Goal: Task Accomplishment & Management: Manage account settings

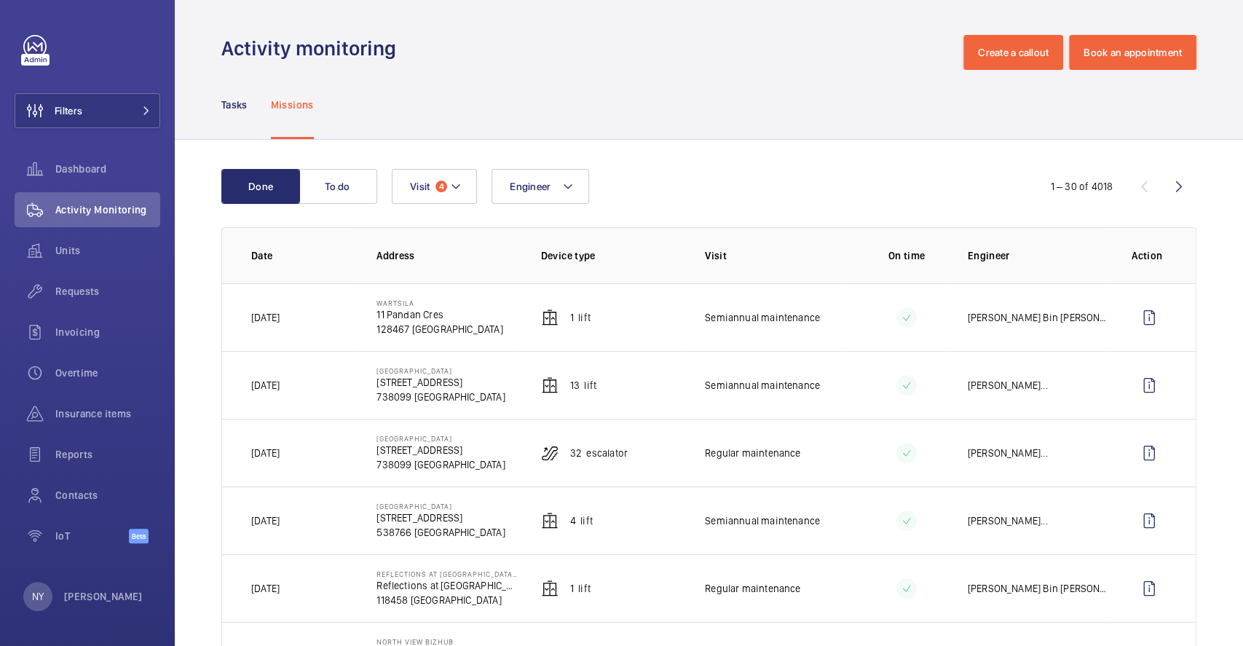
scroll to position [874, 0]
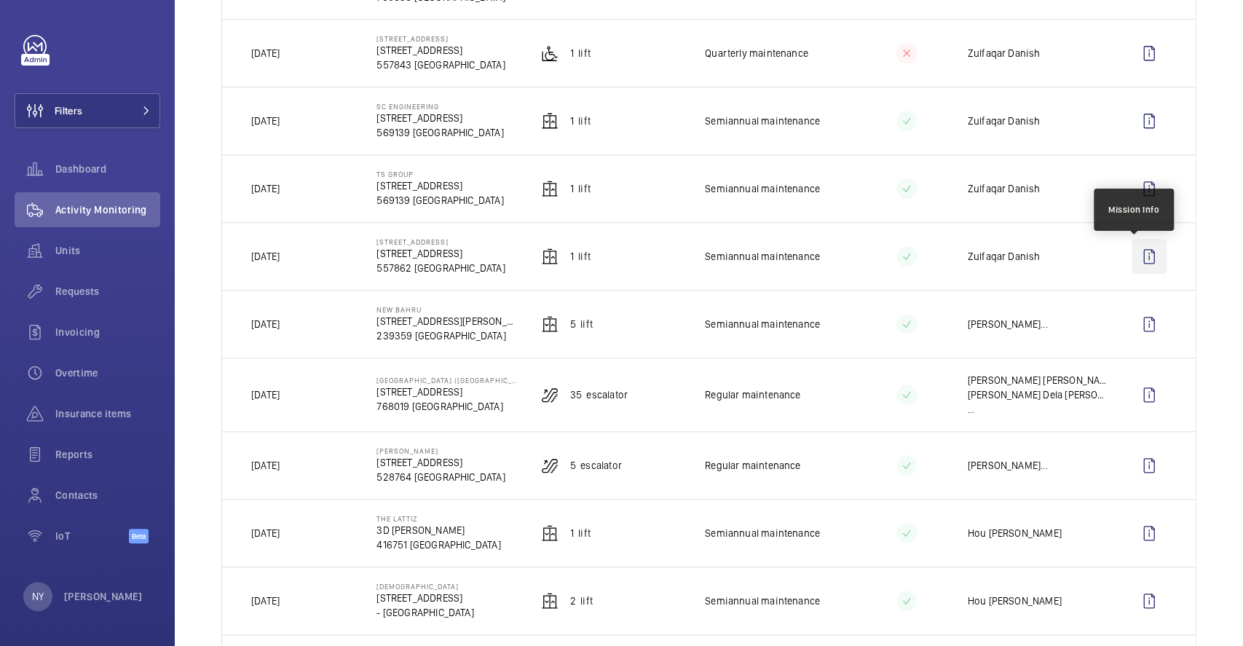
click at [1143, 256] on wm-front-icon-button at bounding box center [1149, 256] width 35 height 35
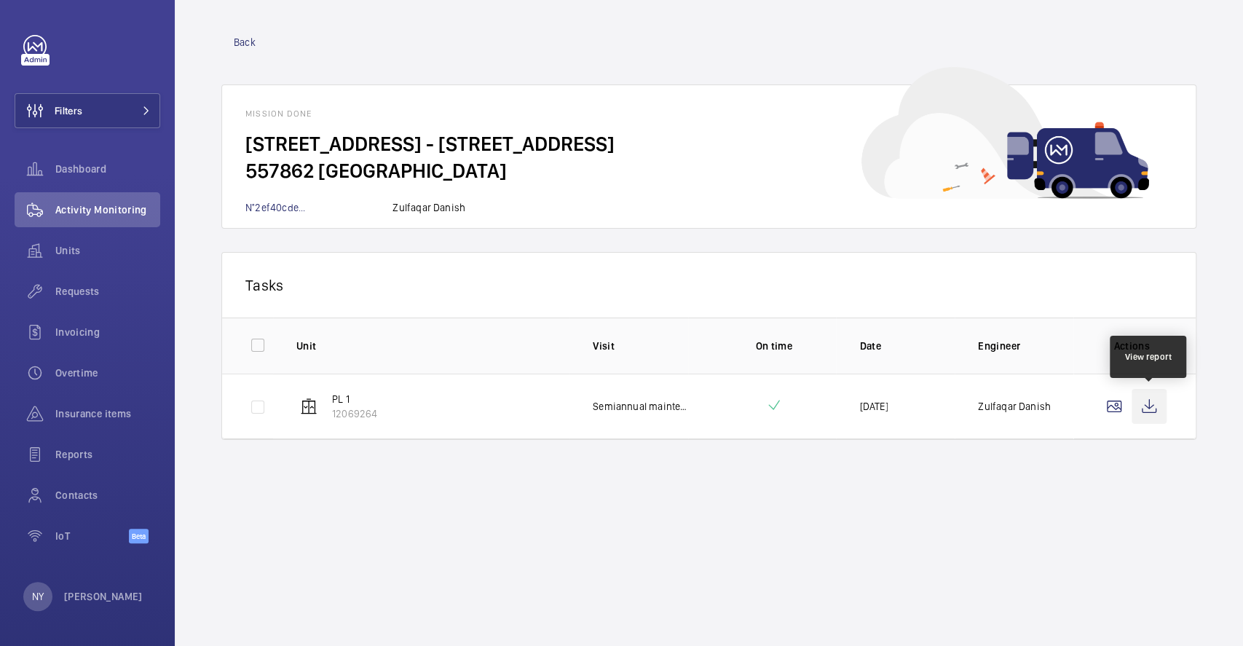
click at [1154, 401] on wm-front-icon-button at bounding box center [1149, 406] width 35 height 35
click at [234, 37] on span "Back" at bounding box center [245, 42] width 22 height 15
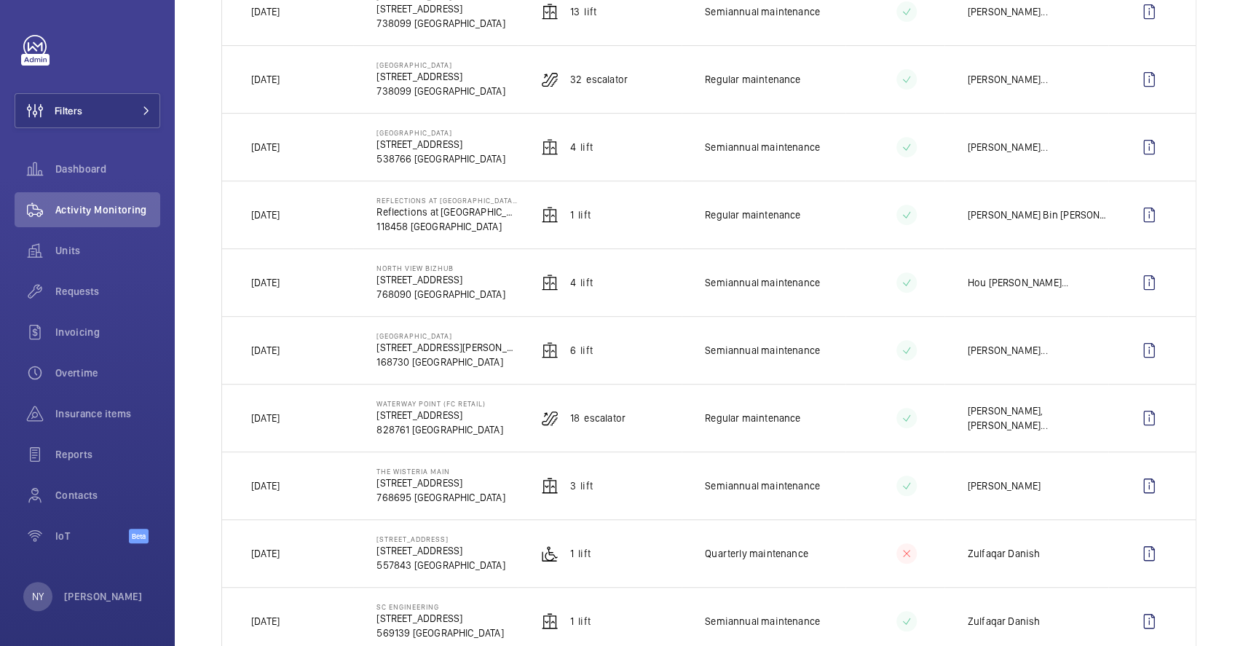
scroll to position [388, 0]
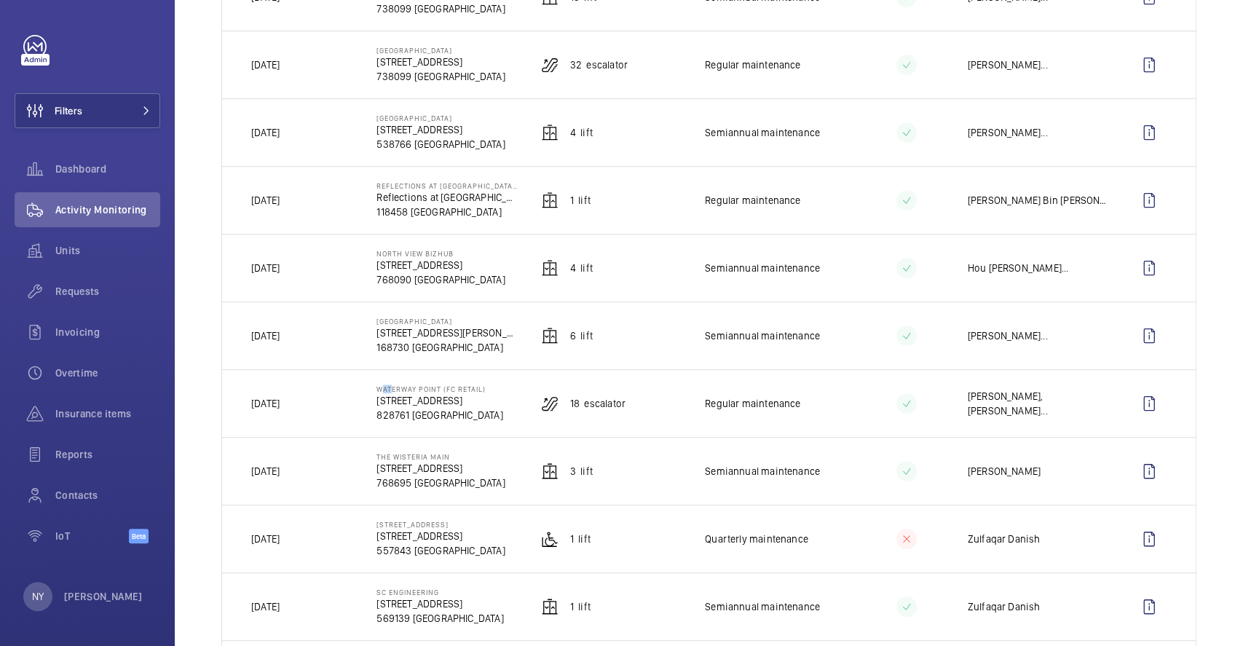
drag, startPoint x: 374, startPoint y: 390, endPoint x: 385, endPoint y: 389, distance: 10.9
click at [385, 389] on p "Waterway Point (FC Retail)" at bounding box center [440, 389] width 126 height 9
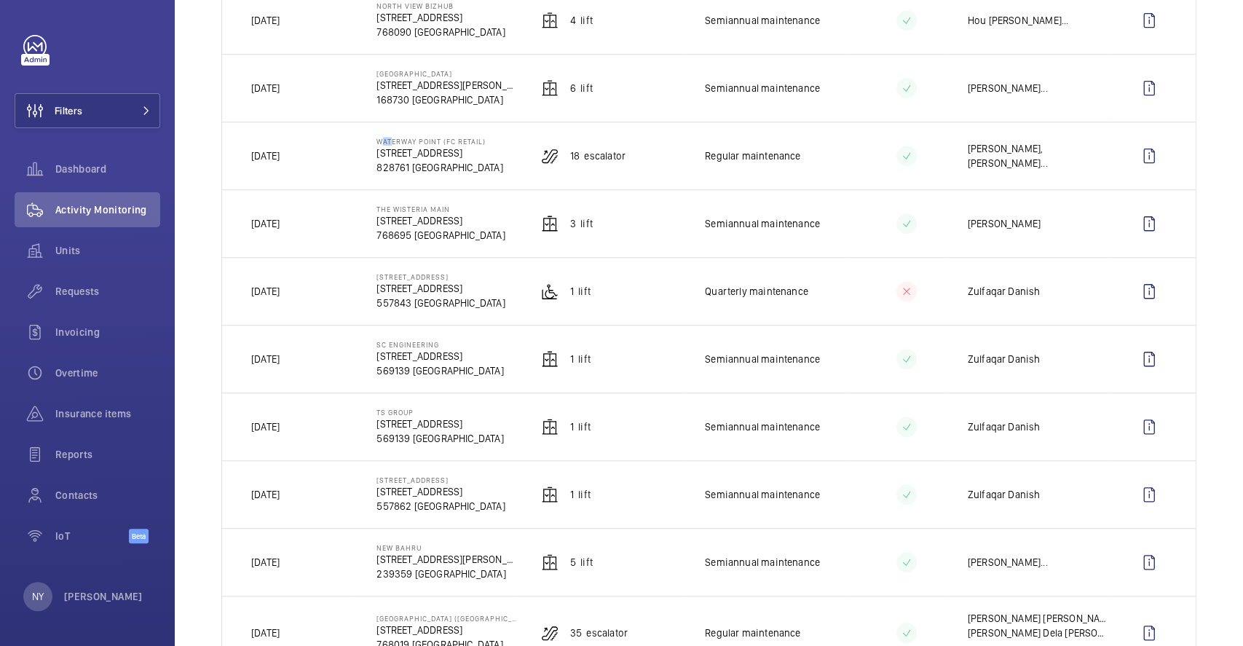
scroll to position [679, 0]
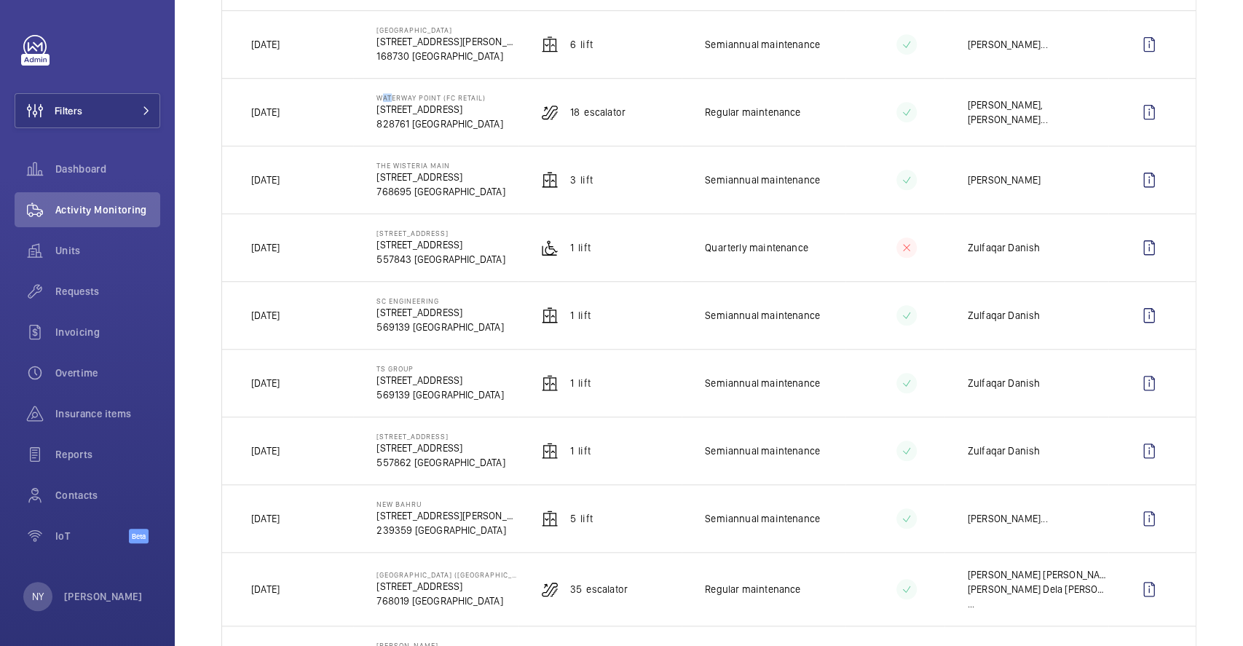
drag, startPoint x: 371, startPoint y: 366, endPoint x: 430, endPoint y: 371, distance: 58.4
click at [430, 371] on td "TS Group 3 Ang Mo Kio Street 62 569139 SINGAPORE" at bounding box center [435, 383] width 164 height 68
copy p "TS Group"
click at [1136, 382] on wm-front-icon-button at bounding box center [1149, 383] width 35 height 35
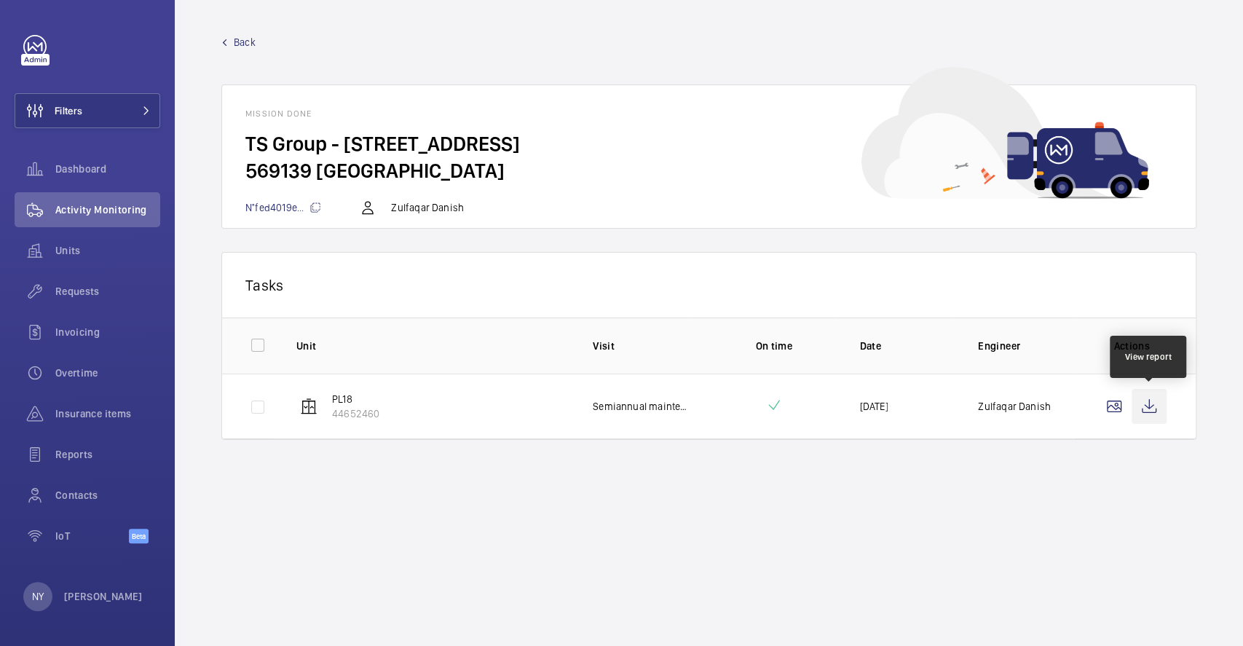
click at [1140, 411] on wm-front-icon-button at bounding box center [1149, 406] width 35 height 35
click at [251, 44] on span "Back" at bounding box center [245, 42] width 22 height 15
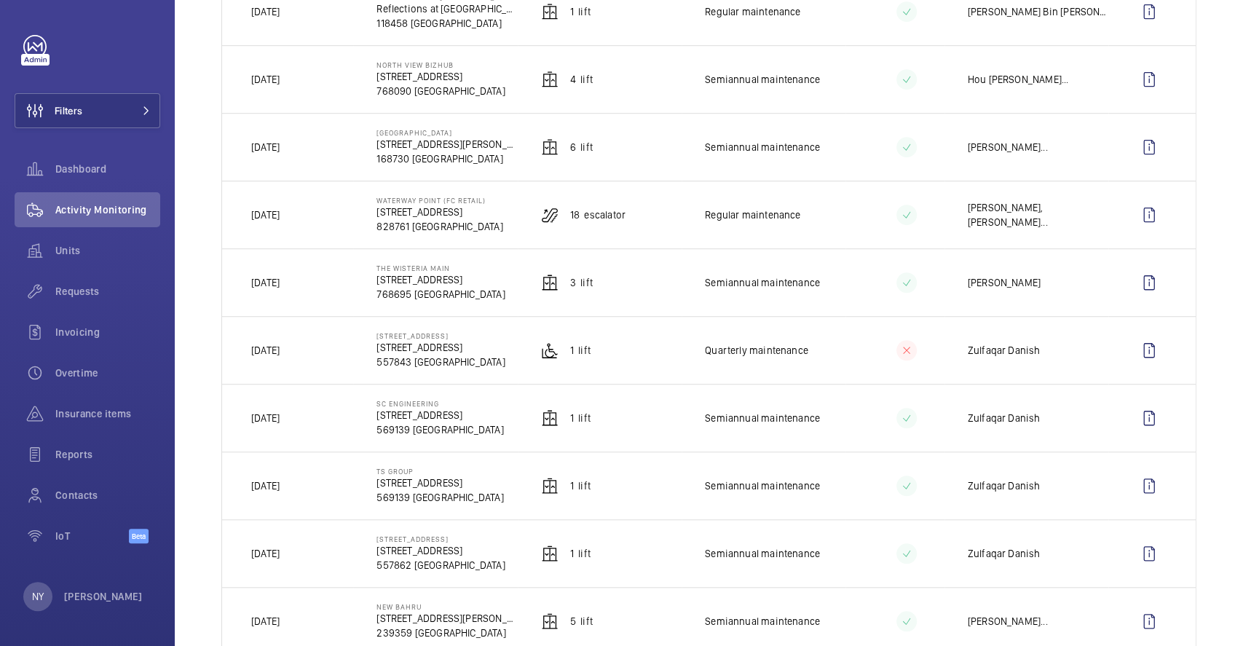
scroll to position [583, 0]
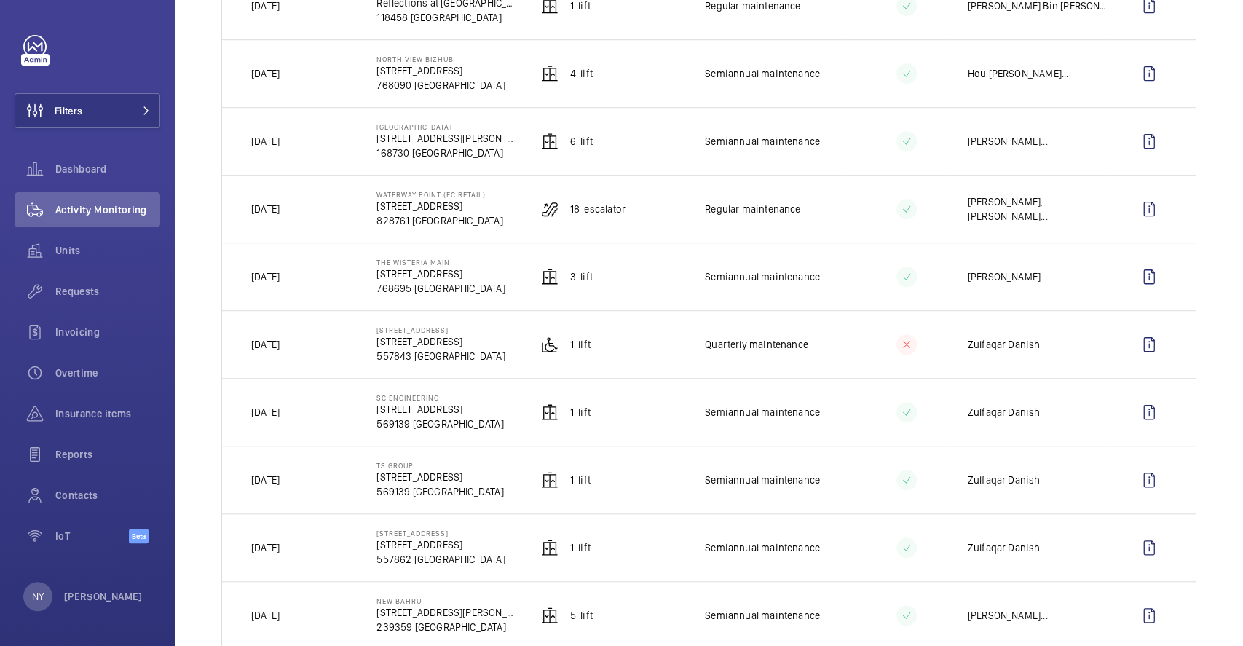
drag, startPoint x: 374, startPoint y: 394, endPoint x: 468, endPoint y: 397, distance: 93.3
click at [468, 397] on td "SC Engineering 3 Ang Mo Kio Street 62 569139 SINGAPORE" at bounding box center [435, 412] width 164 height 68
copy p "SC Engineering"
click at [1132, 429] on wm-front-icon-button at bounding box center [1149, 412] width 35 height 35
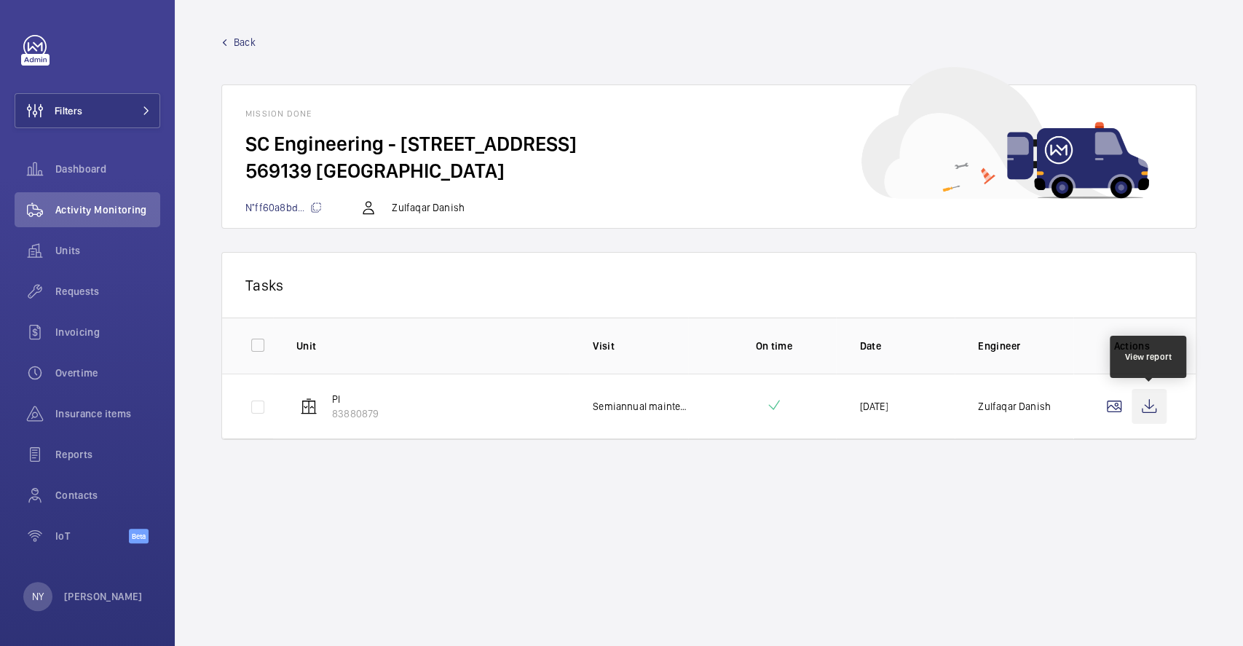
click at [1155, 411] on wm-front-icon-button at bounding box center [1149, 406] width 35 height 35
click at [234, 40] on span "Back" at bounding box center [245, 42] width 22 height 15
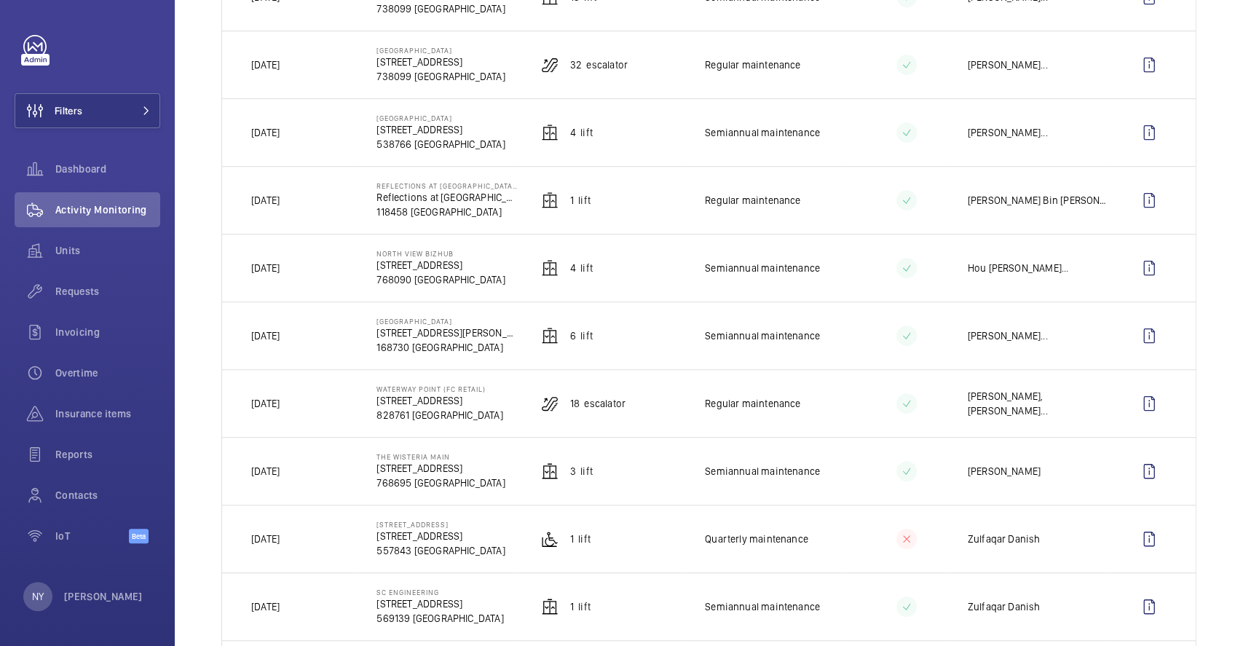
scroll to position [485, 0]
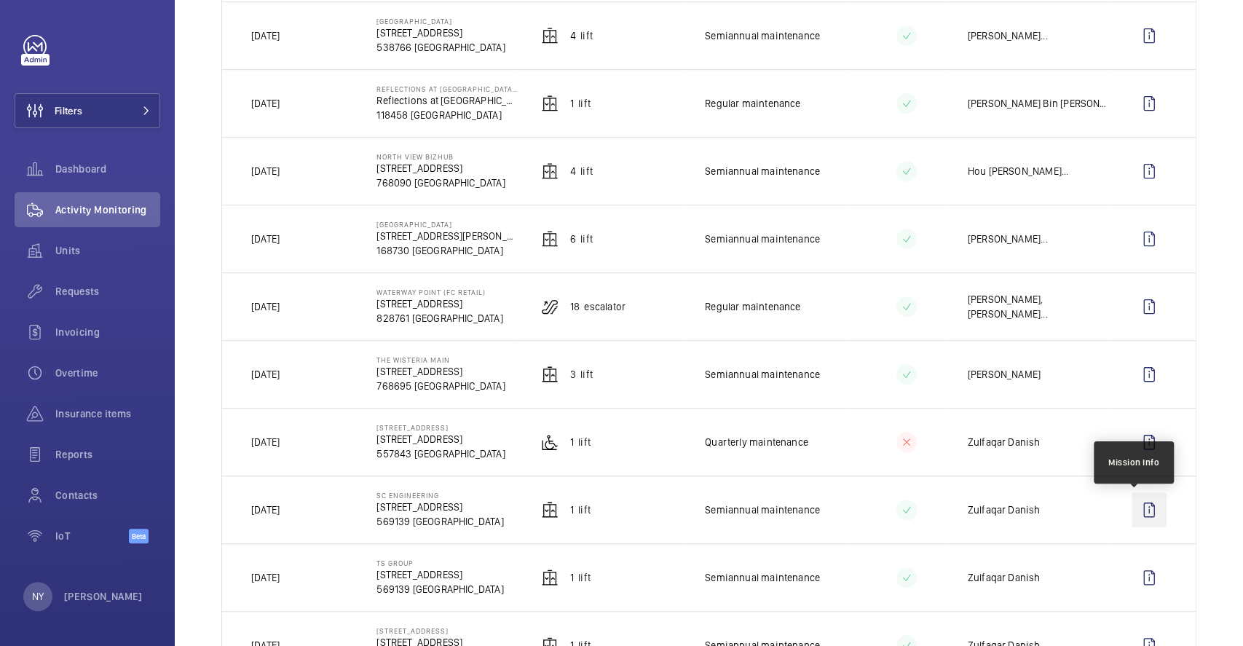
click at [1132, 513] on wm-front-icon-button at bounding box center [1149, 509] width 35 height 35
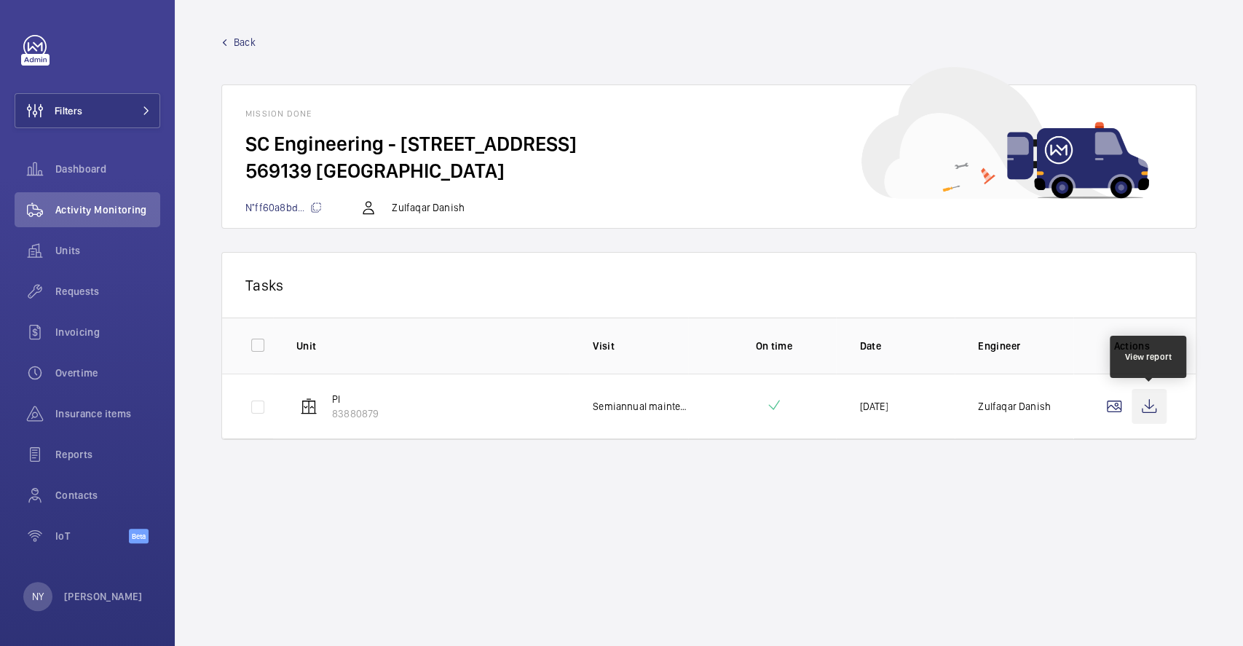
click at [1156, 398] on wm-front-icon-button at bounding box center [1149, 406] width 35 height 35
click at [245, 49] on span "Back" at bounding box center [245, 42] width 22 height 15
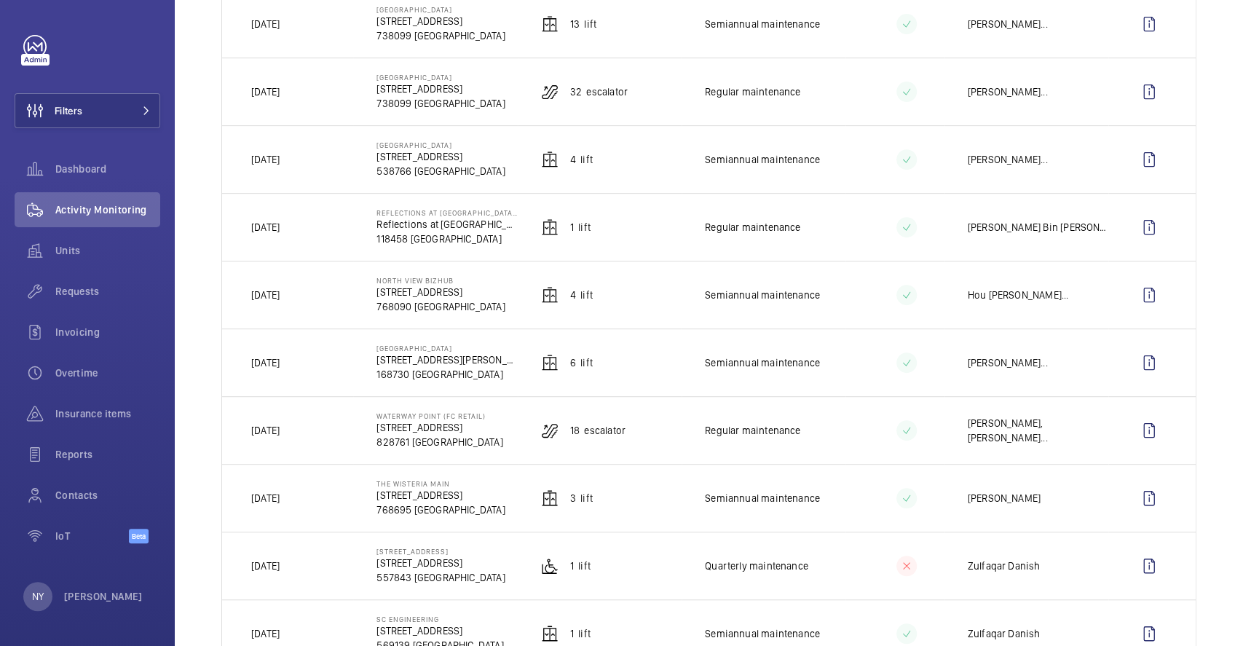
scroll to position [388, 0]
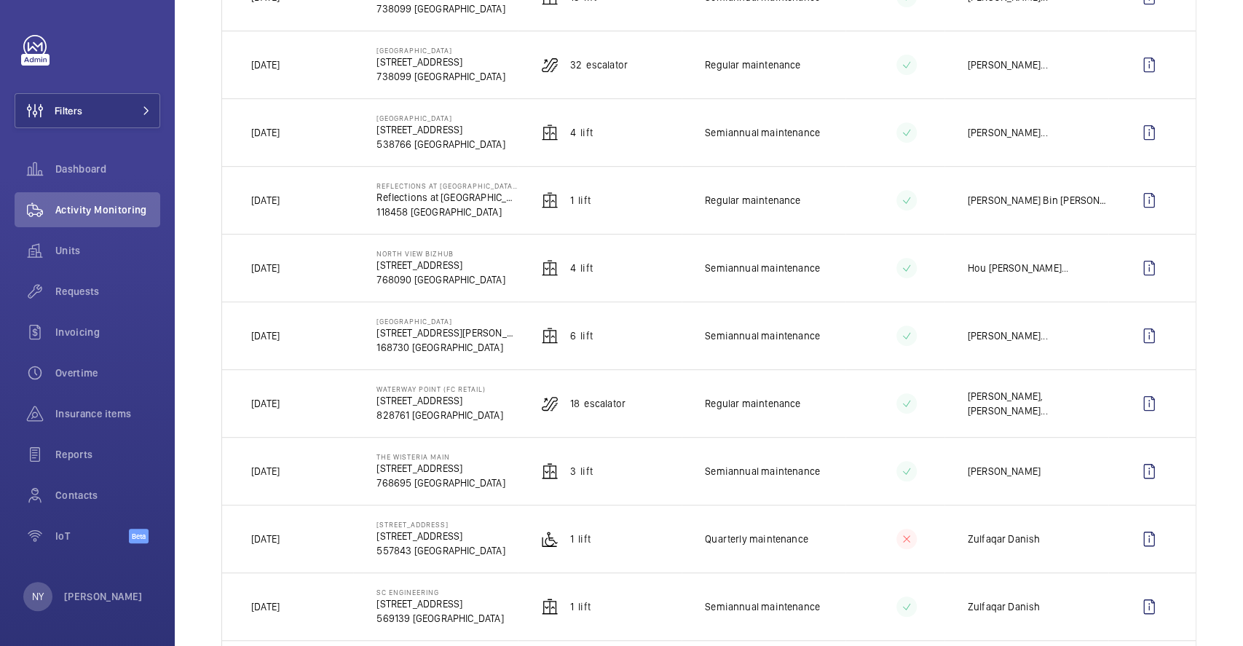
drag, startPoint x: 374, startPoint y: 528, endPoint x: 460, endPoint y: 528, distance: 85.9
click at [460, 528] on p "69 farleigh avenue" at bounding box center [441, 524] width 128 height 9
copy p "69 farleigh avenue"
click at [1136, 556] on wm-front-icon-button at bounding box center [1149, 538] width 35 height 35
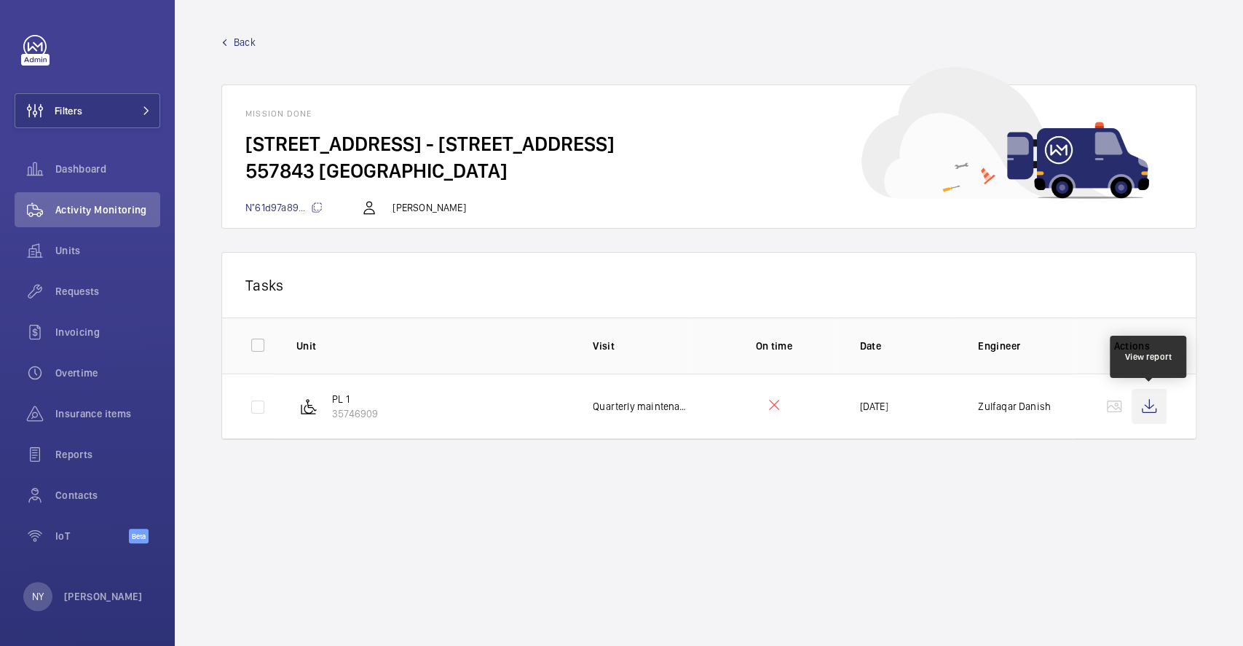
click at [1160, 411] on wm-front-icon-button at bounding box center [1149, 406] width 35 height 35
click at [242, 44] on span "Back" at bounding box center [245, 42] width 22 height 15
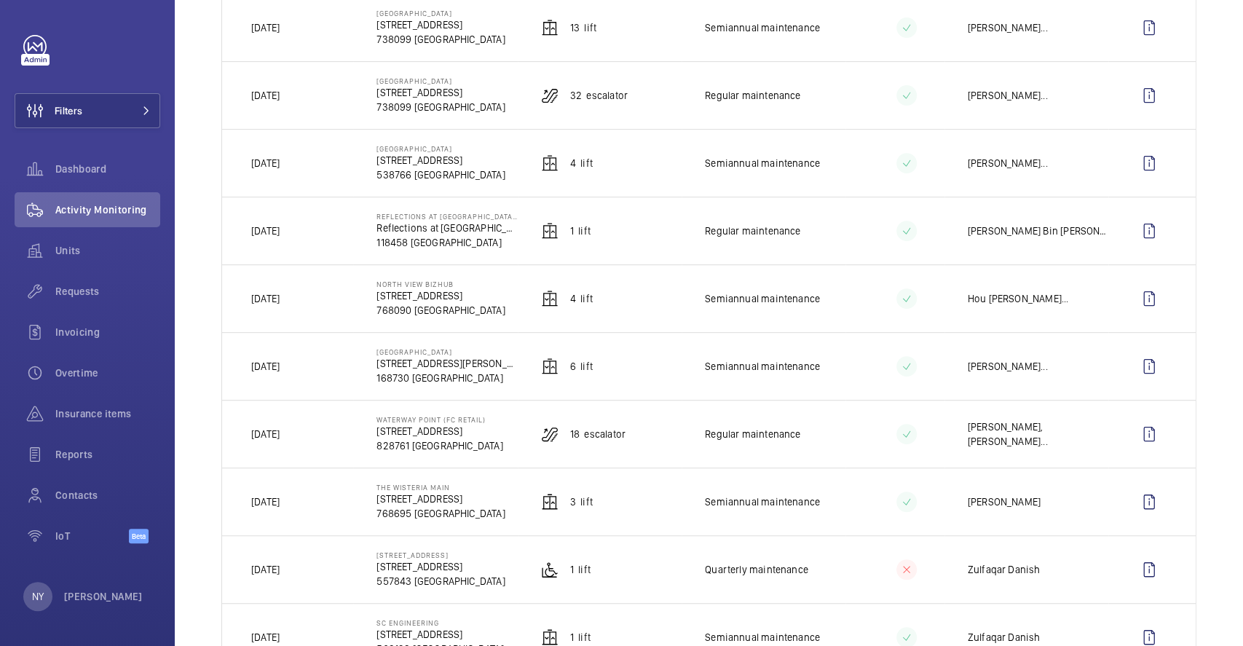
scroll to position [388, 0]
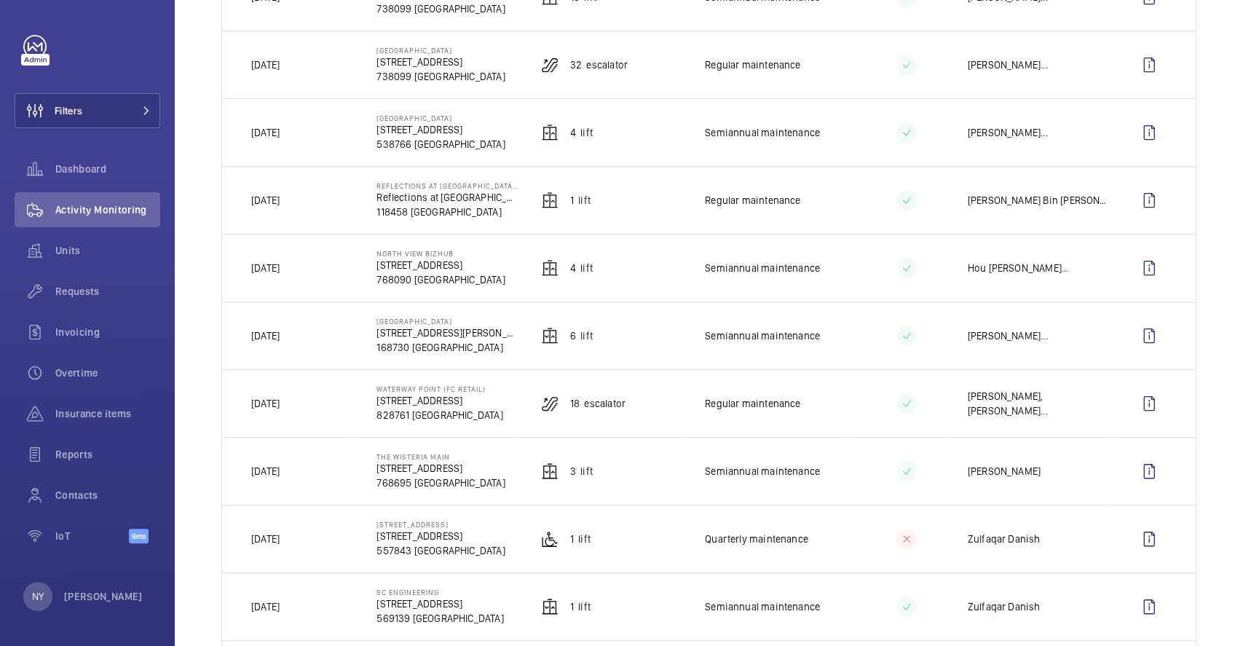
drag, startPoint x: 371, startPoint y: 457, endPoint x: 450, endPoint y: 460, distance: 78.7
click at [450, 460] on td "The Wisteria Main 592 Yishun Ring Rd 768695 SINGAPORE" at bounding box center [435, 471] width 164 height 68
copy p "The Wisteria Main"
click at [1146, 475] on wm-front-icon-button at bounding box center [1149, 471] width 35 height 35
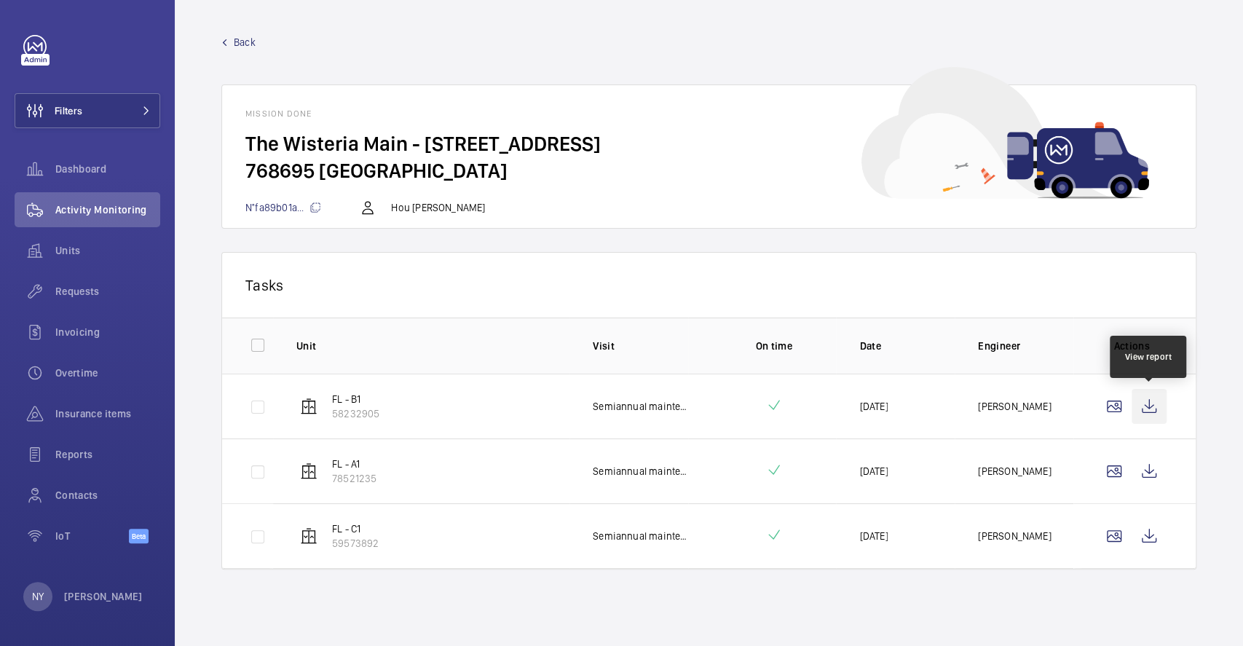
click at [1151, 402] on wm-front-icon-button at bounding box center [1149, 406] width 35 height 35
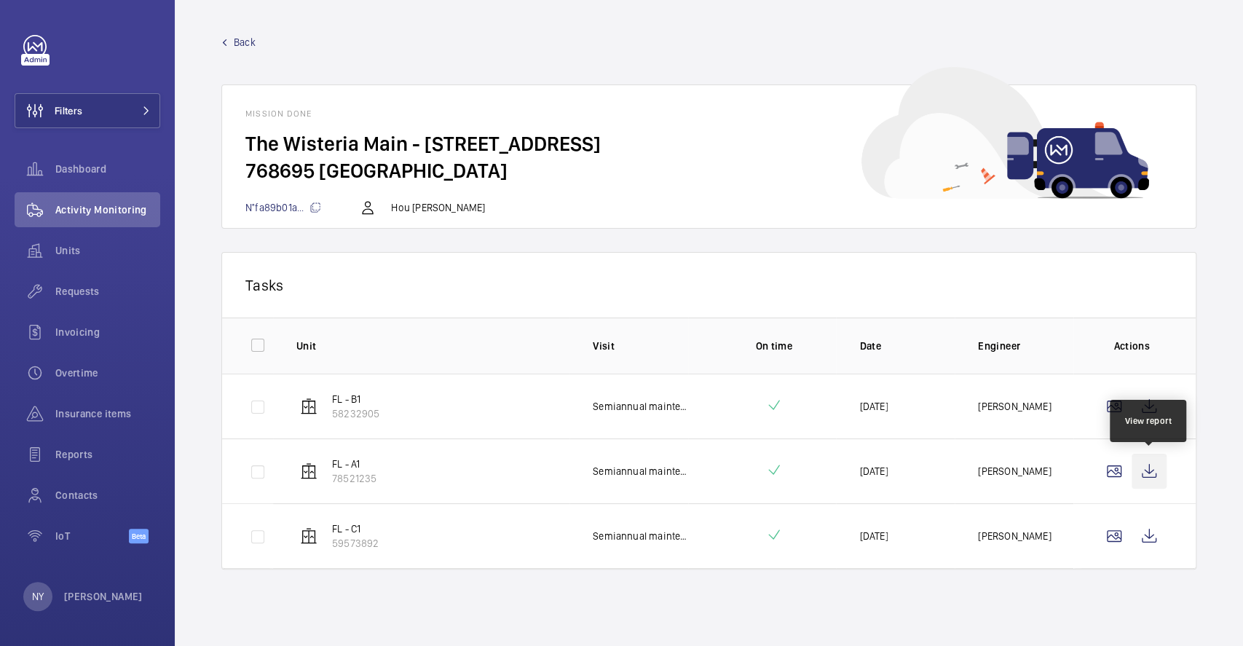
click at [1161, 473] on wm-front-icon-button at bounding box center [1149, 471] width 35 height 35
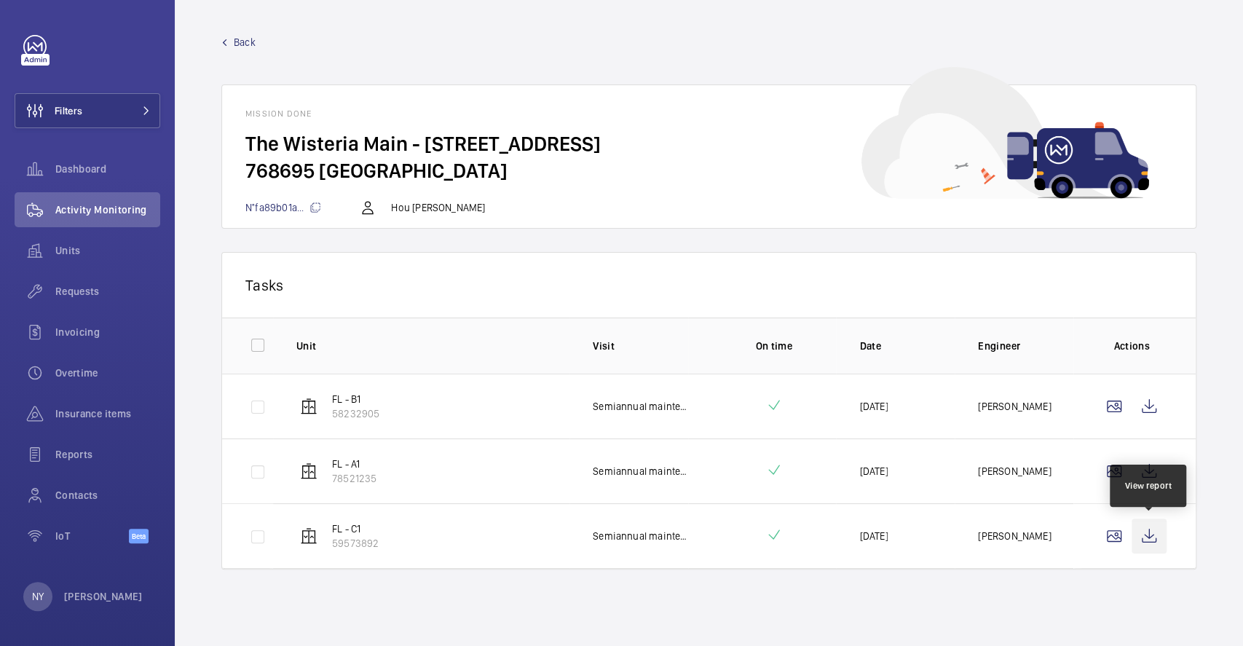
click at [1154, 539] on wm-front-icon-button at bounding box center [1149, 536] width 35 height 35
click at [231, 38] on link "Back" at bounding box center [708, 42] width 975 height 15
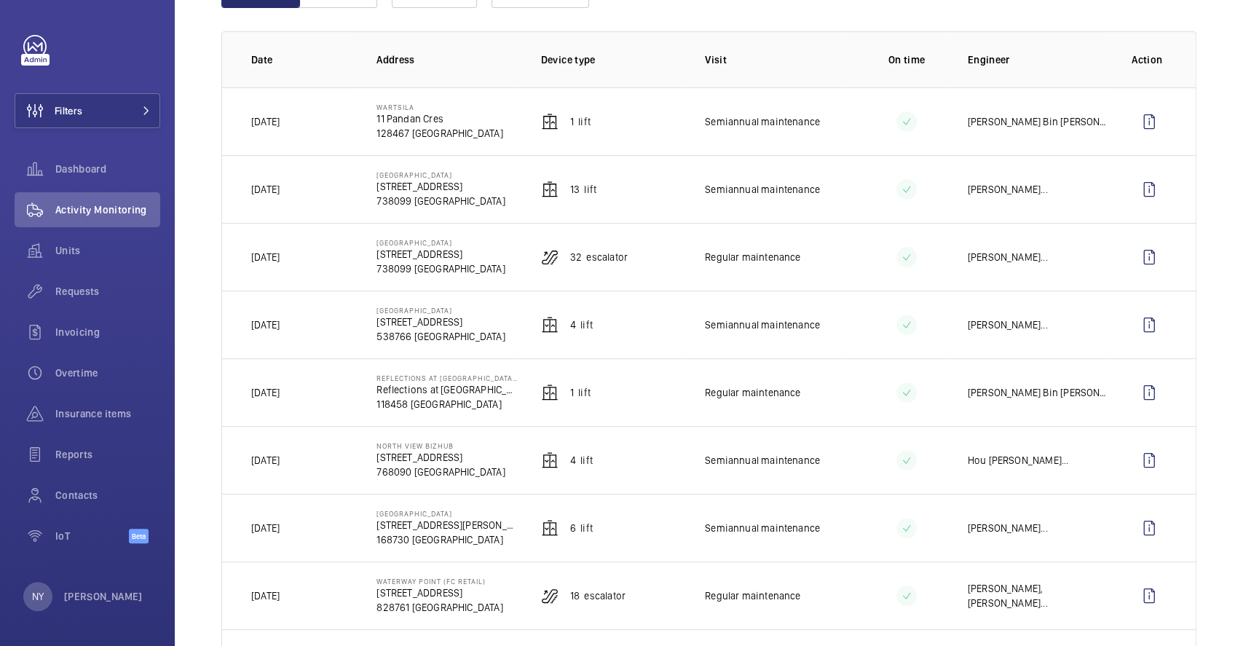
scroll to position [388, 0]
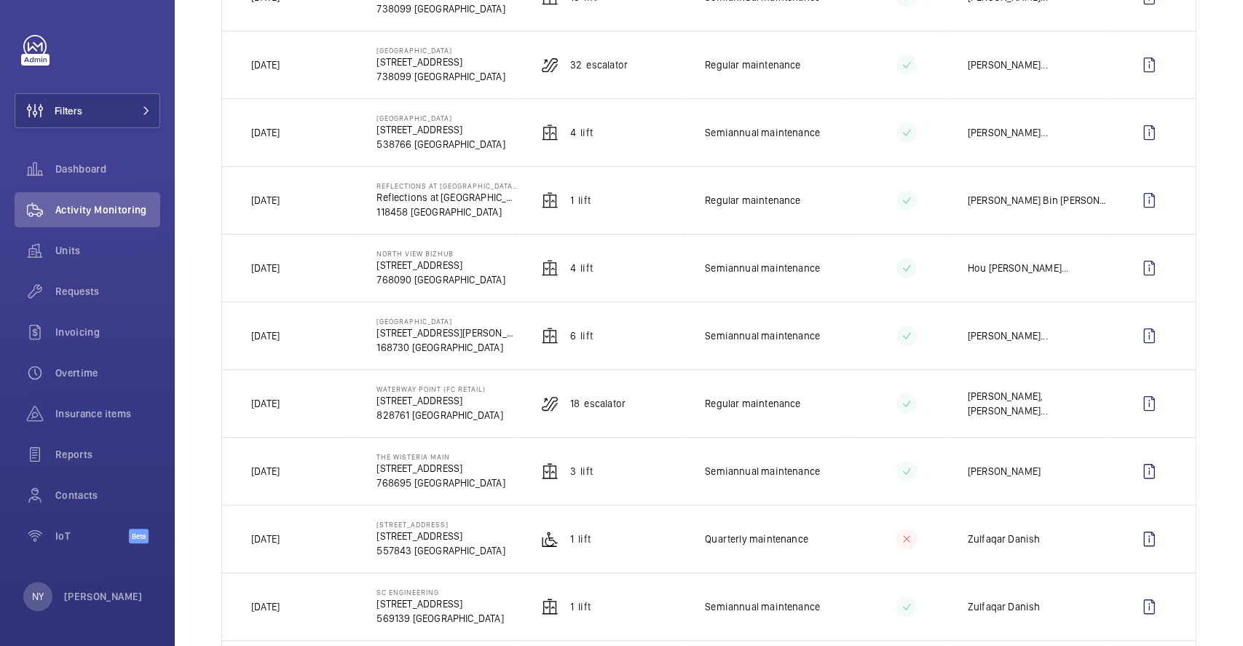
drag, startPoint x: 372, startPoint y: 387, endPoint x: 484, endPoint y: 387, distance: 111.4
click at [484, 387] on td "Waterway Point (FC Retail) 83 Punggol Central 828761 SINGAPORE" at bounding box center [435, 403] width 164 height 68
copy p "Waterway Point (FC Retail)"
click at [60, 109] on span "Filters" at bounding box center [69, 110] width 28 height 15
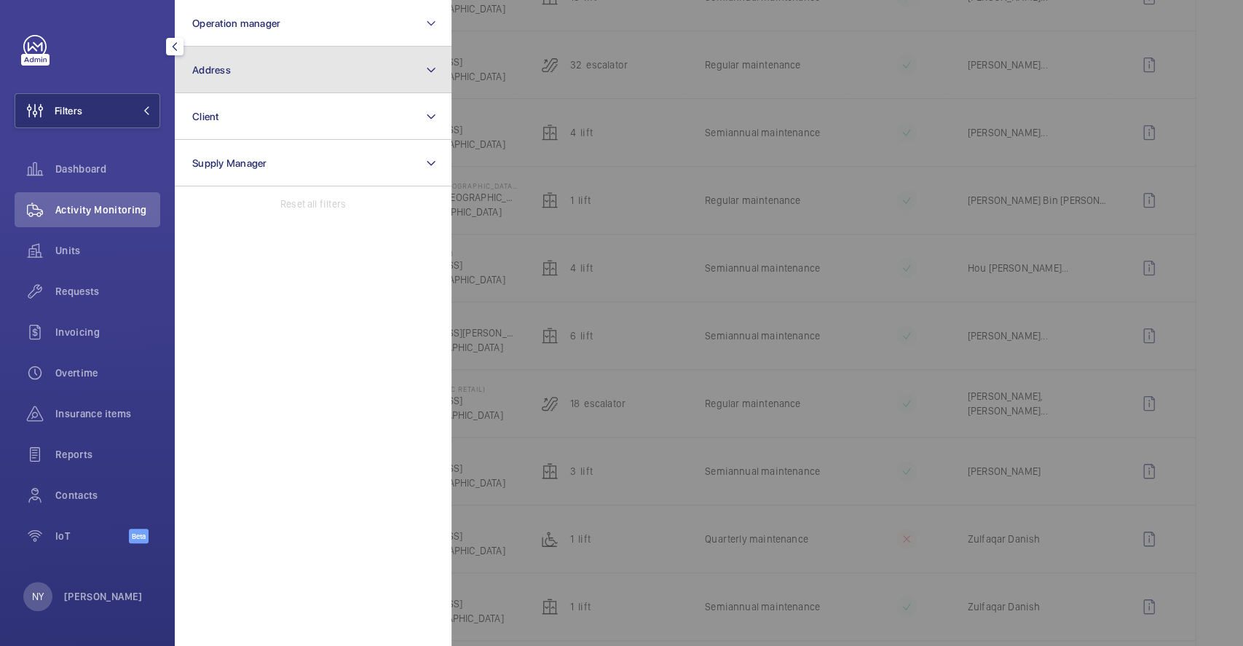
click at [282, 82] on button "Address" at bounding box center [313, 70] width 277 height 47
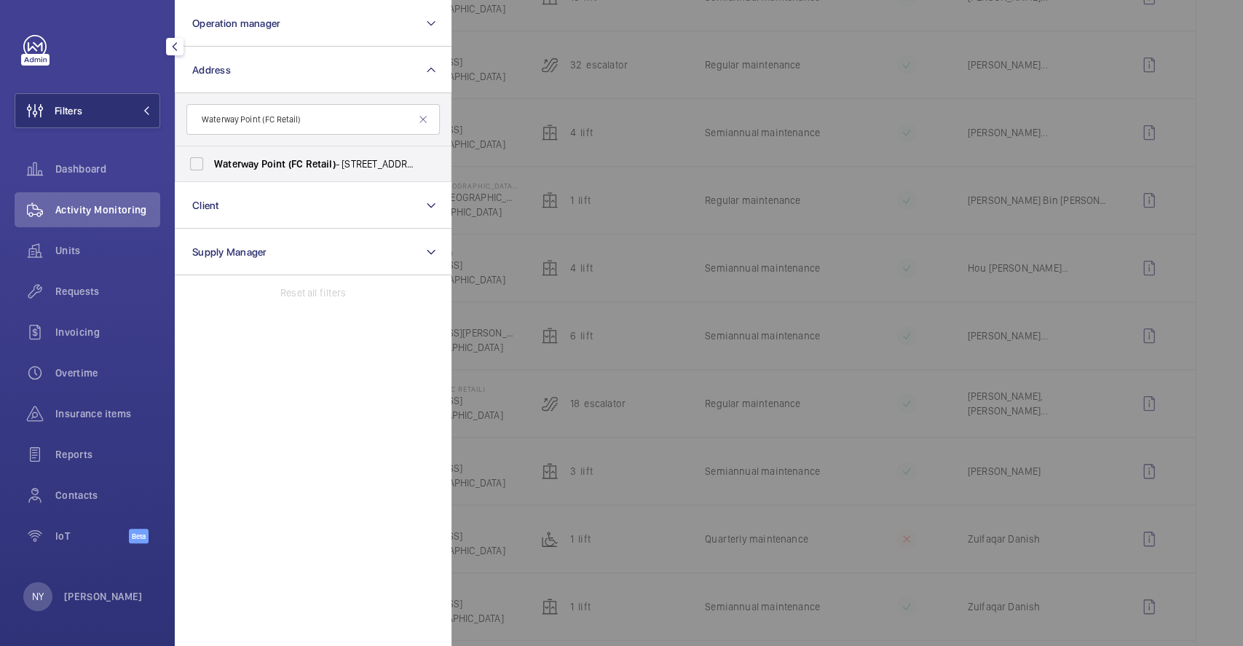
type input "Waterway Point (FC Retail)"
click at [274, 160] on span "Point" at bounding box center [273, 164] width 25 height 12
click at [211, 160] on input "Waterway Point (FC Retail) - 83 Punggol Central, SINGAPORE 828761" at bounding box center [196, 163] width 29 height 29
checkbox input "true"
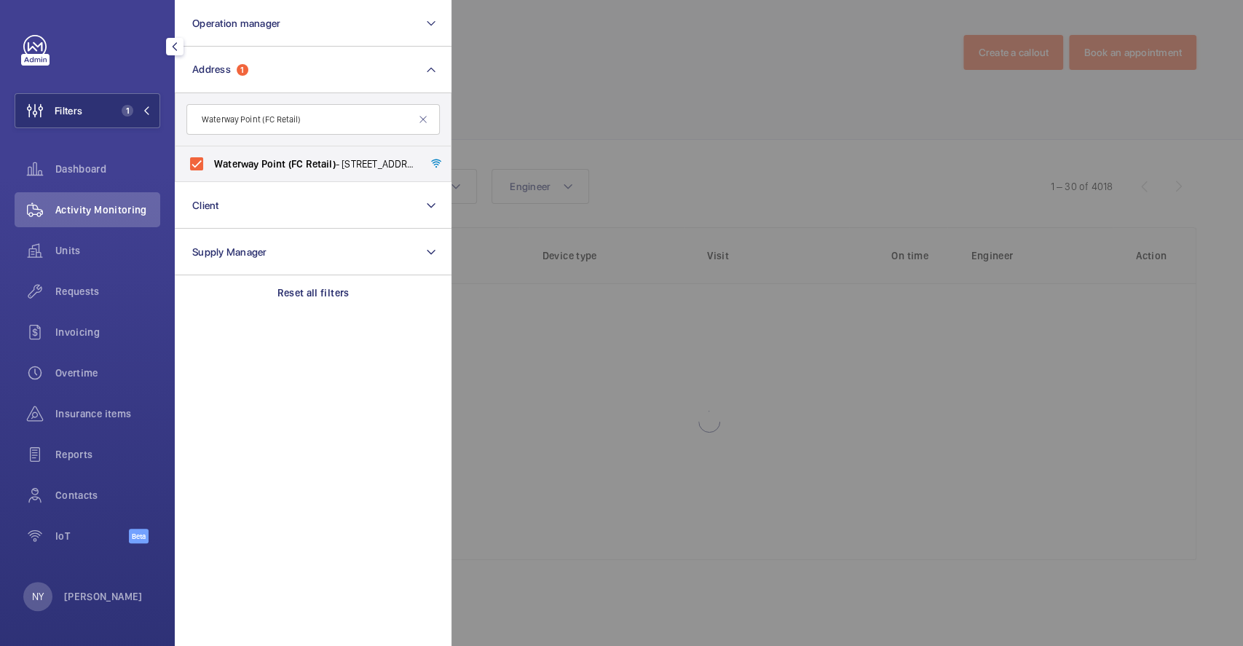
click at [553, 102] on div at bounding box center [1073, 323] width 1243 height 646
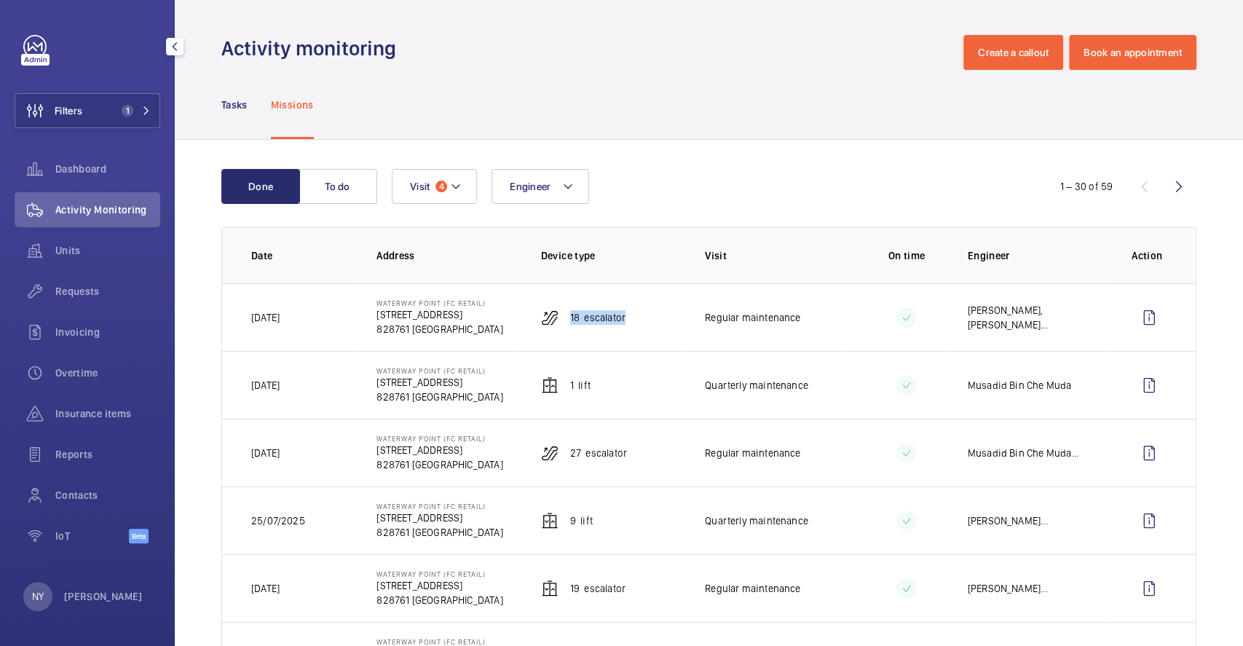
drag, startPoint x: 564, startPoint y: 315, endPoint x: 633, endPoint y: 315, distance: 69.2
click at [633, 315] on td "18 Escalator" at bounding box center [600, 317] width 164 height 68
copy p "18 Escalator"
click at [1143, 320] on wm-front-icon-button at bounding box center [1149, 317] width 35 height 35
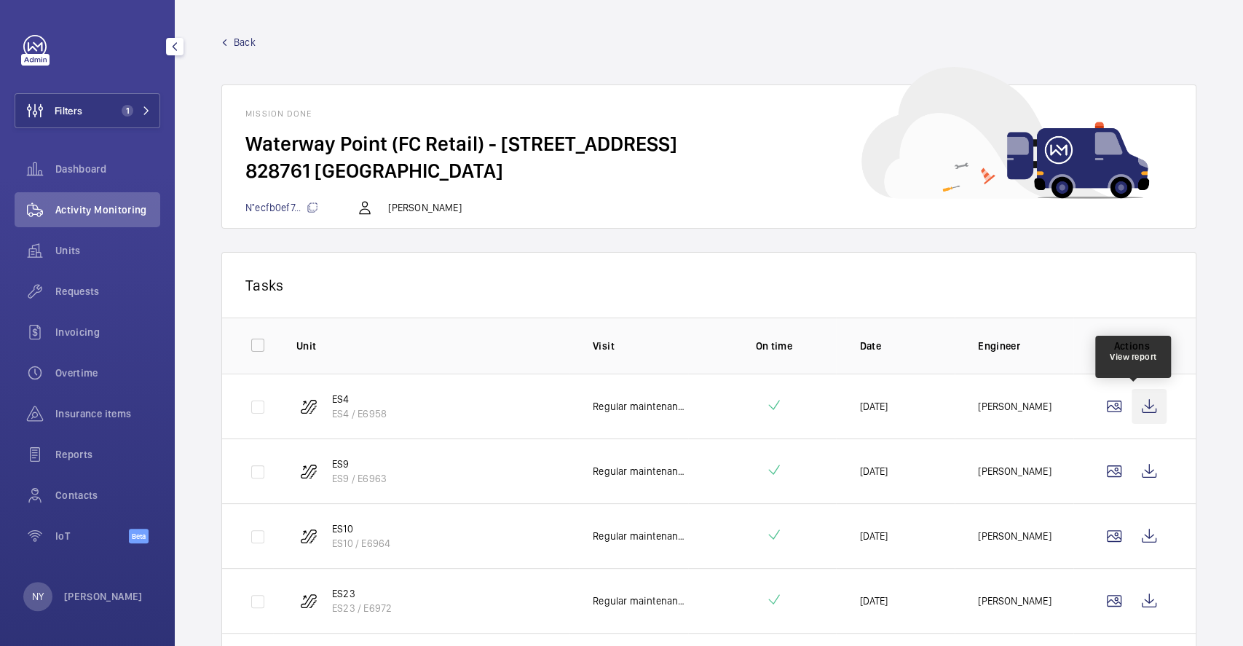
click at [1135, 411] on wm-front-icon-button at bounding box center [1149, 406] width 35 height 35
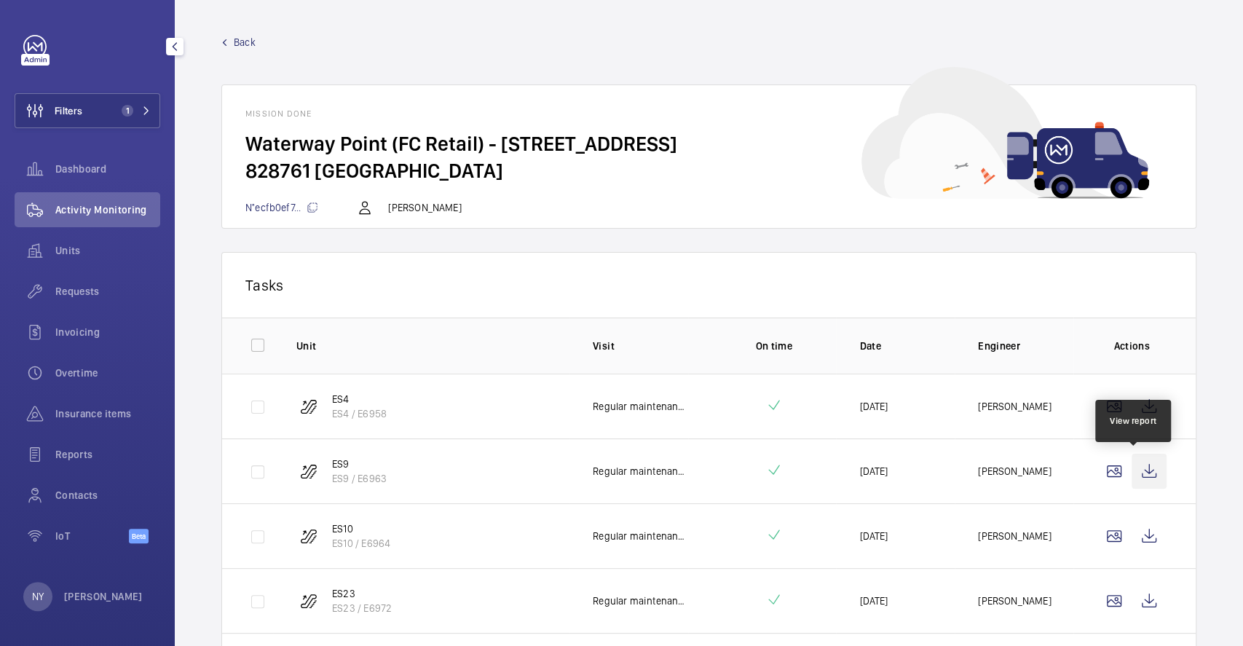
click at [1138, 473] on wm-front-icon-button at bounding box center [1149, 471] width 35 height 35
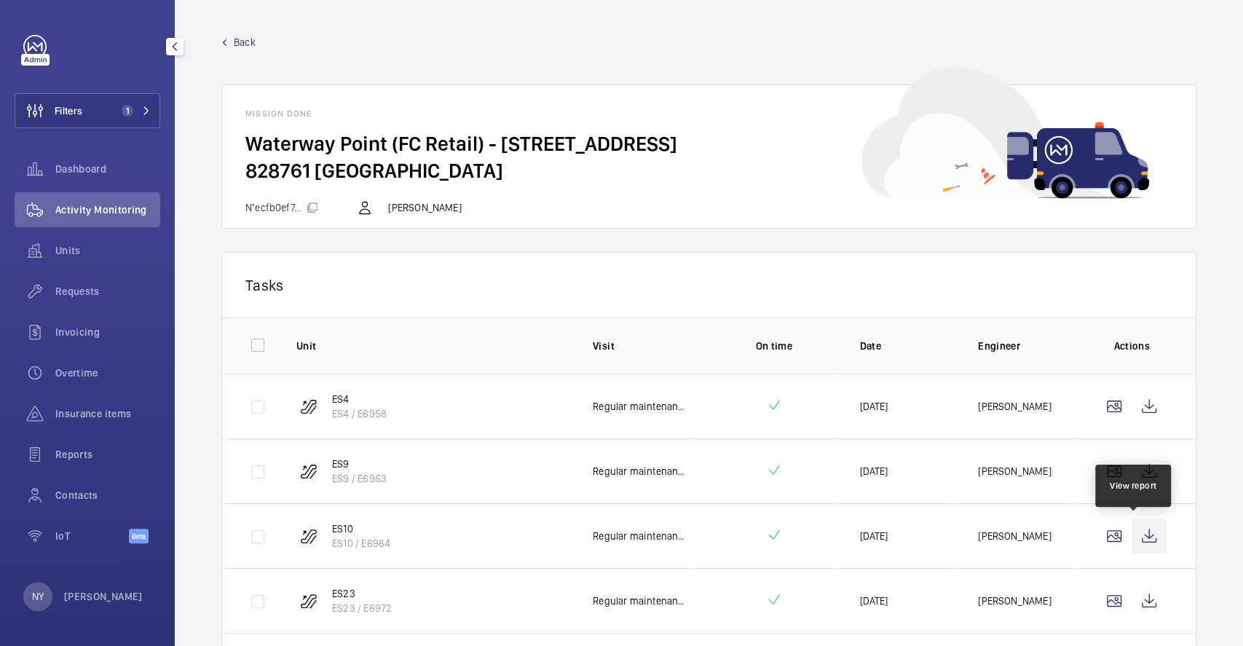
click at [1140, 524] on wm-front-icon-button at bounding box center [1149, 536] width 35 height 35
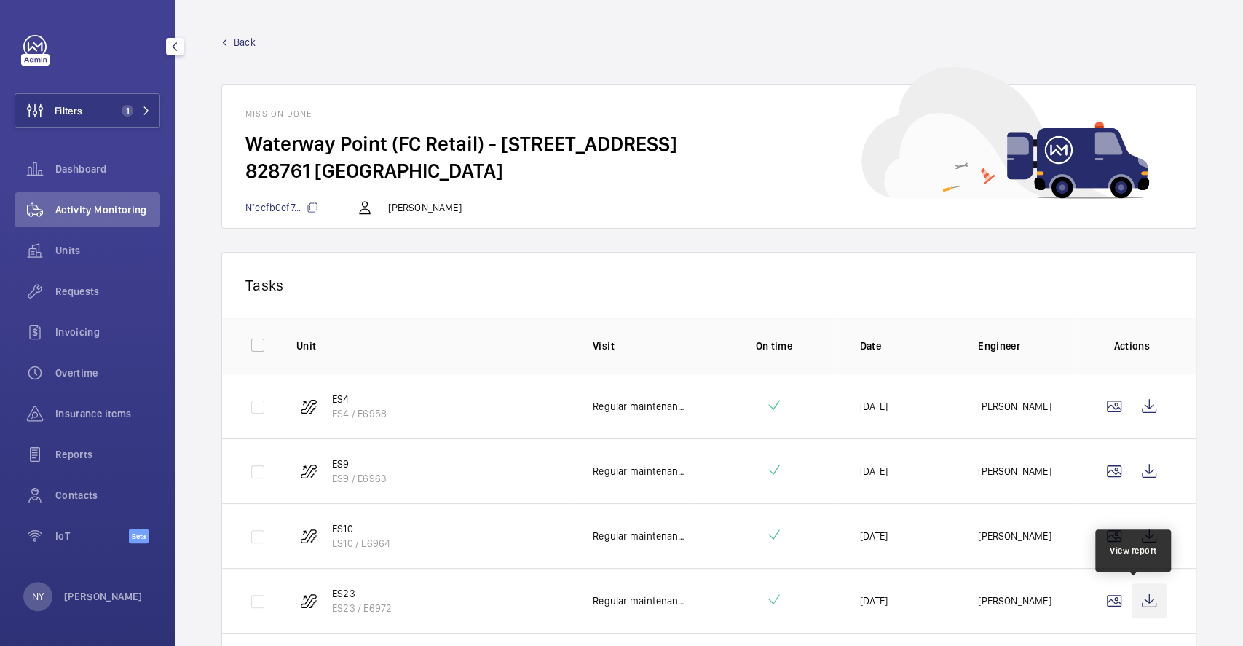
click at [1133, 597] on wm-front-icon-button at bounding box center [1149, 600] width 35 height 35
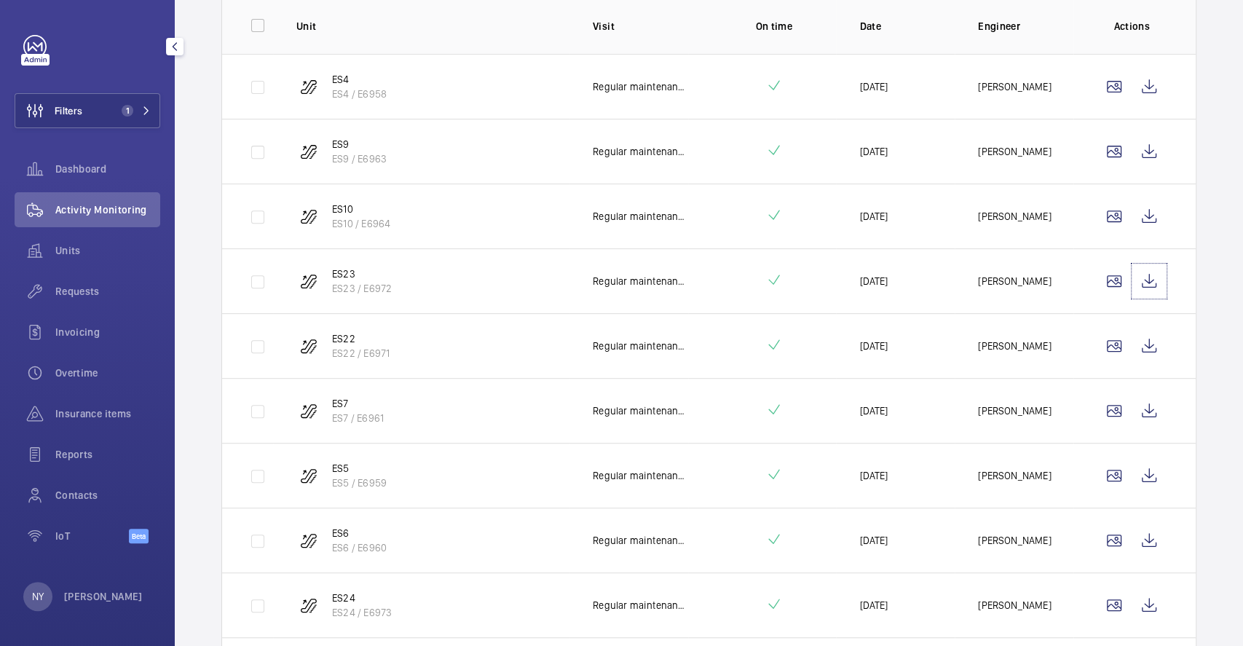
scroll to position [485, 0]
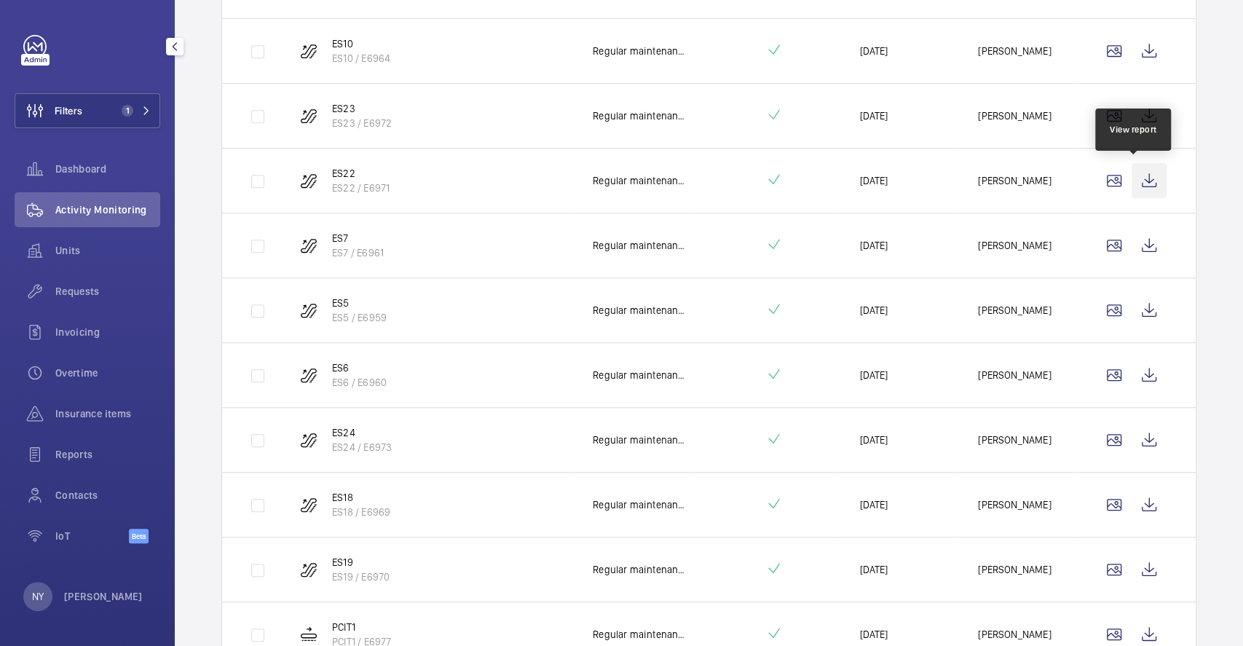
click at [1132, 178] on wm-front-icon-button at bounding box center [1149, 180] width 35 height 35
click at [1133, 241] on wm-front-icon-button at bounding box center [1149, 245] width 35 height 35
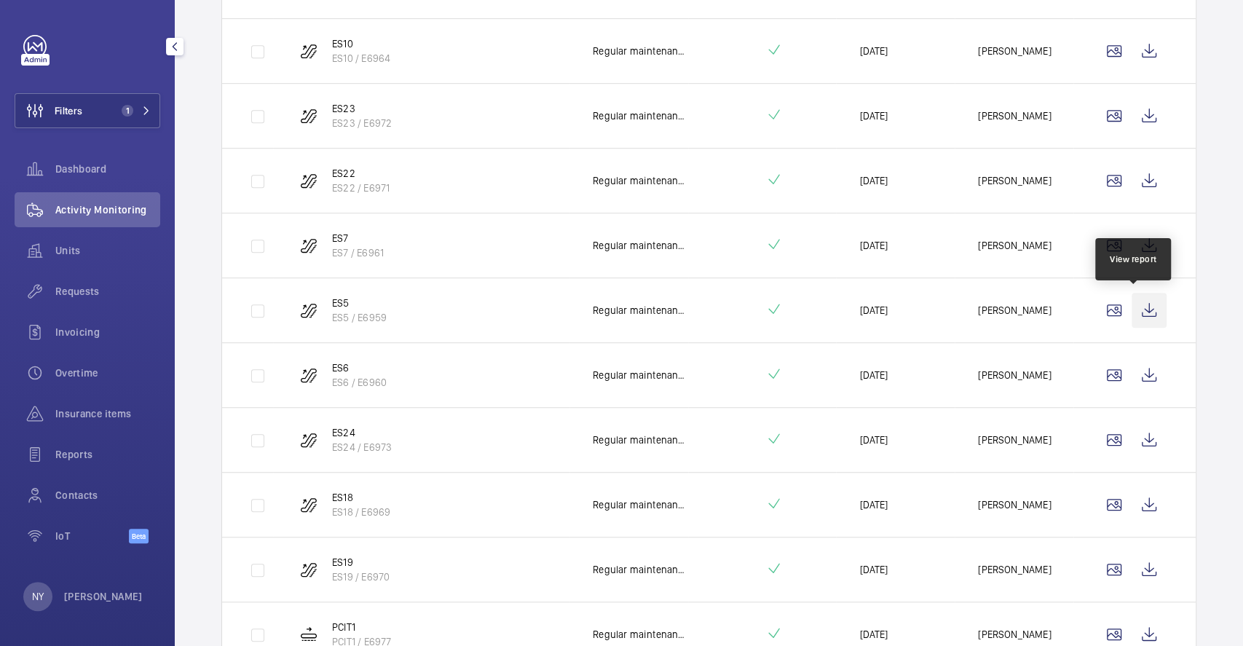
click at [1132, 312] on wm-front-icon-button at bounding box center [1149, 310] width 35 height 35
click at [1143, 382] on wm-front-icon-button at bounding box center [1149, 375] width 35 height 35
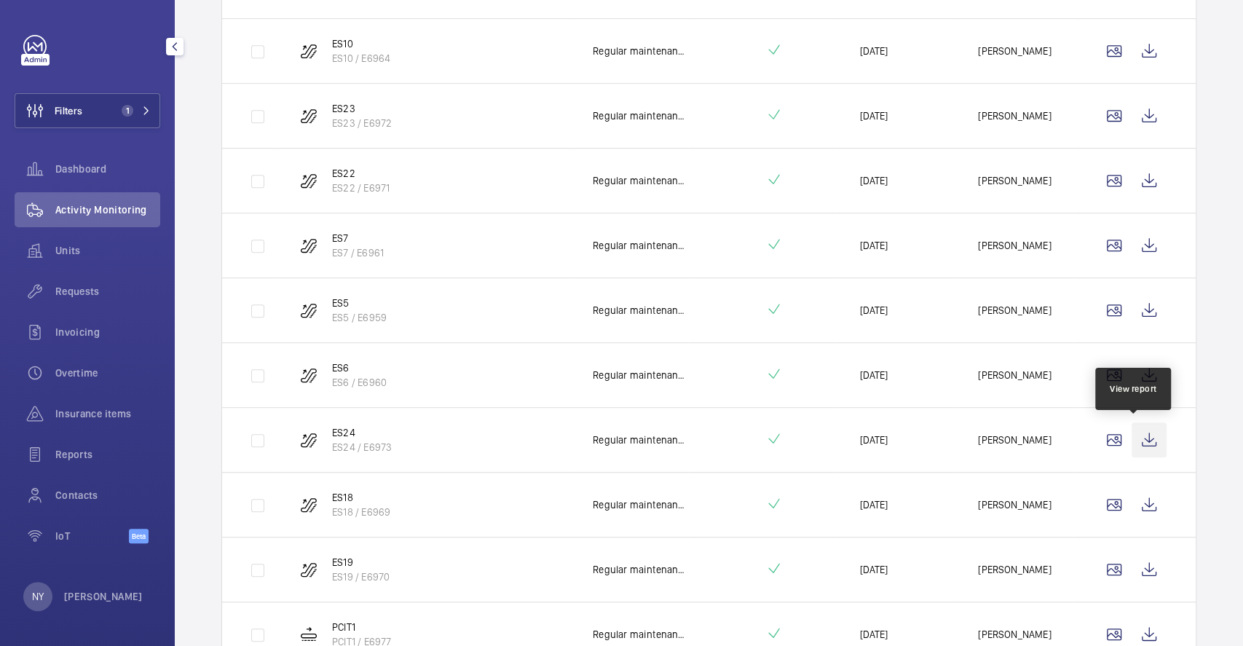
click at [1135, 446] on wm-front-icon-button at bounding box center [1149, 439] width 35 height 35
click at [1137, 497] on wm-front-icon-button at bounding box center [1149, 504] width 35 height 35
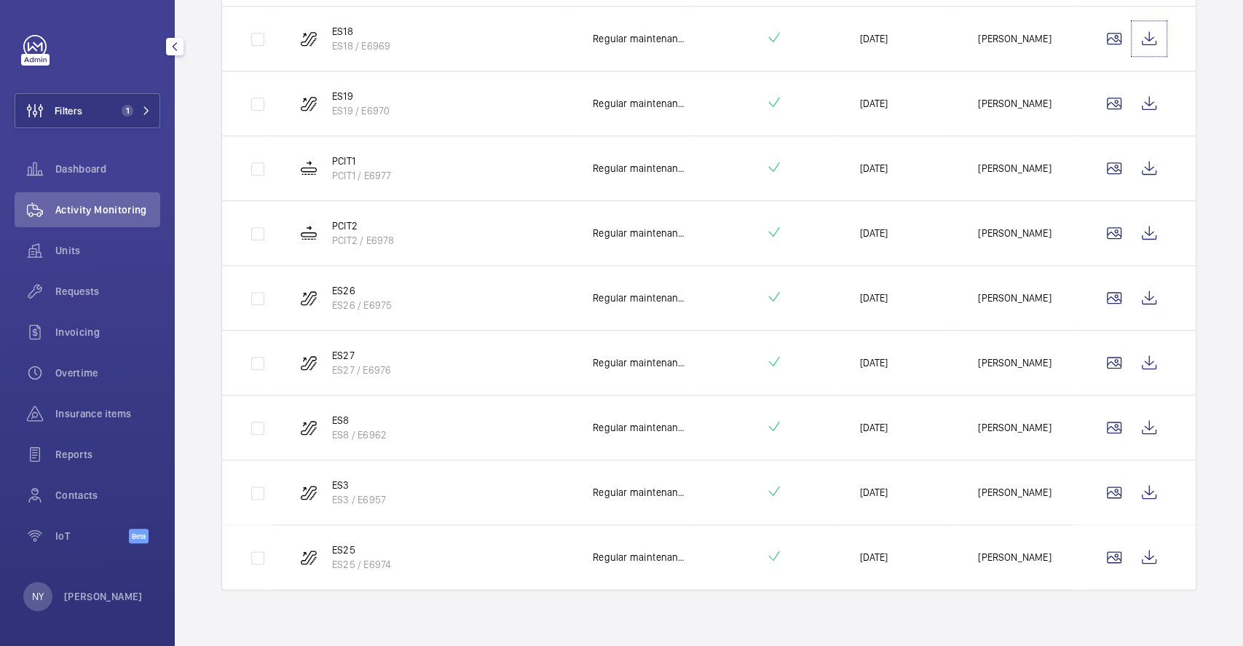
scroll to position [952, 0]
click at [1132, 95] on wm-front-icon-button at bounding box center [1149, 102] width 35 height 35
click at [1138, 168] on wm-front-icon-button at bounding box center [1149, 167] width 35 height 35
click at [1132, 224] on wm-front-icon-button at bounding box center [1149, 232] width 35 height 35
click at [1132, 298] on wm-front-icon-button at bounding box center [1149, 297] width 35 height 35
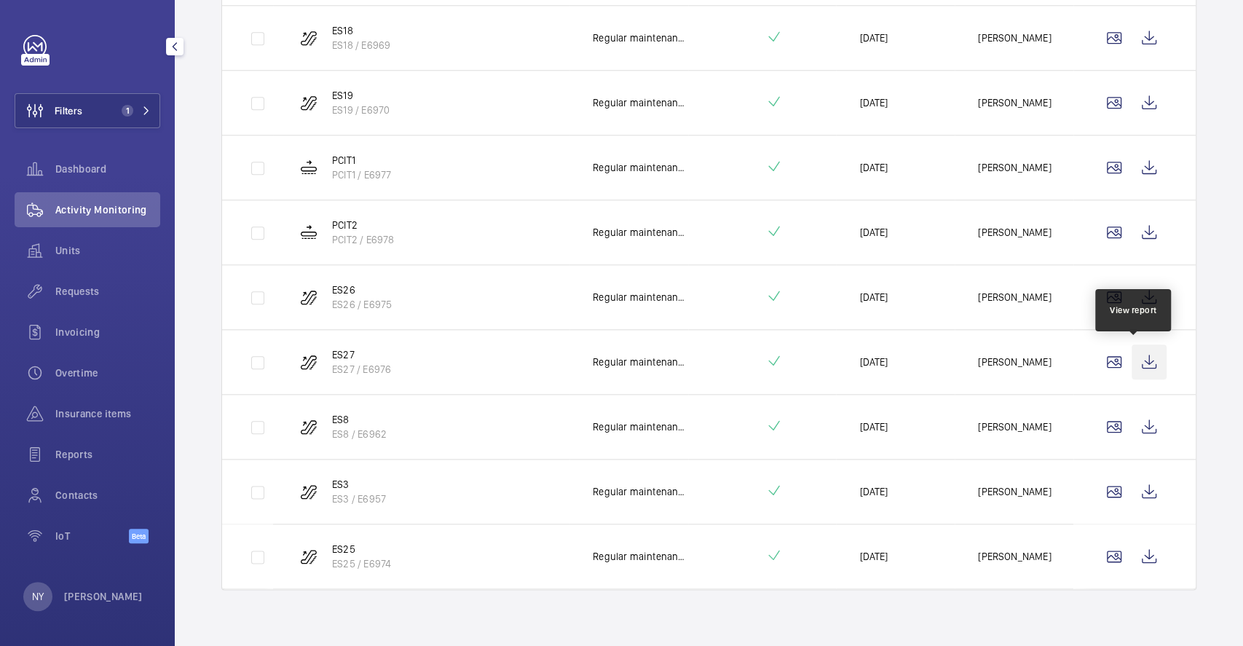
click at [1147, 360] on wm-front-icon-button at bounding box center [1149, 361] width 35 height 35
click at [1133, 427] on wm-front-icon-button at bounding box center [1149, 426] width 35 height 35
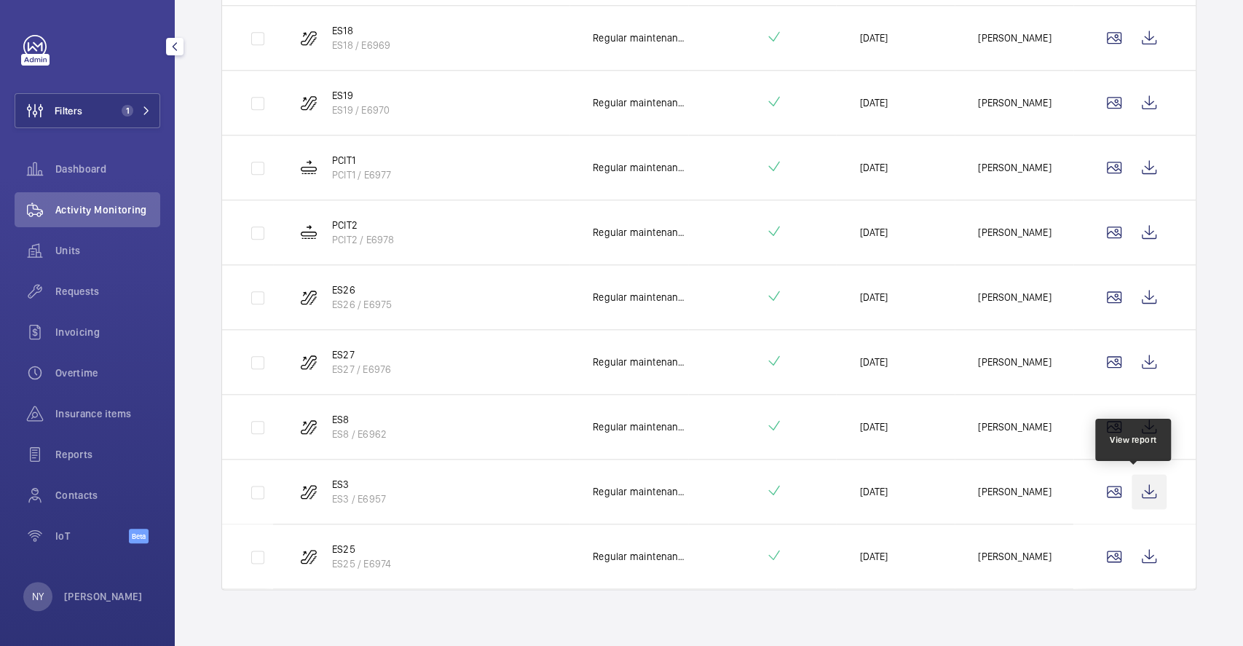
click at [1148, 484] on wm-front-icon-button at bounding box center [1149, 491] width 35 height 35
click at [1140, 559] on wm-front-icon-button at bounding box center [1149, 556] width 35 height 35
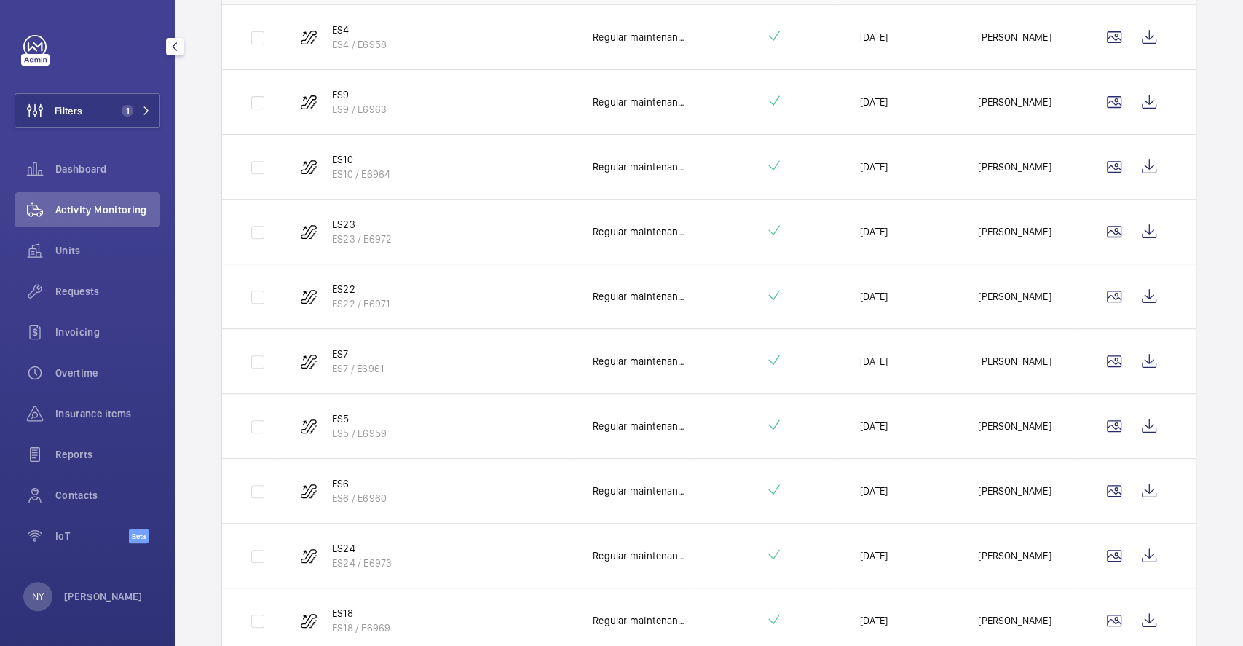
scroll to position [0, 0]
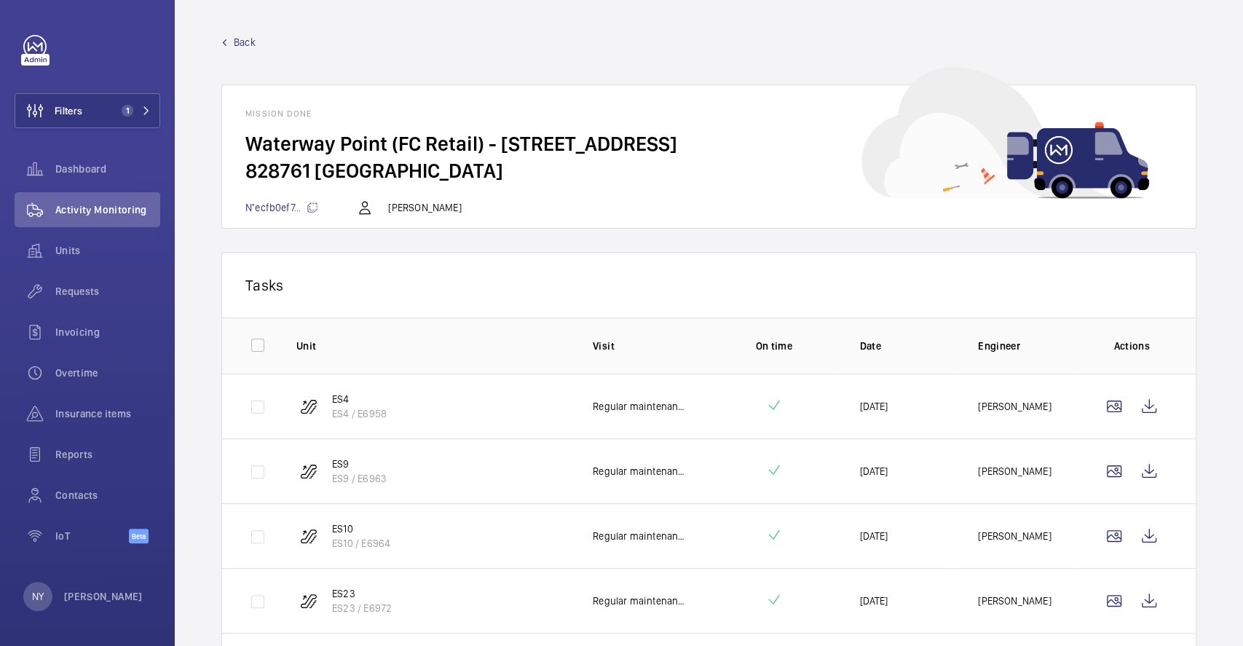
click at [239, 50] on div "Back Mission done Waterway Point (FC Retail) - 83 Punggol Central 828761 SINGAP…" at bounding box center [708, 132] width 975 height 194
click at [245, 43] on span "Back" at bounding box center [245, 42] width 22 height 15
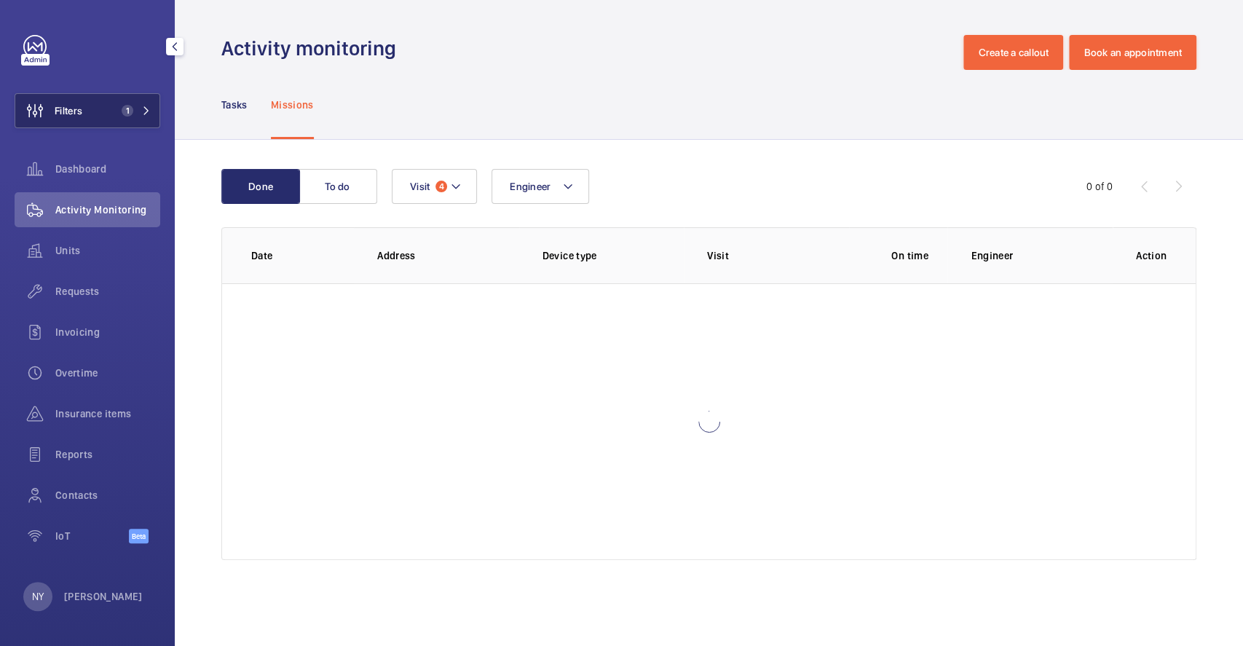
click at [110, 113] on button "Filters 1" at bounding box center [88, 110] width 146 height 35
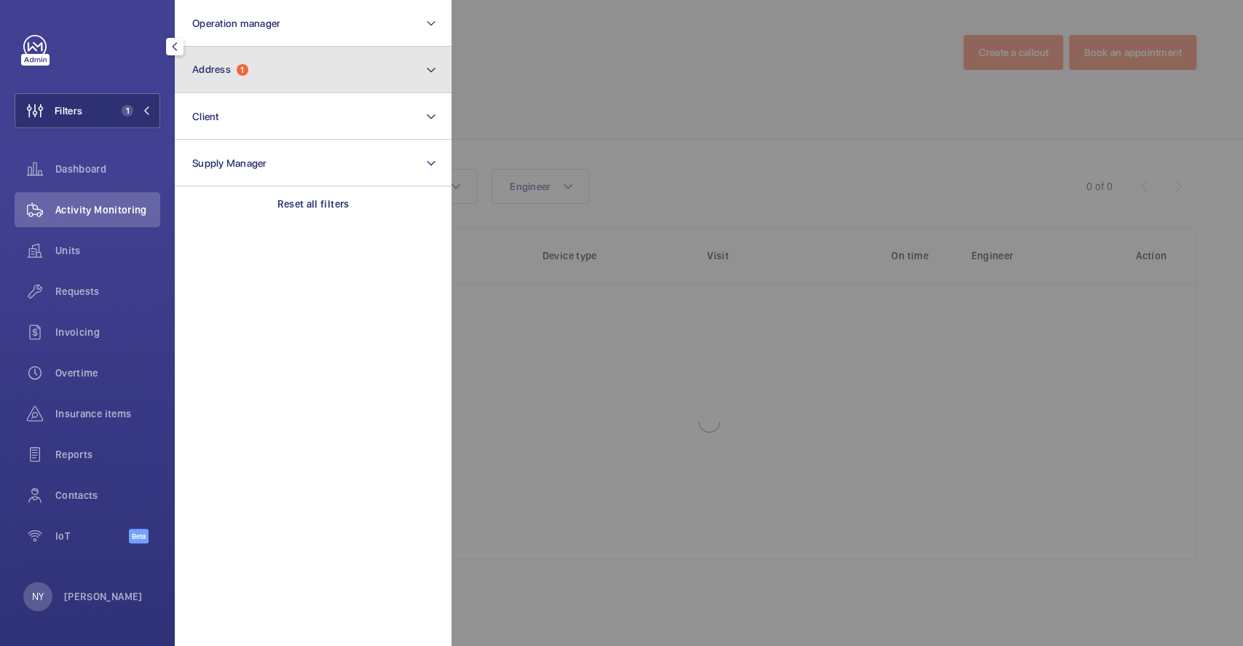
click at [278, 69] on button "Address 1" at bounding box center [313, 70] width 277 height 47
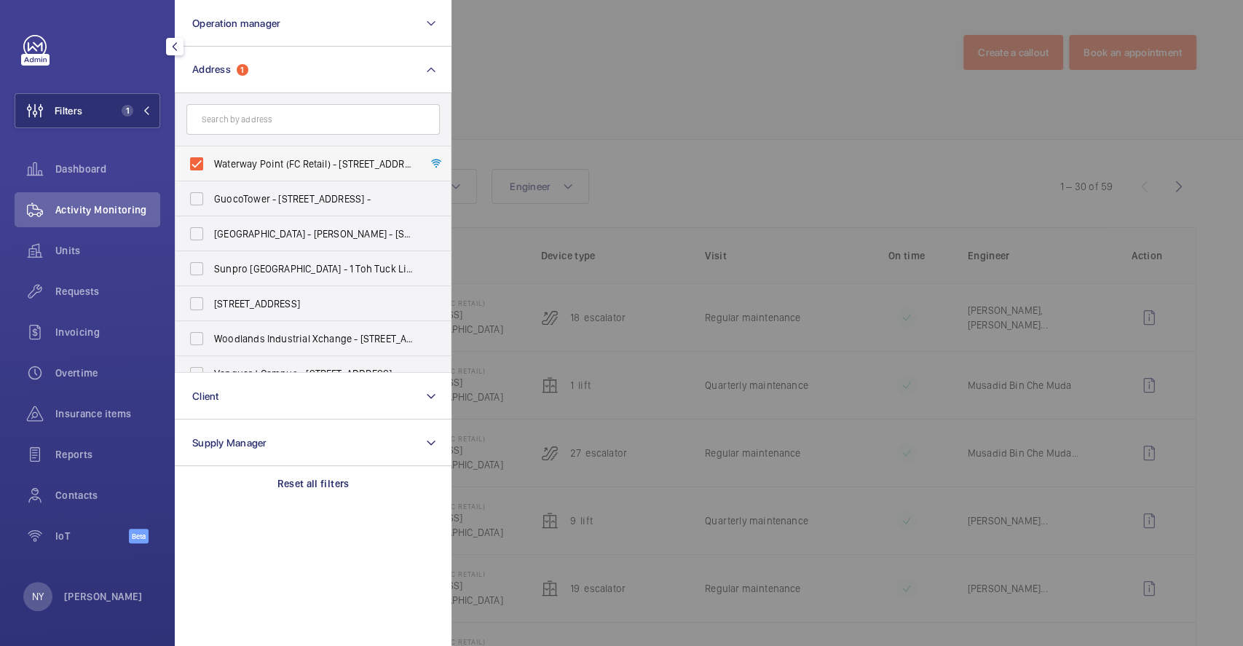
click at [270, 163] on span "Waterway Point (FC Retail) - 83 Punggol Central, SINGAPORE 828761" at bounding box center [314, 164] width 200 height 15
click at [211, 163] on input "Waterway Point (FC Retail) - 83 Punggol Central, SINGAPORE 828761" at bounding box center [196, 163] width 29 height 29
checkbox input "false"
click at [685, 56] on div at bounding box center [1073, 323] width 1243 height 646
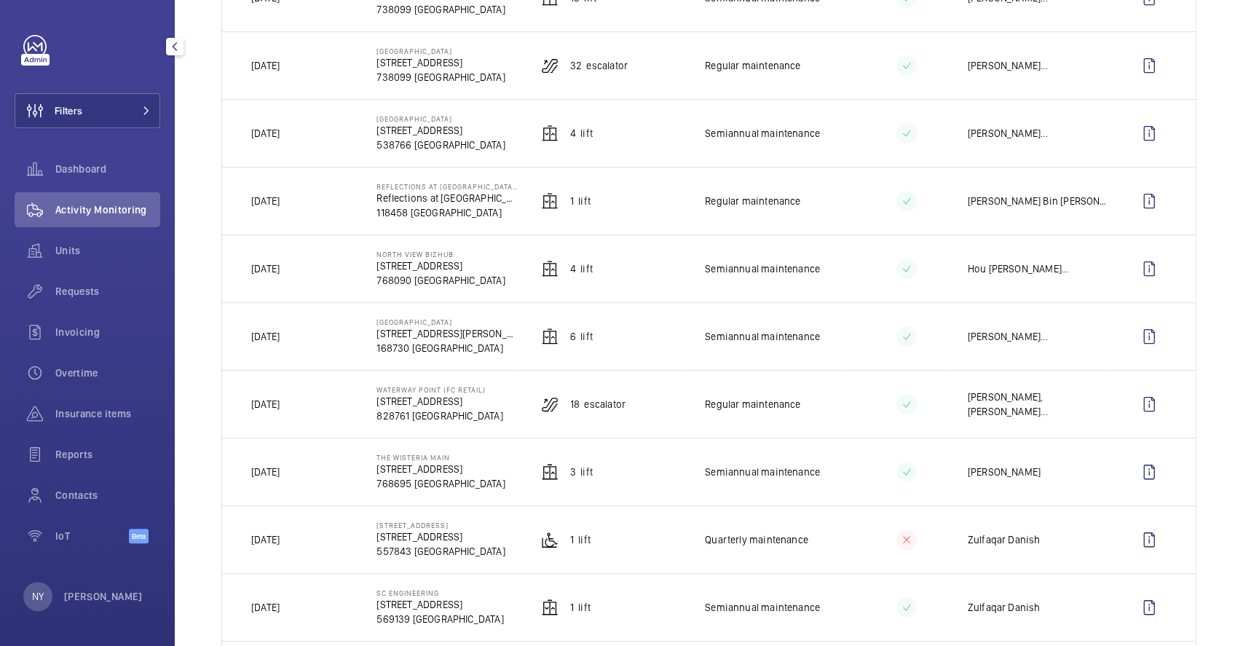
scroll to position [388, 0]
drag, startPoint x: 374, startPoint y: 321, endPoint x: 443, endPoint y: 323, distance: 69.2
click at [443, 323] on p "[GEOGRAPHIC_DATA]" at bounding box center [447, 321] width 141 height 9
copy p "[GEOGRAPHIC_DATA]"
click at [92, 114] on button "Filters" at bounding box center [88, 110] width 146 height 35
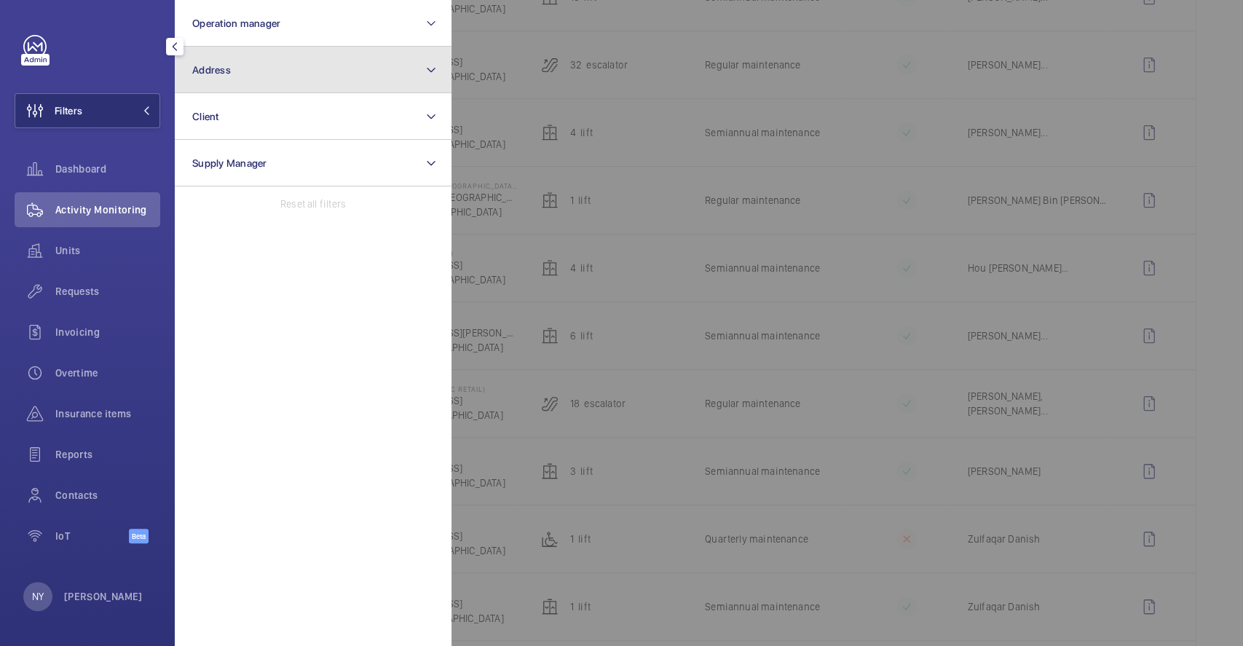
click at [327, 67] on button "Address" at bounding box center [313, 70] width 277 height 47
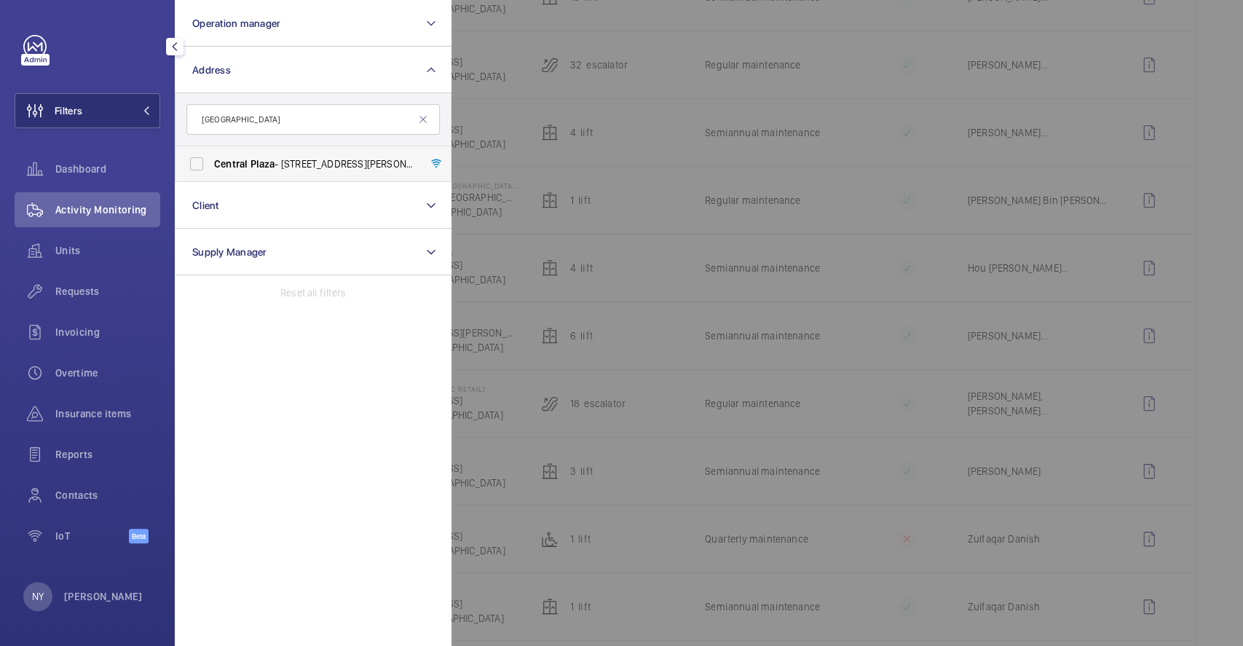
type input "[GEOGRAPHIC_DATA]"
click at [291, 170] on span "Central Plaza - 298 Tiong Bahru Rd, SINGAPORE 168730" at bounding box center [314, 164] width 200 height 15
click at [211, 170] on input "Central Plaza - 298 Tiong Bahru Rd, SINGAPORE 168730" at bounding box center [196, 163] width 29 height 29
checkbox input "true"
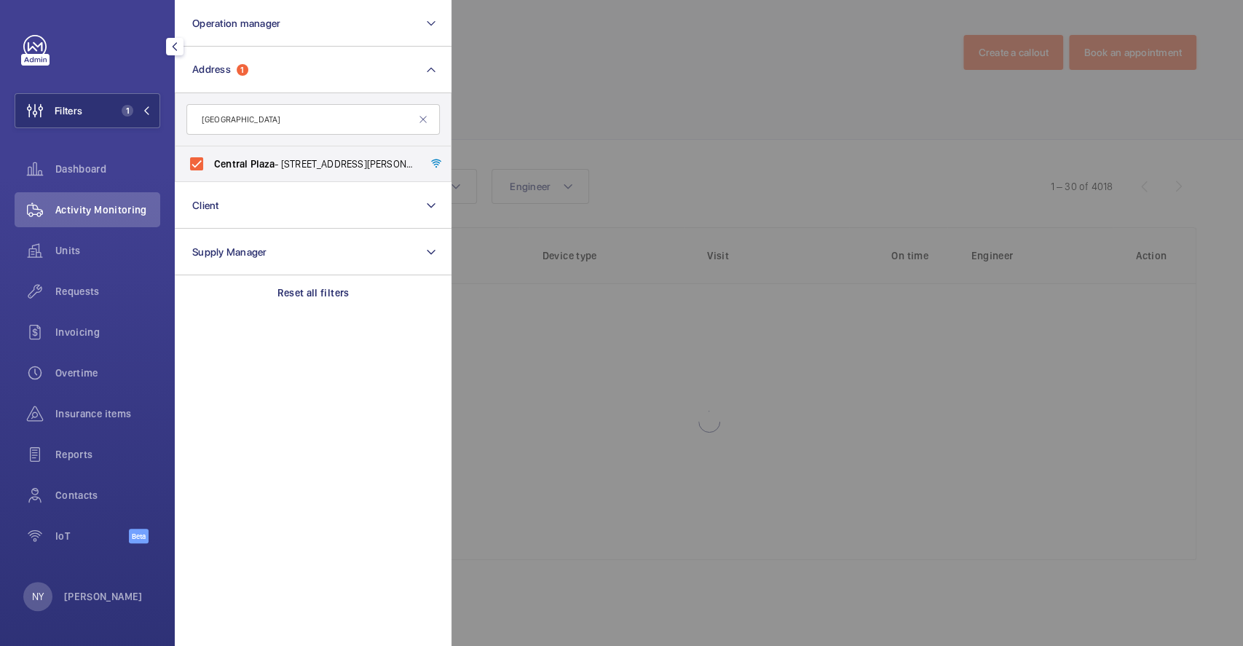
click at [667, 102] on div at bounding box center [1073, 323] width 1243 height 646
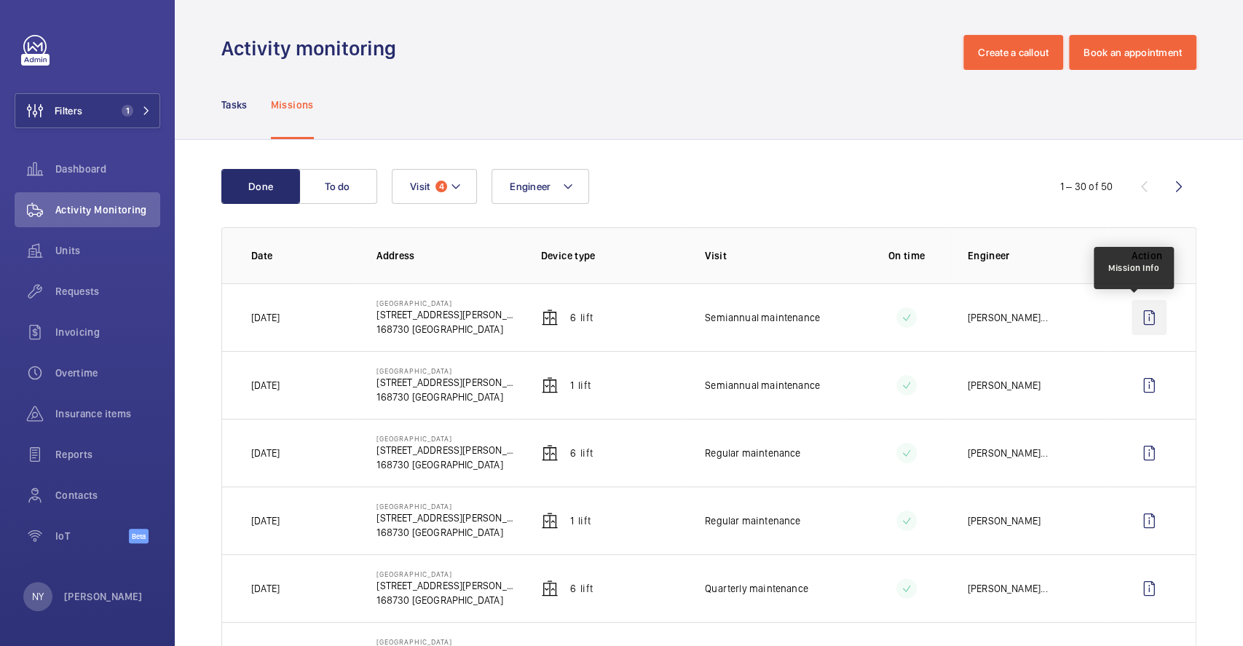
click at [1143, 320] on wm-front-icon-button at bounding box center [1149, 317] width 35 height 35
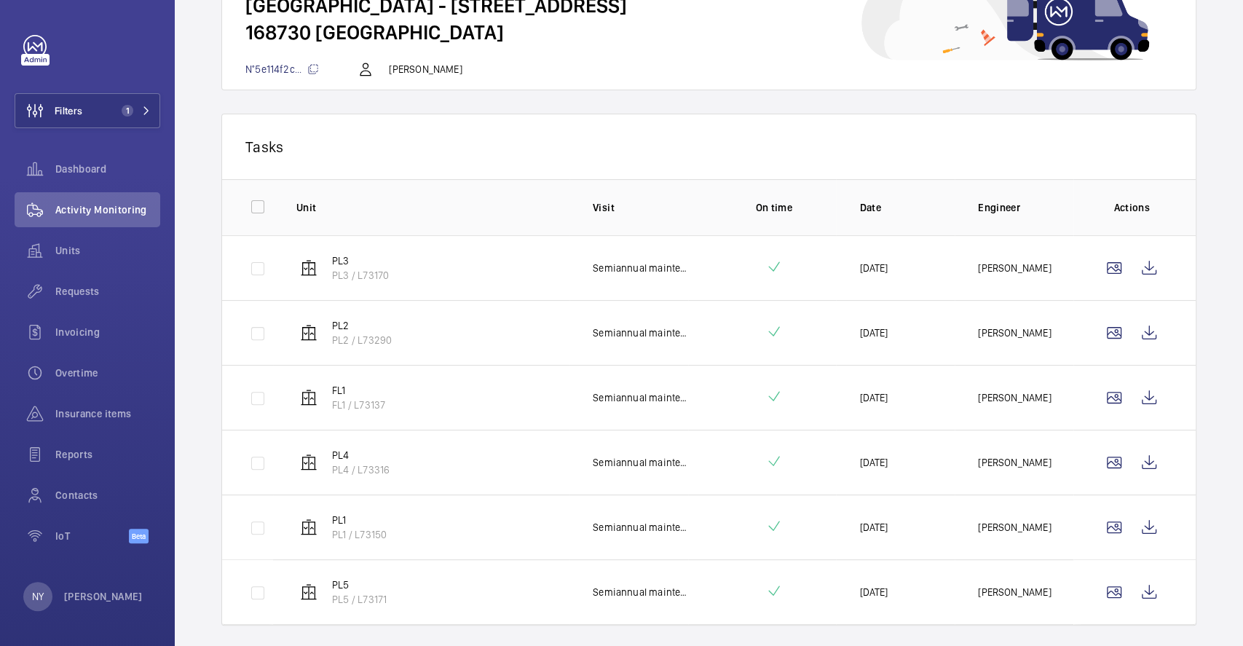
scroll to position [175, 0]
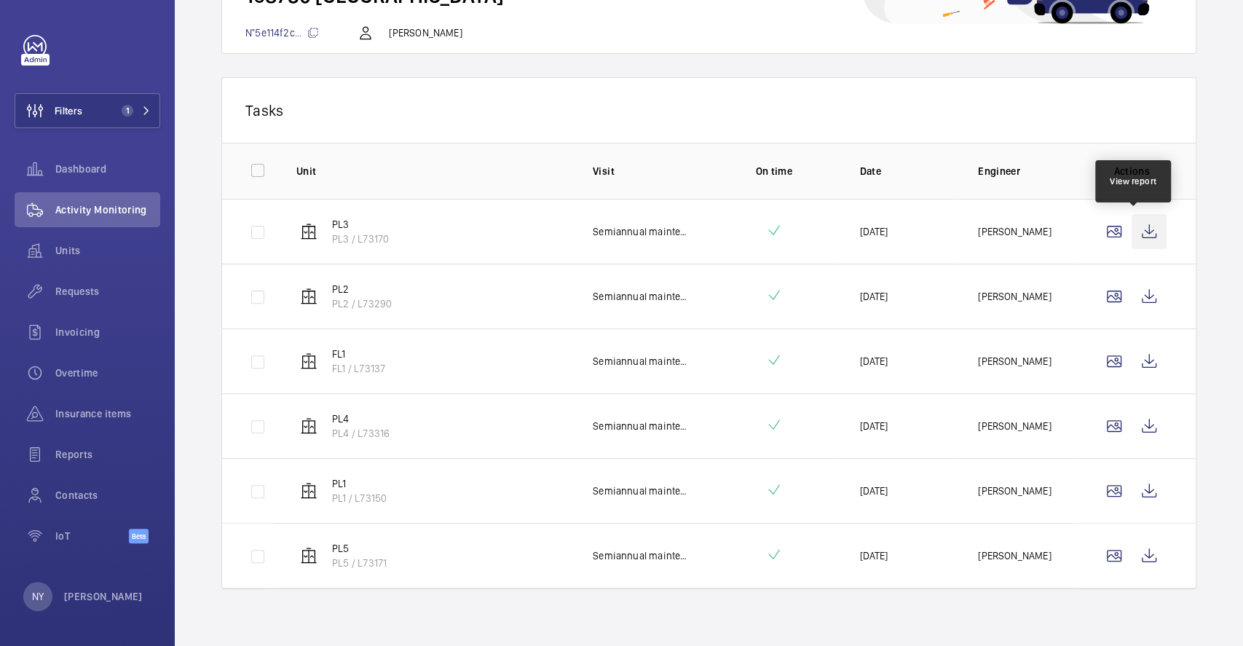
click at [1138, 234] on wm-front-icon-button at bounding box center [1149, 231] width 35 height 35
click at [1135, 290] on wm-front-icon-button at bounding box center [1149, 296] width 35 height 35
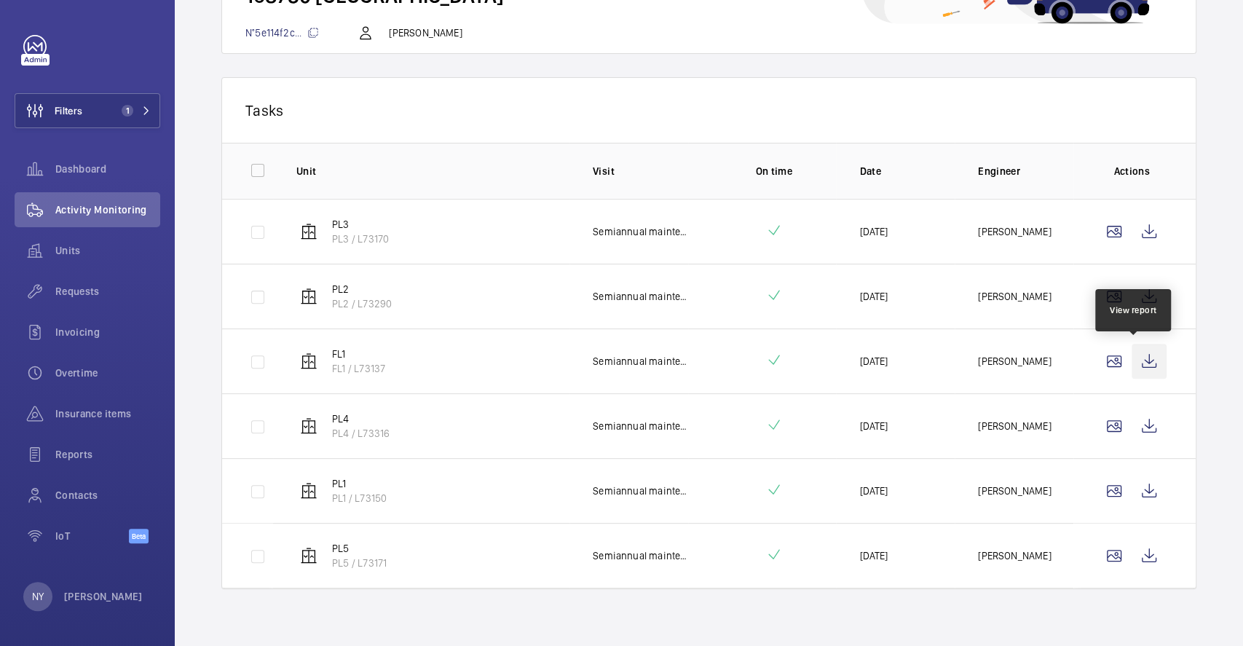
click at [1143, 366] on wm-front-icon-button at bounding box center [1149, 361] width 35 height 35
click at [1132, 430] on wm-front-icon-button at bounding box center [1149, 426] width 35 height 35
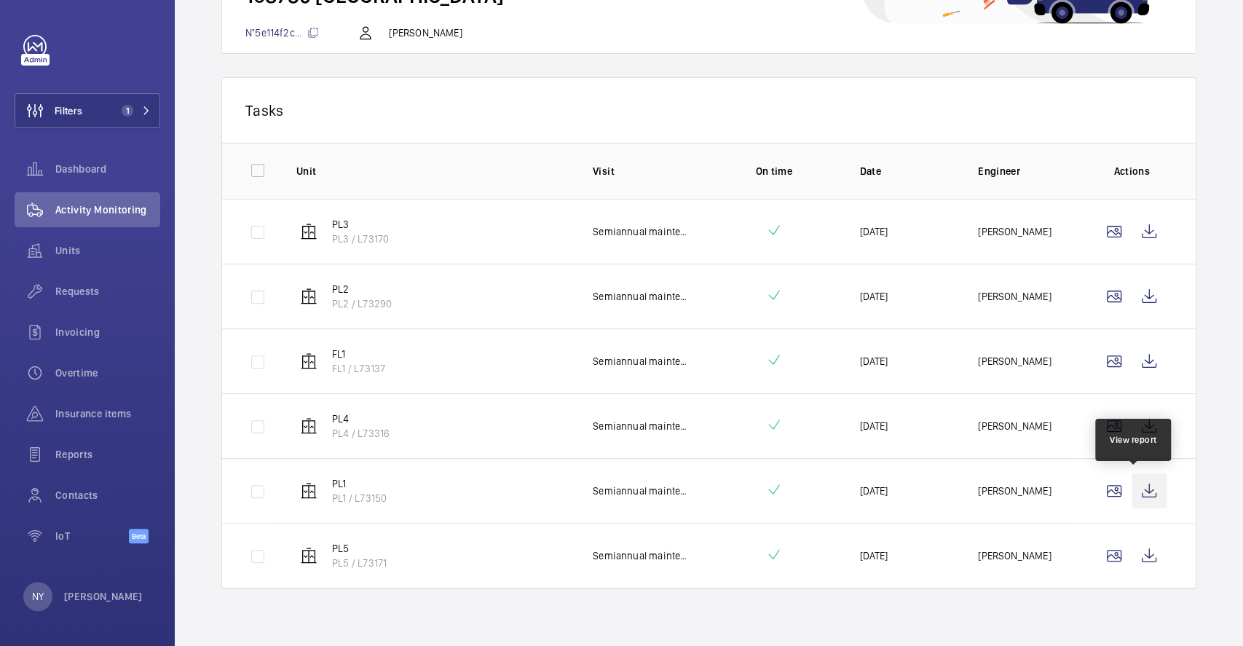
click at [1137, 491] on wm-front-icon-button at bounding box center [1149, 490] width 35 height 35
click at [1138, 540] on wm-front-icon-button at bounding box center [1149, 555] width 35 height 35
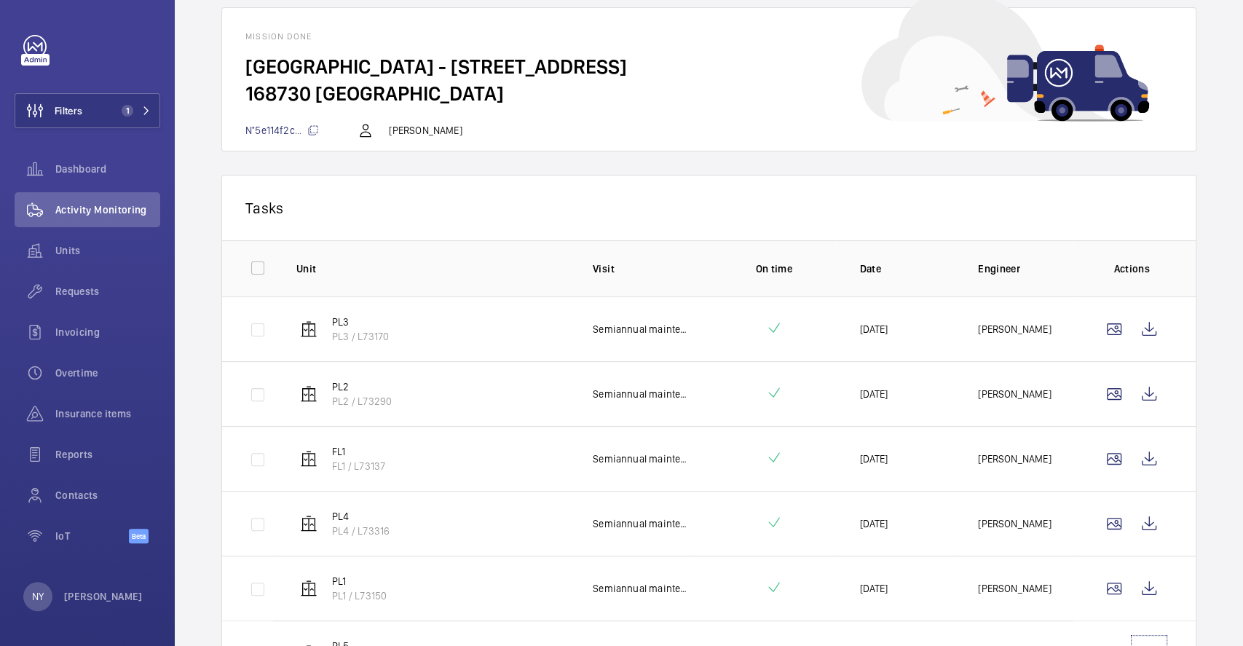
scroll to position [0, 0]
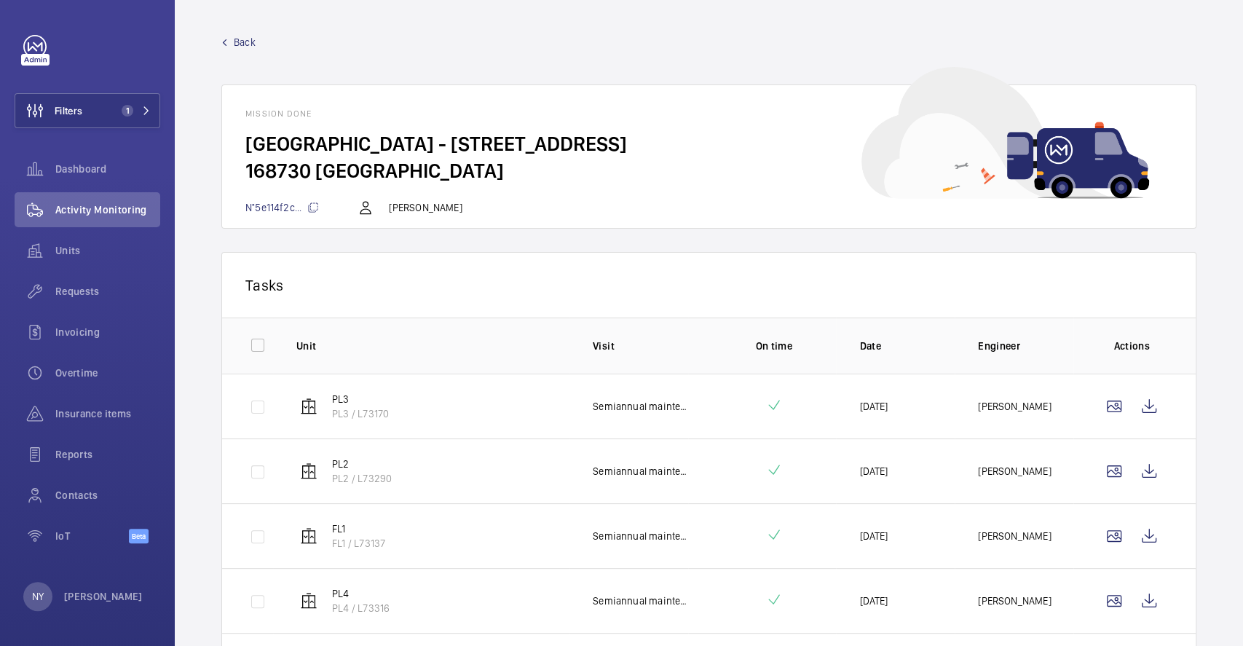
click at [247, 46] on span "Back" at bounding box center [245, 42] width 22 height 15
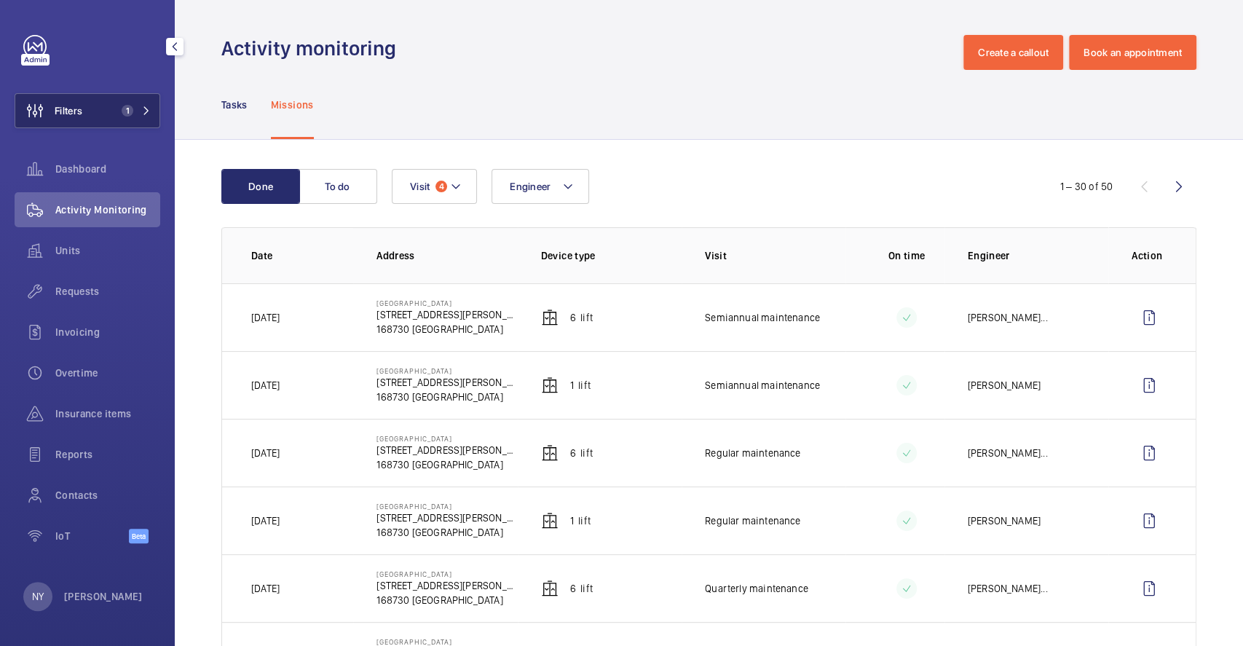
click at [122, 117] on button "Filters 1" at bounding box center [88, 110] width 146 height 35
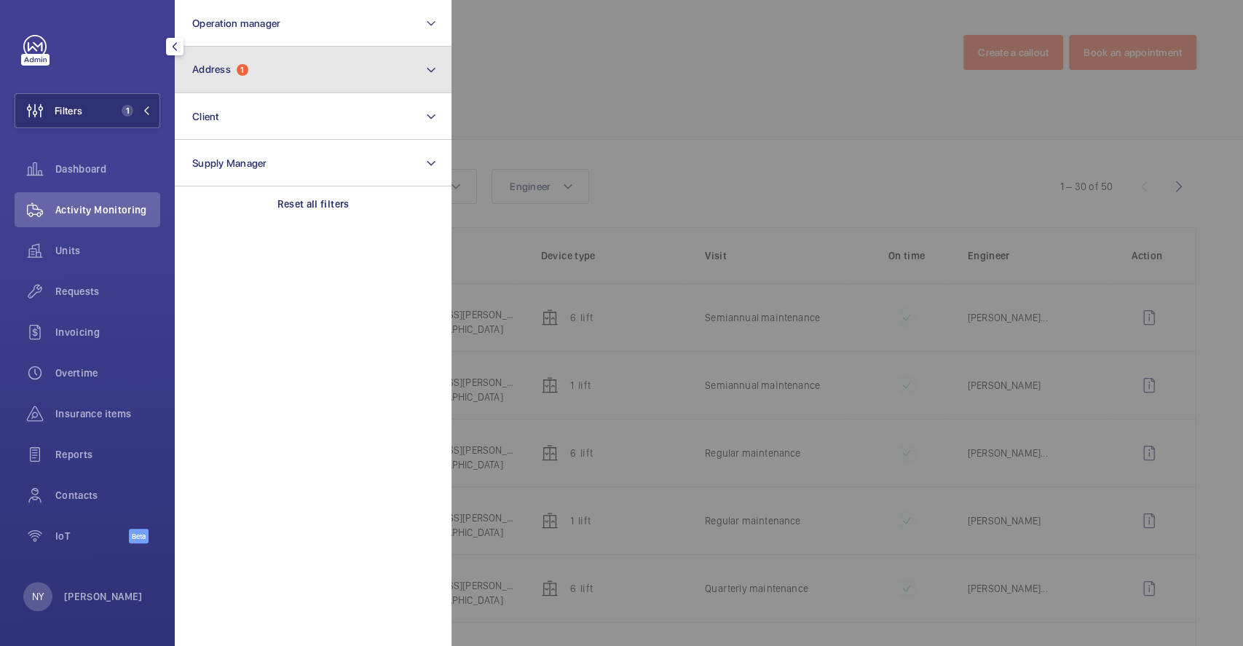
click at [280, 75] on button "Address 1" at bounding box center [313, 70] width 277 height 47
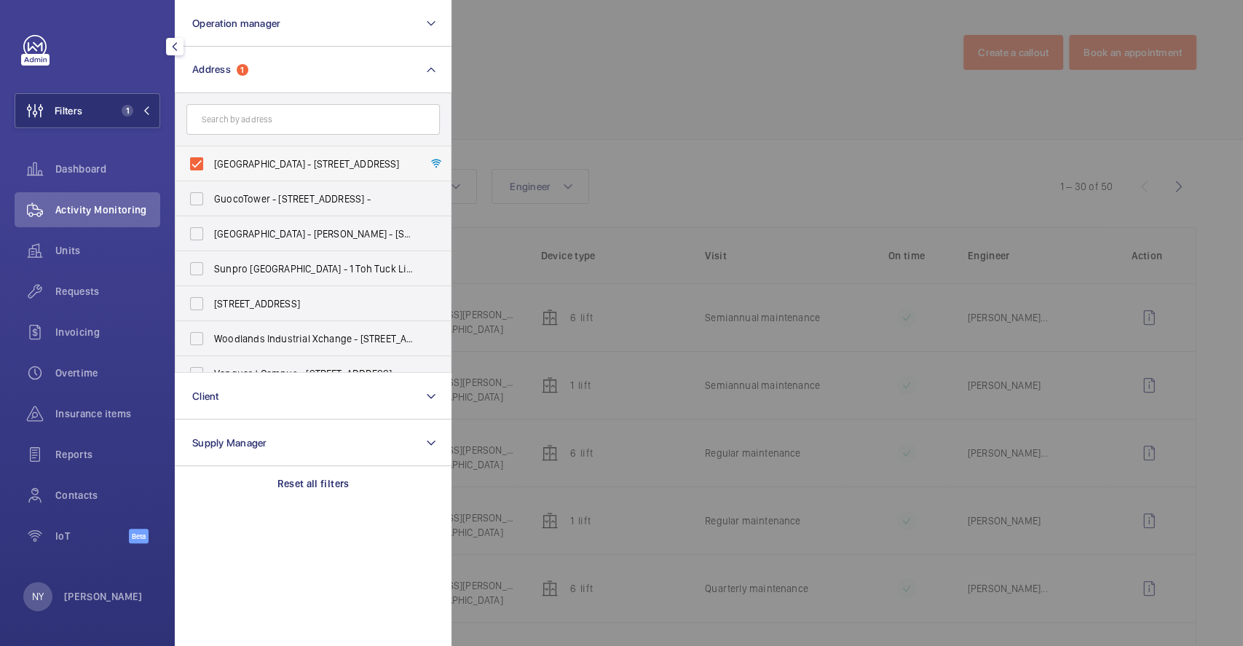
click at [271, 159] on span "Central Plaza - 298 Tiong Bahru Rd, SINGAPORE 168730" at bounding box center [314, 164] width 200 height 15
click at [211, 159] on input "Central Plaza - 298 Tiong Bahru Rd, SINGAPORE 168730" at bounding box center [196, 163] width 29 height 29
checkbox input "false"
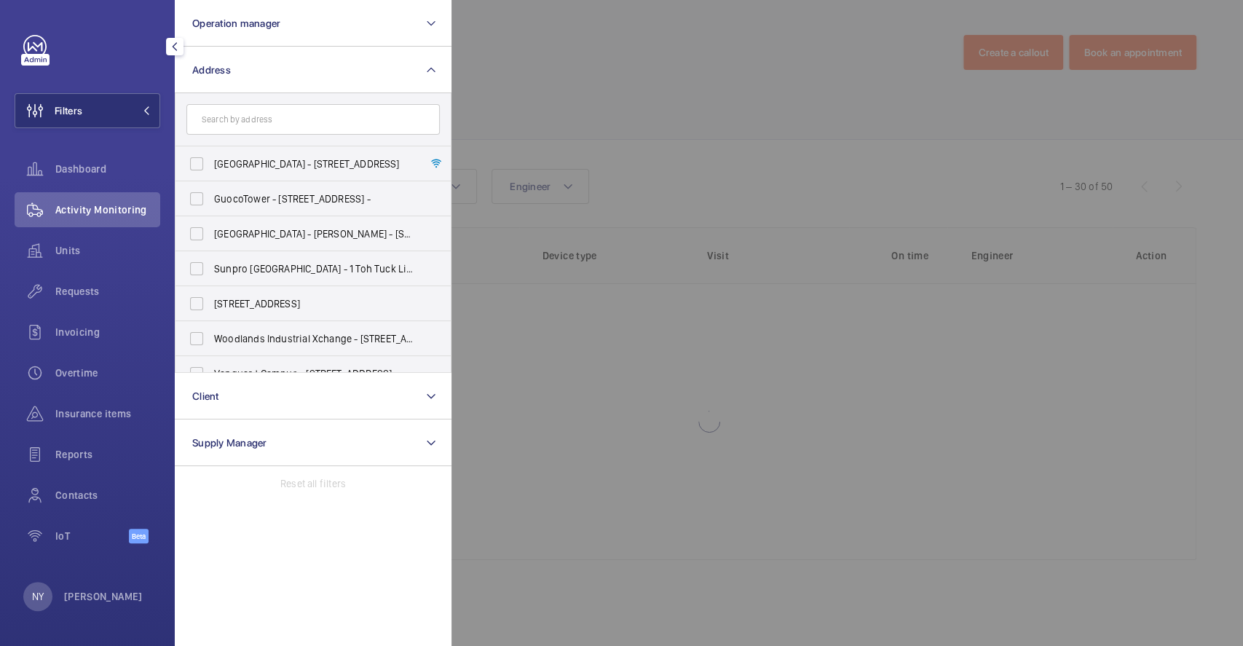
click at [586, 116] on div at bounding box center [1073, 323] width 1243 height 646
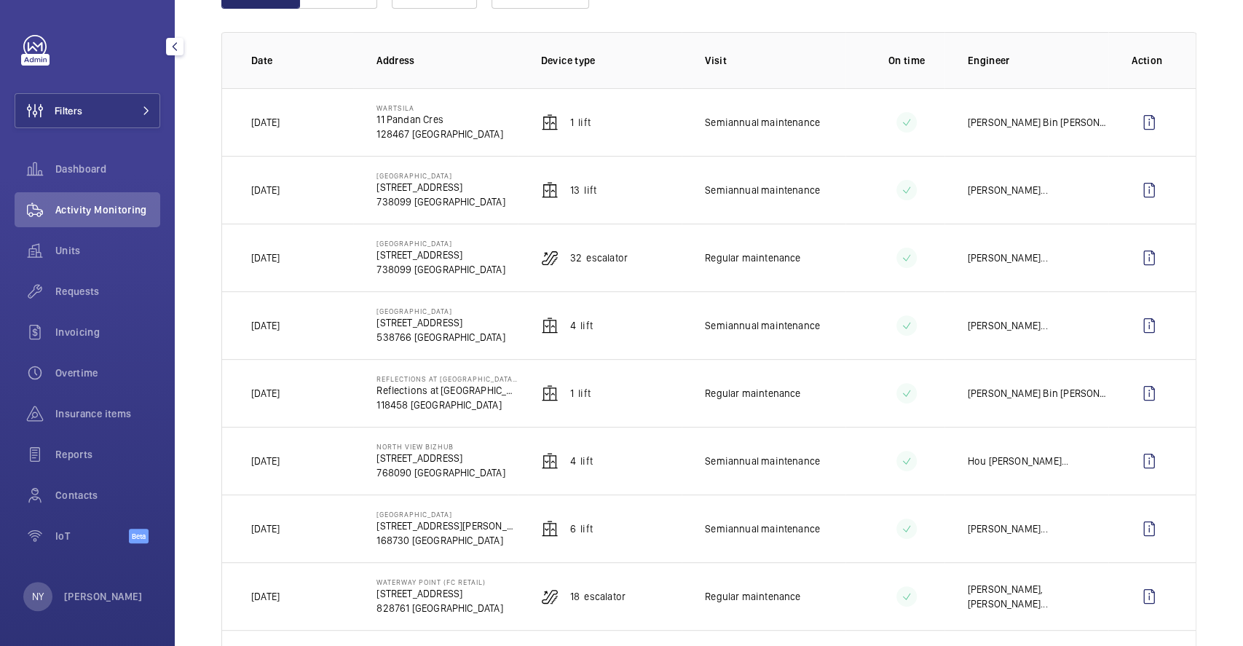
scroll to position [194, 0]
drag, startPoint x: 375, startPoint y: 446, endPoint x: 419, endPoint y: 449, distance: 44.5
click at [419, 449] on p "North View Bizhub" at bounding box center [441, 448] width 128 height 9
copy p "North View"
click at [1137, 462] on wm-front-icon-button at bounding box center [1149, 462] width 35 height 35
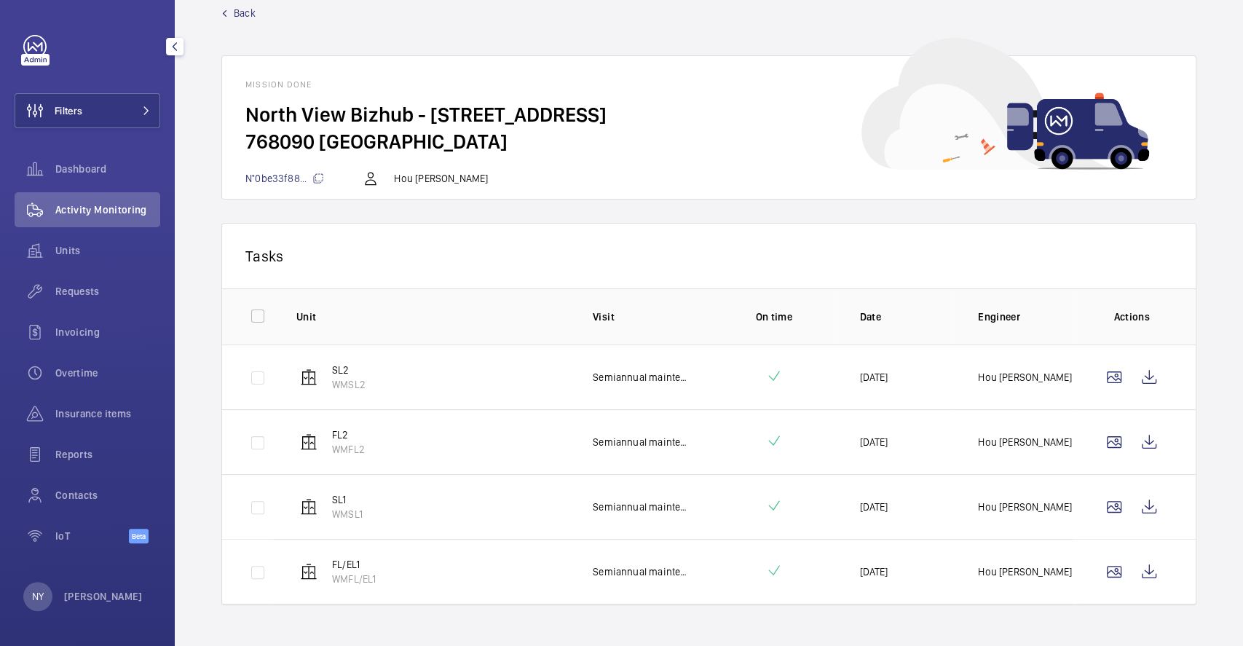
scroll to position [46, 0]
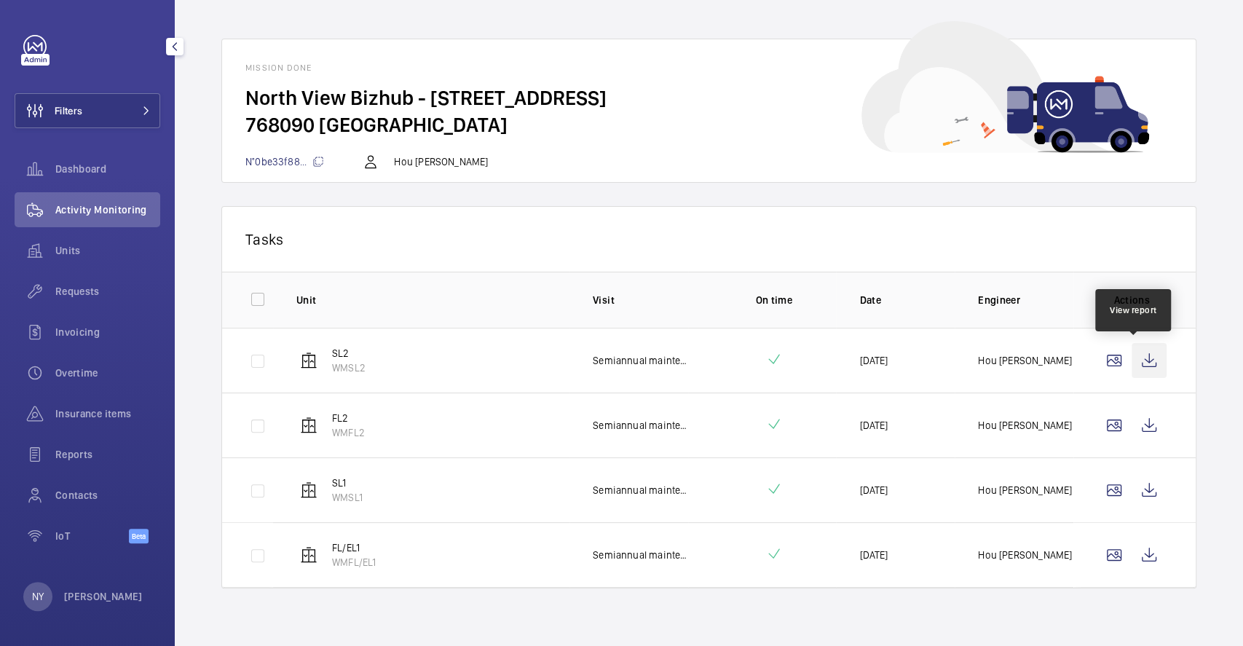
click at [1132, 358] on wm-front-icon-button at bounding box center [1149, 360] width 35 height 35
click at [1132, 410] on wm-front-icon-button at bounding box center [1149, 425] width 35 height 35
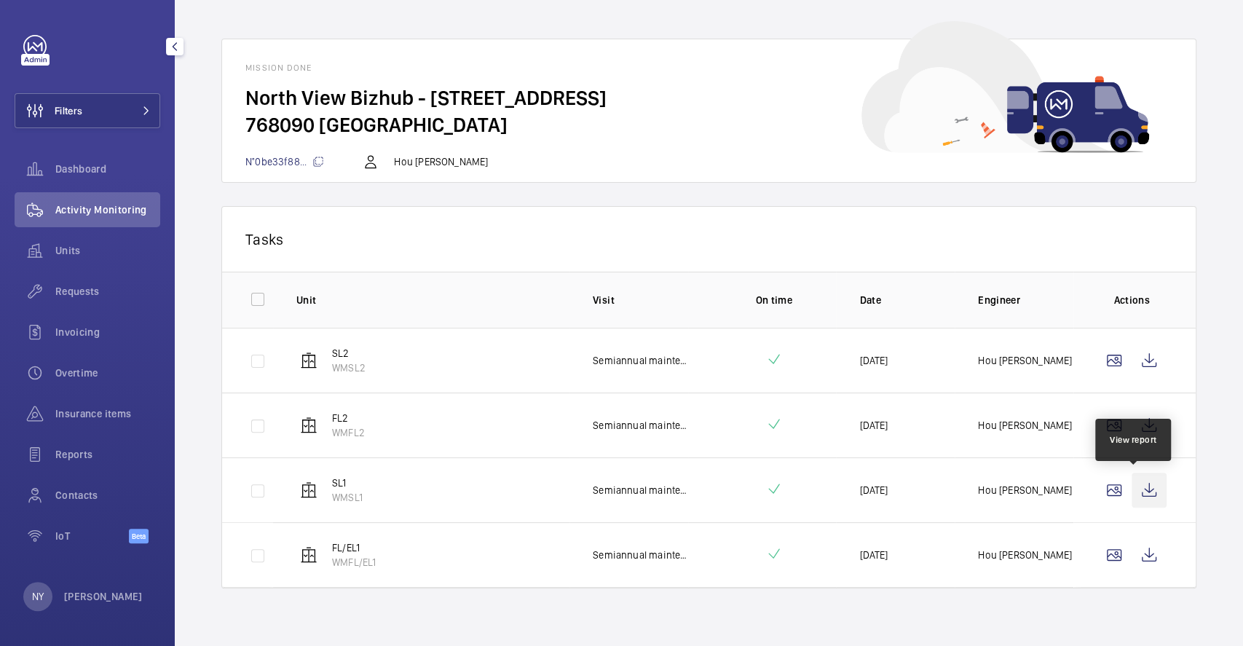
click at [1132, 488] on wm-front-icon-button at bounding box center [1149, 490] width 35 height 35
click at [1132, 547] on wm-front-icon-button at bounding box center [1149, 554] width 35 height 35
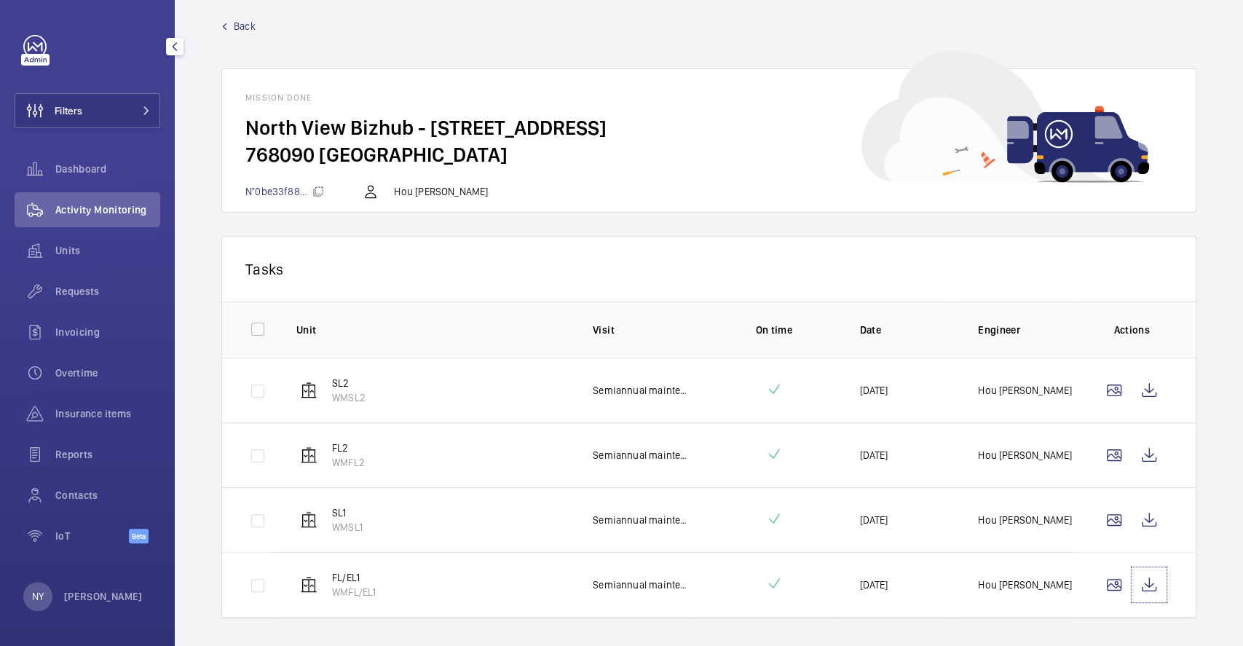
scroll to position [0, 0]
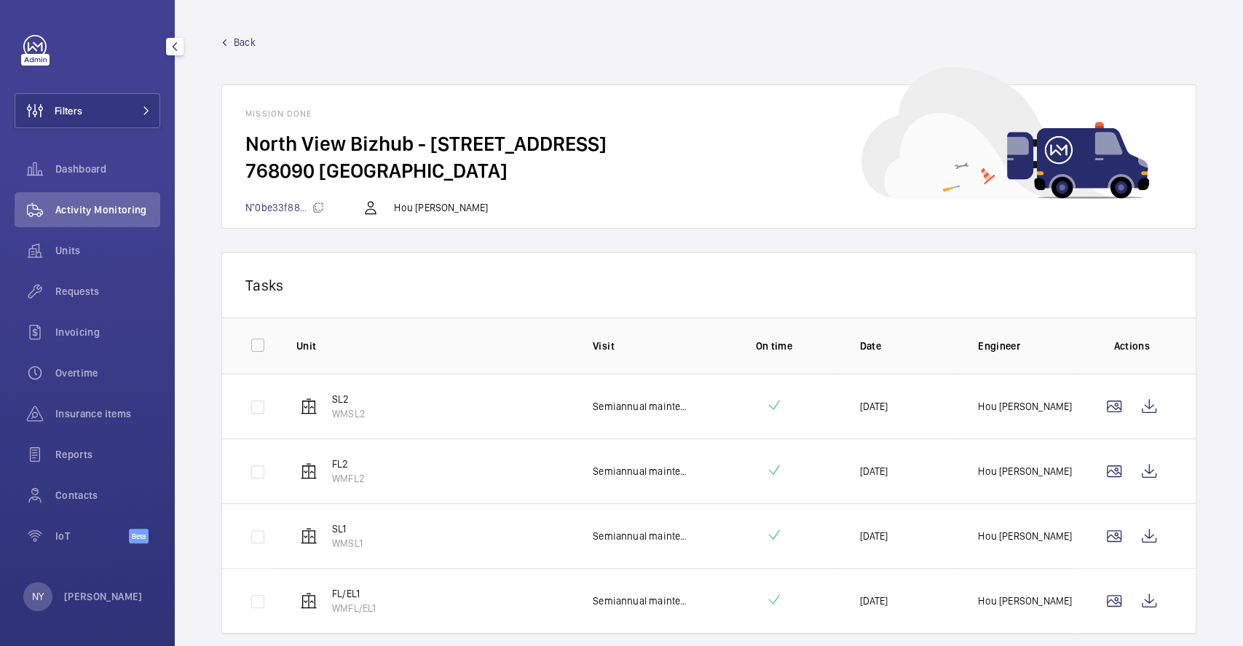
click at [244, 38] on span "Back" at bounding box center [245, 42] width 22 height 15
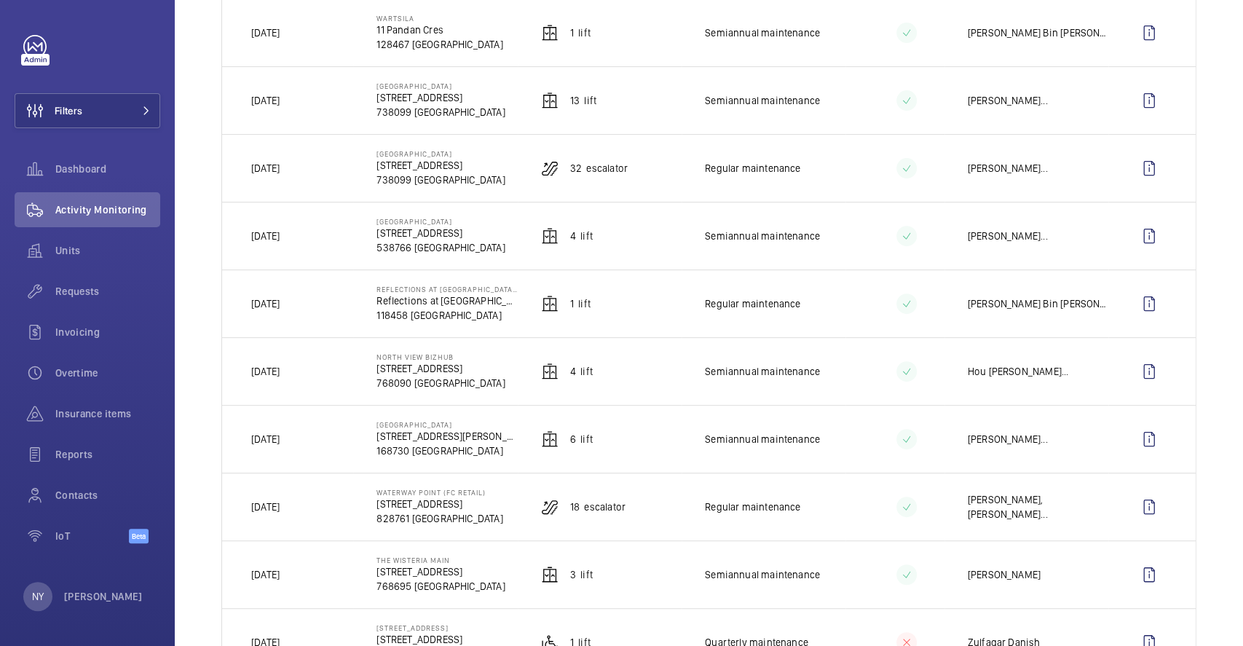
scroll to position [485, 0]
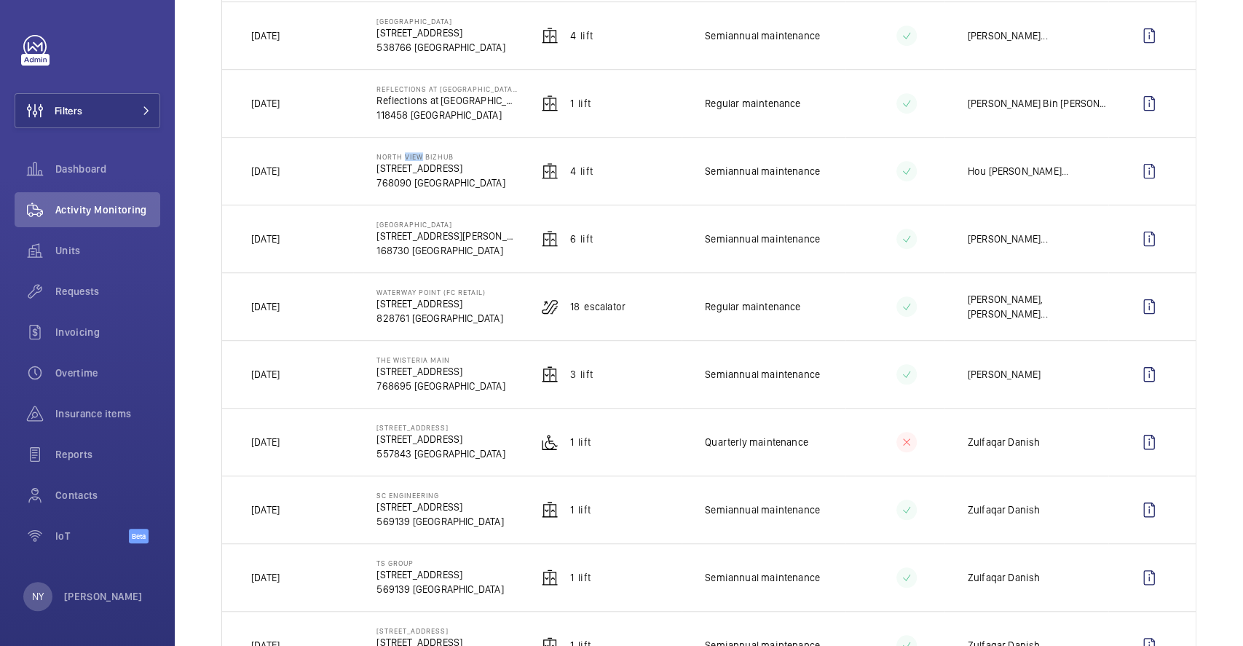
drag, startPoint x: 398, startPoint y: 158, endPoint x: 413, endPoint y: 158, distance: 15.3
click at [413, 158] on p "North View Bizhub" at bounding box center [441, 156] width 128 height 9
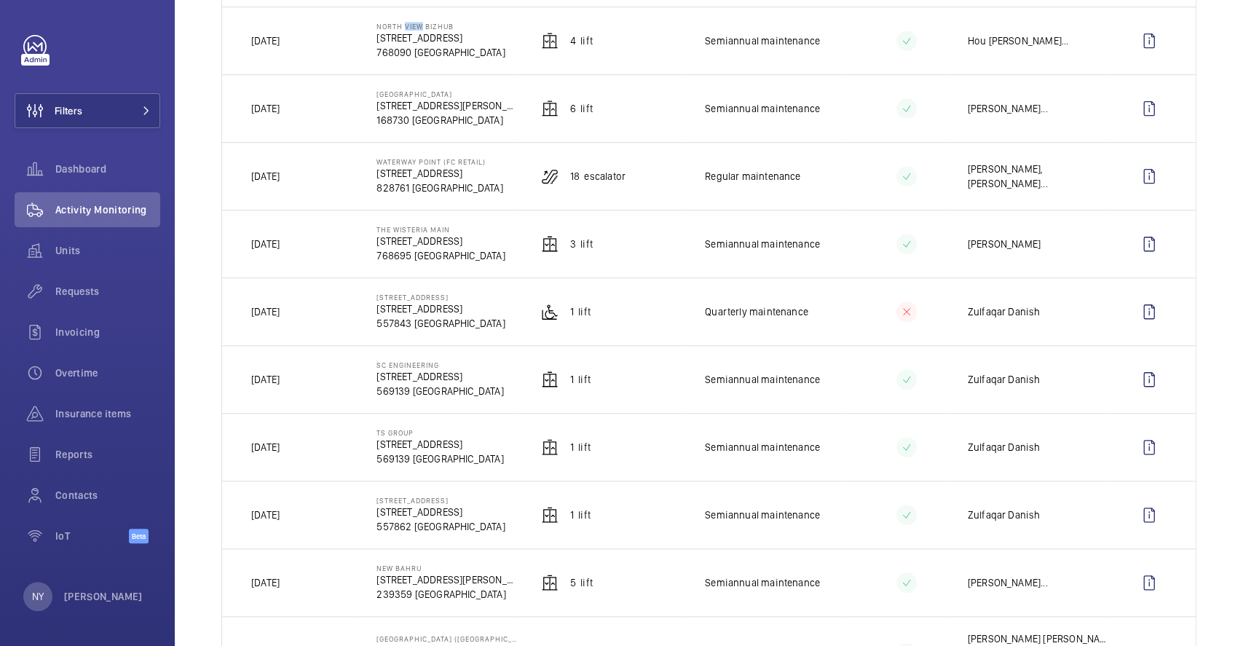
scroll to position [776, 0]
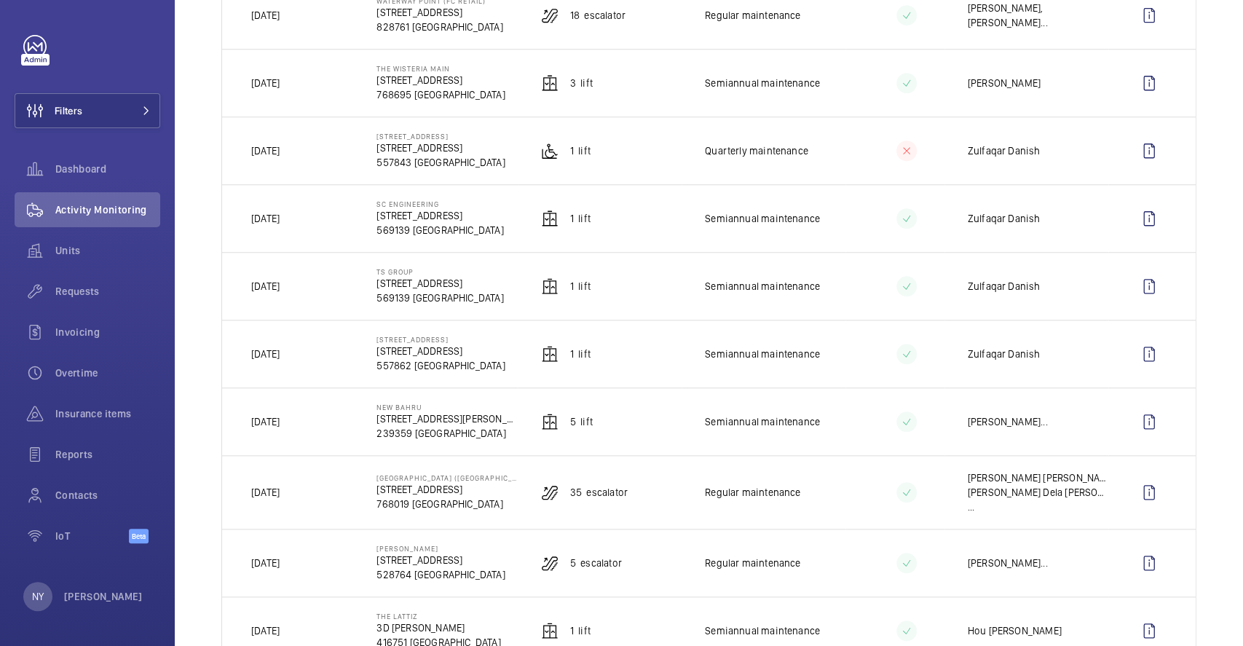
drag, startPoint x: 268, startPoint y: 417, endPoint x: 314, endPoint y: 403, distance: 47.9
click at [320, 417] on td "Yesterday" at bounding box center [287, 421] width 131 height 68
drag, startPoint x: 275, startPoint y: 214, endPoint x: 315, endPoint y: 215, distance: 40.1
click at [315, 215] on td "Yesterday" at bounding box center [287, 218] width 131 height 68
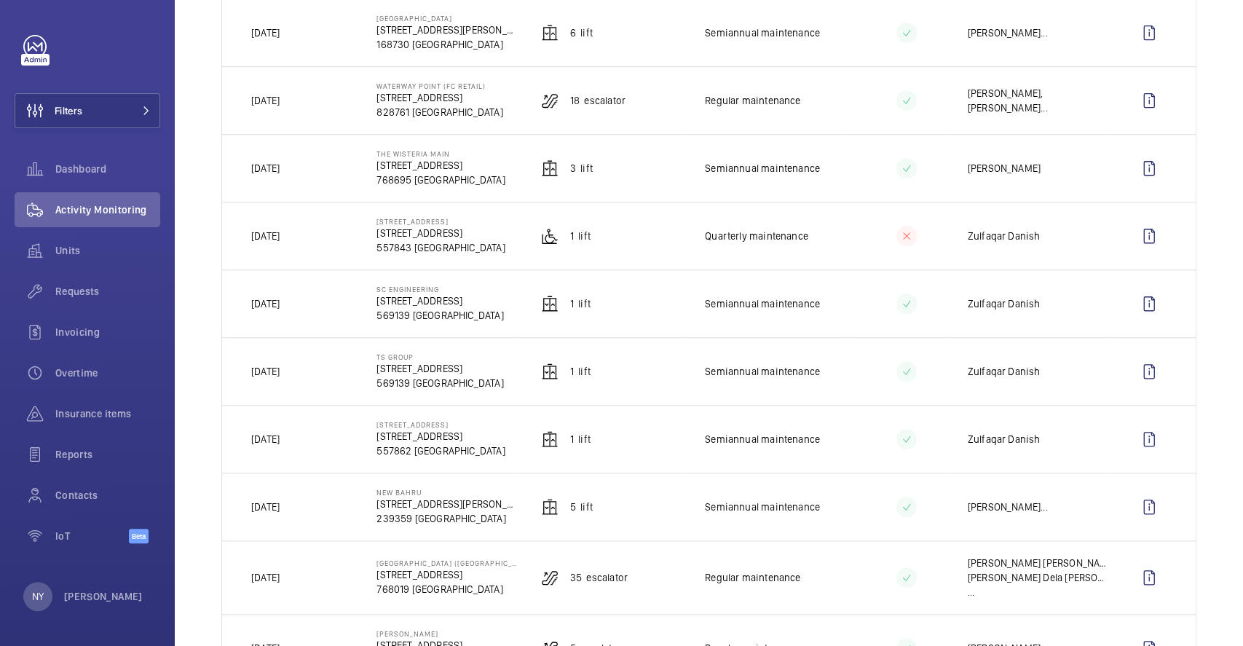
scroll to position [583, 0]
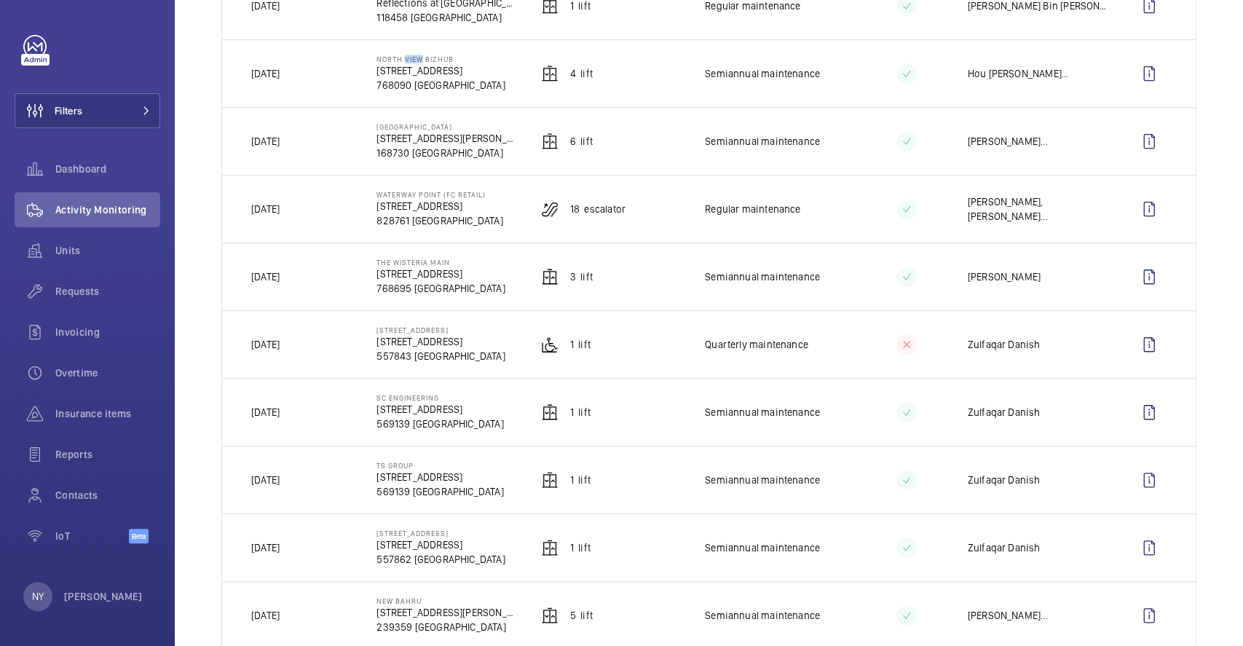
drag, startPoint x: 268, startPoint y: 213, endPoint x: 304, endPoint y: 213, distance: 35.7
click at [304, 213] on td "Yesterday" at bounding box center [287, 209] width 131 height 68
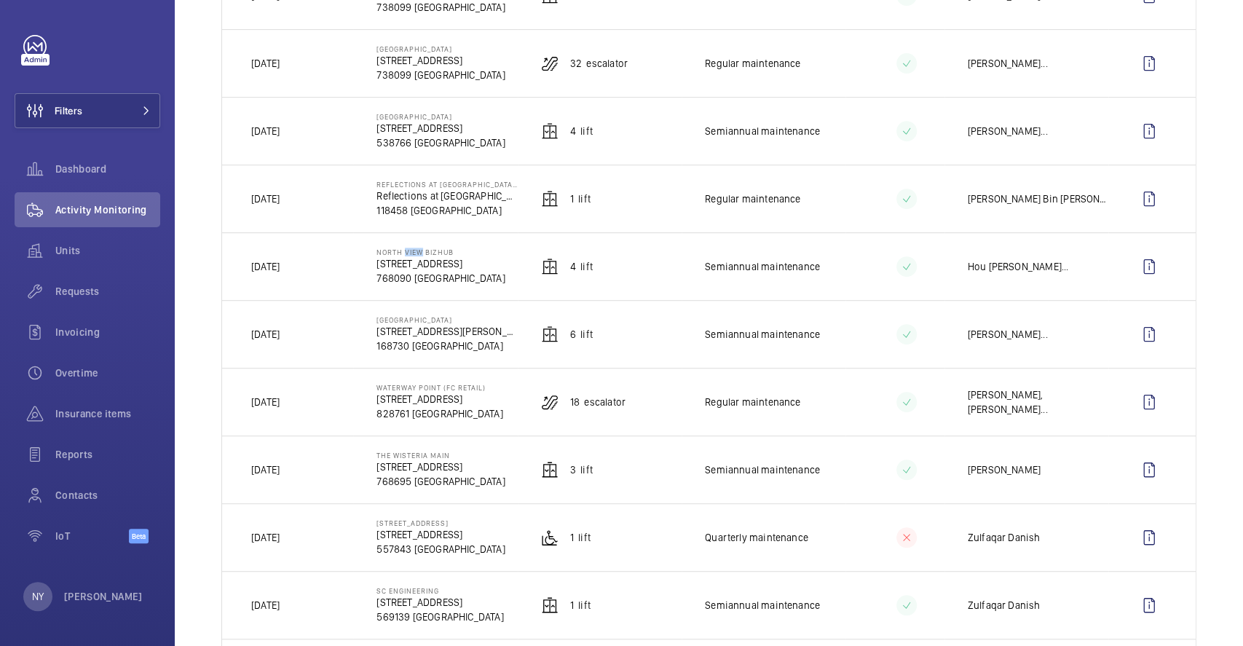
scroll to position [388, 0]
drag, startPoint x: 267, startPoint y: 275, endPoint x: 309, endPoint y: 268, distance: 42.1
click at [309, 268] on td "Yesterday" at bounding box center [287, 268] width 131 height 68
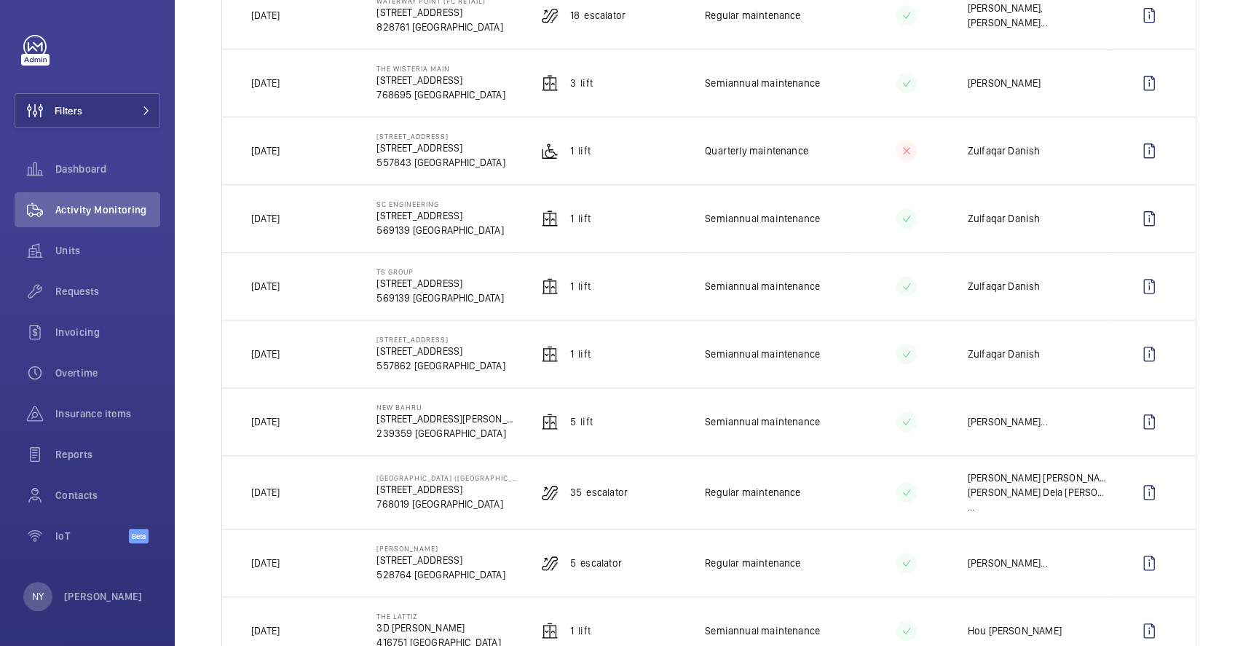
drag, startPoint x: 280, startPoint y: 358, endPoint x: 301, endPoint y: 358, distance: 21.1
click at [301, 358] on td "Yesterday" at bounding box center [287, 354] width 131 height 68
drag, startPoint x: 283, startPoint y: 91, endPoint x: 301, endPoint y: 91, distance: 18.2
click at [301, 91] on td "Yesterday" at bounding box center [287, 83] width 131 height 68
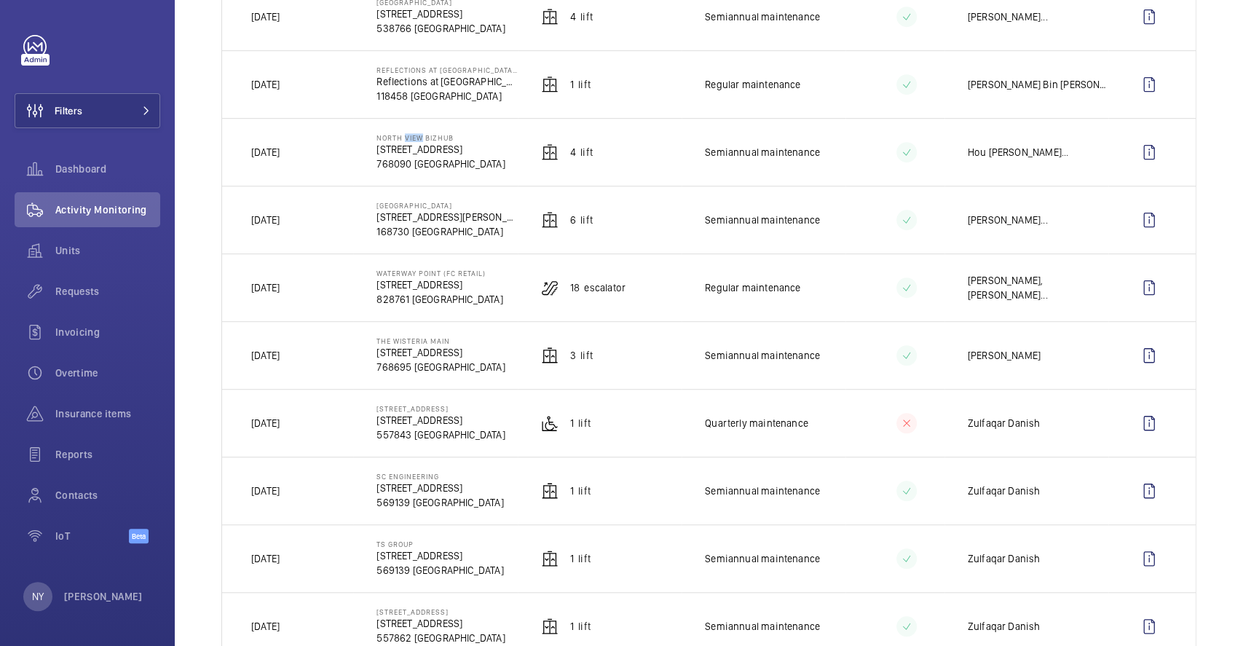
scroll to position [485, 0]
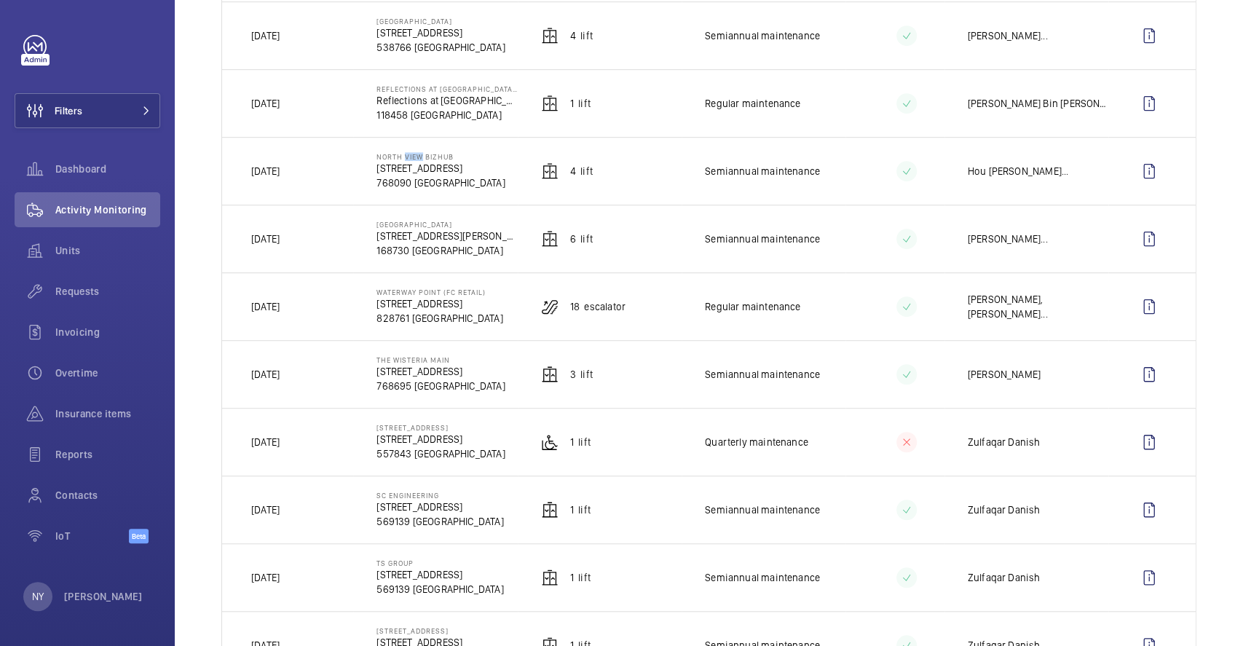
drag, startPoint x: 267, startPoint y: 171, endPoint x: 296, endPoint y: 166, distance: 28.9
click at [296, 166] on td "Yesterday" at bounding box center [287, 171] width 131 height 68
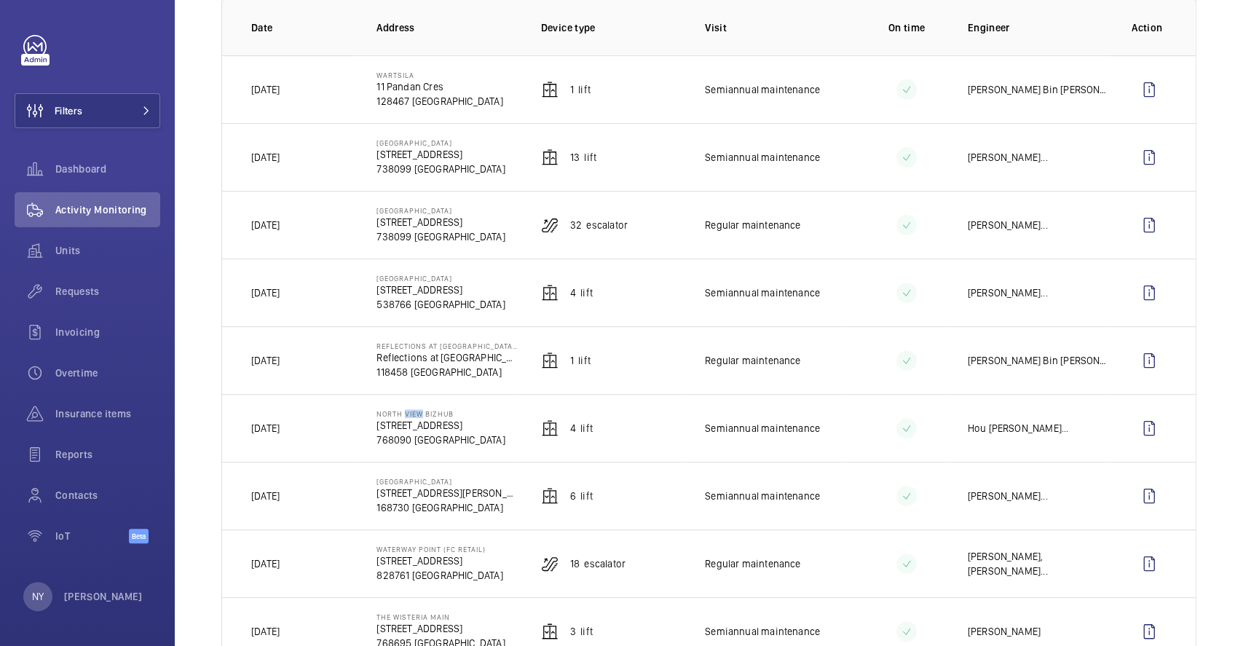
scroll to position [194, 0]
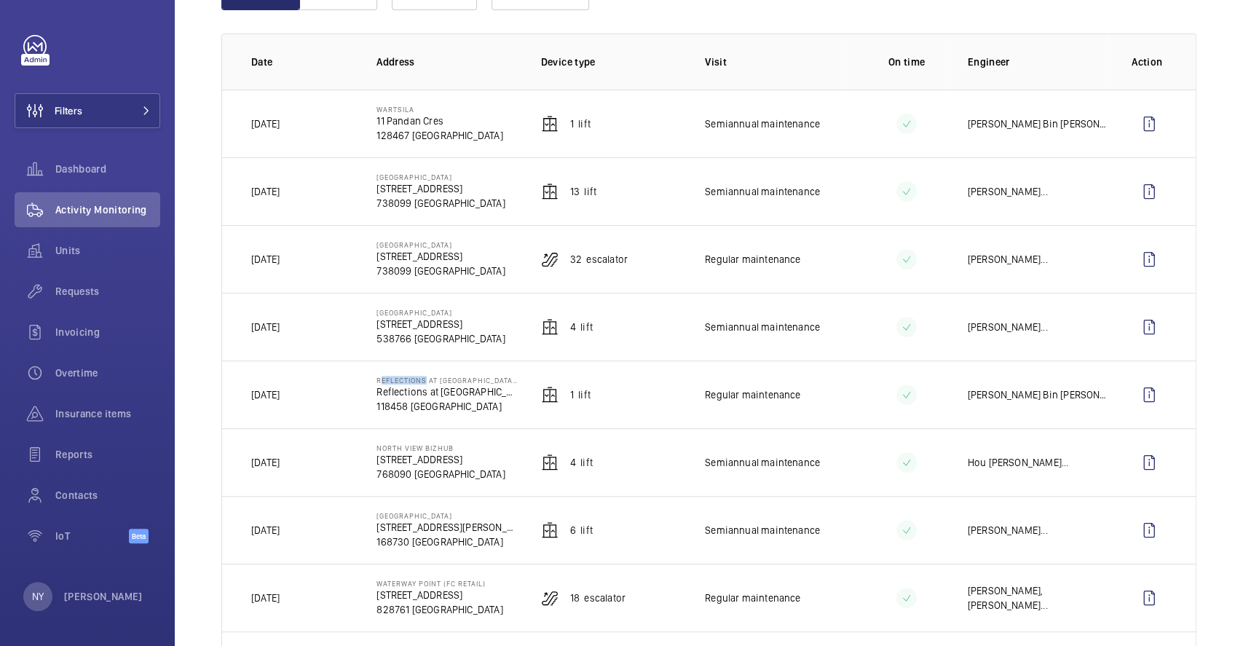
drag, startPoint x: 371, startPoint y: 374, endPoint x: 419, endPoint y: 374, distance: 48.1
click at [419, 374] on td "REFLECTIONS AT BUKIT CHANDU (RBC) Reflections at Bukit Chandu 118458 SINGAPORE" at bounding box center [435, 394] width 164 height 68
click at [1140, 389] on wm-front-icon-button at bounding box center [1149, 394] width 35 height 35
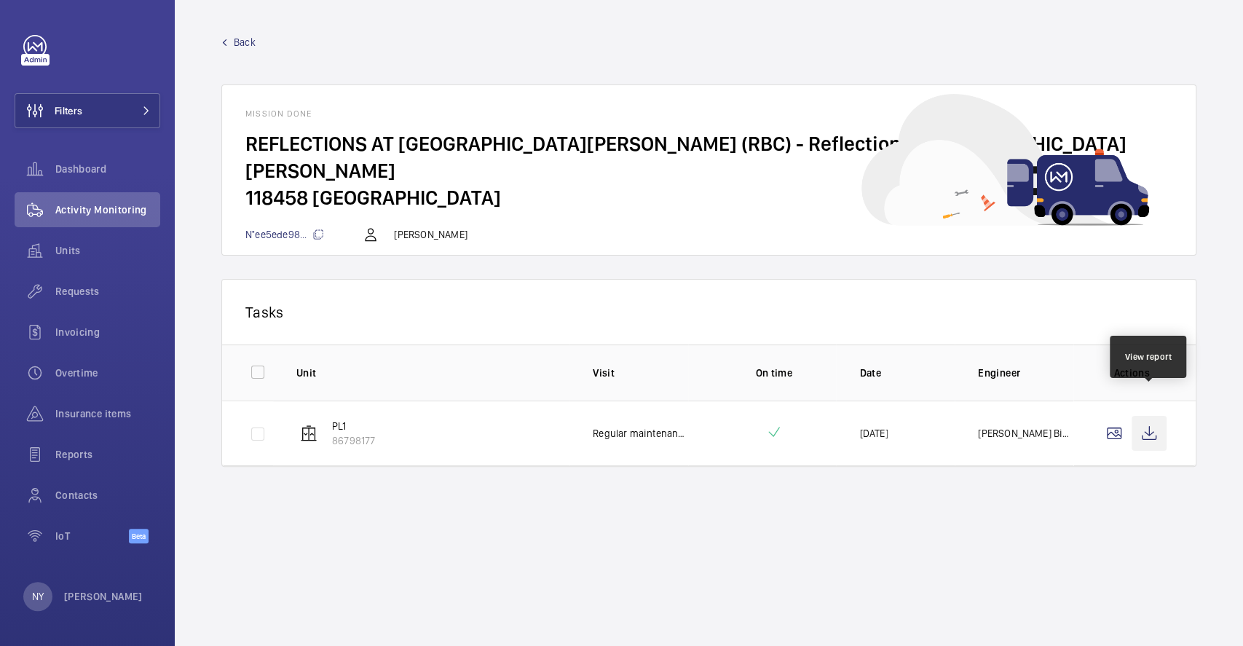
click at [1156, 416] on wm-front-icon-button at bounding box center [1149, 433] width 35 height 35
click at [244, 44] on span "Back" at bounding box center [245, 42] width 22 height 15
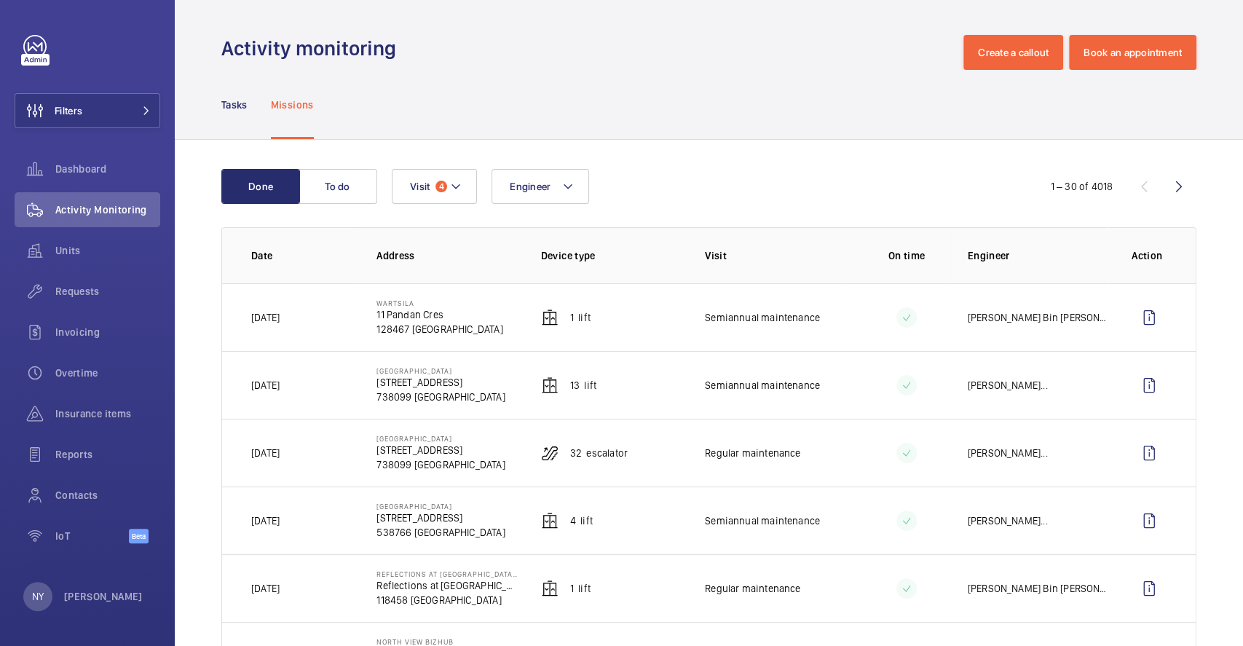
scroll to position [97, 0]
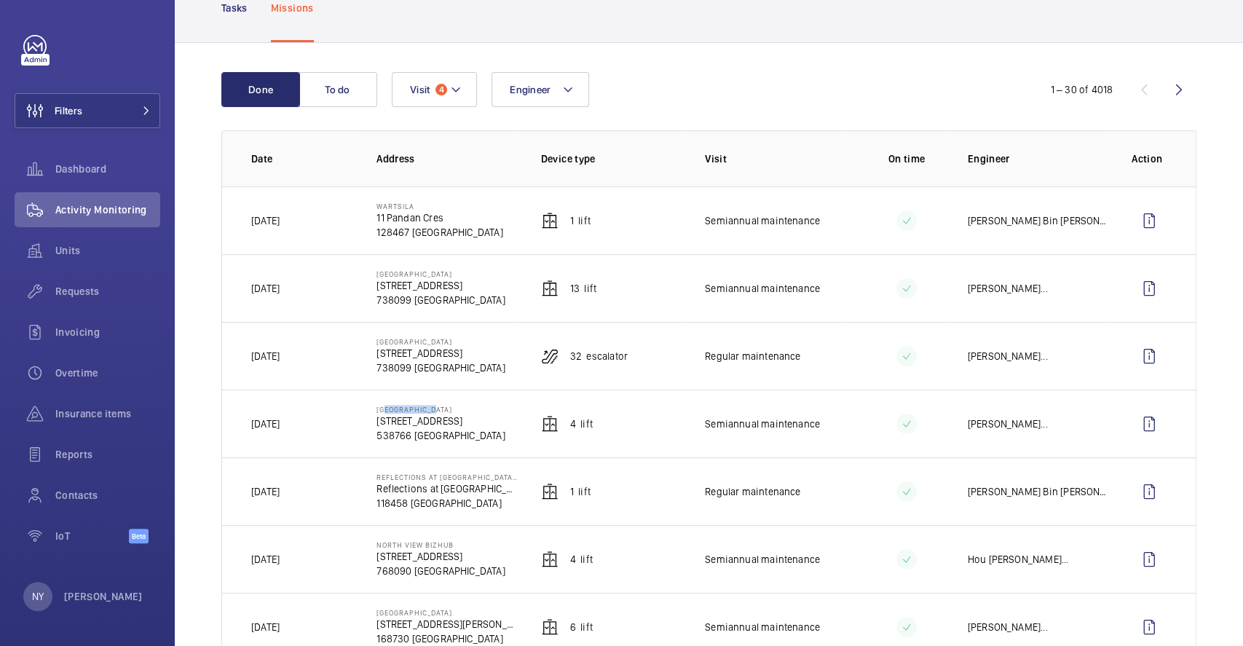
drag, startPoint x: 377, startPoint y: 409, endPoint x: 457, endPoint y: 402, distance: 80.4
click at [457, 402] on td "Hougang Mall 90 Hougang Ave 10 538766 SINGAPORE" at bounding box center [435, 424] width 164 height 68
drag, startPoint x: 374, startPoint y: 411, endPoint x: 433, endPoint y: 411, distance: 59.0
click at [433, 411] on p "Hougang Mall" at bounding box center [441, 409] width 128 height 9
copy p "Hougang Mall"
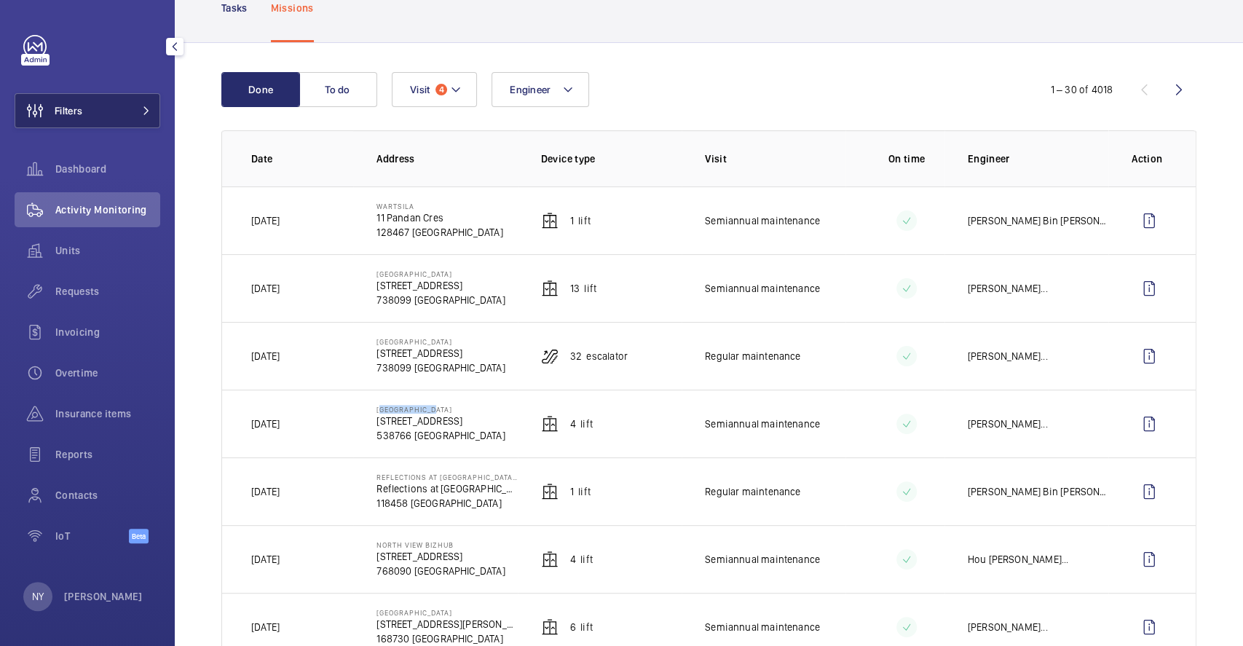
click at [58, 102] on span "Filters" at bounding box center [48, 110] width 67 height 35
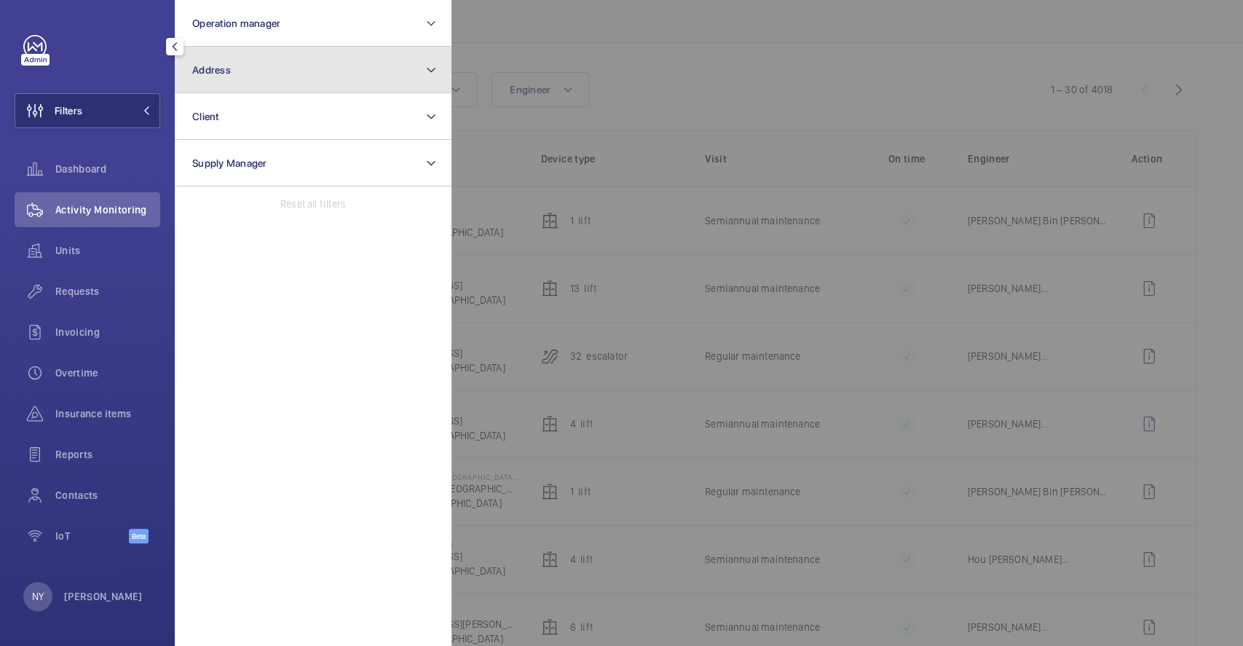
click at [264, 73] on button "Address" at bounding box center [313, 70] width 277 height 47
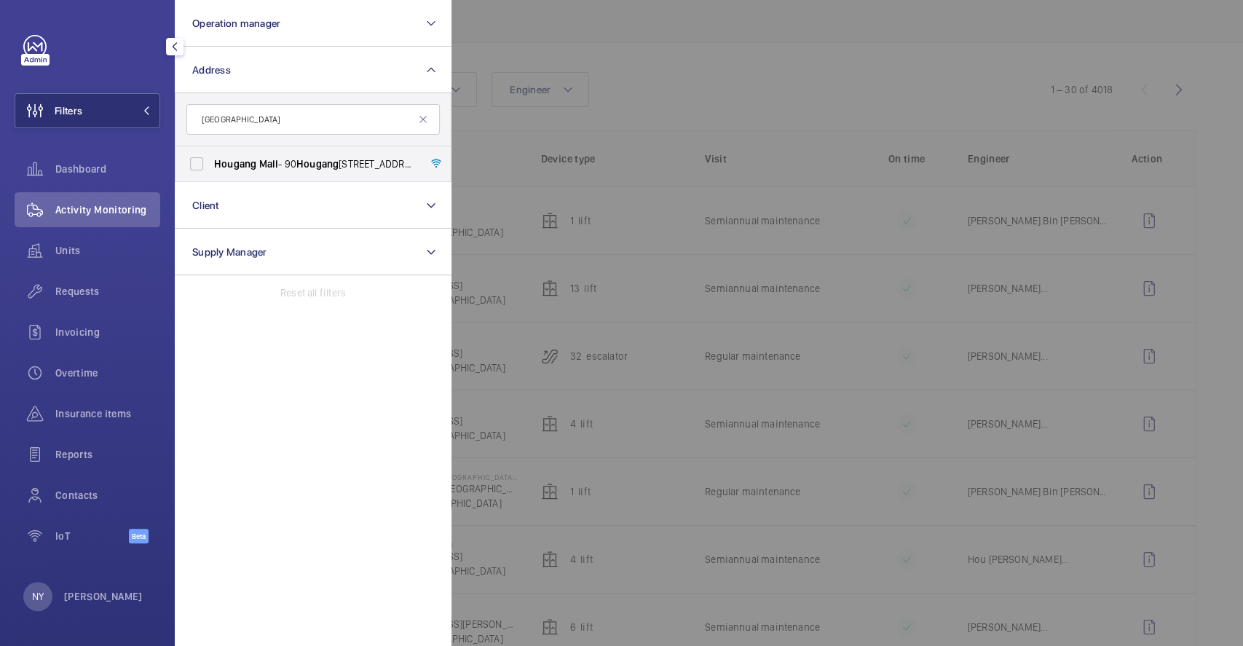
type input "Hougang Mall"
click at [264, 161] on span "Mall" at bounding box center [269, 164] width 20 height 12
click at [211, 161] on input "Hougang Mall - 90 Hougang Ave 10, SINGAPORE 538766" at bounding box center [196, 163] width 29 height 29
checkbox input "true"
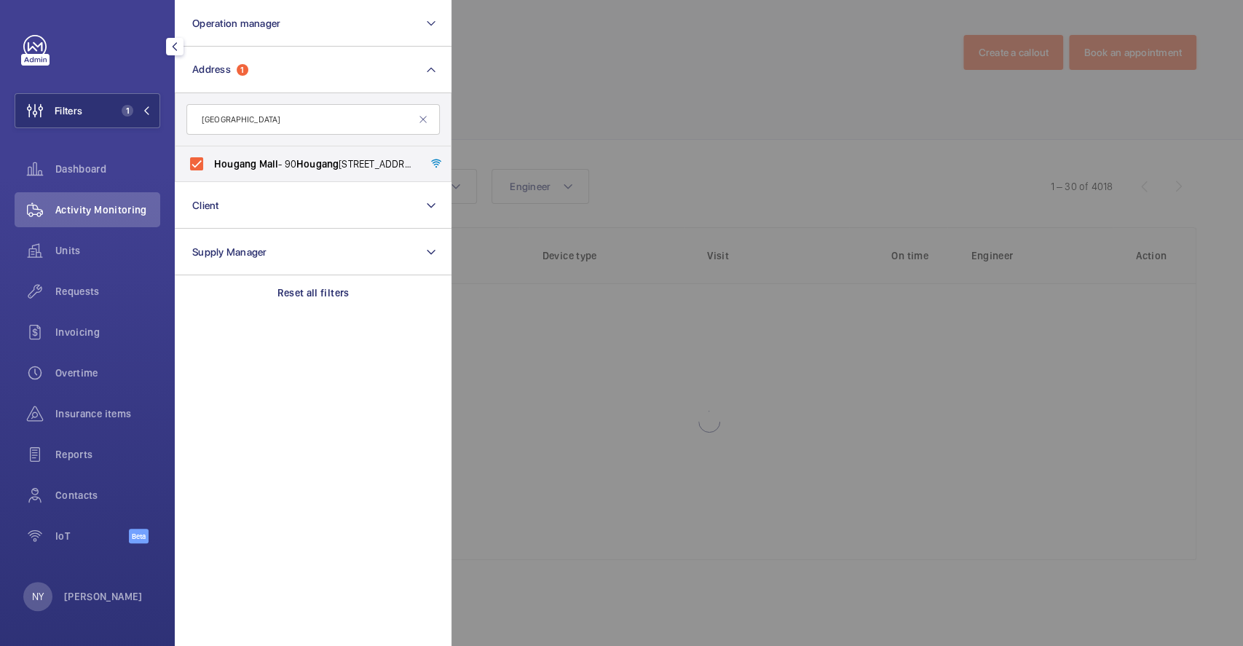
click at [658, 102] on div at bounding box center [1073, 323] width 1243 height 646
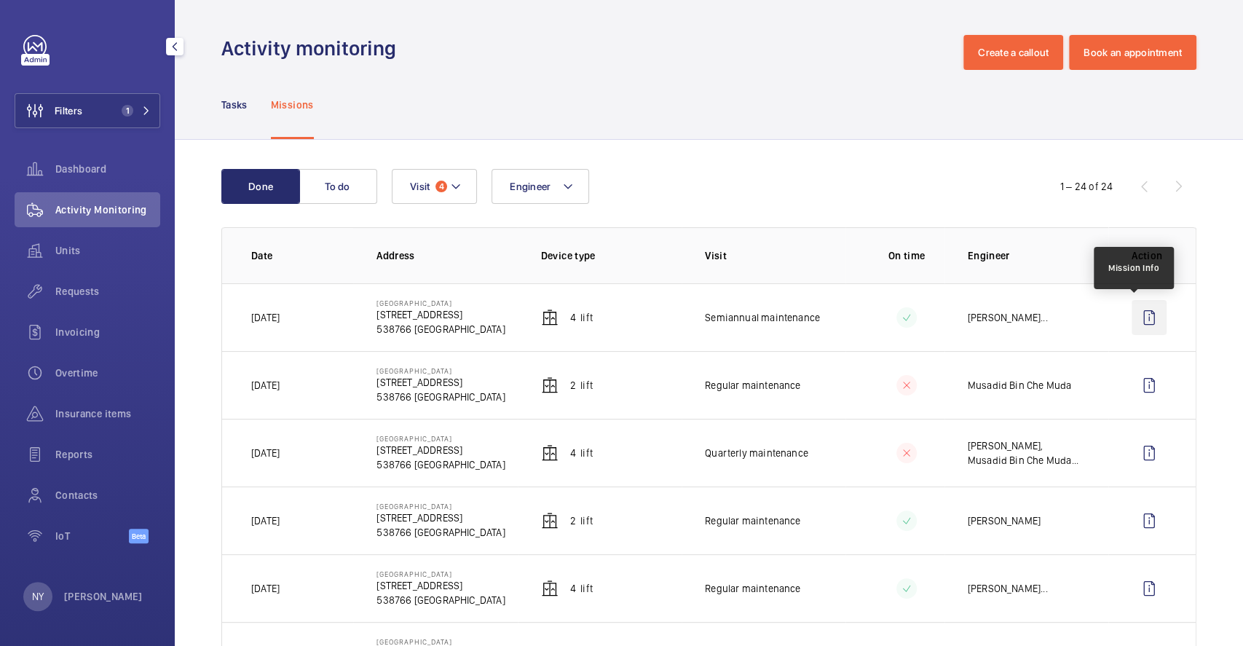
click at [1134, 324] on wm-front-icon-button at bounding box center [1149, 317] width 35 height 35
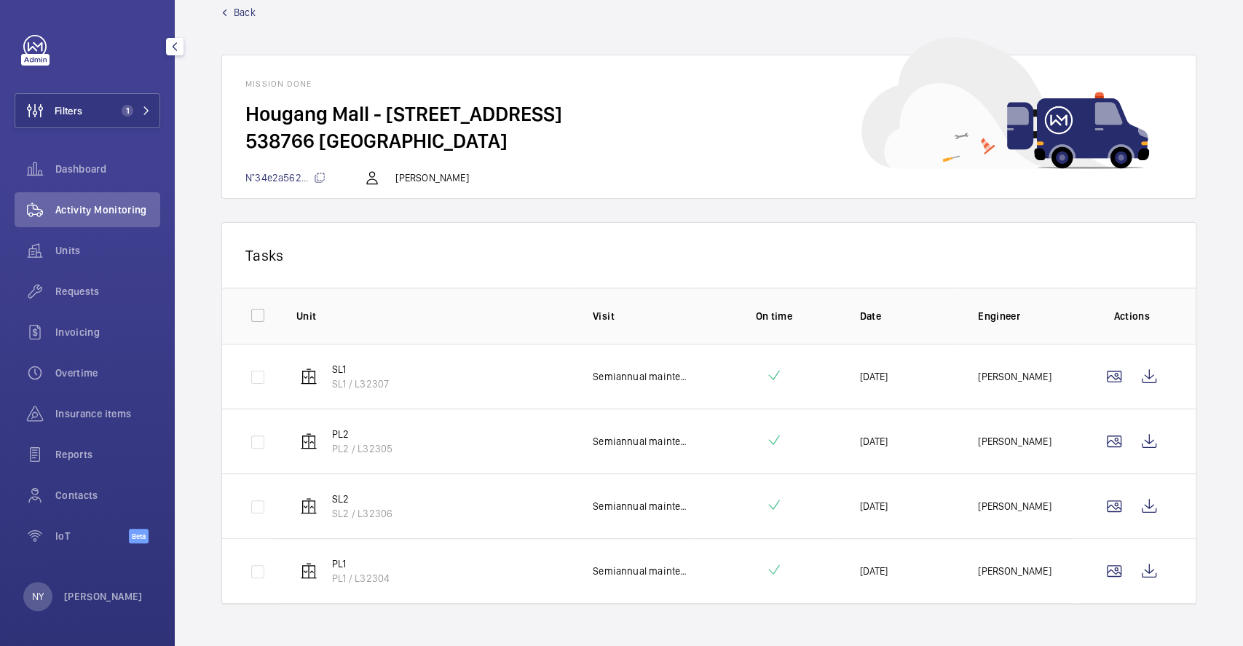
scroll to position [46, 0]
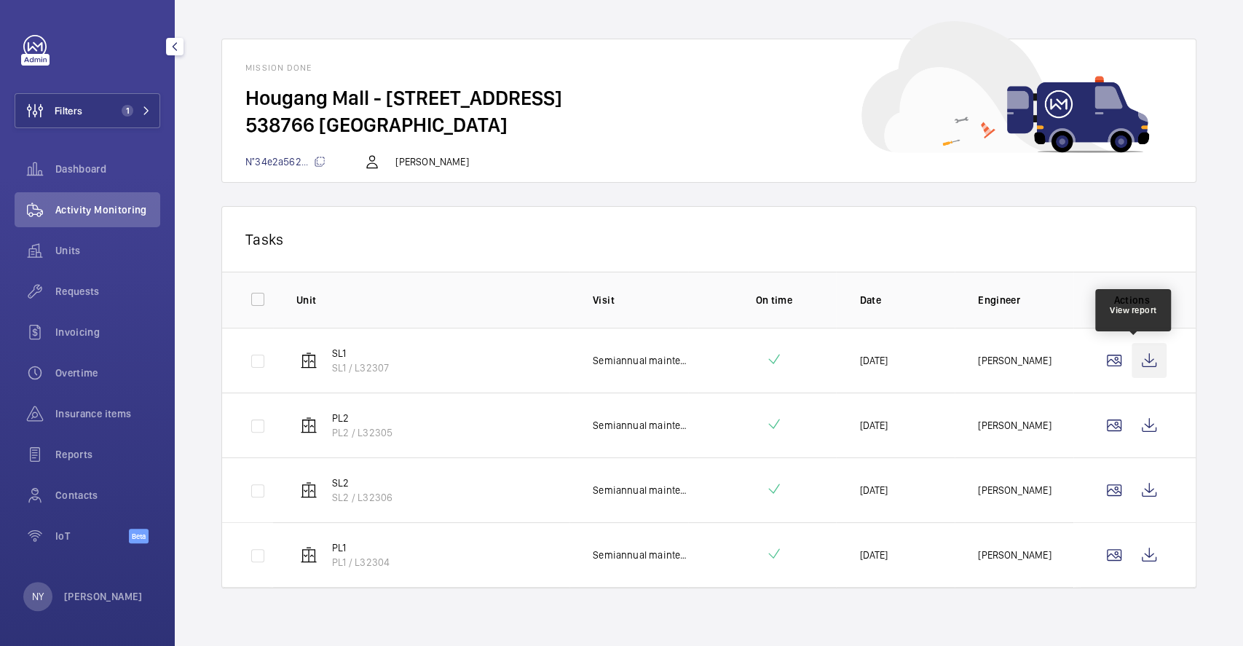
click at [1135, 347] on wm-front-icon-button at bounding box center [1149, 360] width 35 height 35
click at [1134, 423] on wm-front-icon-button at bounding box center [1149, 425] width 35 height 35
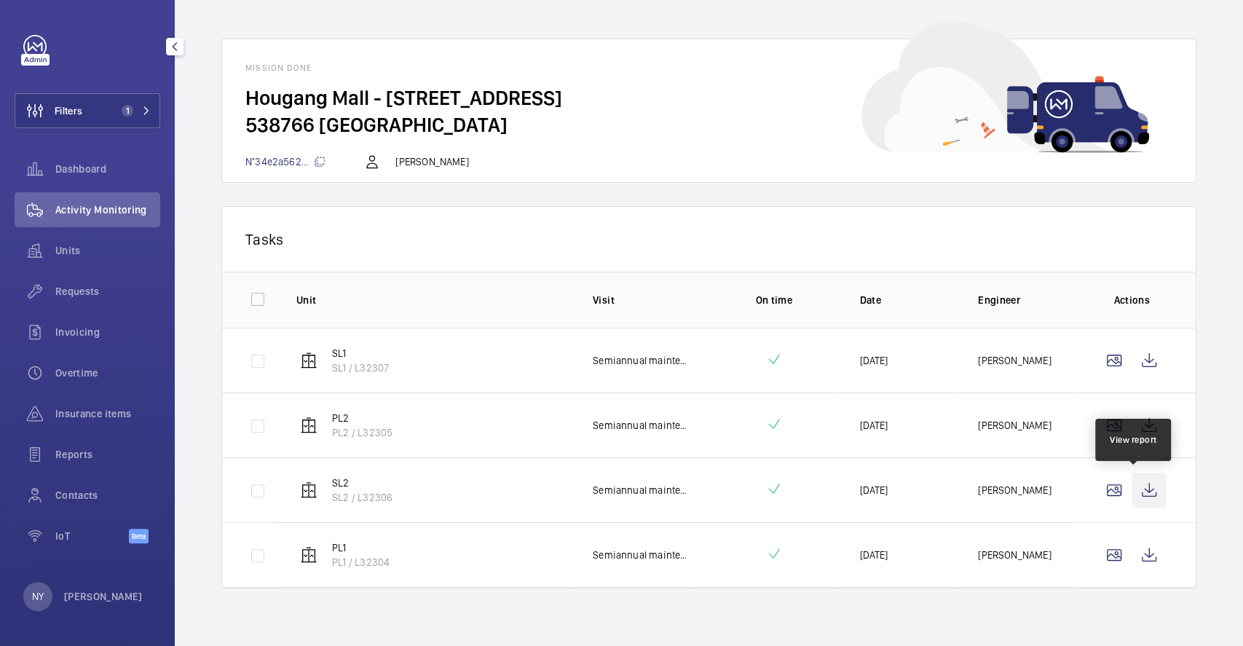
click at [1146, 488] on wm-front-icon-button at bounding box center [1149, 490] width 35 height 35
click at [1141, 558] on wm-front-icon-button at bounding box center [1149, 554] width 35 height 35
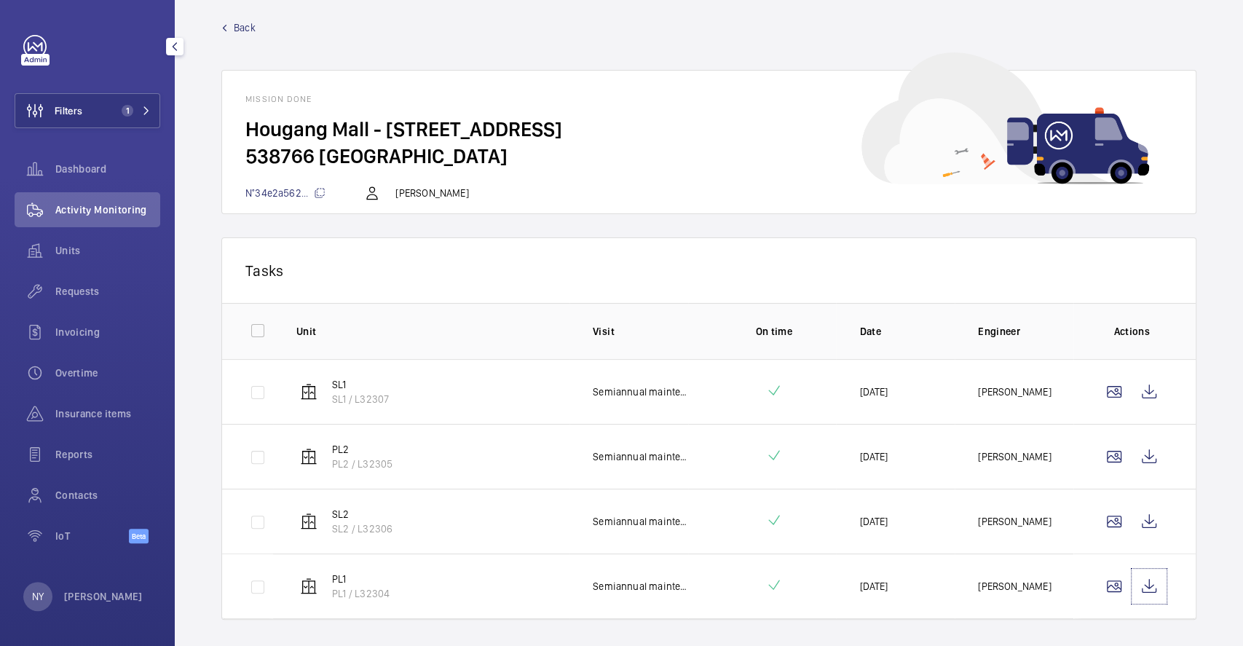
scroll to position [0, 0]
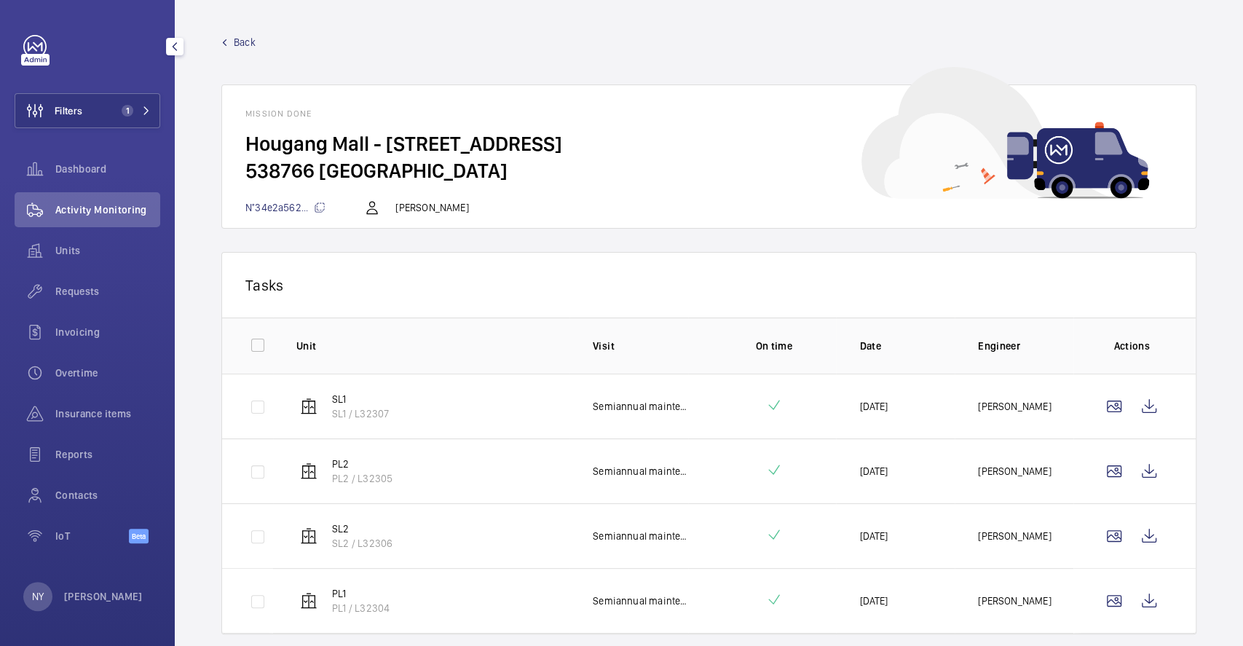
click at [244, 42] on span "Back" at bounding box center [245, 42] width 22 height 15
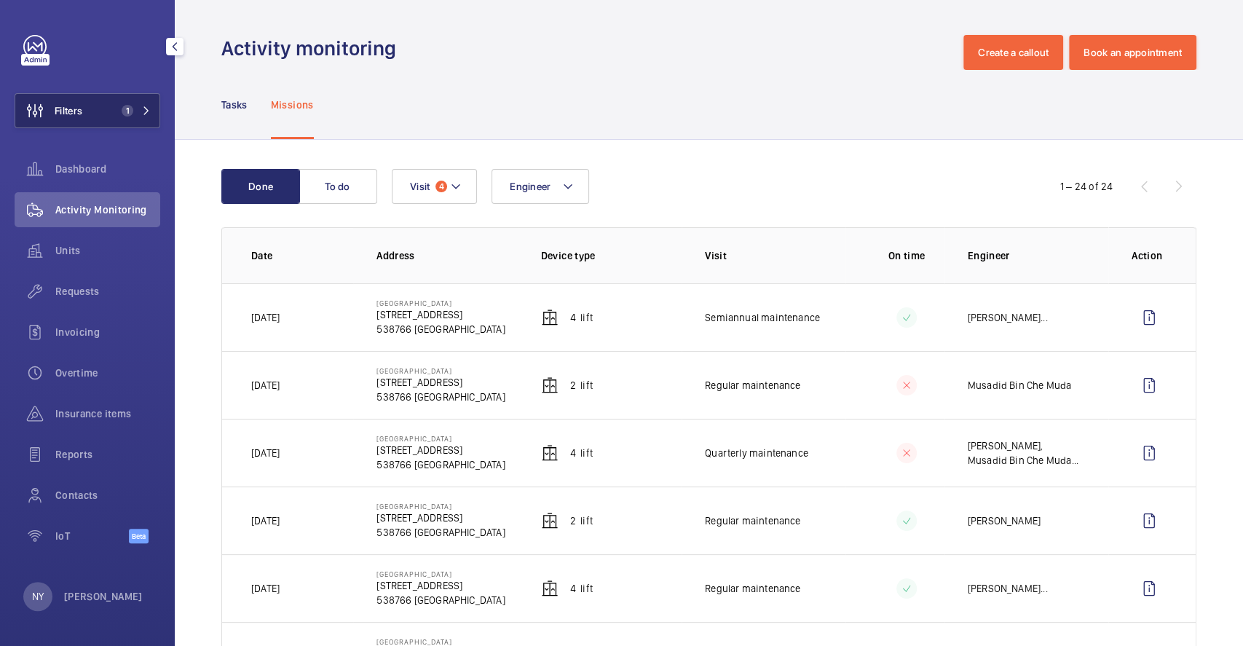
click at [117, 103] on button "Filters 1" at bounding box center [88, 110] width 146 height 35
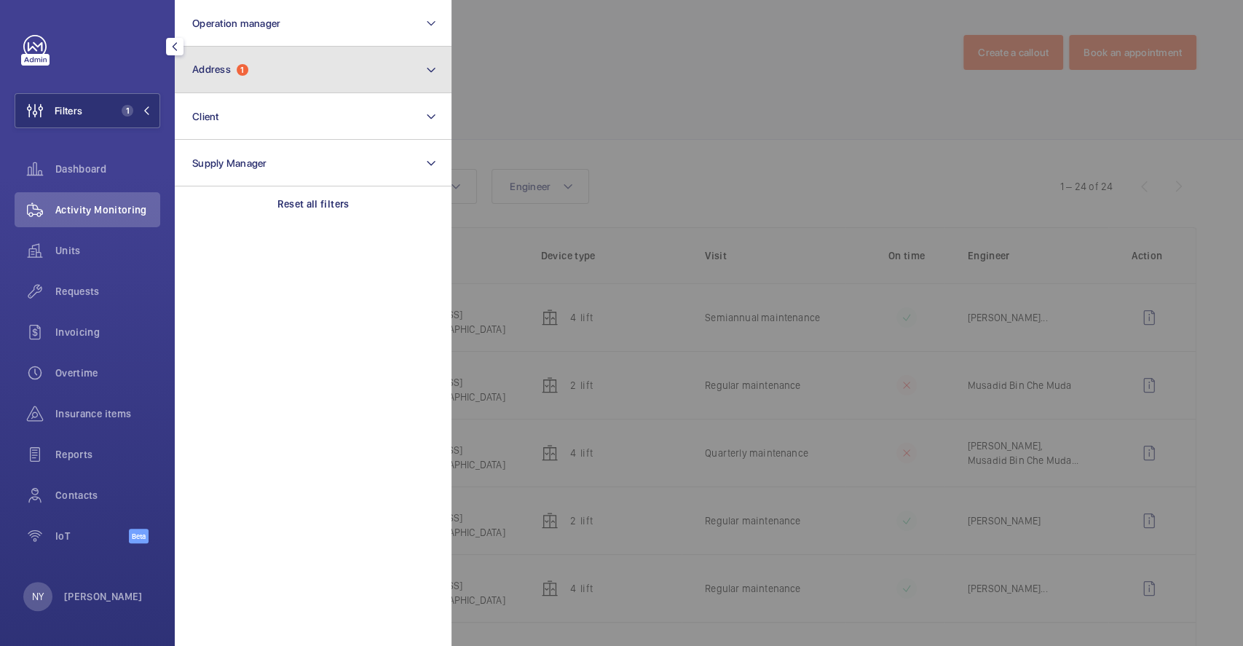
click at [262, 81] on button "Address 1" at bounding box center [313, 70] width 277 height 47
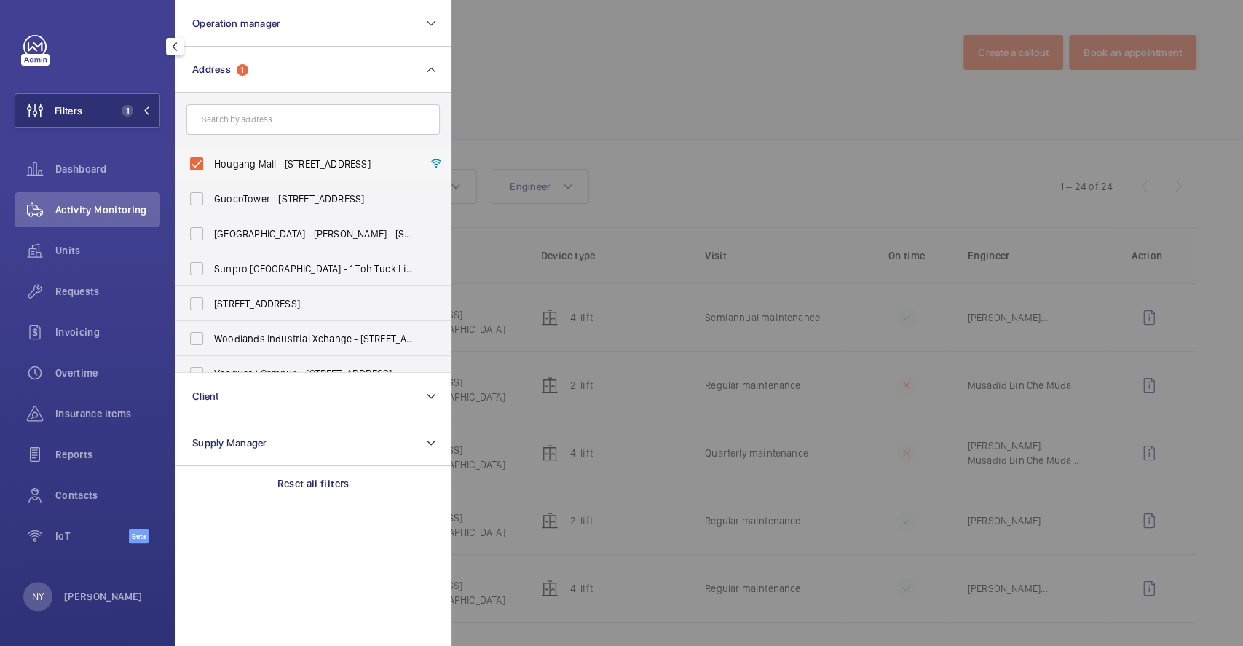
click at [262, 169] on span "Hougang Mall - 90 Hougang Ave 10, SINGAPORE 538766" at bounding box center [314, 164] width 200 height 15
click at [211, 169] on input "Hougang Mall - 90 Hougang Ave 10, SINGAPORE 538766" at bounding box center [196, 163] width 29 height 29
checkbox input "false"
click at [505, 96] on div at bounding box center [1073, 323] width 1243 height 646
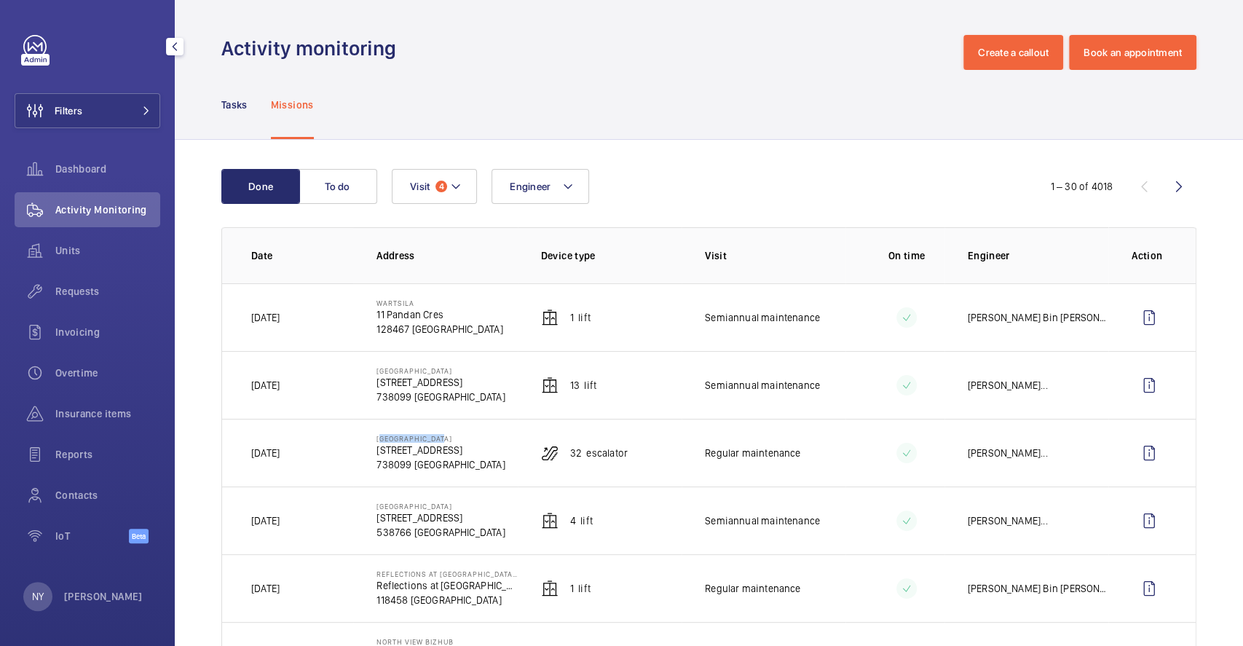
drag, startPoint x: 375, startPoint y: 436, endPoint x: 460, endPoint y: 430, distance: 85.4
click at [460, 430] on td "Causeway Point 1 Woodlands Square 738099 SINGAPORE" at bounding box center [435, 453] width 164 height 68
click at [83, 106] on button "Filters" at bounding box center [88, 110] width 146 height 35
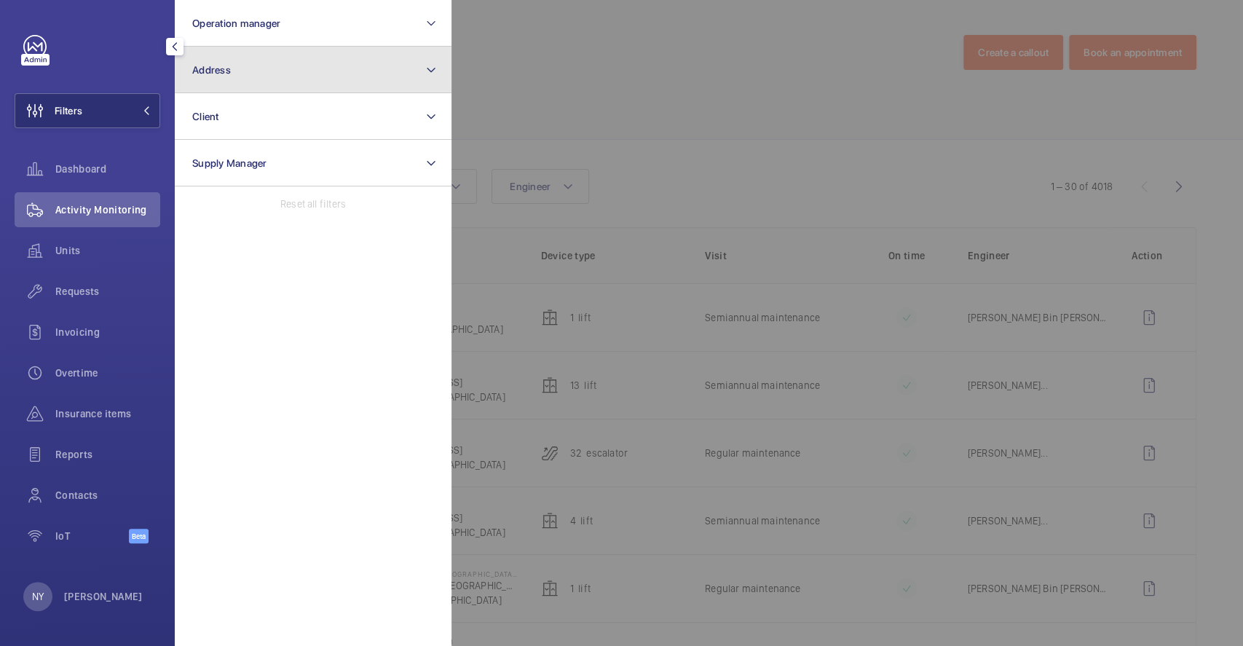
click at [275, 80] on button "Address" at bounding box center [313, 70] width 277 height 47
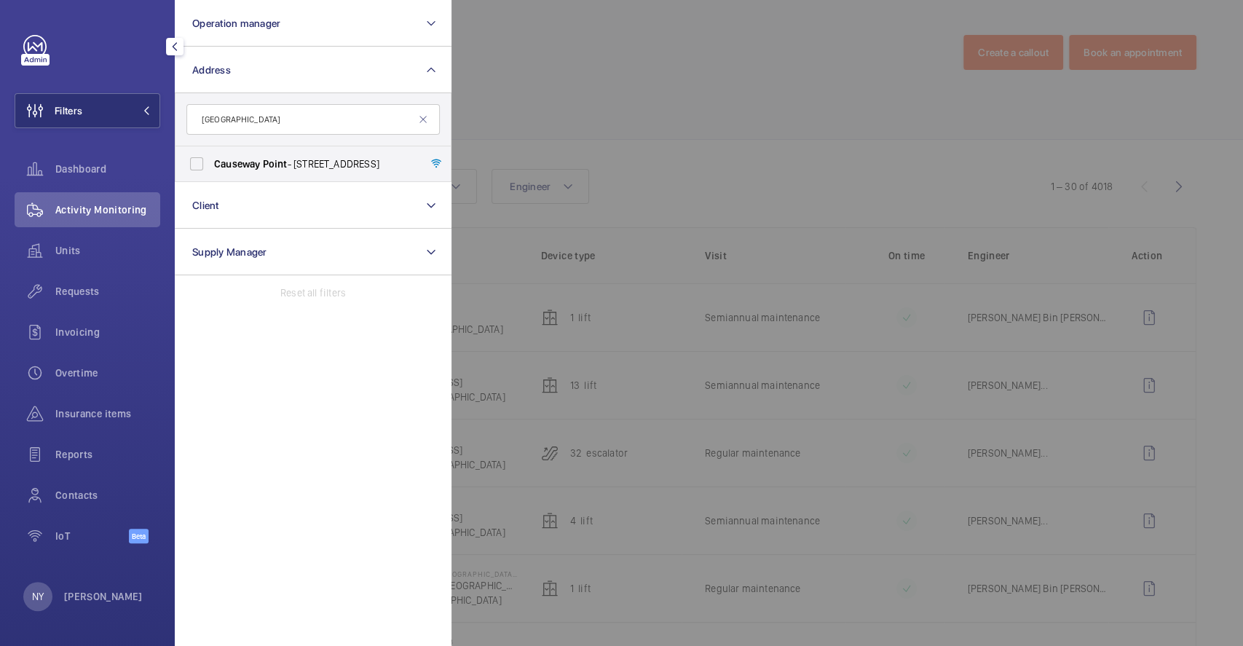
type input "[GEOGRAPHIC_DATA]"
click at [270, 159] on span "Point" at bounding box center [275, 164] width 25 height 12
click at [211, 159] on input "Causeway Point - 1 Woodlands Square, SINGAPORE 738099" at bounding box center [196, 163] width 29 height 29
checkbox input "true"
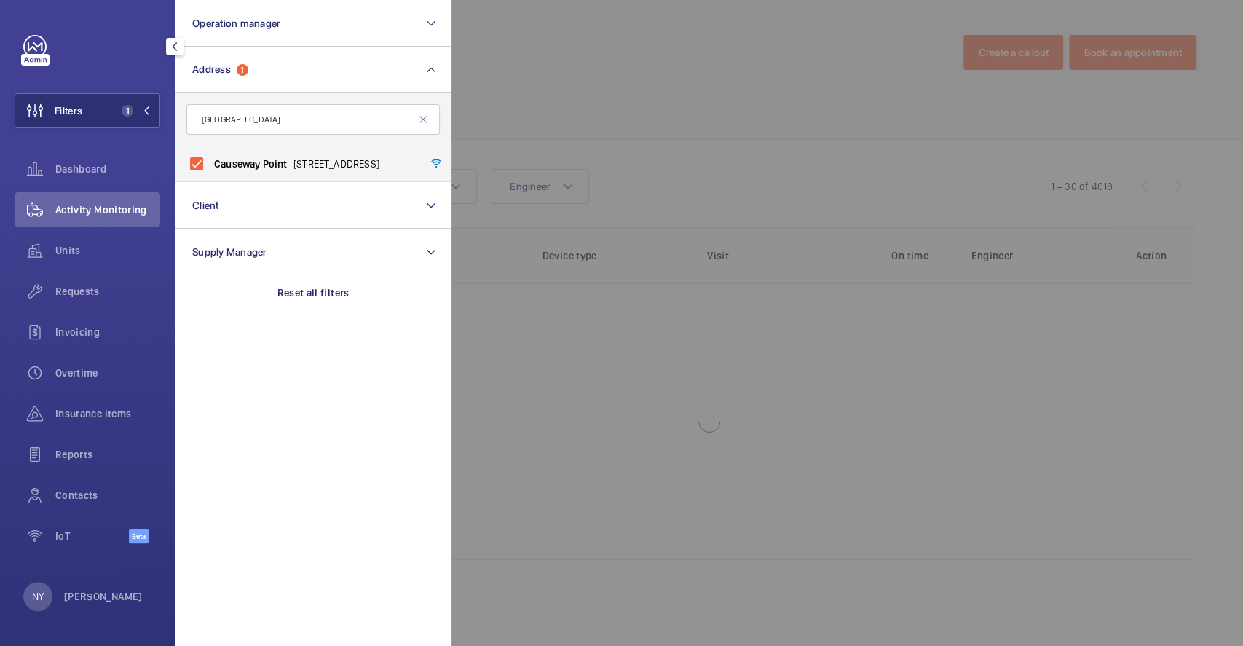
click at [675, 69] on div at bounding box center [1073, 323] width 1243 height 646
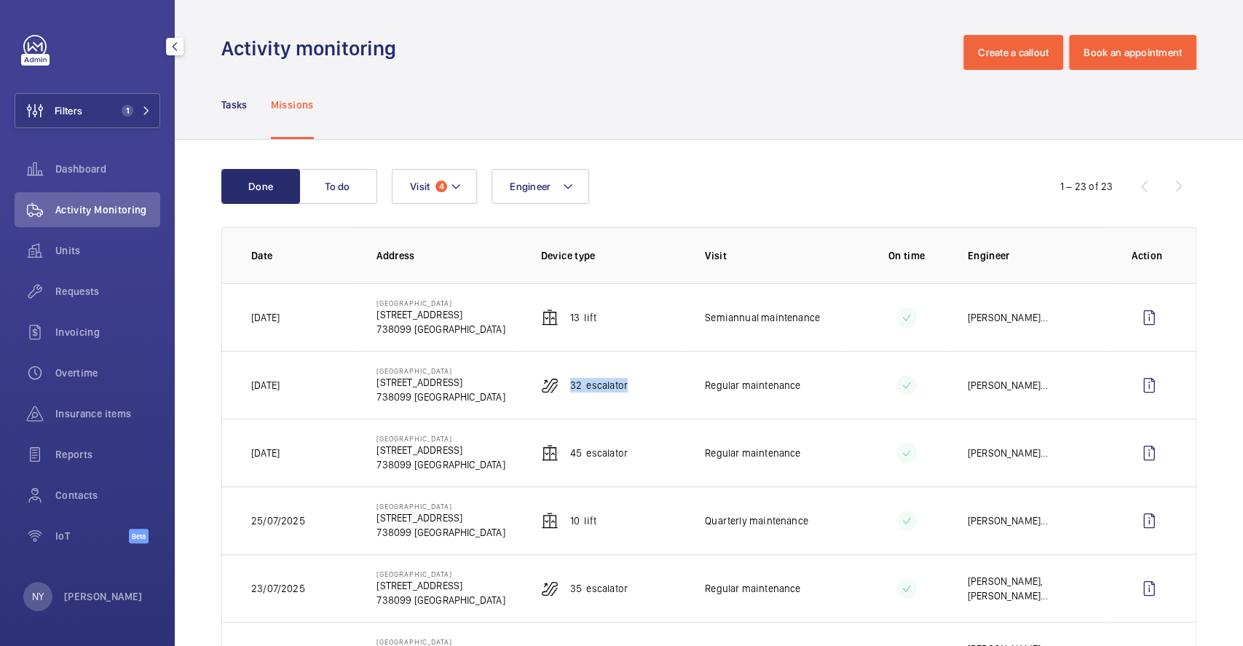
drag, startPoint x: 567, startPoint y: 387, endPoint x: 648, endPoint y: 393, distance: 81.0
click at [648, 393] on td "32 Escalator" at bounding box center [600, 385] width 164 height 68
click at [1132, 379] on wm-front-icon-button at bounding box center [1149, 385] width 35 height 35
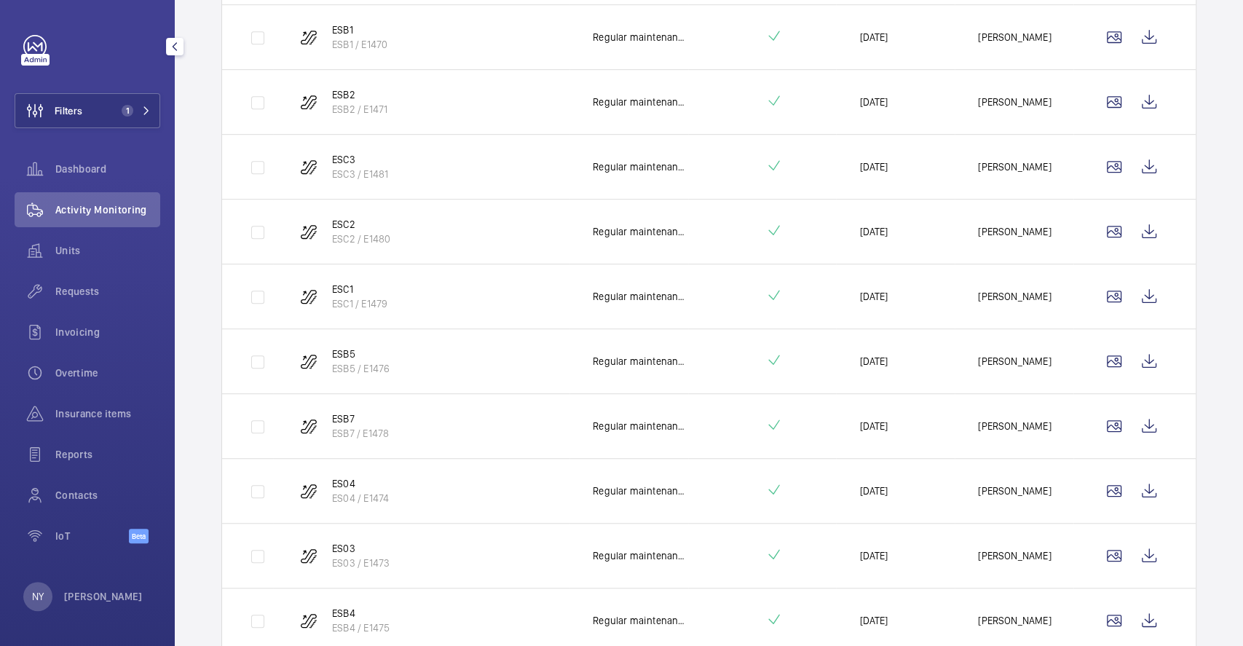
scroll to position [111, 0]
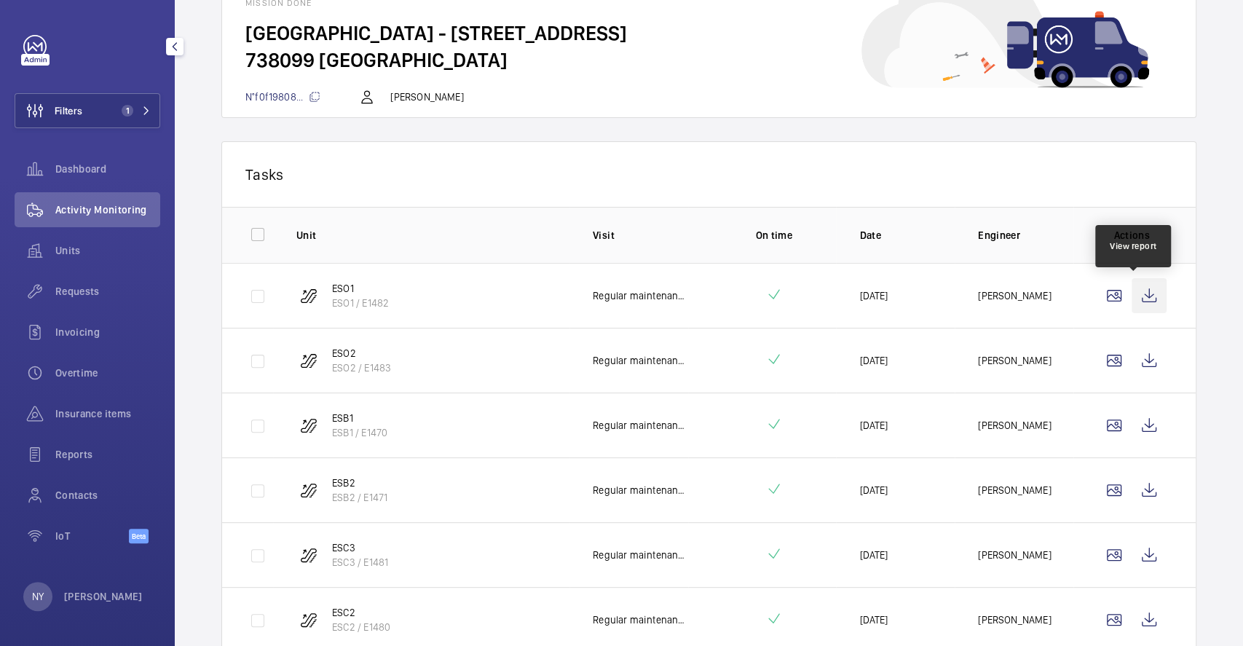
click at [1132, 282] on wm-front-icon-button at bounding box center [1149, 295] width 35 height 35
click at [1138, 358] on wm-front-icon-button at bounding box center [1149, 360] width 35 height 35
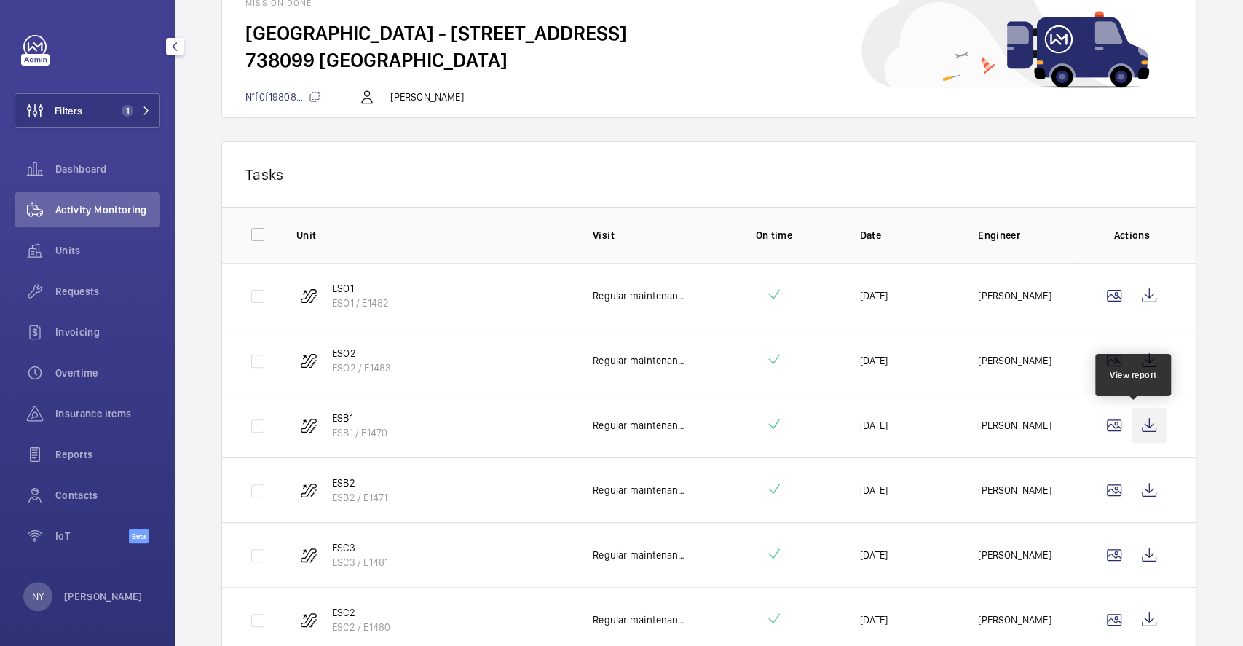
click at [1132, 422] on wm-front-icon-button at bounding box center [1149, 425] width 35 height 35
click at [1138, 489] on wm-front-icon-button at bounding box center [1149, 490] width 35 height 35
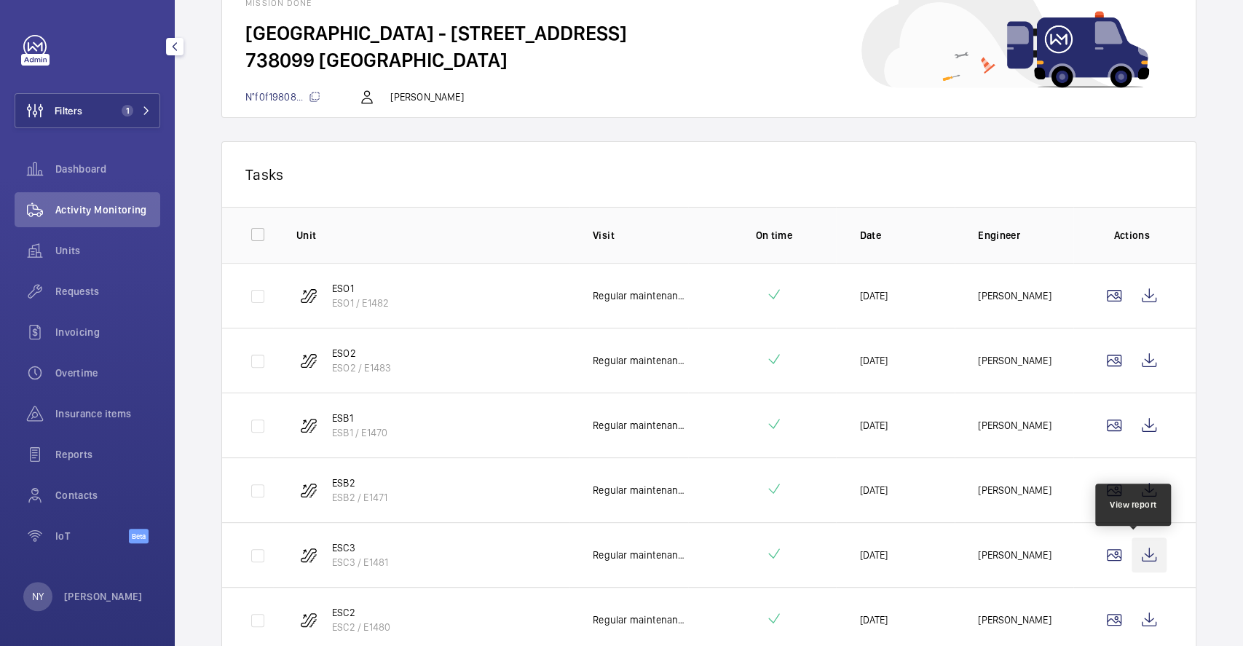
click at [1137, 559] on wm-front-icon-button at bounding box center [1149, 554] width 35 height 35
click at [1137, 626] on wm-front-icon-button at bounding box center [1149, 619] width 35 height 35
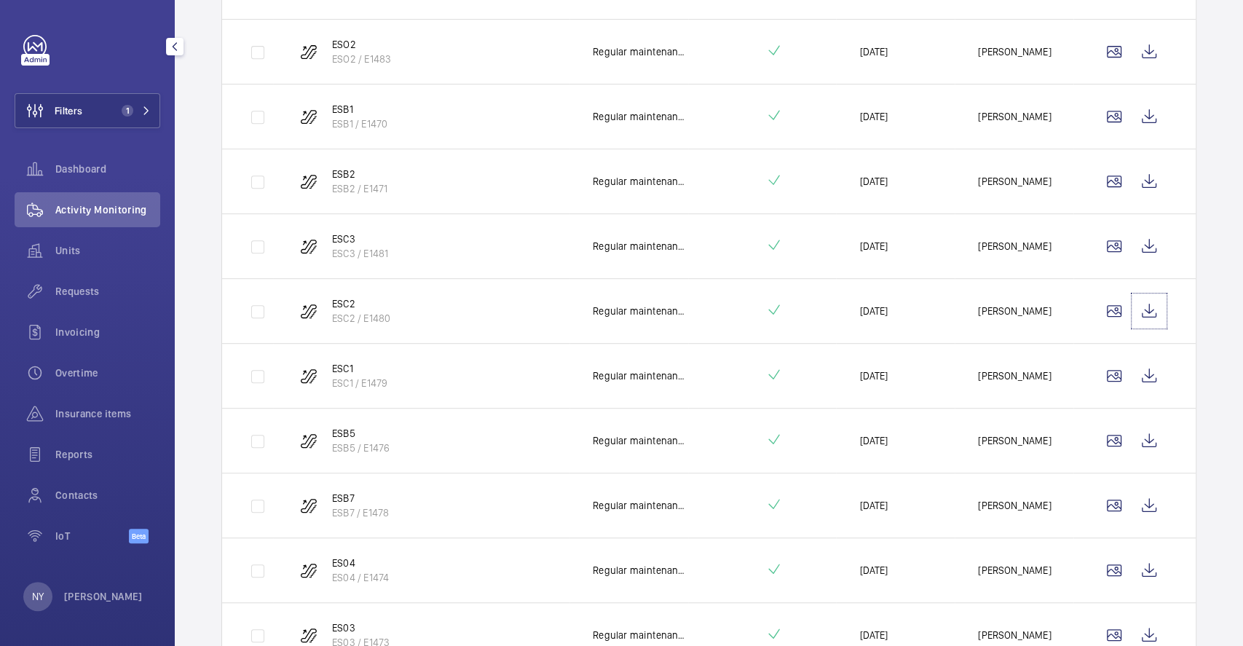
scroll to position [693, 0]
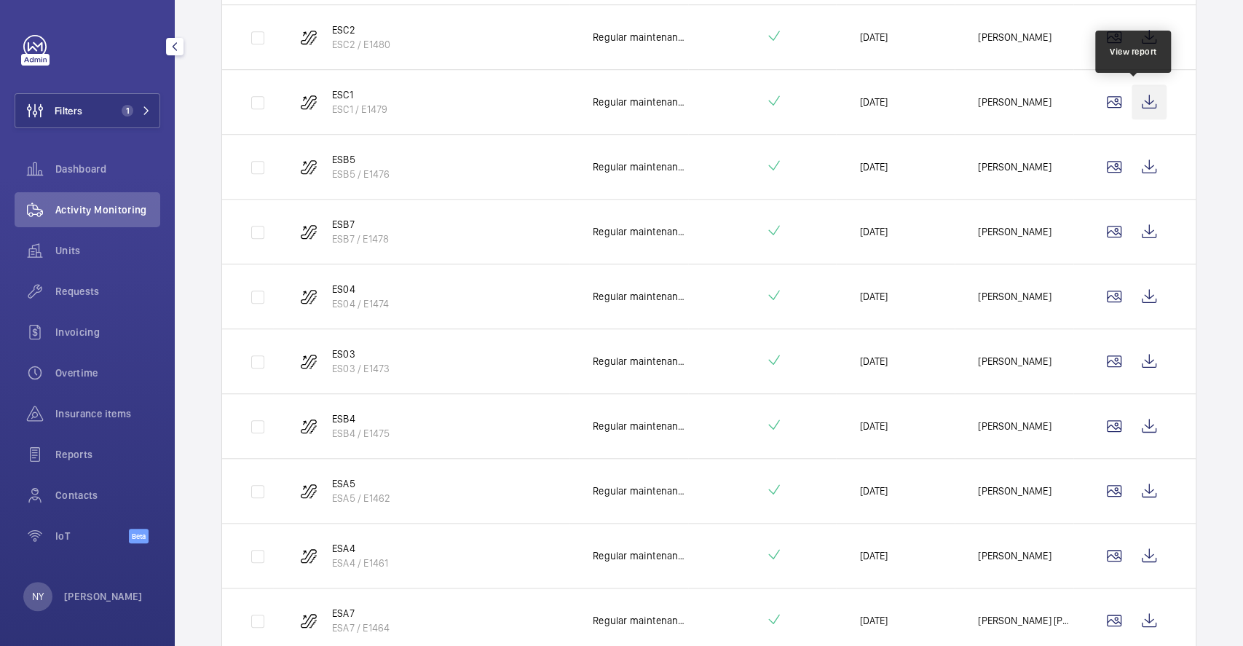
click at [1132, 103] on wm-front-icon-button at bounding box center [1149, 101] width 35 height 35
click at [1132, 177] on wm-front-icon-button at bounding box center [1149, 166] width 35 height 35
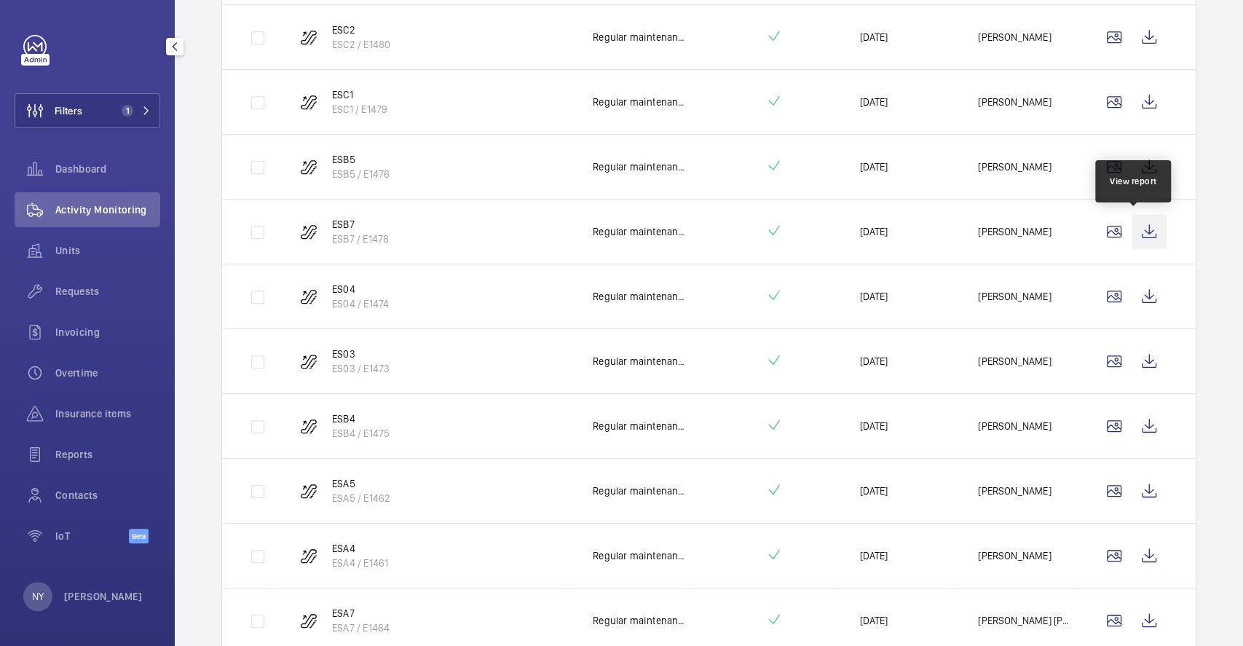
click at [1146, 224] on wm-front-icon-button at bounding box center [1149, 231] width 35 height 35
click at [1132, 296] on wm-front-icon-button at bounding box center [1149, 296] width 35 height 35
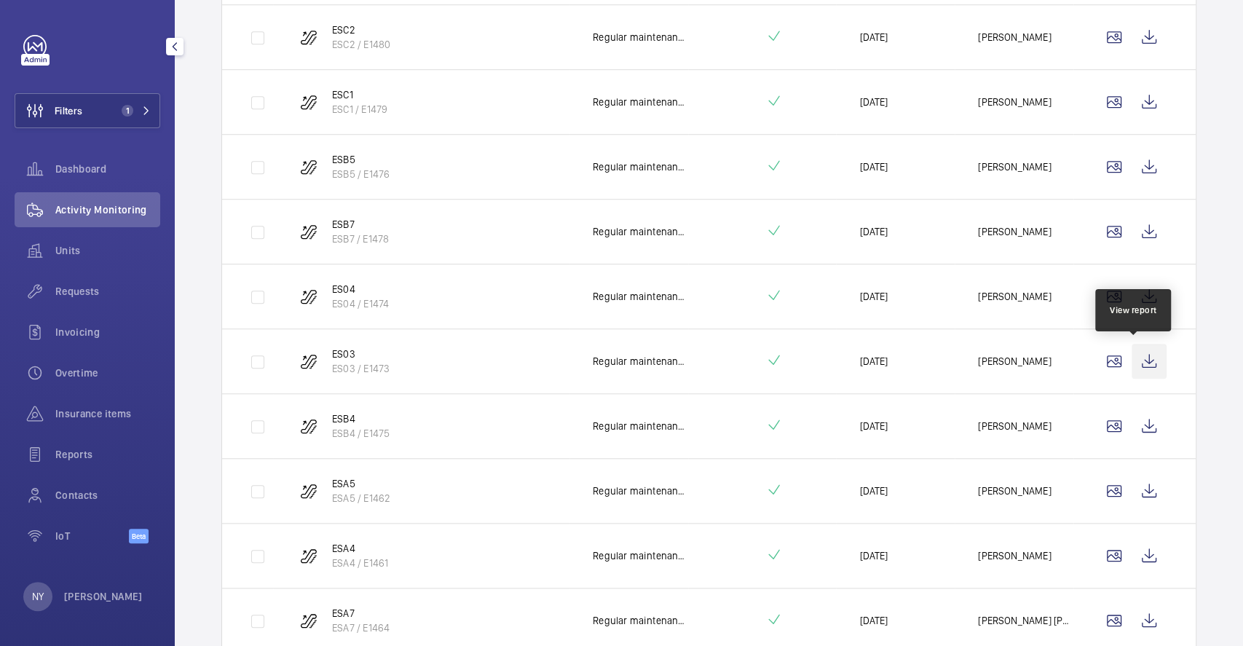
click at [1132, 349] on wm-front-icon-button at bounding box center [1149, 361] width 35 height 35
click at [1145, 417] on wm-front-icon-button at bounding box center [1149, 426] width 35 height 35
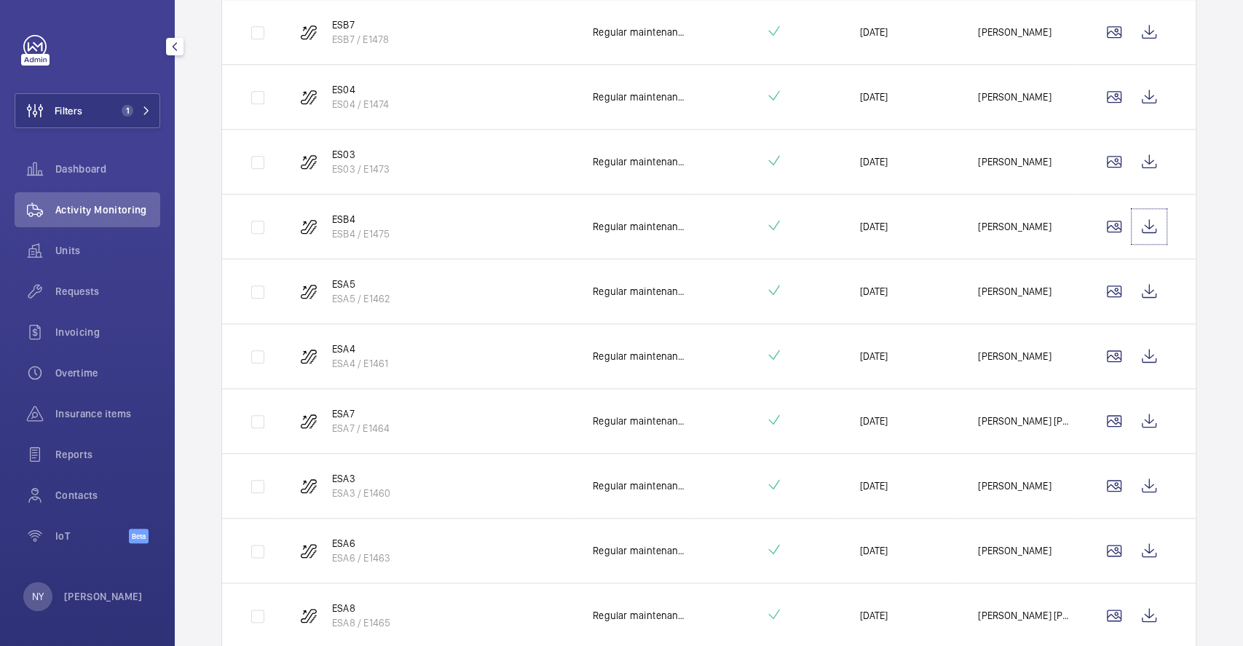
scroll to position [1081, 0]
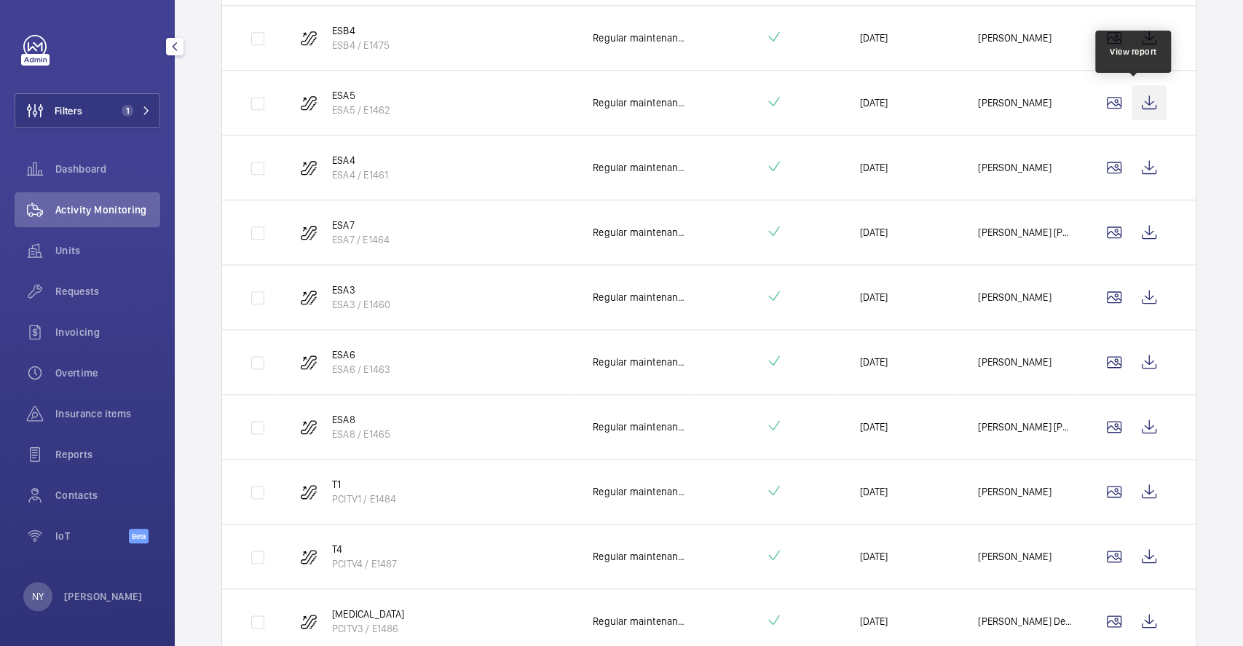
click at [1135, 96] on wm-front-icon-button at bounding box center [1149, 102] width 35 height 35
click at [1134, 165] on wm-front-icon-button at bounding box center [1149, 167] width 35 height 35
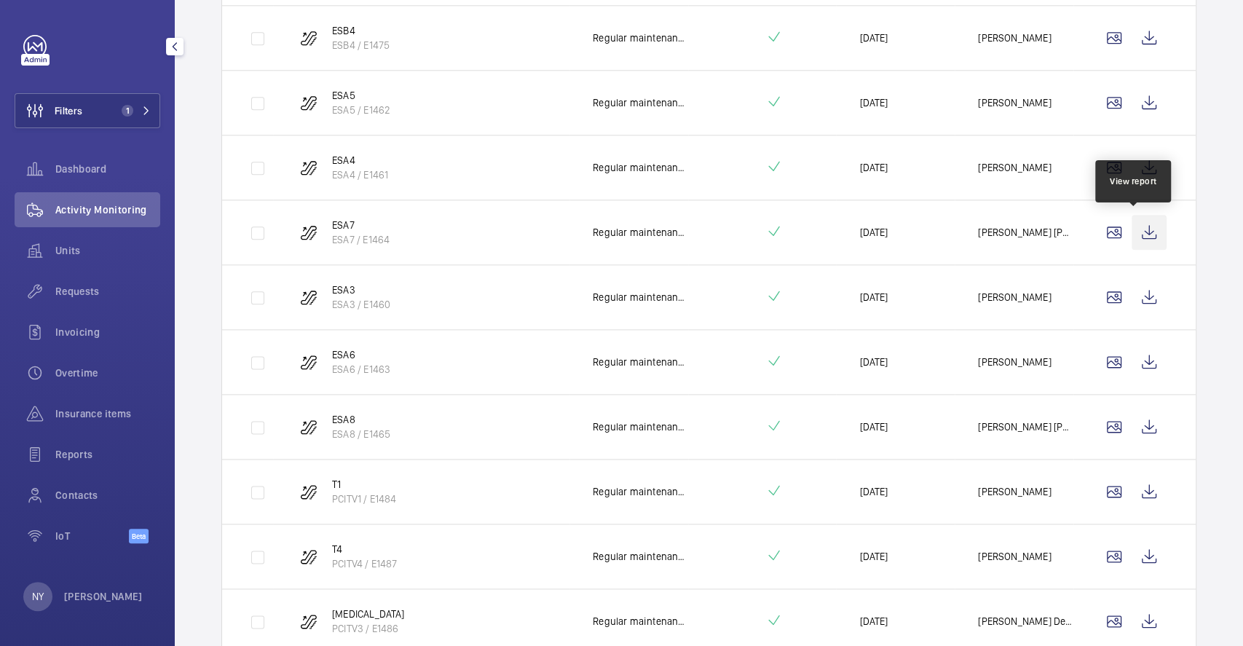
click at [1136, 237] on wm-front-icon-button at bounding box center [1149, 232] width 35 height 35
click at [1135, 295] on wm-front-icon-button at bounding box center [1149, 297] width 35 height 35
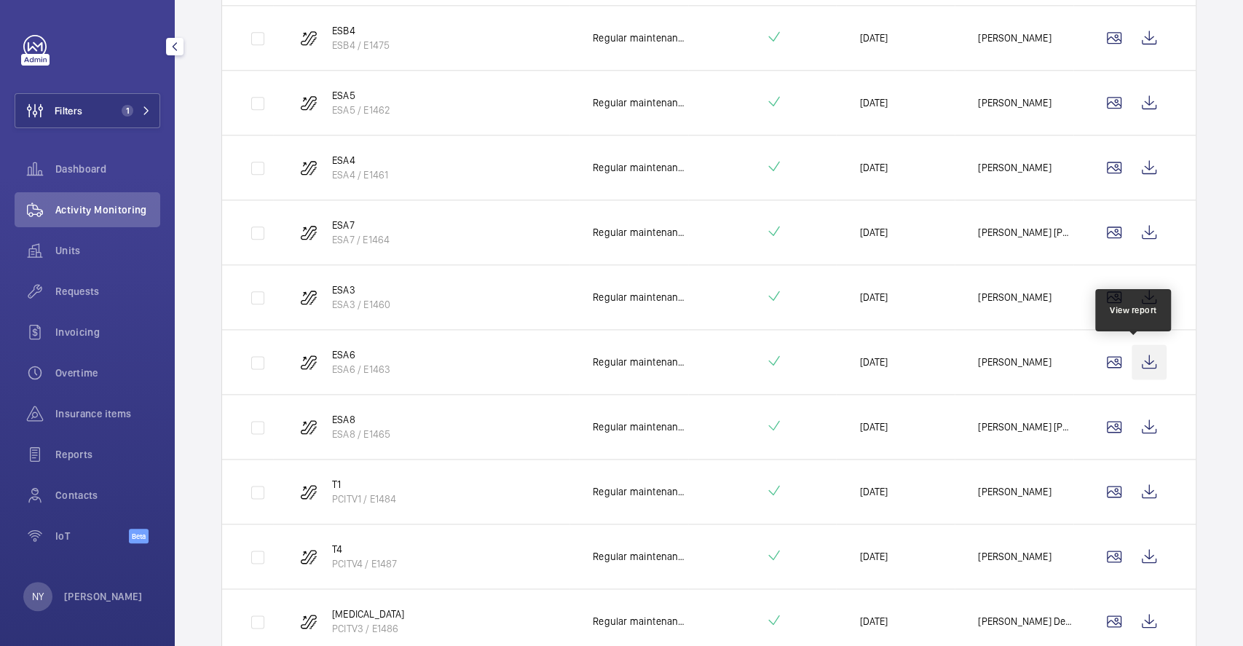
click at [1133, 348] on wm-front-icon-button at bounding box center [1149, 361] width 35 height 35
click at [1132, 422] on wm-front-icon-button at bounding box center [1149, 426] width 35 height 35
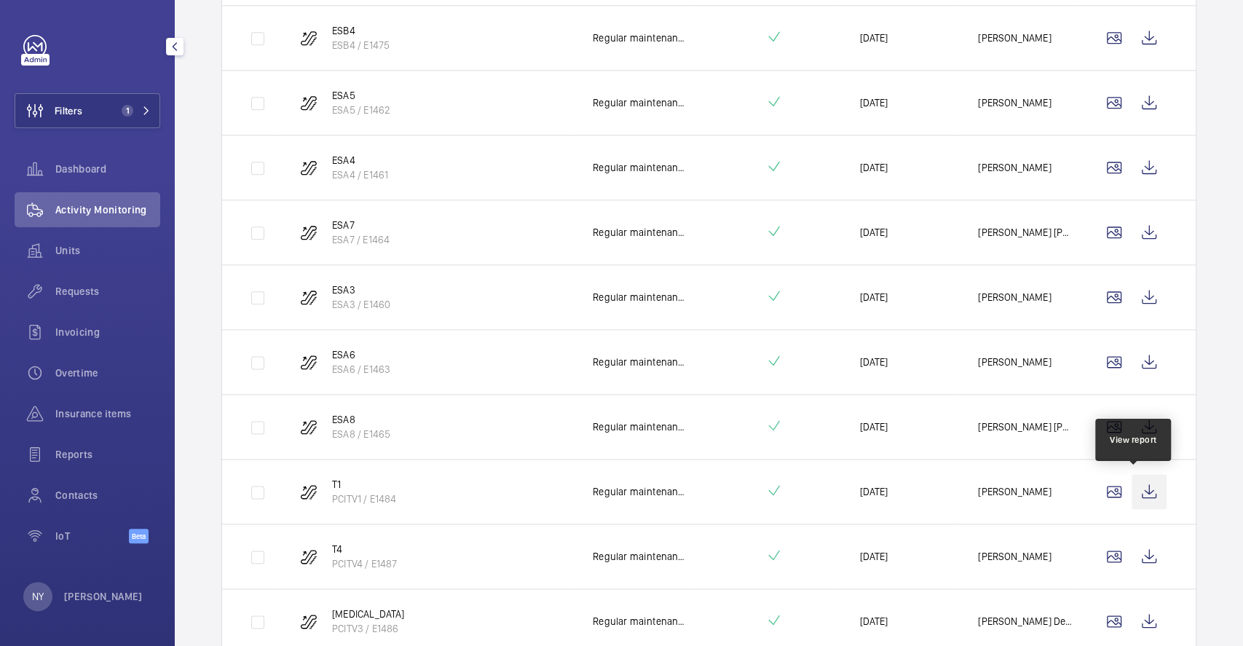
click at [1132, 486] on wm-front-icon-button at bounding box center [1149, 491] width 35 height 35
click at [1138, 551] on wm-front-icon-button at bounding box center [1149, 556] width 35 height 35
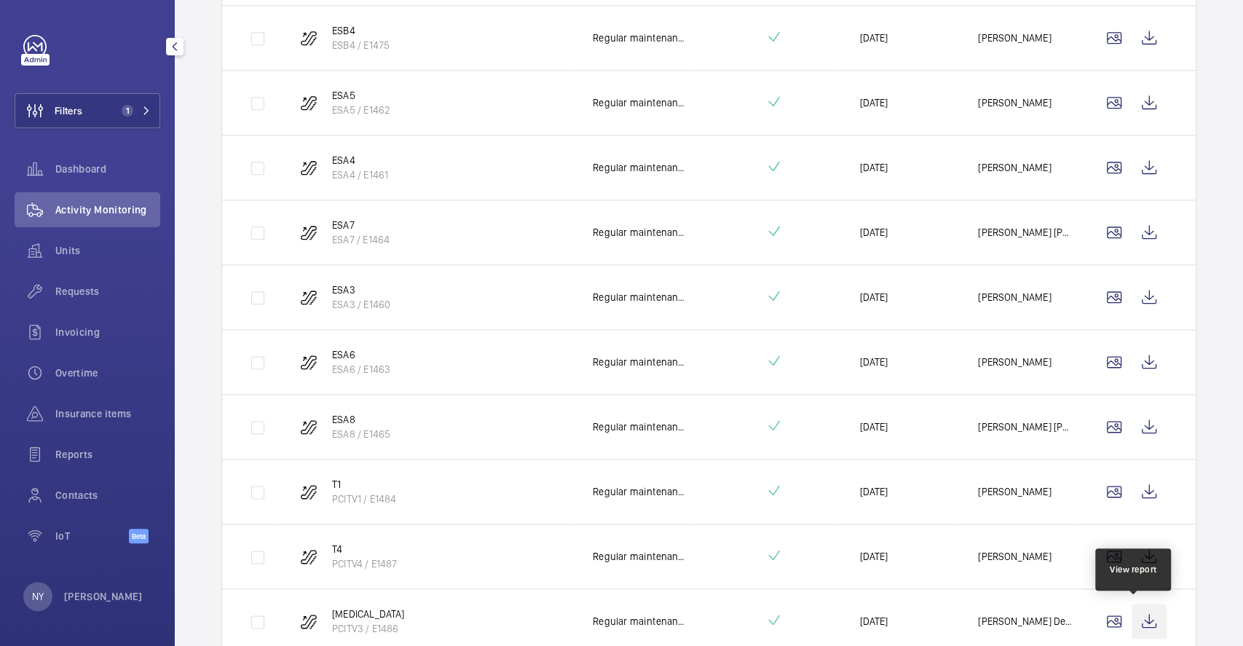
click at [1142, 617] on wm-front-icon-button at bounding box center [1149, 621] width 35 height 35
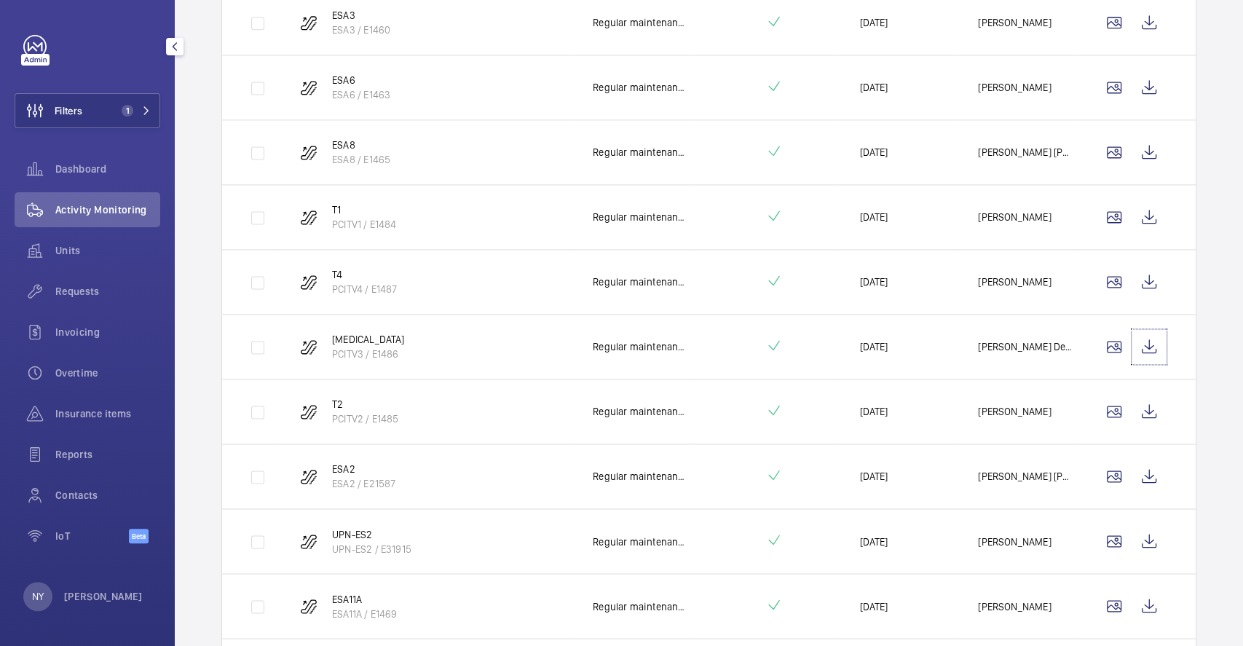
scroll to position [1567, 0]
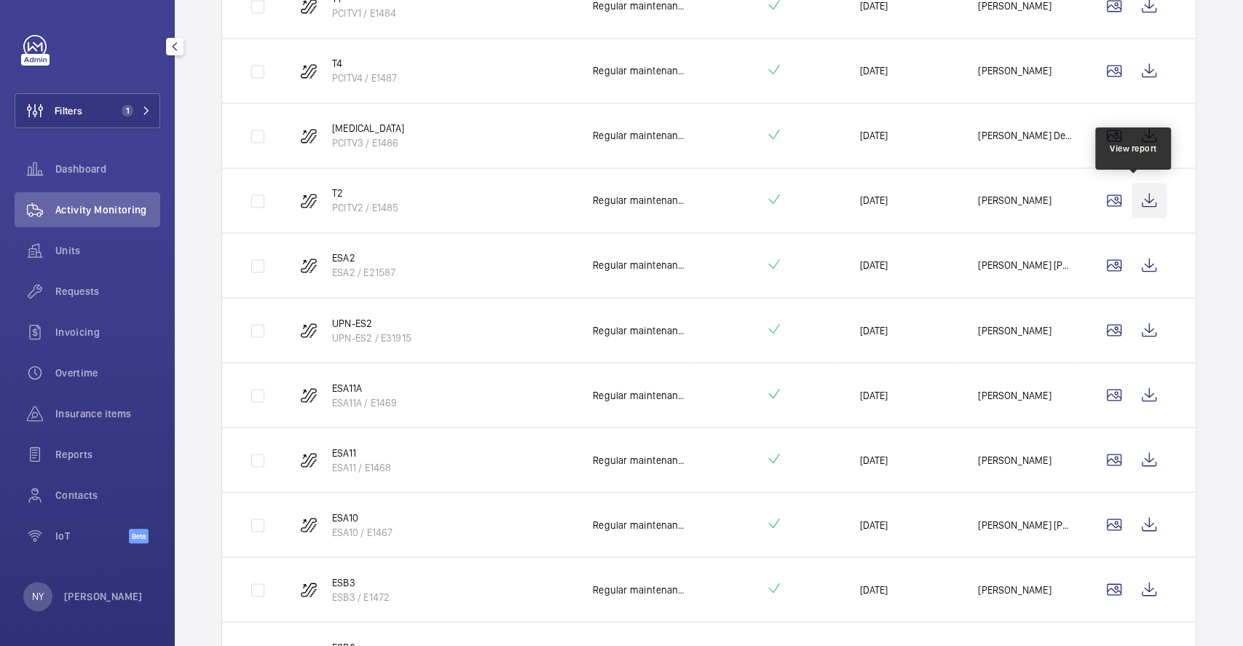
click at [1132, 203] on wm-front-icon-button at bounding box center [1149, 200] width 35 height 35
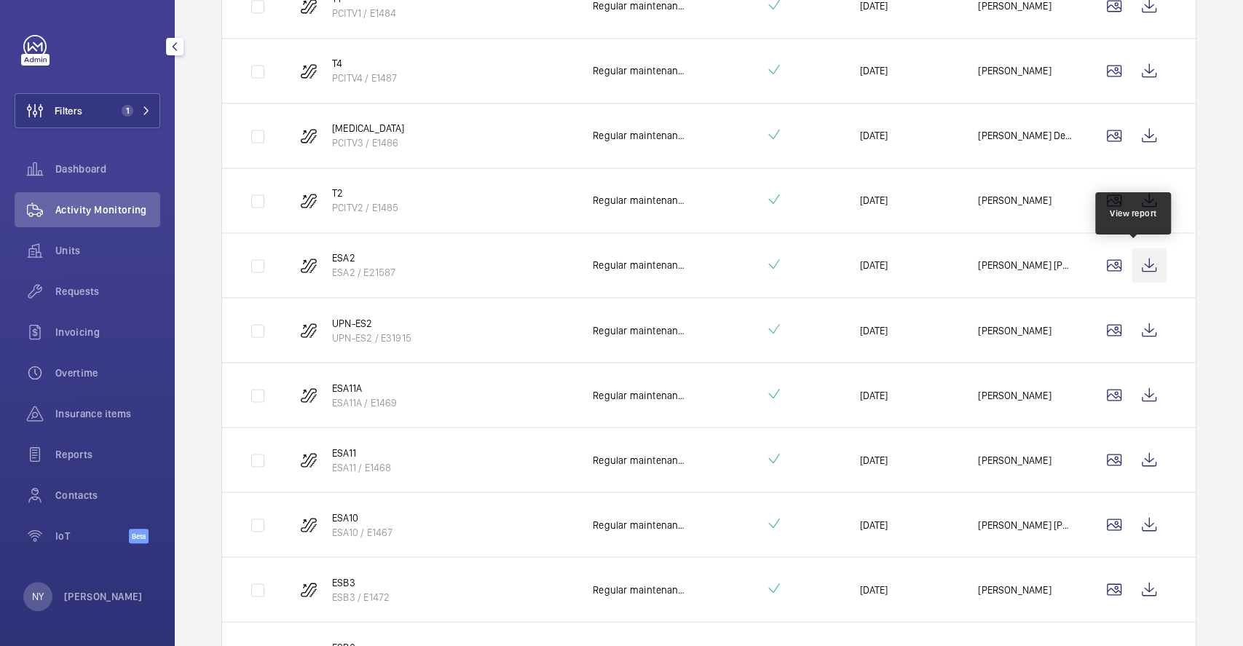
click at [1140, 255] on wm-front-icon-button at bounding box center [1149, 265] width 35 height 35
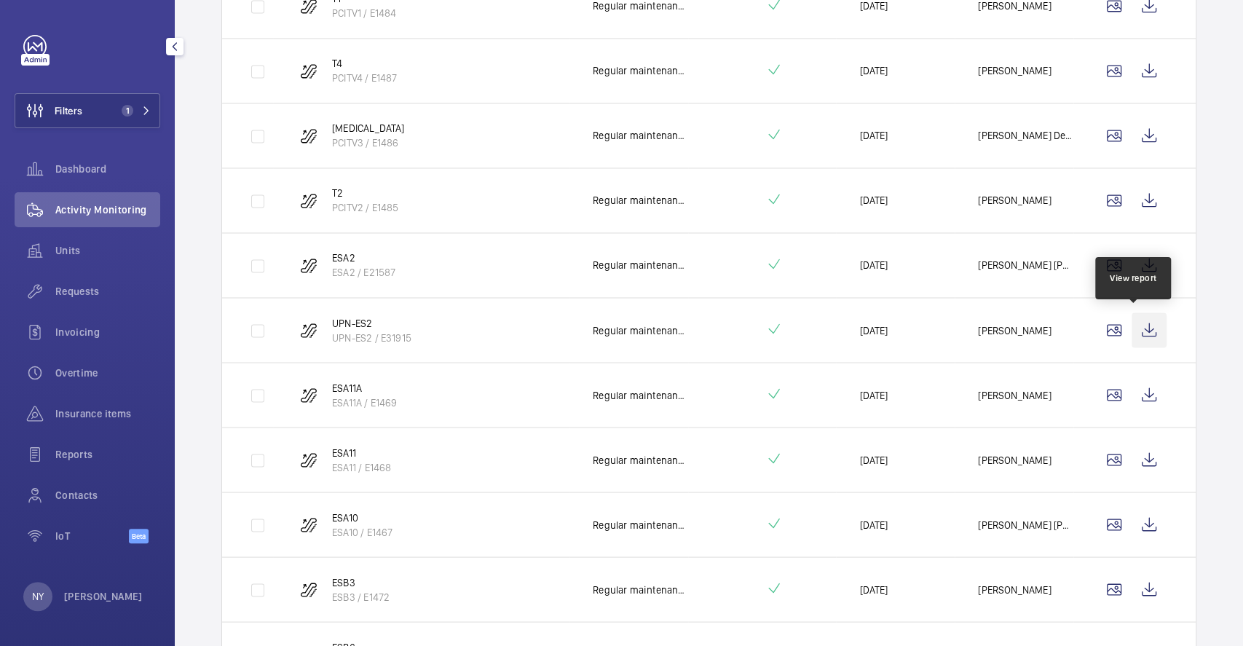
click at [1132, 330] on wm-front-icon-button at bounding box center [1149, 329] width 35 height 35
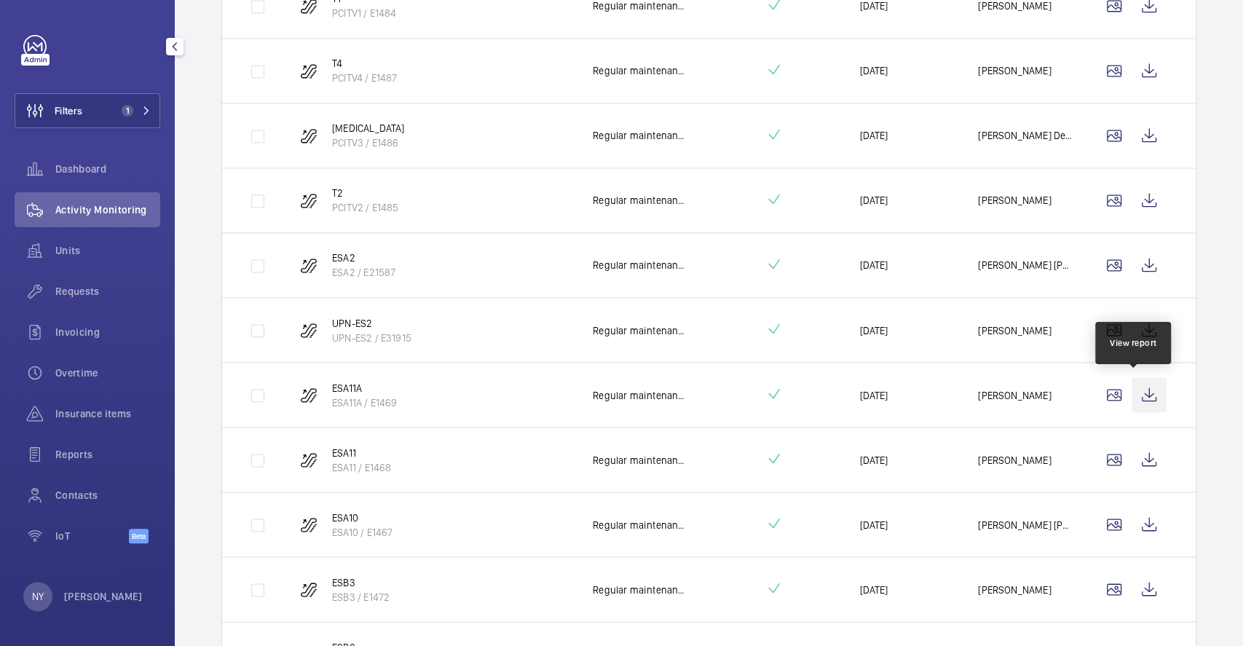
click at [1132, 397] on wm-front-icon-button at bounding box center [1149, 394] width 35 height 35
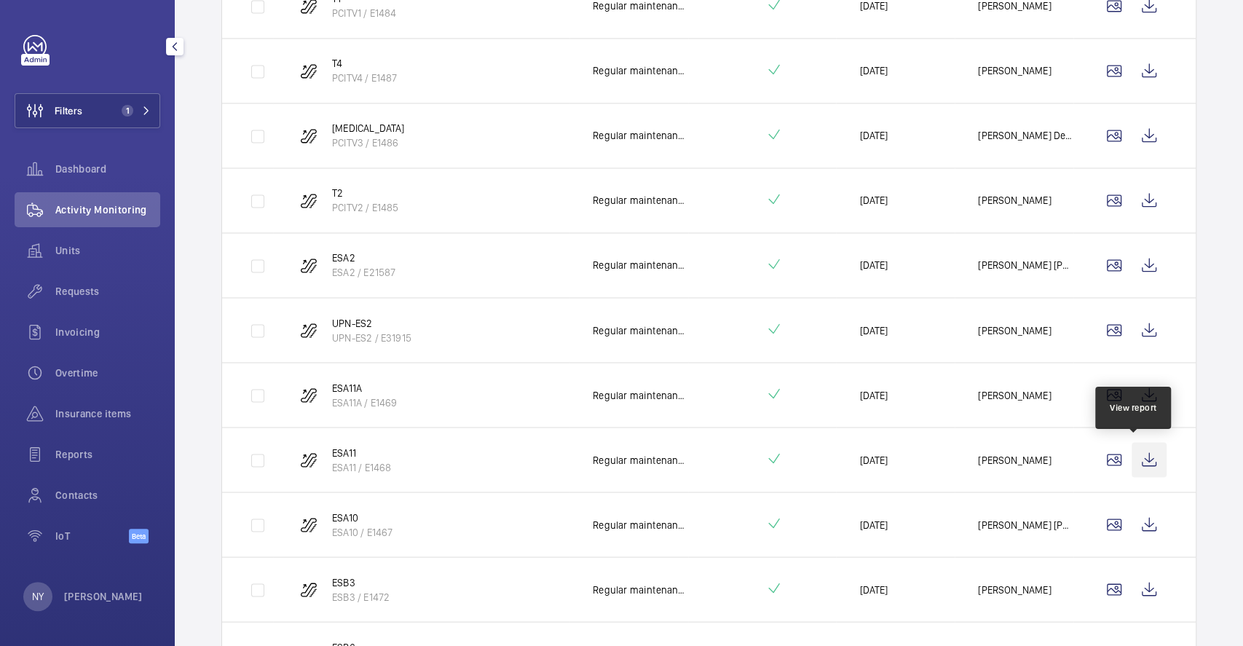
click at [1138, 454] on wm-front-icon-button at bounding box center [1149, 459] width 35 height 35
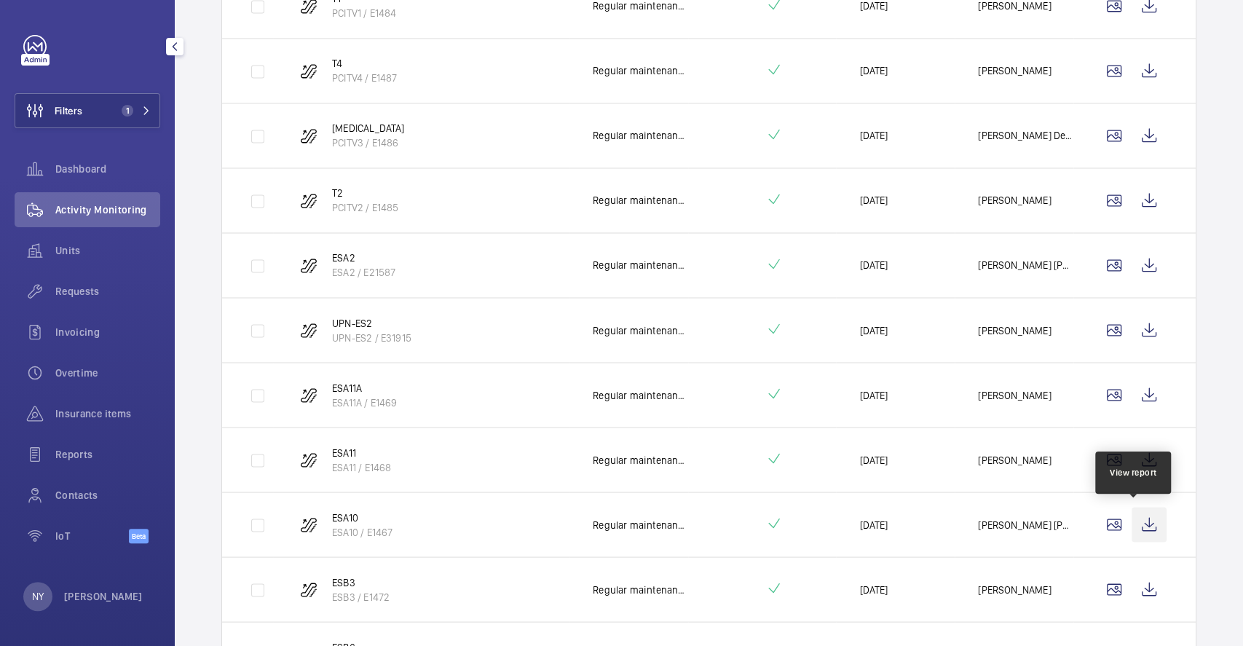
click at [1139, 519] on wm-front-icon-button at bounding box center [1149, 524] width 35 height 35
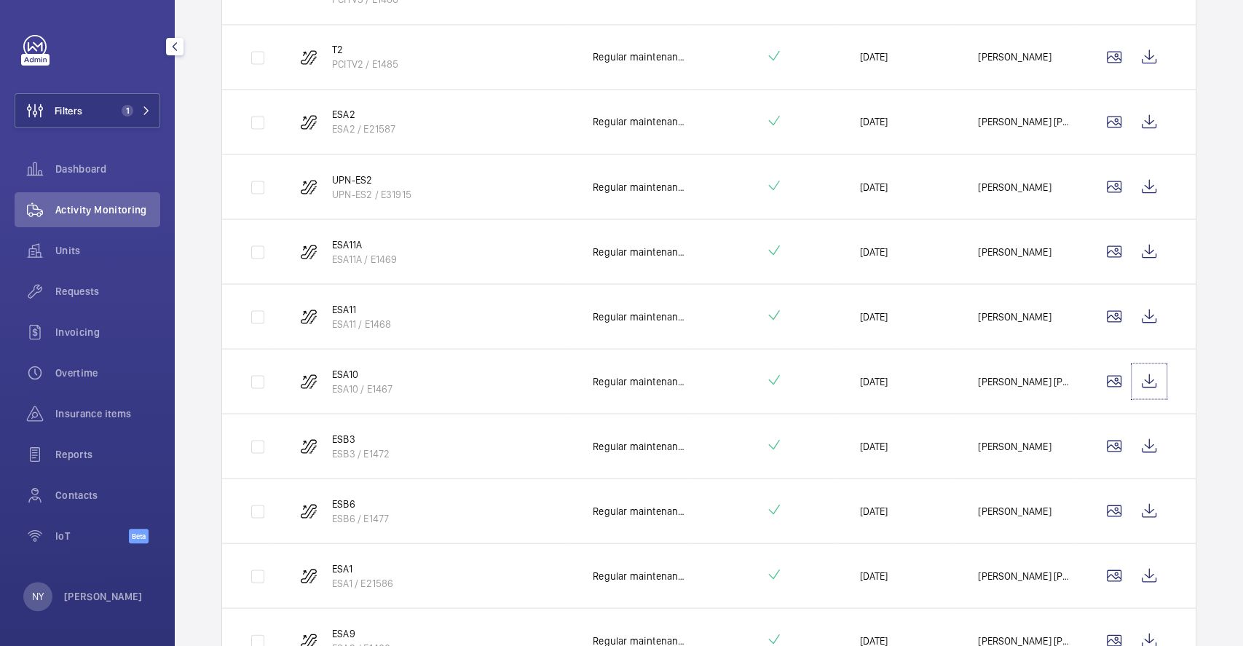
scroll to position [1858, 0]
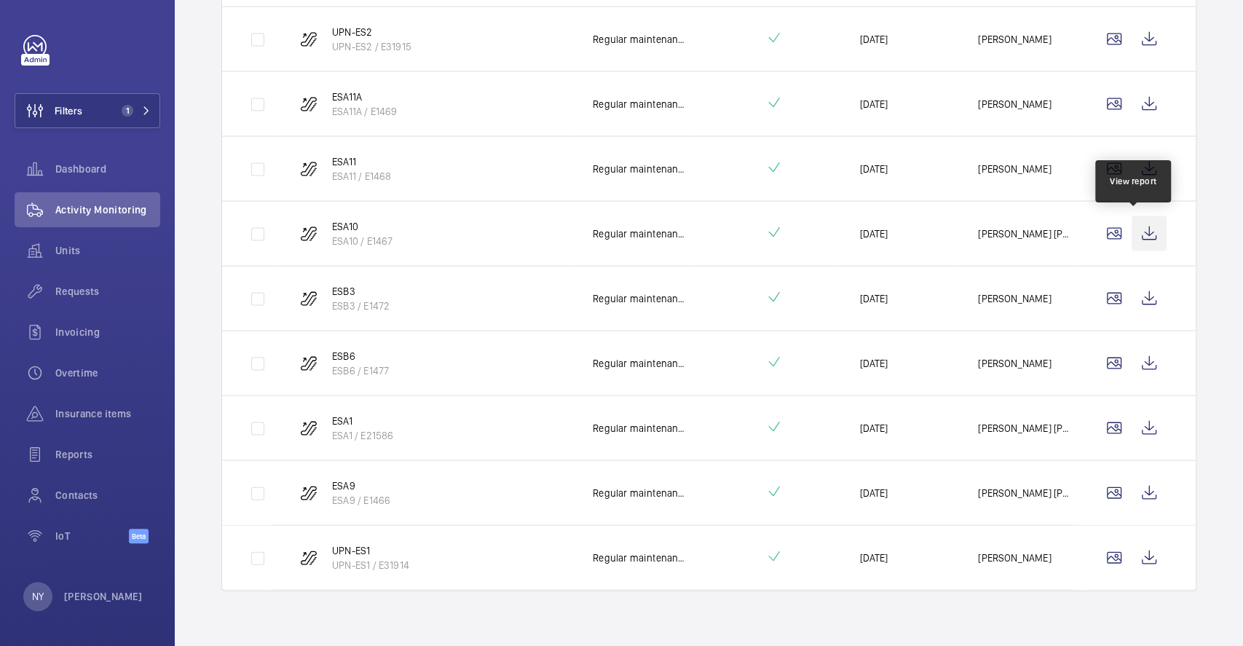
click at [1135, 236] on wm-front-icon-button at bounding box center [1149, 233] width 35 height 35
click at [1132, 294] on wm-front-icon-button at bounding box center [1149, 297] width 35 height 35
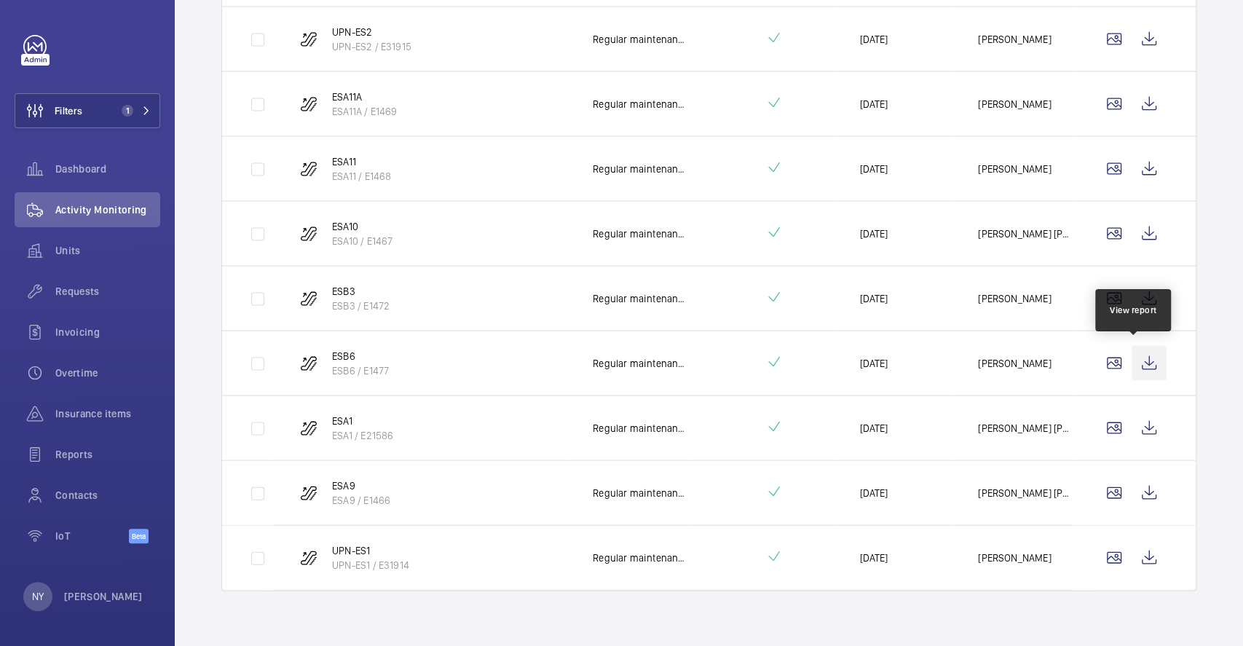
click at [1141, 365] on wm-front-icon-button at bounding box center [1149, 362] width 35 height 35
click at [1132, 428] on wm-front-icon-button at bounding box center [1149, 427] width 35 height 35
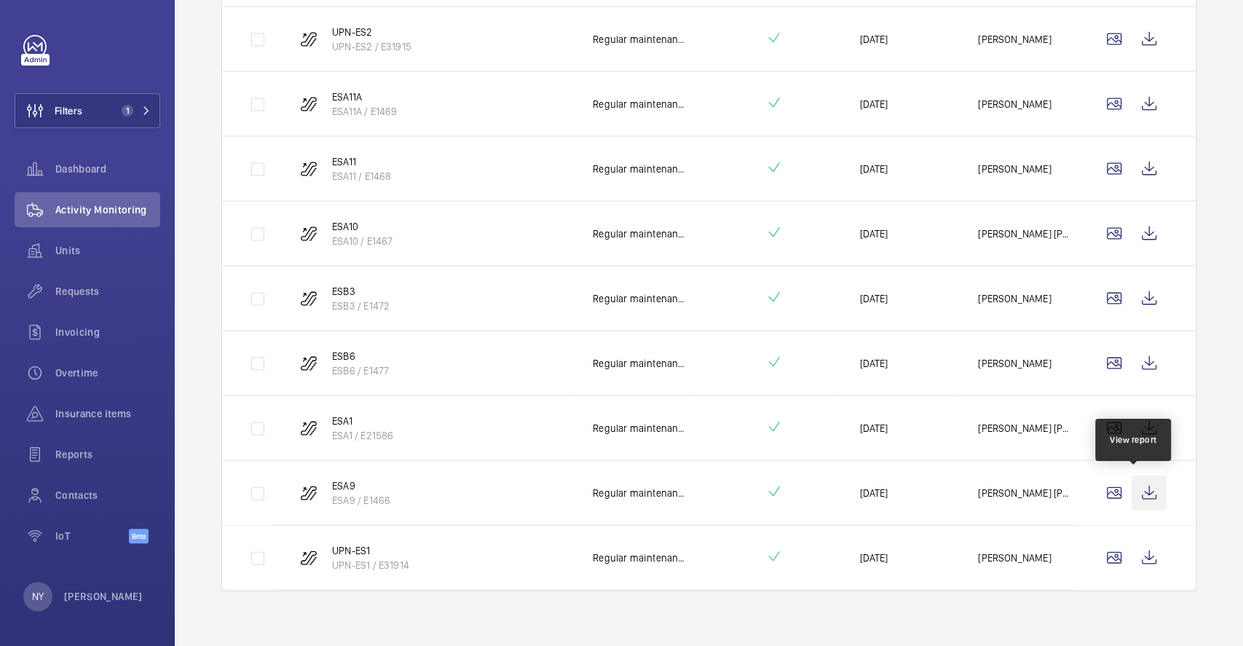
click at [1132, 477] on wm-front-icon-button at bounding box center [1149, 492] width 35 height 35
click at [1132, 540] on wm-front-icon-button at bounding box center [1149, 557] width 35 height 35
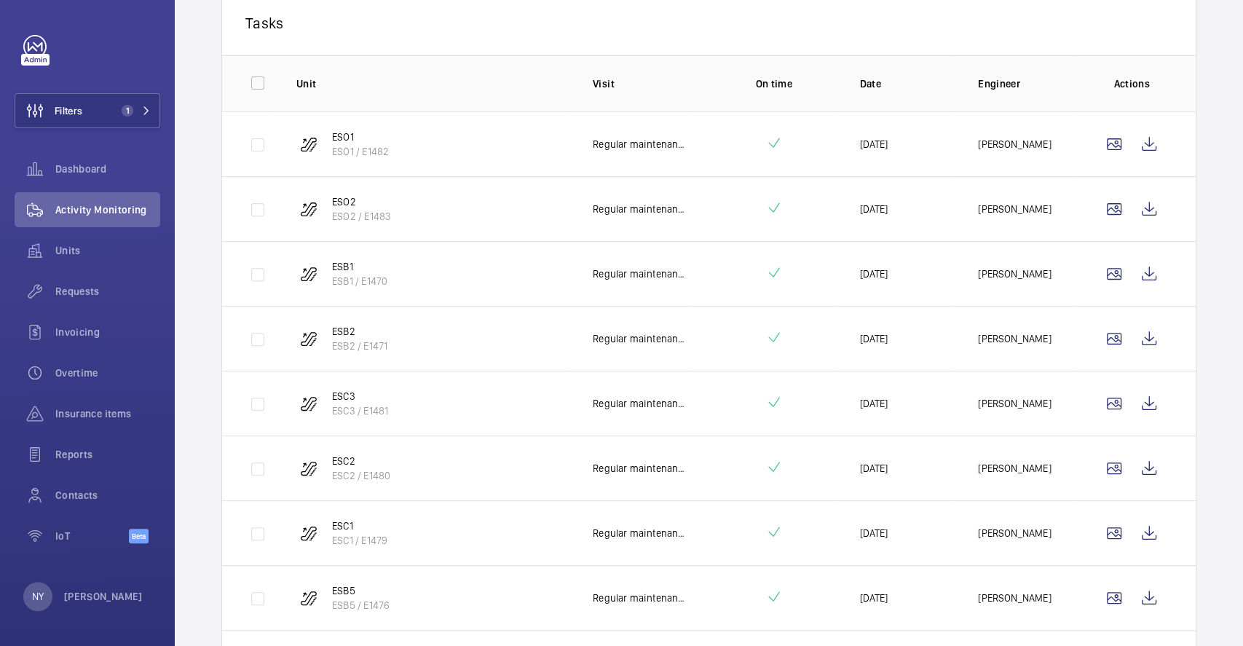
scroll to position [0, 0]
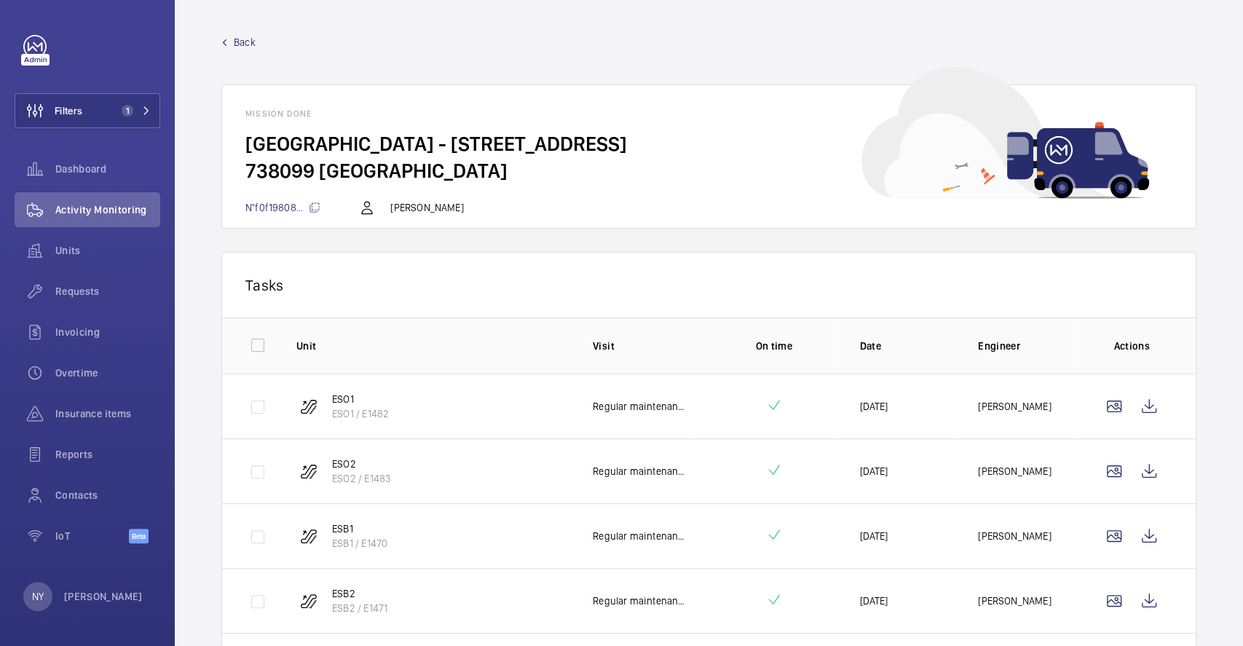
click at [251, 38] on span "Back" at bounding box center [245, 42] width 22 height 15
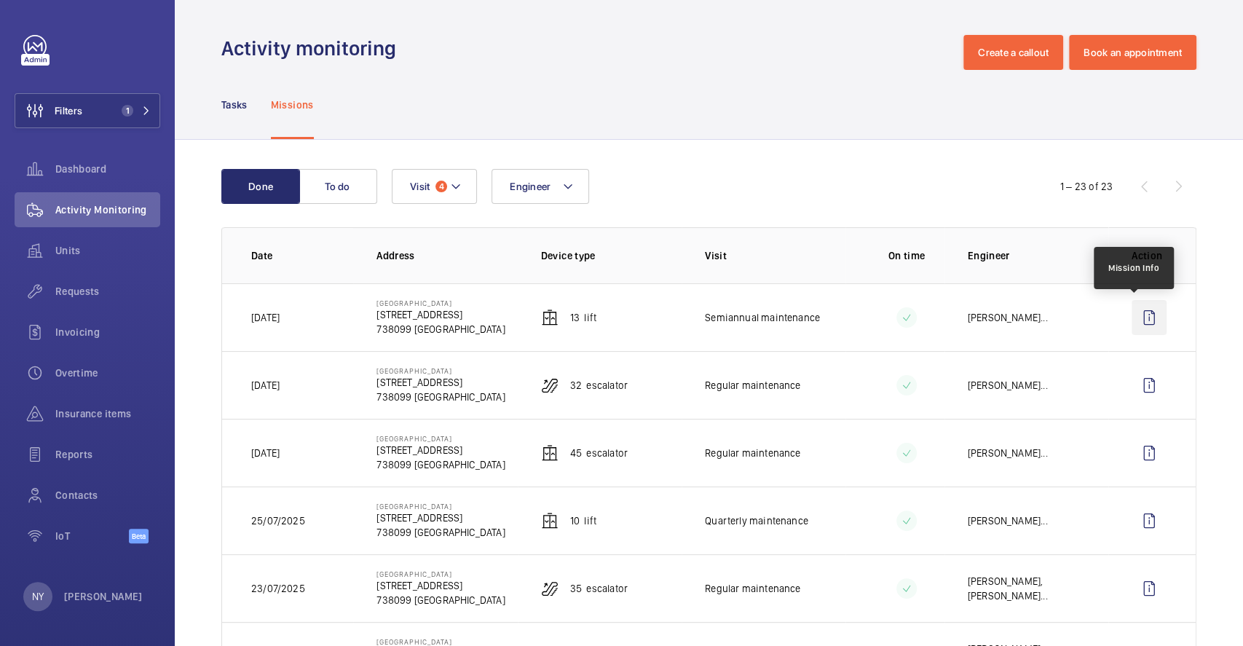
click at [1142, 332] on wm-front-icon-button at bounding box center [1149, 317] width 35 height 35
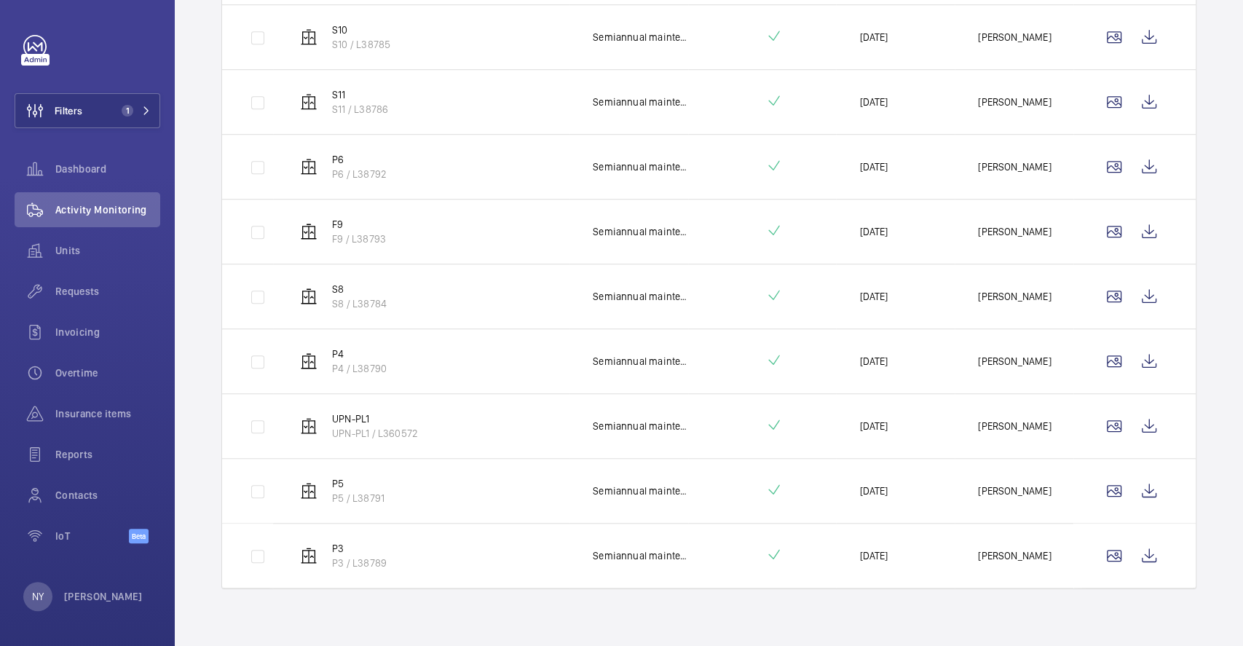
scroll to position [143, 0]
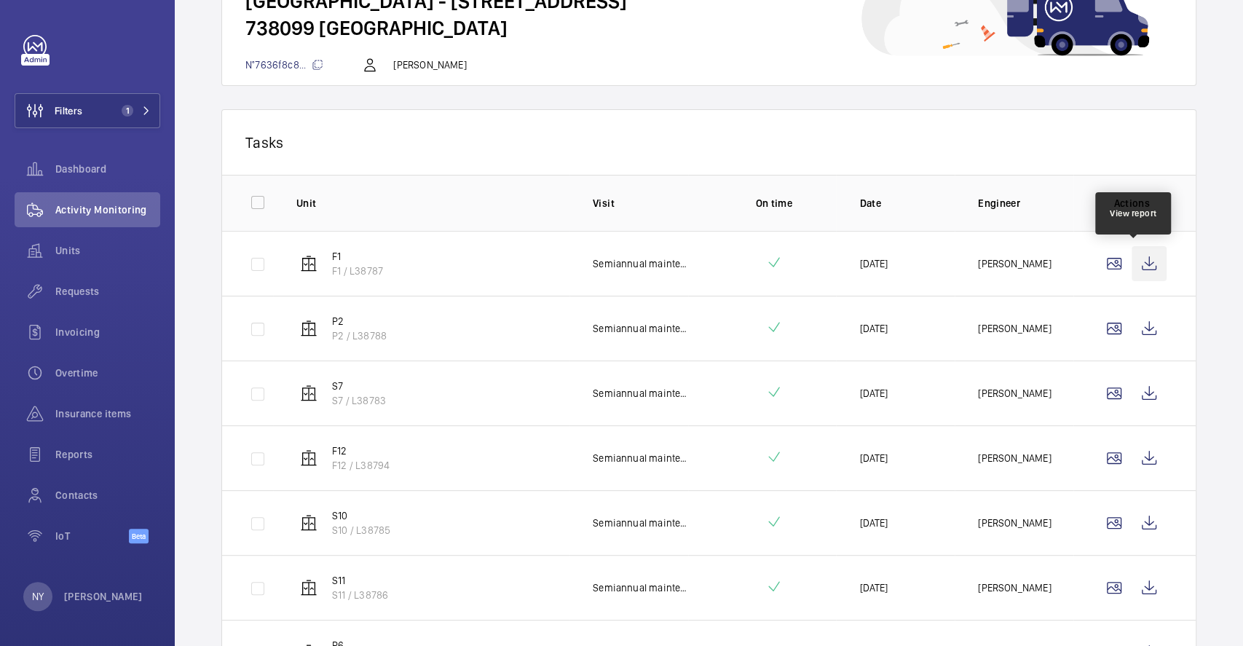
click at [1132, 259] on wm-front-icon-button at bounding box center [1149, 263] width 35 height 35
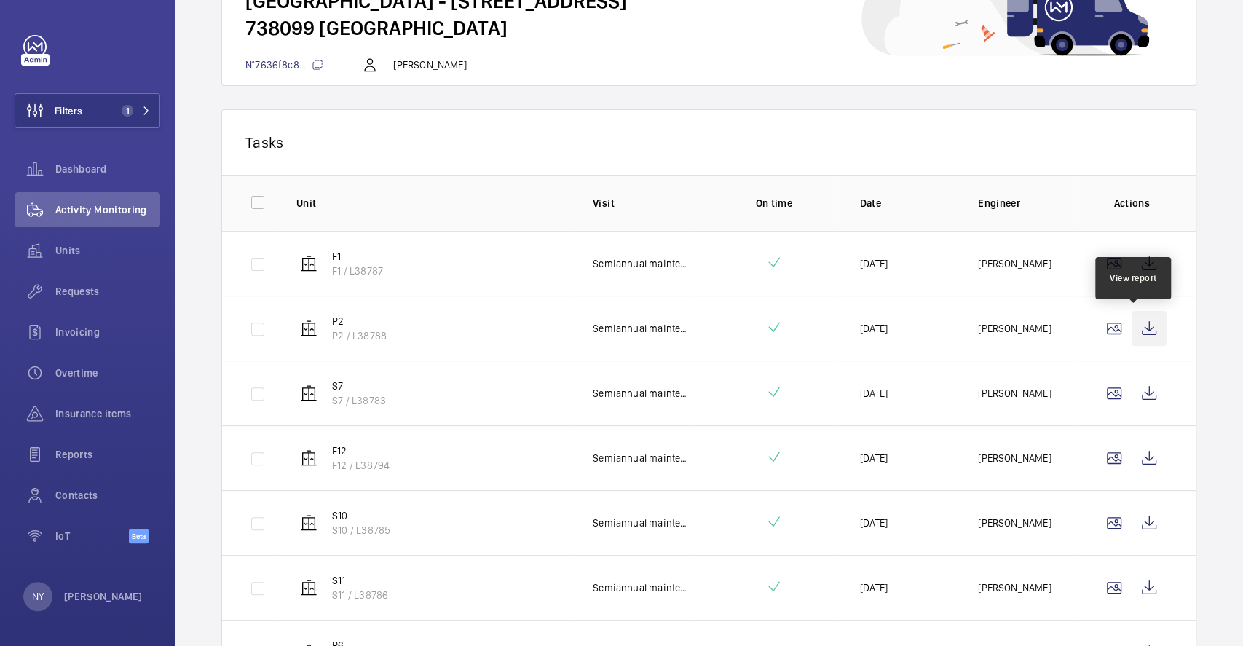
click at [1132, 328] on wm-front-icon-button at bounding box center [1149, 328] width 35 height 35
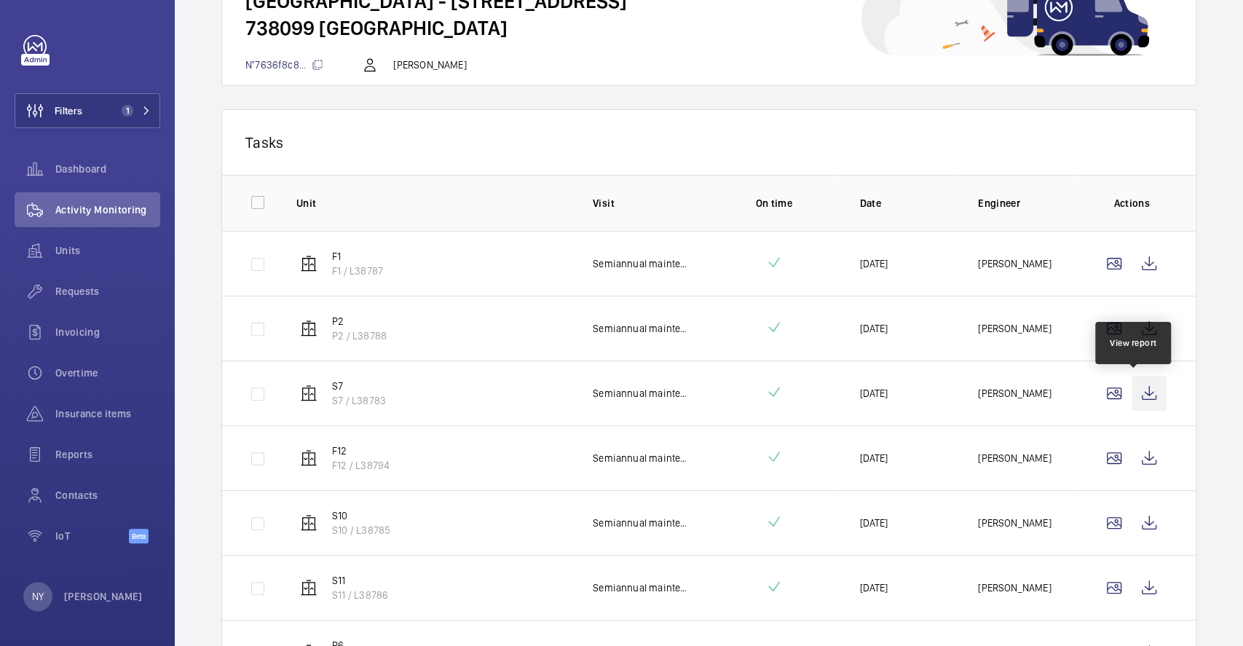
click at [1144, 405] on wm-front-icon-button at bounding box center [1149, 393] width 35 height 35
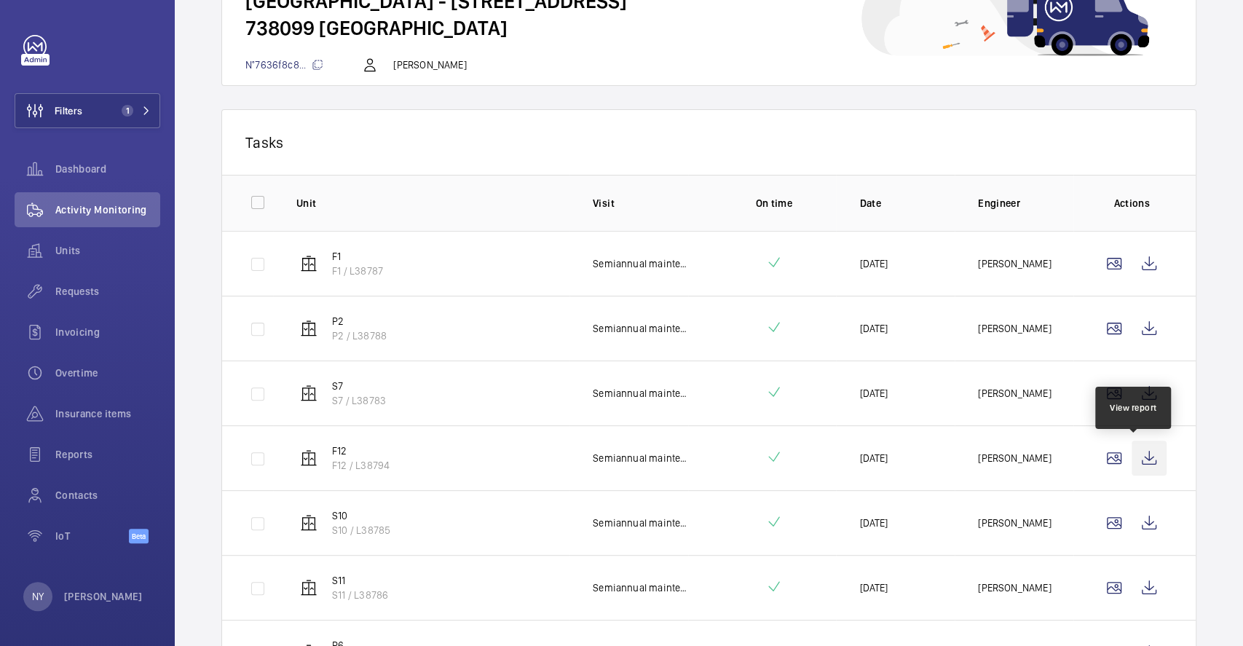
click at [1138, 469] on wm-front-icon-button at bounding box center [1149, 458] width 35 height 35
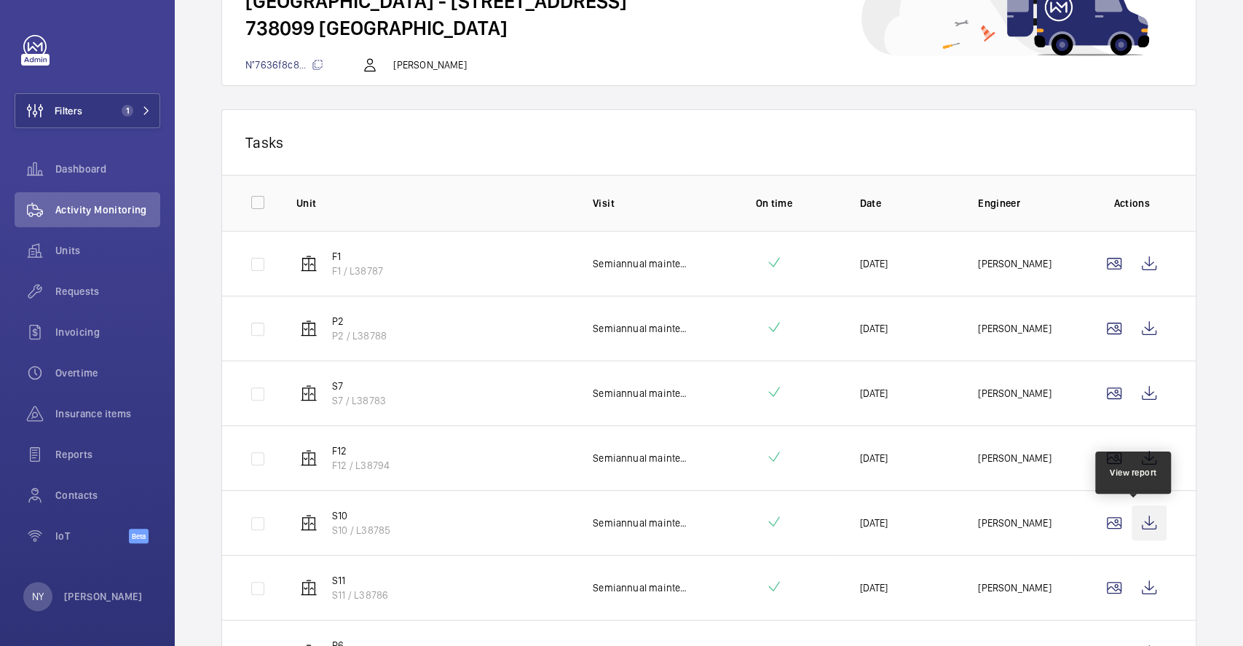
click at [1143, 524] on wm-front-icon-button at bounding box center [1149, 522] width 35 height 35
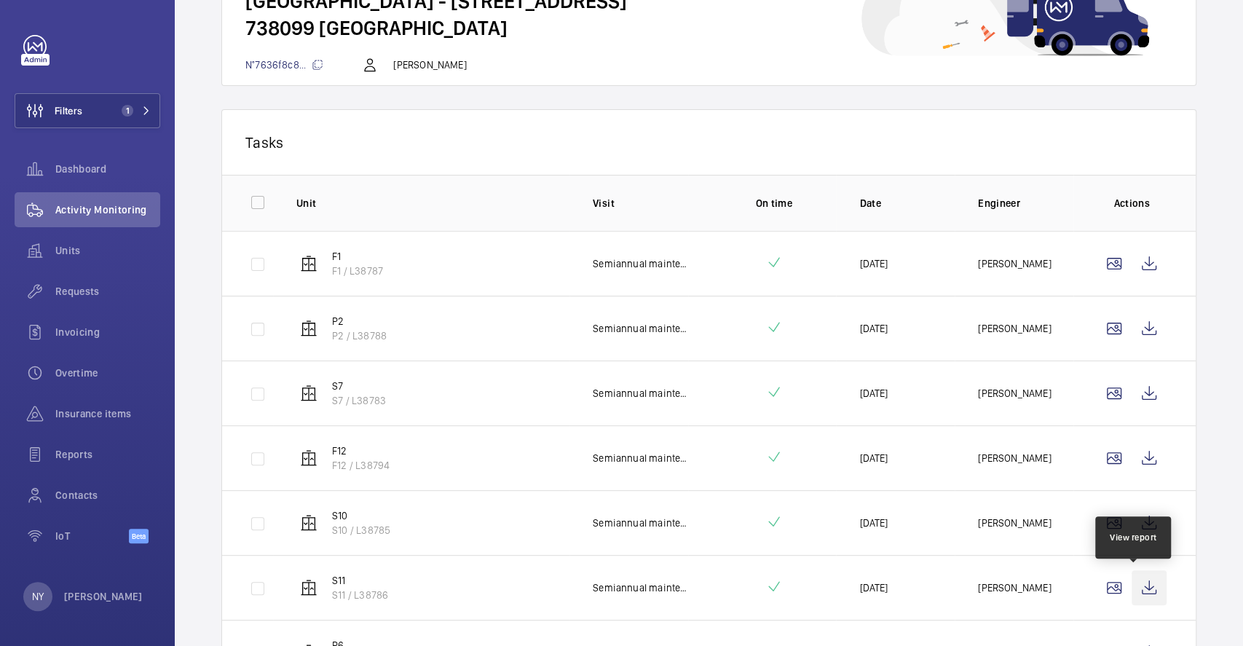
click at [1132, 594] on wm-front-icon-button at bounding box center [1149, 587] width 35 height 35
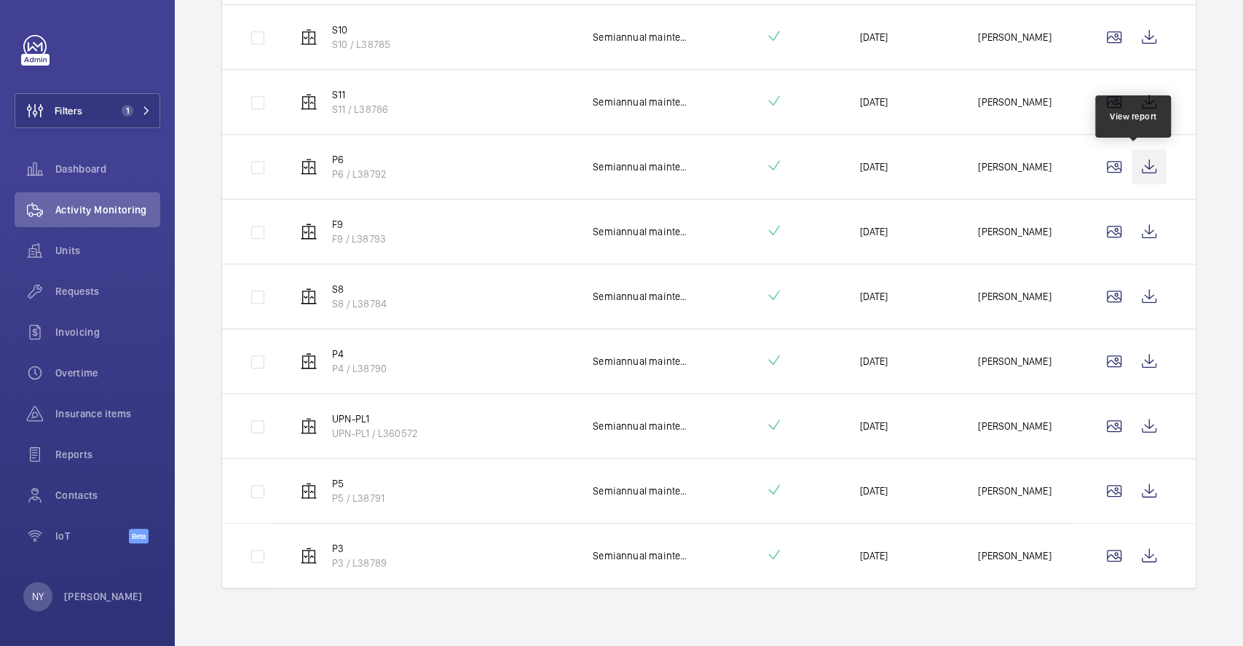
click at [1132, 172] on wm-front-icon-button at bounding box center [1149, 166] width 35 height 35
click at [1138, 232] on wm-front-icon-button at bounding box center [1149, 231] width 35 height 35
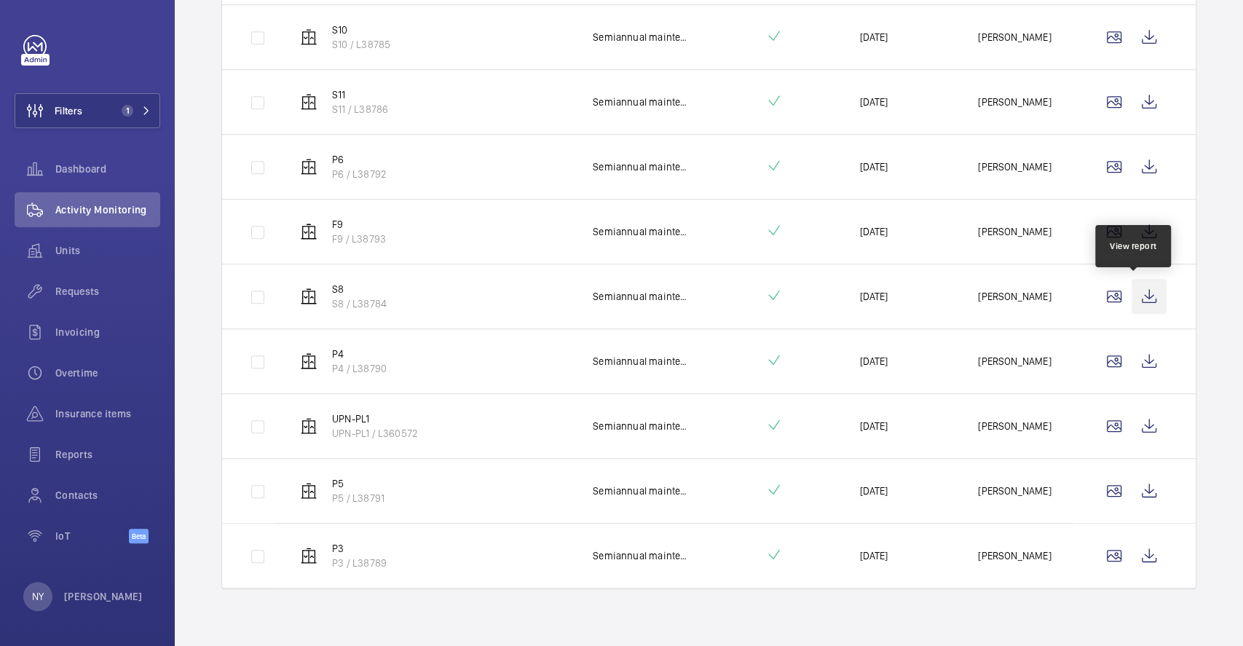
click at [1148, 290] on wm-front-icon-button at bounding box center [1149, 296] width 35 height 35
click at [1143, 355] on wm-front-icon-button at bounding box center [1149, 361] width 35 height 35
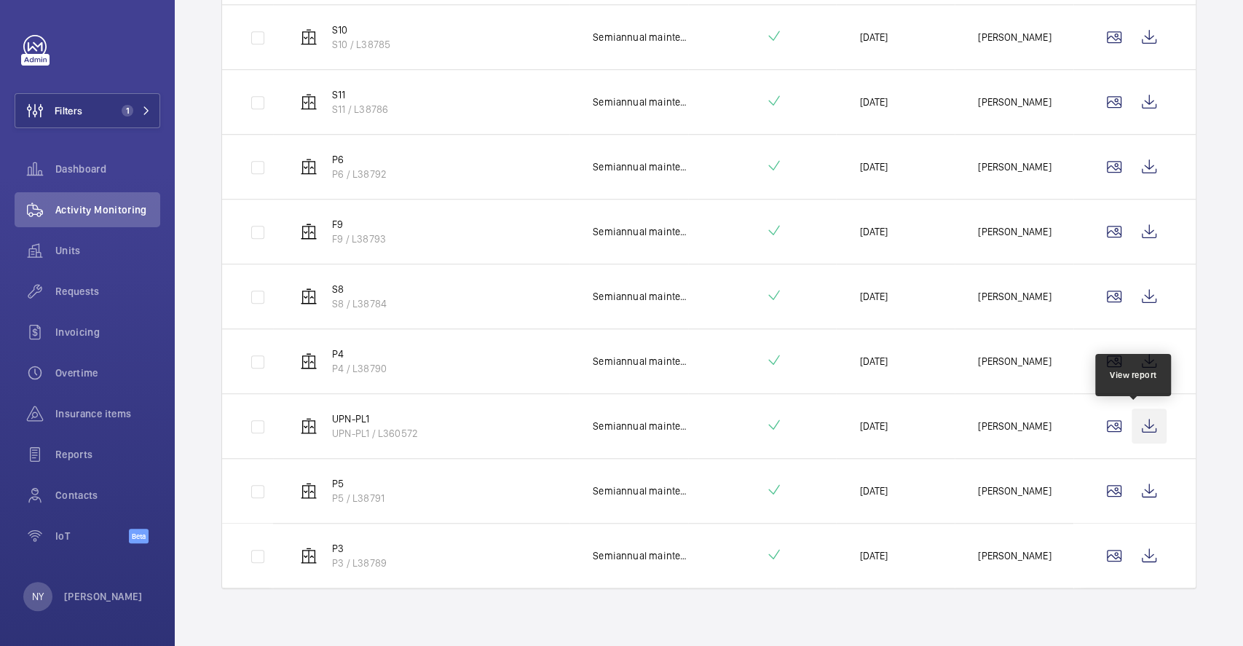
click at [1135, 419] on wm-front-icon-button at bounding box center [1149, 426] width 35 height 35
click at [1132, 500] on wm-front-icon-button at bounding box center [1149, 490] width 35 height 35
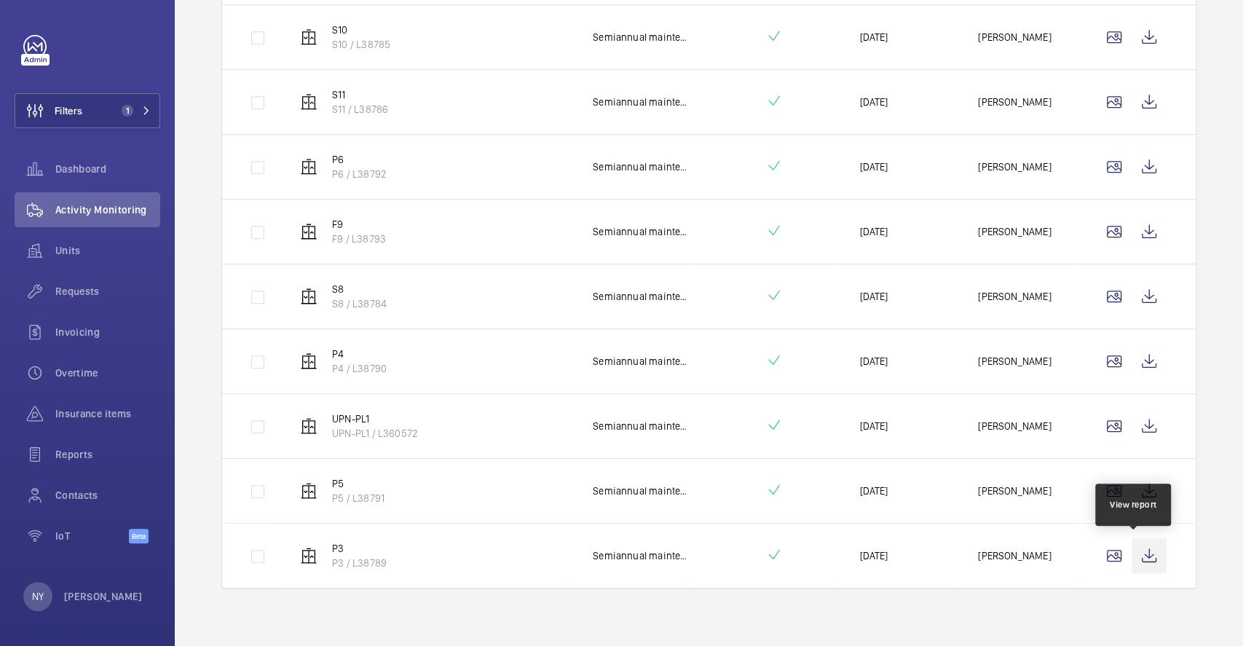
click at [1132, 548] on wm-front-icon-button at bounding box center [1149, 555] width 35 height 35
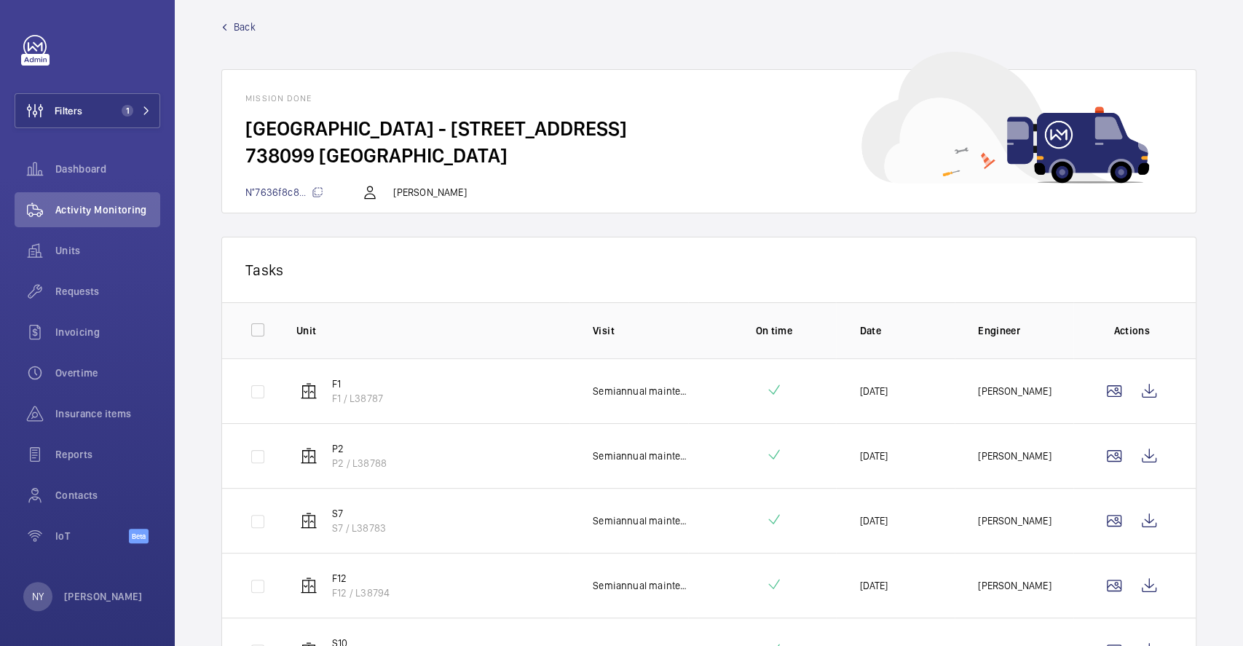
scroll to position [0, 0]
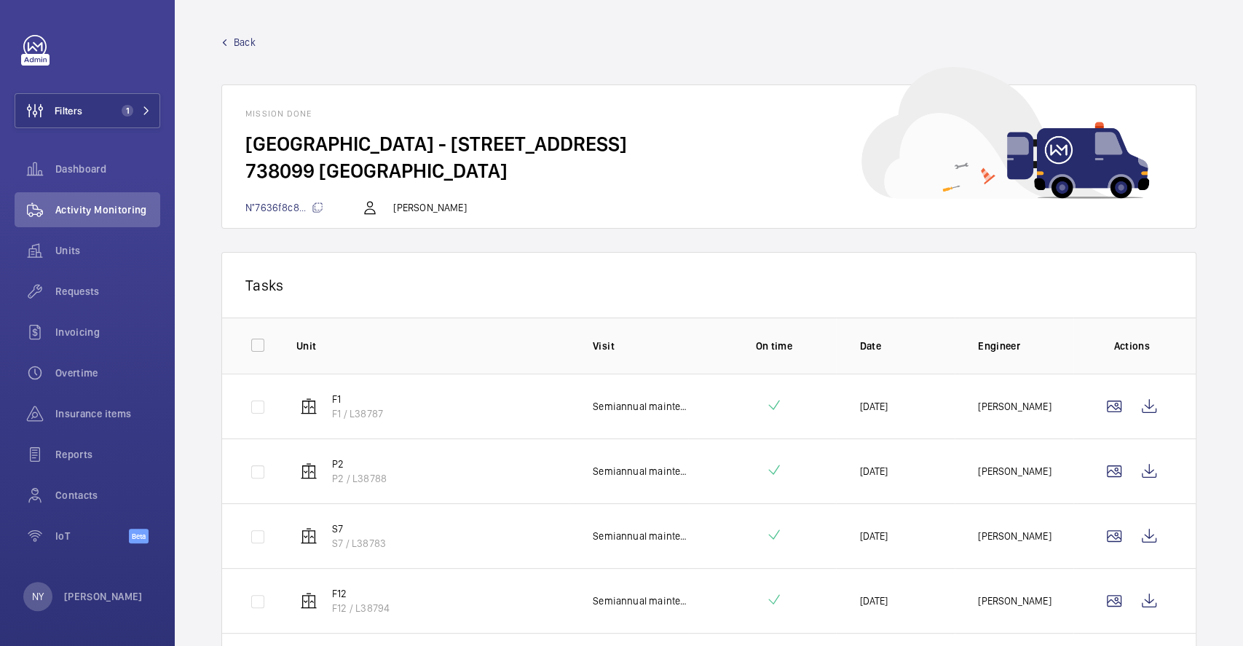
click at [248, 44] on span "Back" at bounding box center [245, 42] width 22 height 15
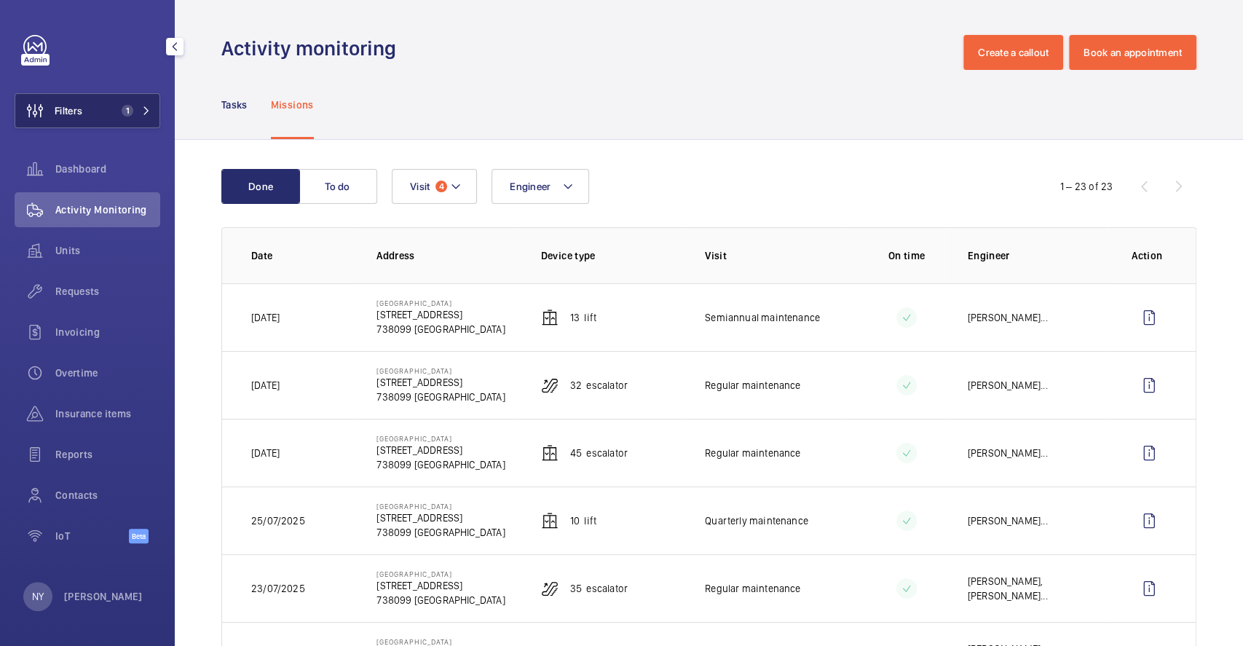
click at [87, 113] on button "Filters 1" at bounding box center [88, 110] width 146 height 35
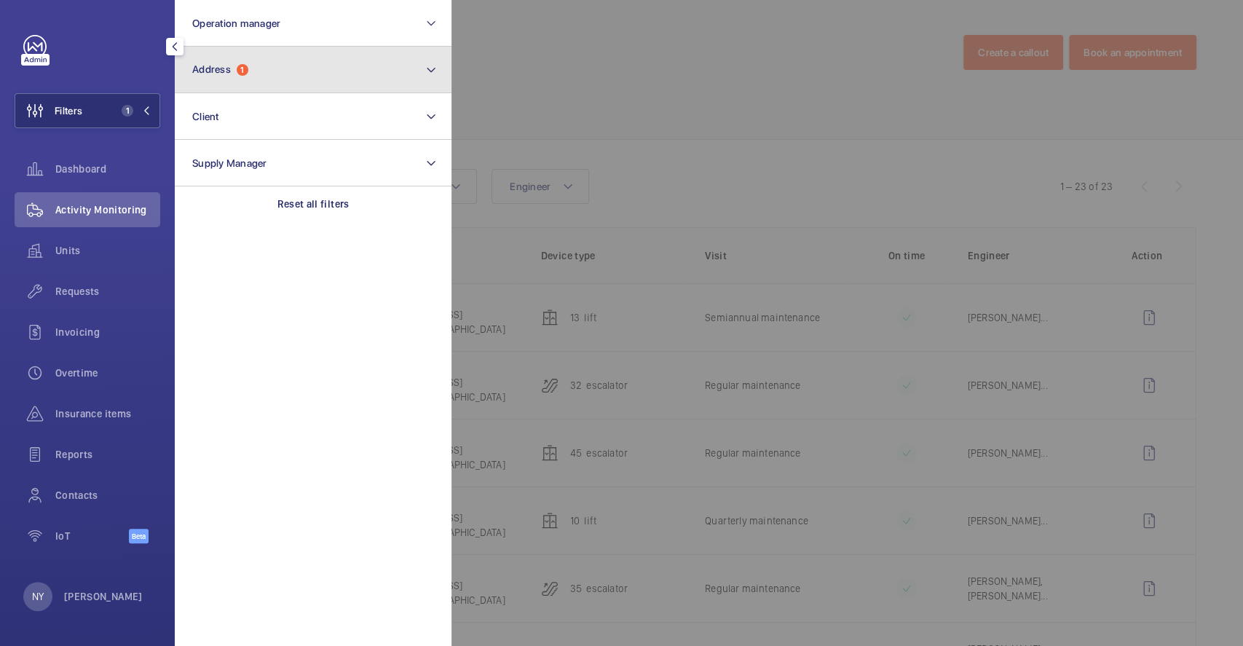
click at [259, 72] on button "Address 1" at bounding box center [313, 70] width 277 height 47
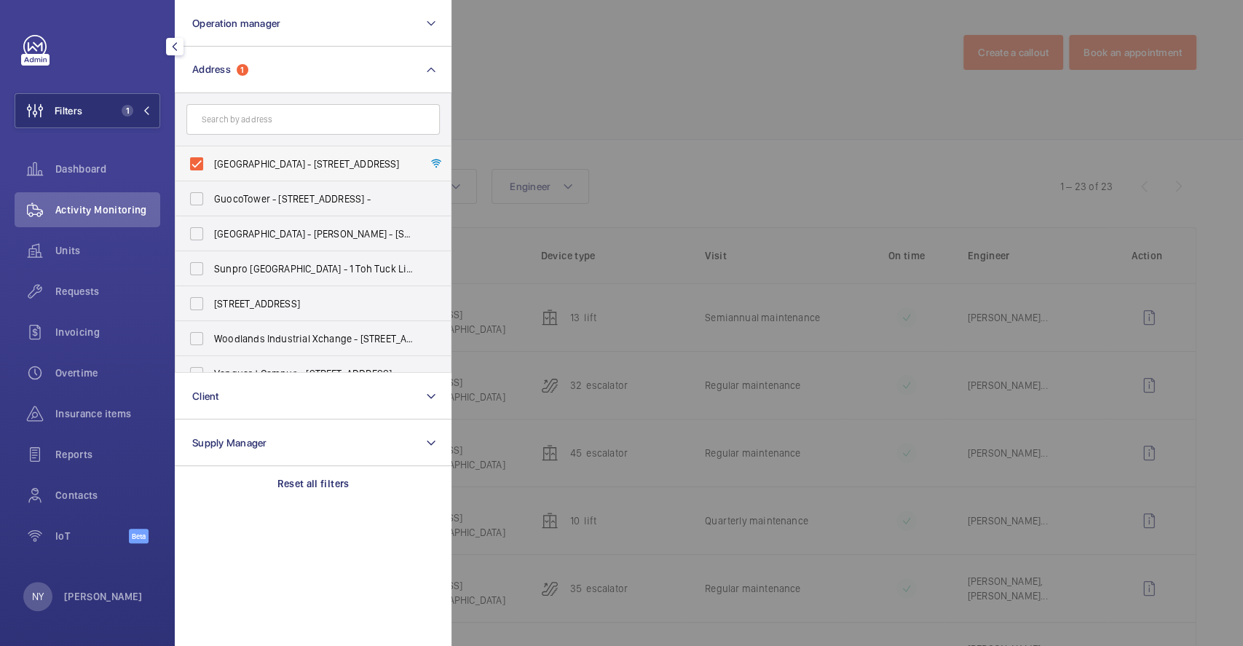
click at [256, 165] on span "Causeway Point - 1 Woodlands Square, SINGAPORE 738099" at bounding box center [314, 164] width 200 height 15
click at [211, 165] on input "Causeway Point - 1 Woodlands Square, SINGAPORE 738099" at bounding box center [196, 163] width 29 height 29
checkbox input "false"
click at [650, 109] on div at bounding box center [1073, 323] width 1243 height 646
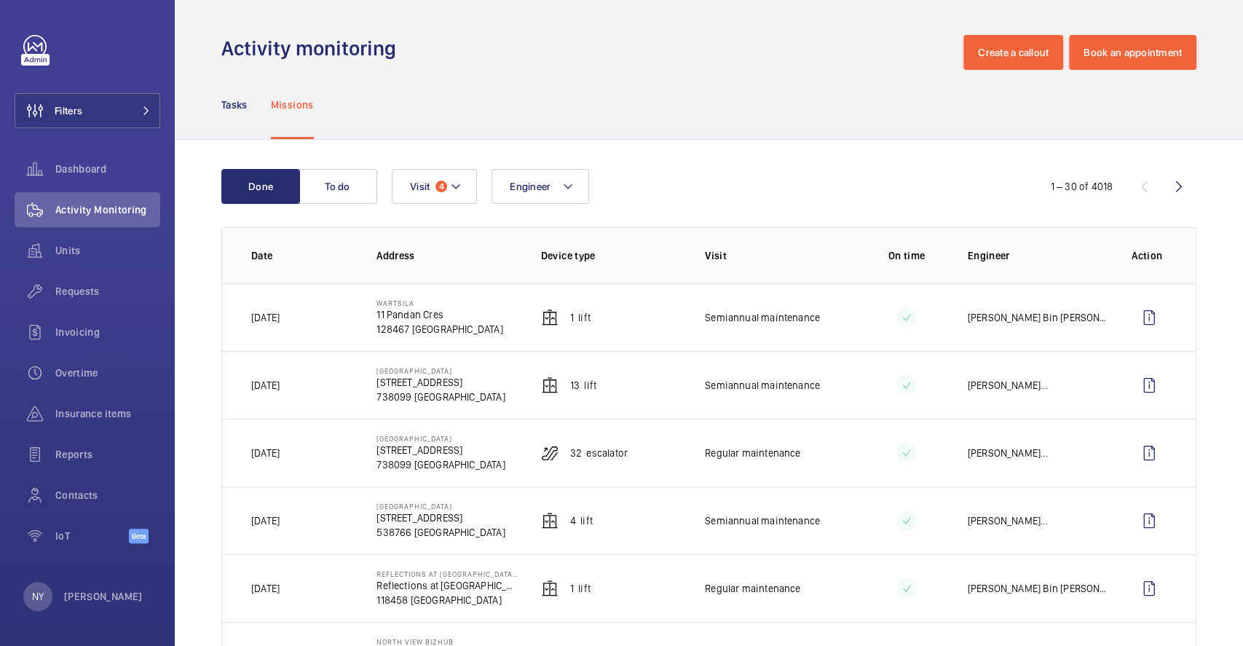
drag, startPoint x: 374, startPoint y: 302, endPoint x: 424, endPoint y: 300, distance: 49.6
click at [424, 300] on p "Wartsila" at bounding box center [440, 303] width 126 height 9
copy p "Wartsila"
click at [131, 117] on button "Filters" at bounding box center [88, 110] width 146 height 35
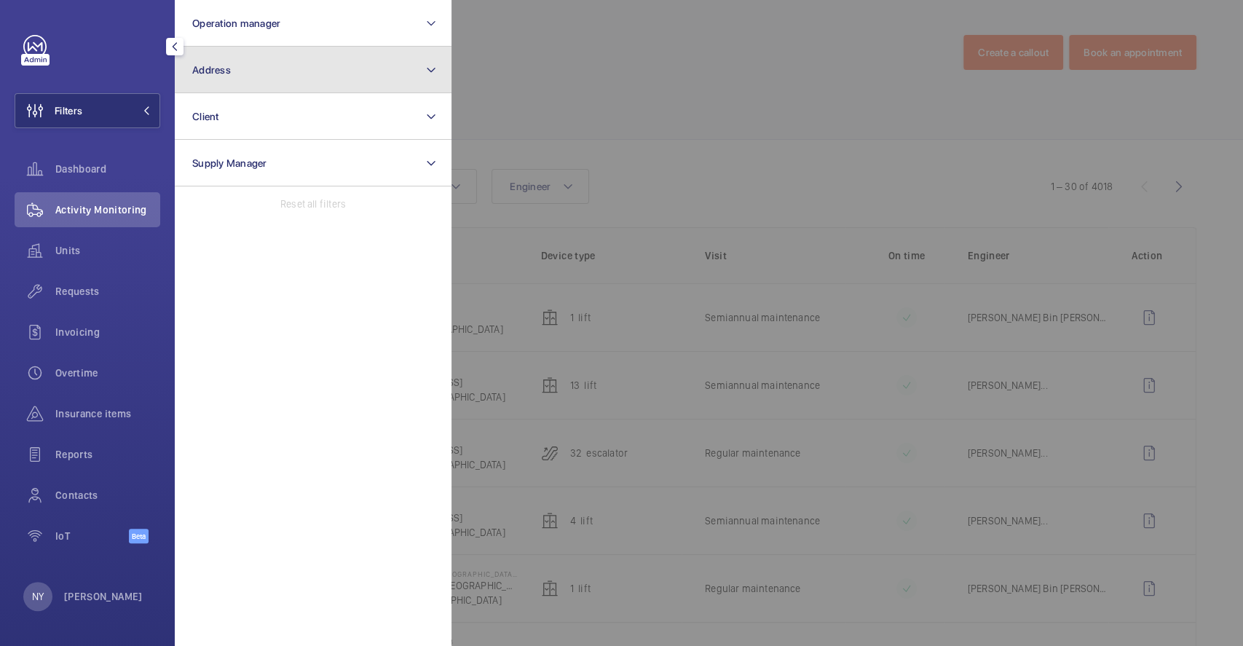
click at [290, 52] on button "Address" at bounding box center [313, 70] width 277 height 47
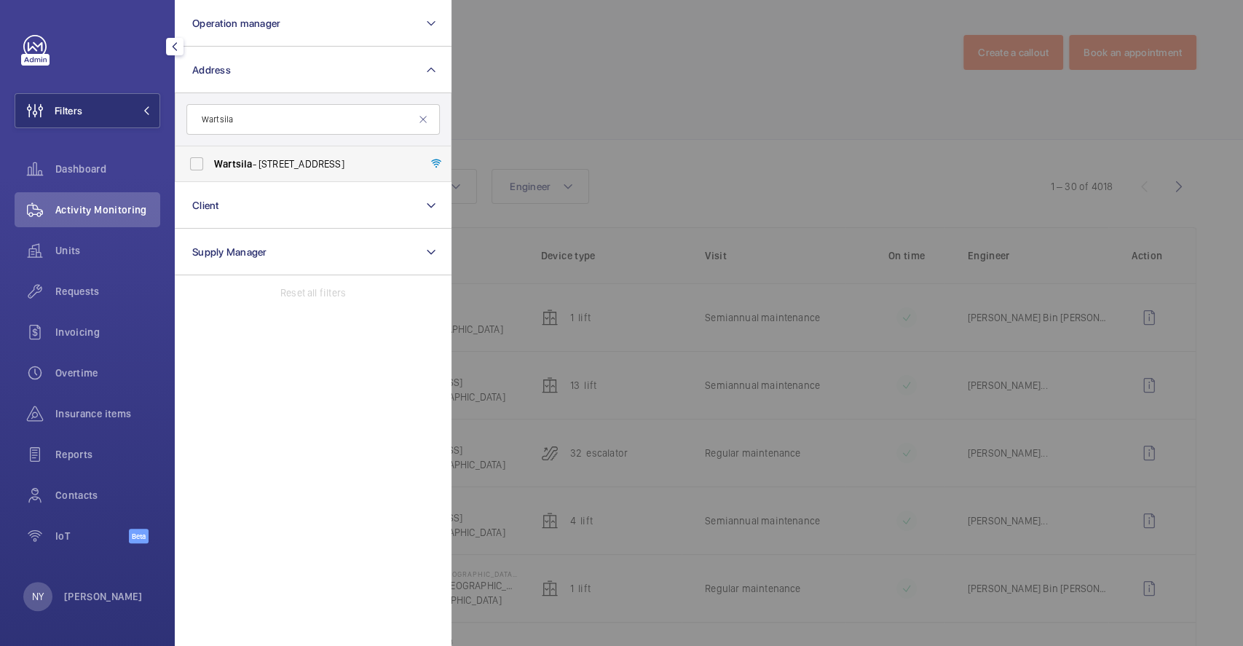
type input "Wartsila"
click at [288, 167] on span "Wartsila - 11 Pandan Cres, SINGAPORE 128467" at bounding box center [314, 164] width 200 height 15
click at [211, 167] on input "Wartsila - 11 Pandan Cres, SINGAPORE 128467" at bounding box center [196, 163] width 29 height 29
checkbox input "true"
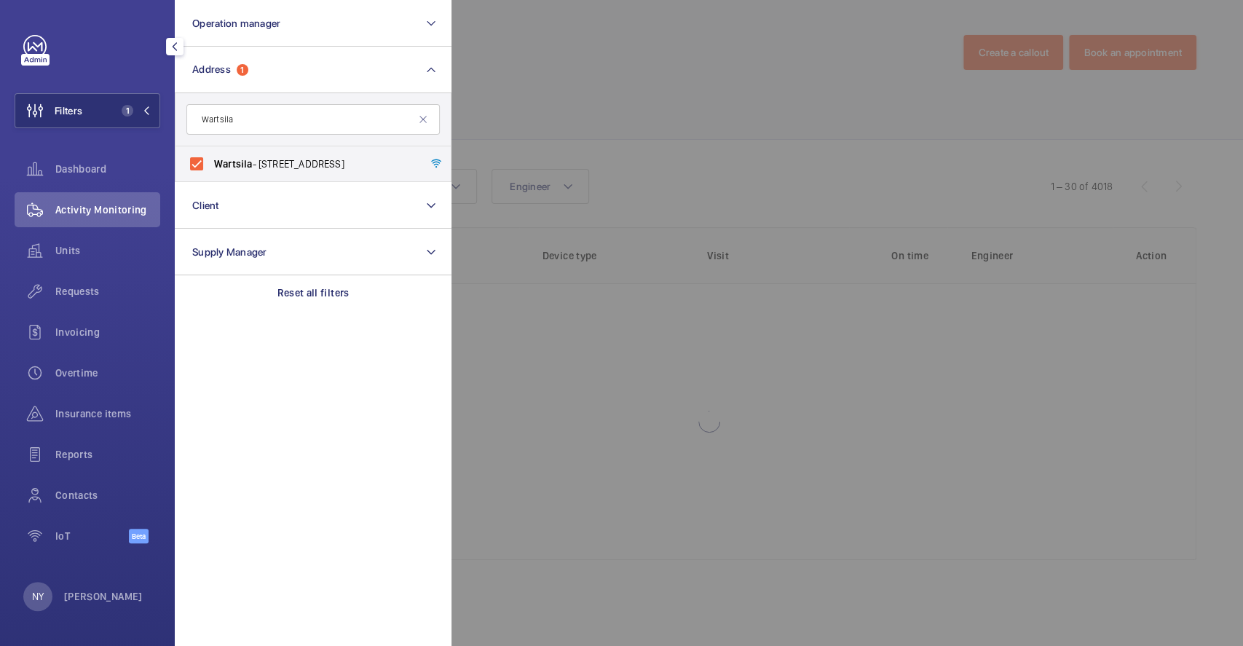
click at [666, 115] on div at bounding box center [1073, 323] width 1243 height 646
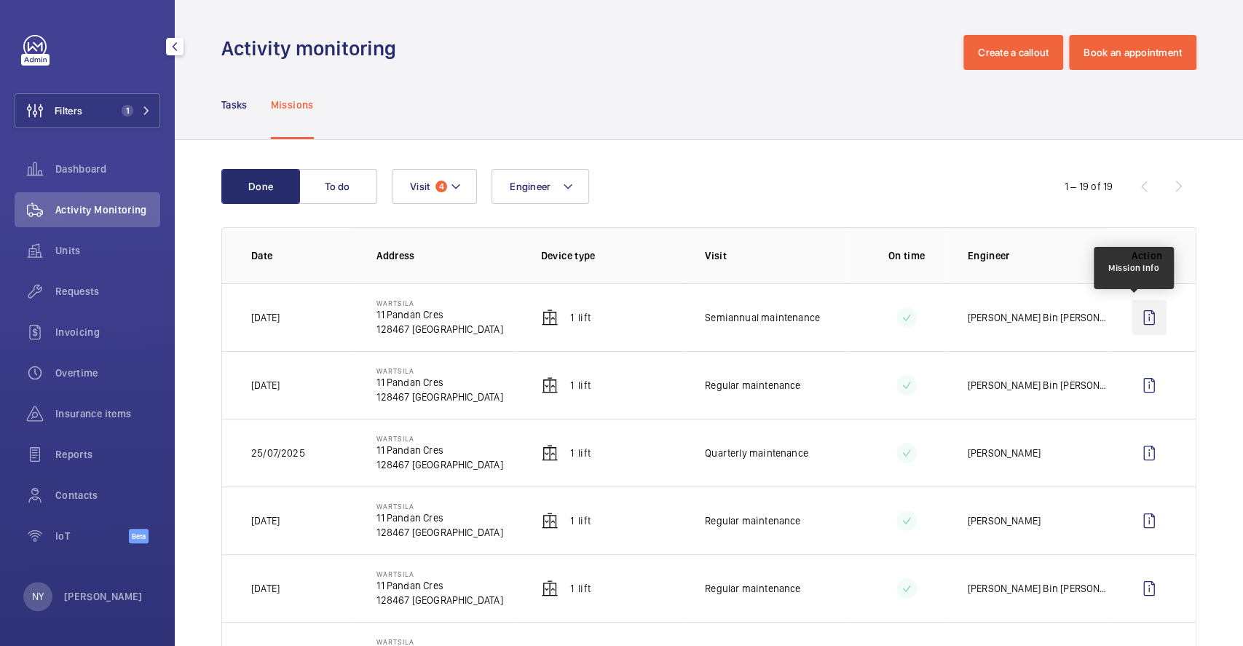
click at [1142, 313] on wm-front-icon-button at bounding box center [1149, 317] width 35 height 35
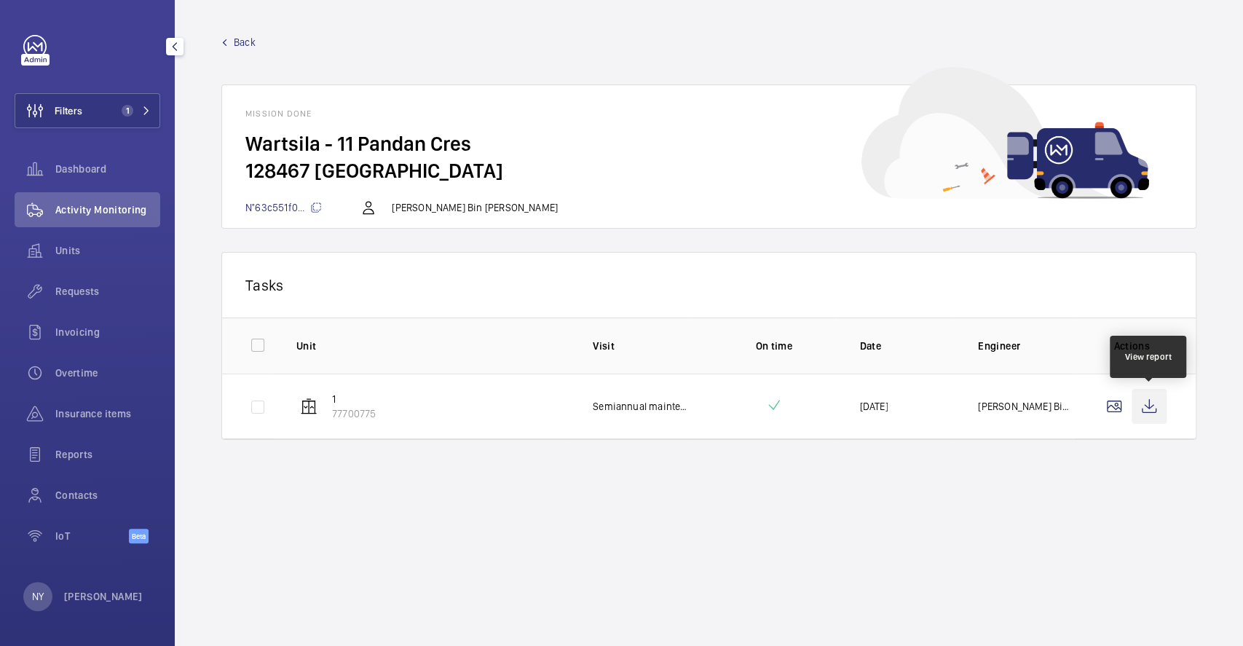
click at [1156, 417] on wm-front-icon-button at bounding box center [1149, 406] width 35 height 35
click at [248, 44] on span "Back" at bounding box center [245, 42] width 22 height 15
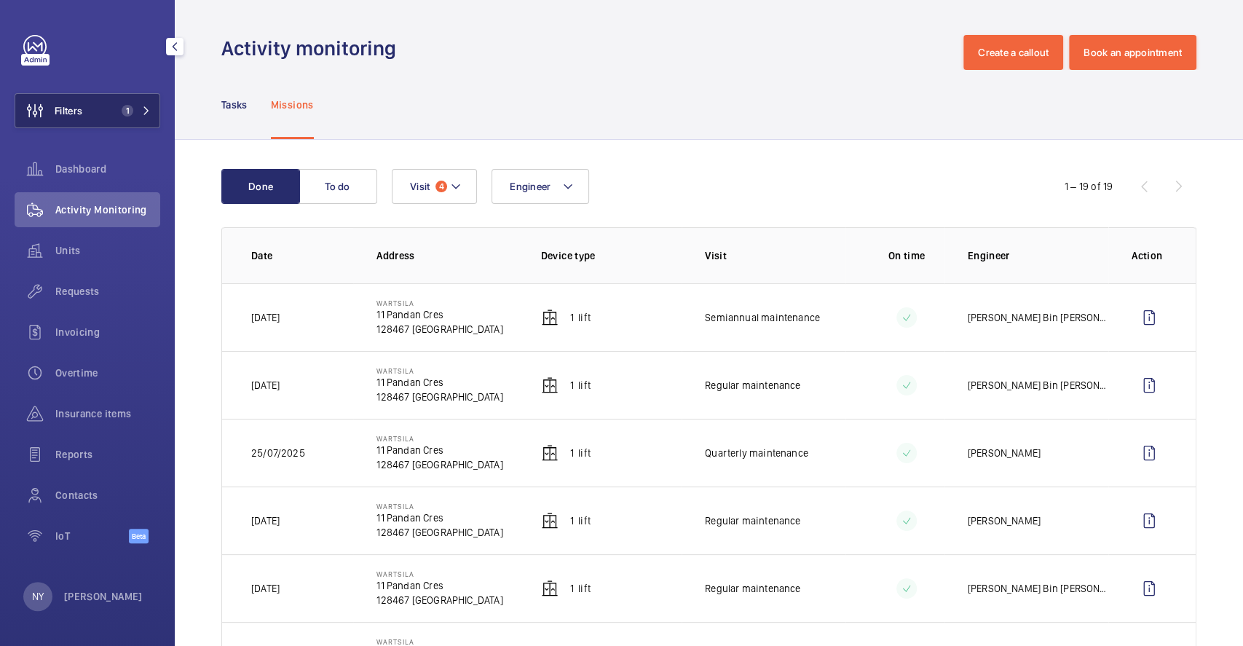
click at [74, 110] on span "Filters" at bounding box center [69, 110] width 28 height 15
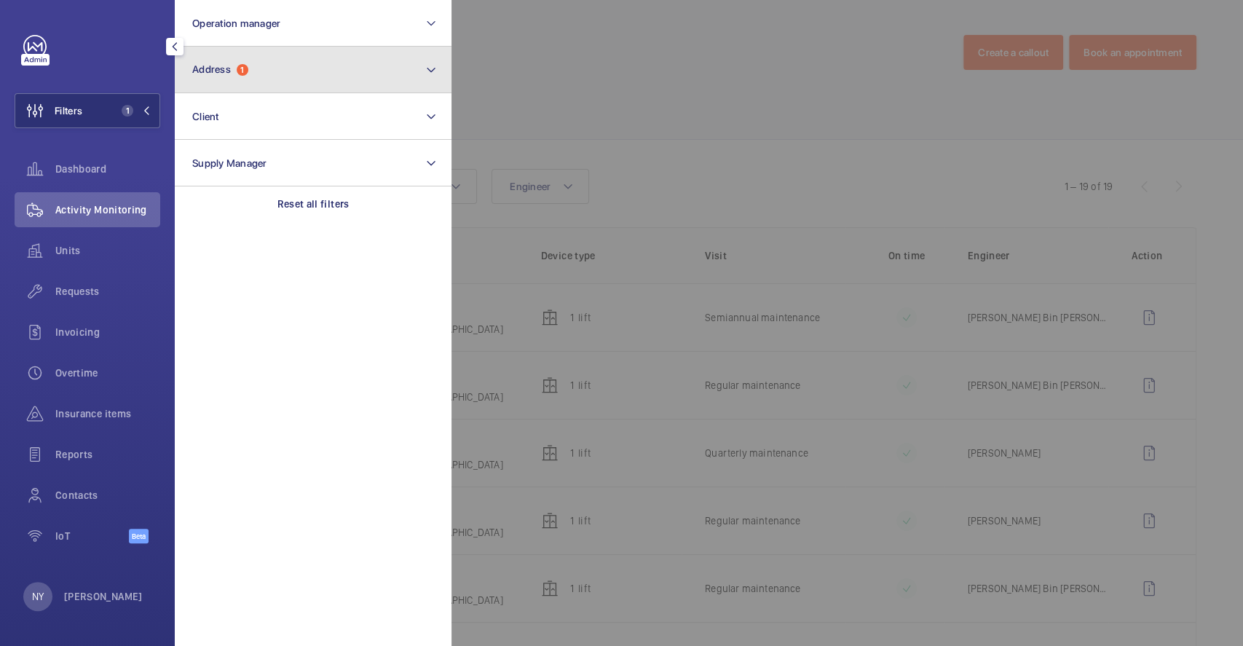
click at [332, 79] on button "Address 1" at bounding box center [313, 70] width 277 height 47
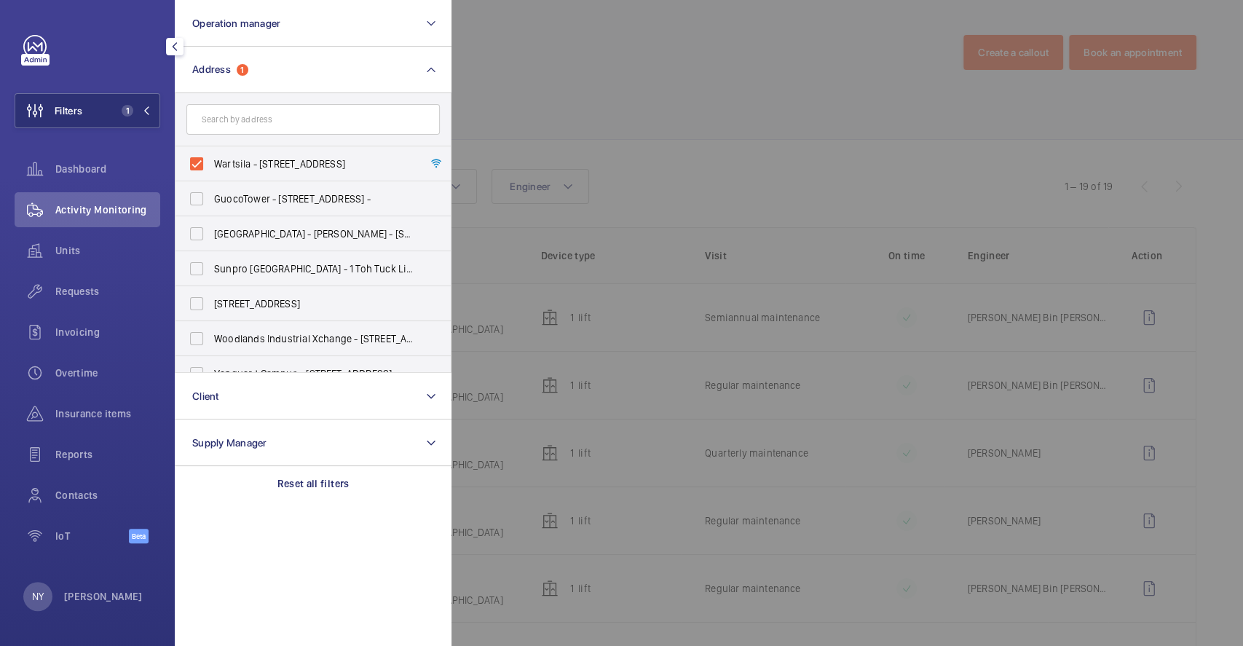
click at [249, 149] on label "Wartsila - 11 Pandan Cres, SINGAPORE 128467" at bounding box center [302, 163] width 253 height 35
click at [211, 149] on input "Wartsila - 11 Pandan Cres, SINGAPORE 128467" at bounding box center [196, 163] width 29 height 29
checkbox input "false"
click at [675, 106] on div at bounding box center [1073, 323] width 1243 height 646
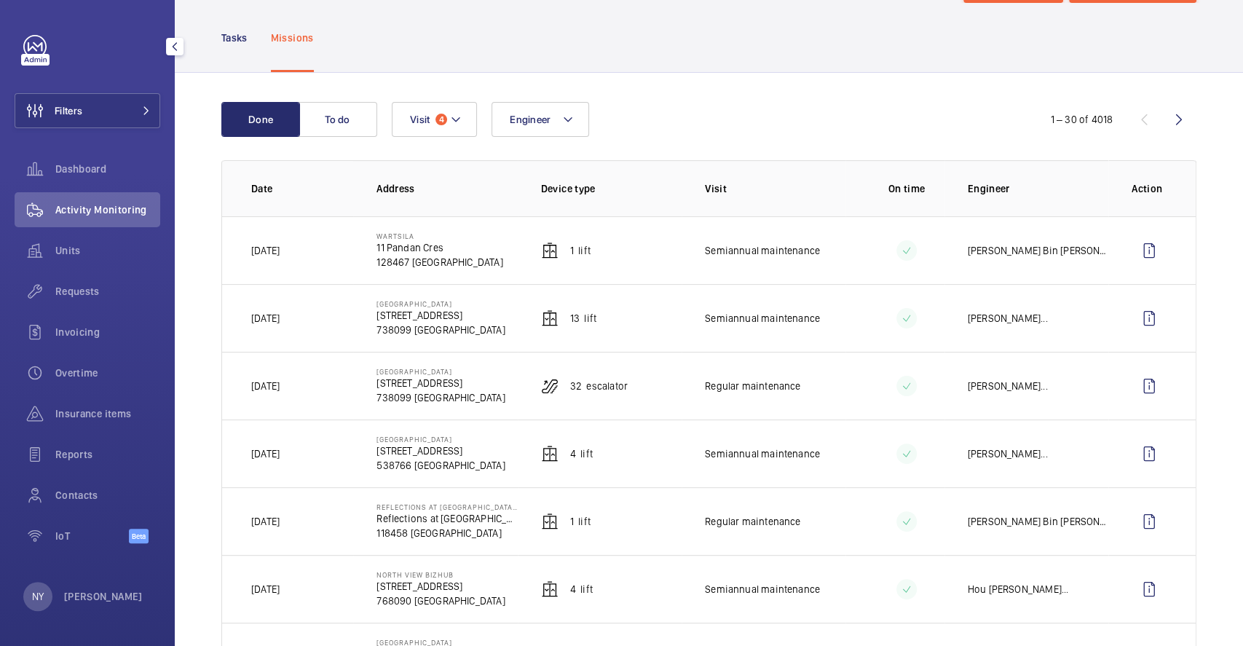
scroll to position [97, 0]
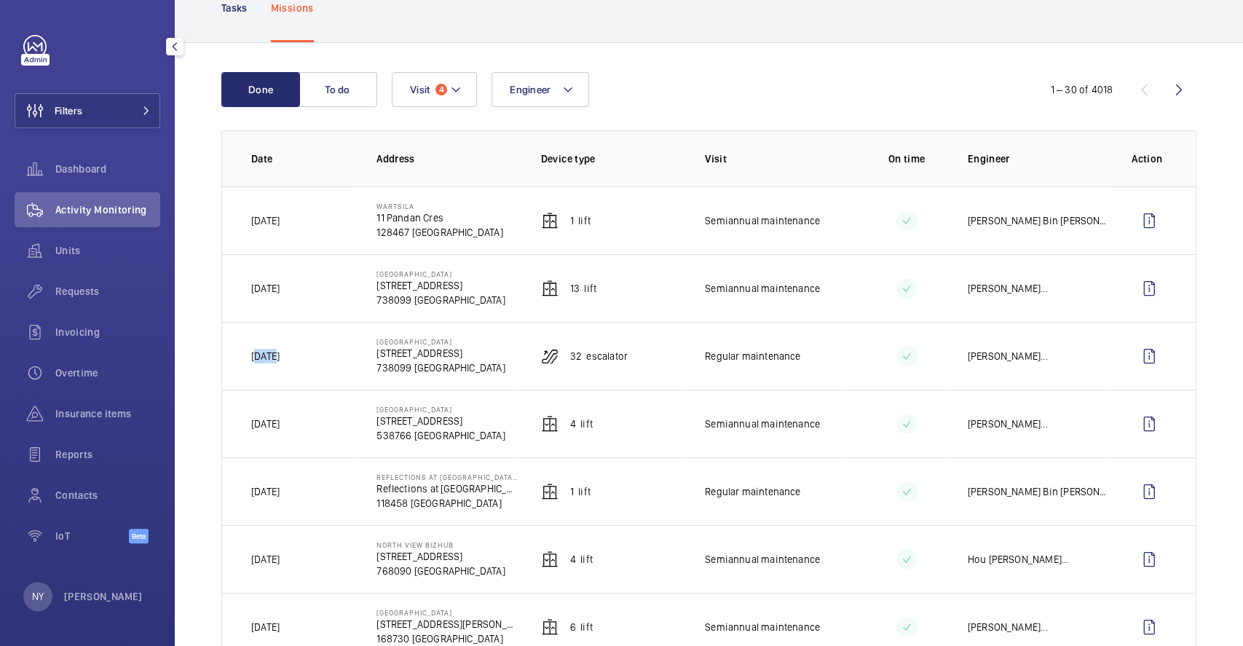
drag, startPoint x: 258, startPoint y: 354, endPoint x: 293, endPoint y: 355, distance: 35.7
click at [293, 355] on td "Today" at bounding box center [287, 356] width 131 height 68
drag, startPoint x: 262, startPoint y: 218, endPoint x: 280, endPoint y: 218, distance: 18.2
click at [280, 218] on td "Today" at bounding box center [287, 220] width 131 height 68
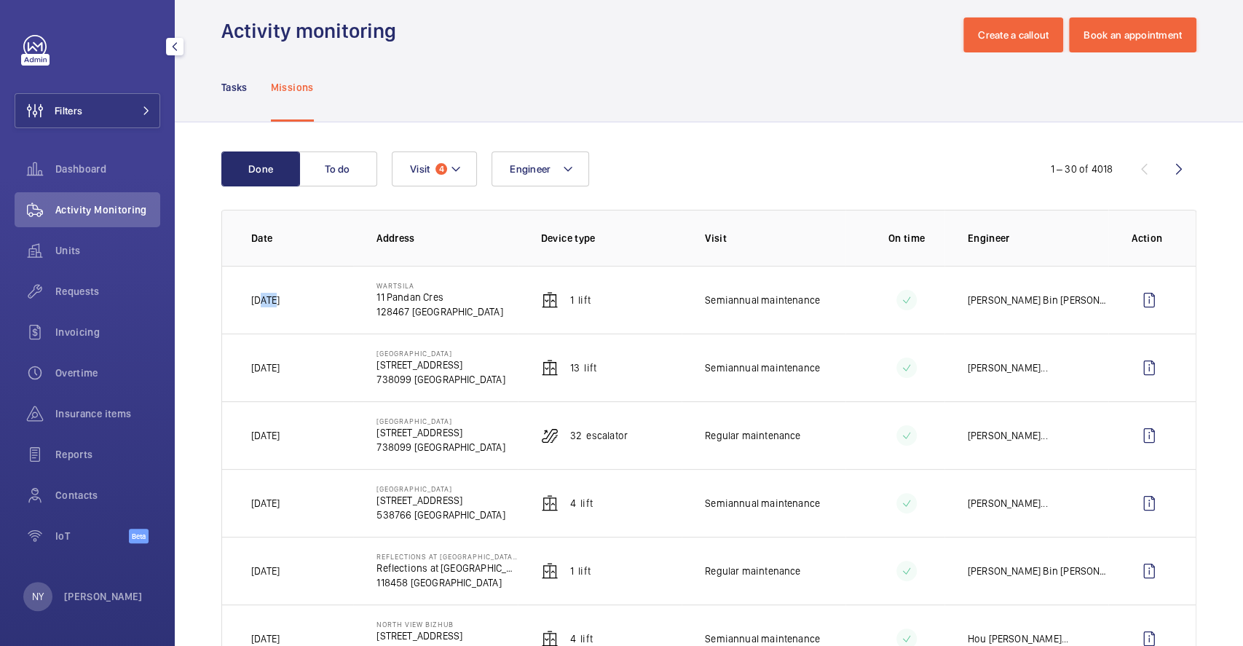
scroll to position [0, 0]
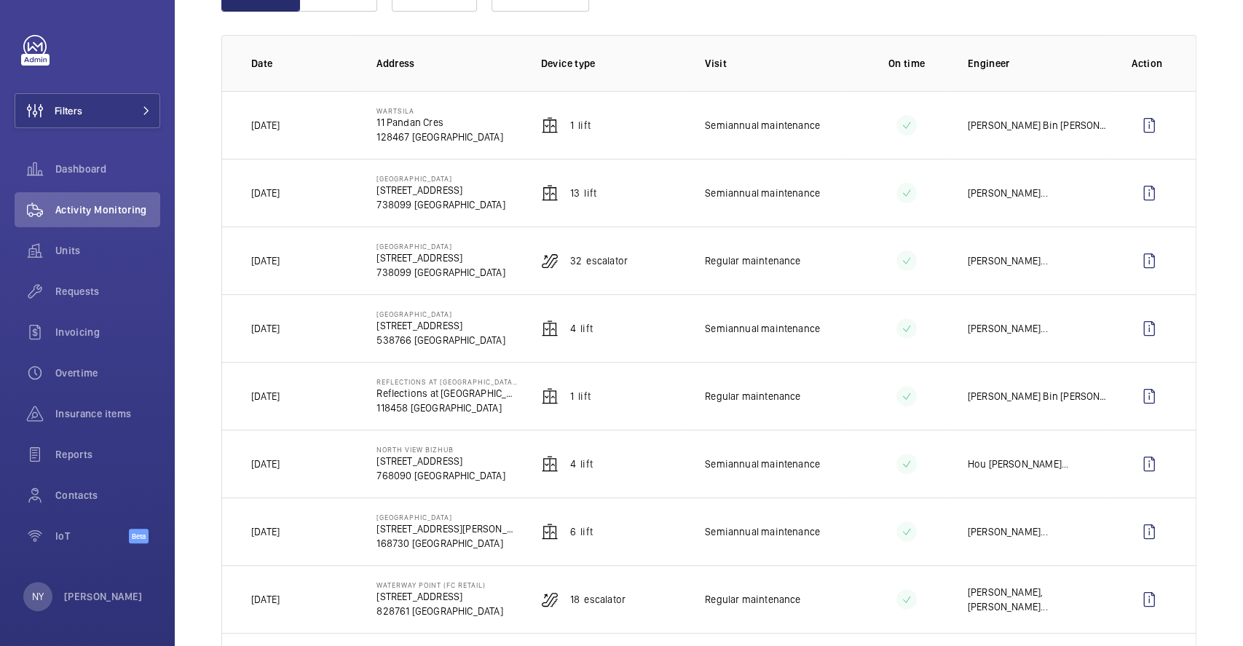
scroll to position [194, 0]
drag, startPoint x: 265, startPoint y: 258, endPoint x: 287, endPoint y: 256, distance: 22.0
click at [287, 256] on td "[DATE]" at bounding box center [287, 259] width 131 height 68
drag, startPoint x: 251, startPoint y: 120, endPoint x: 307, endPoint y: 125, distance: 56.3
click at [307, 125] on td "[DATE]" at bounding box center [287, 124] width 131 height 68
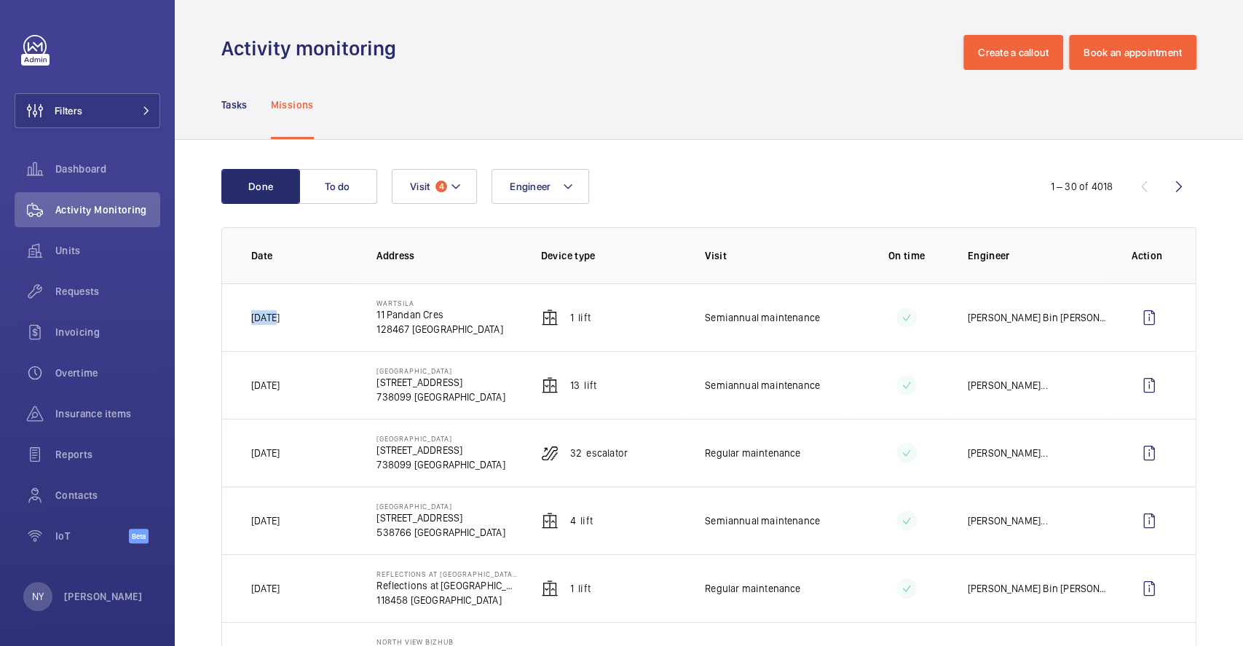
scroll to position [97, 0]
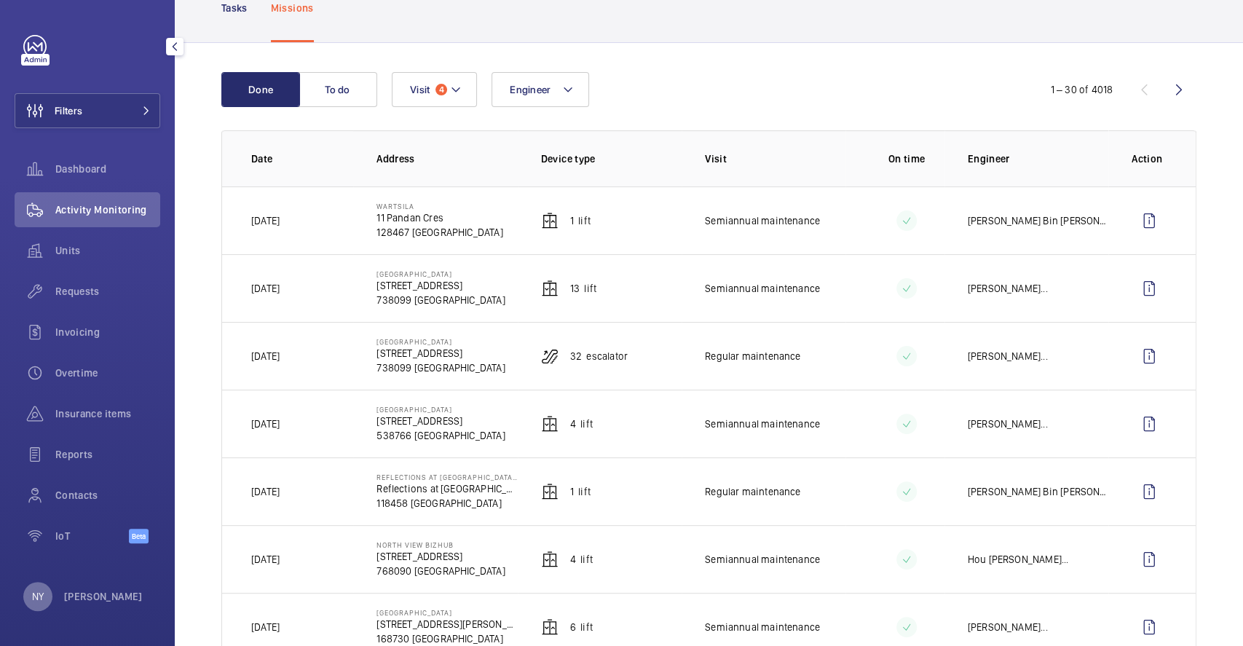
click at [43, 604] on div "NY" at bounding box center [37, 596] width 29 height 29
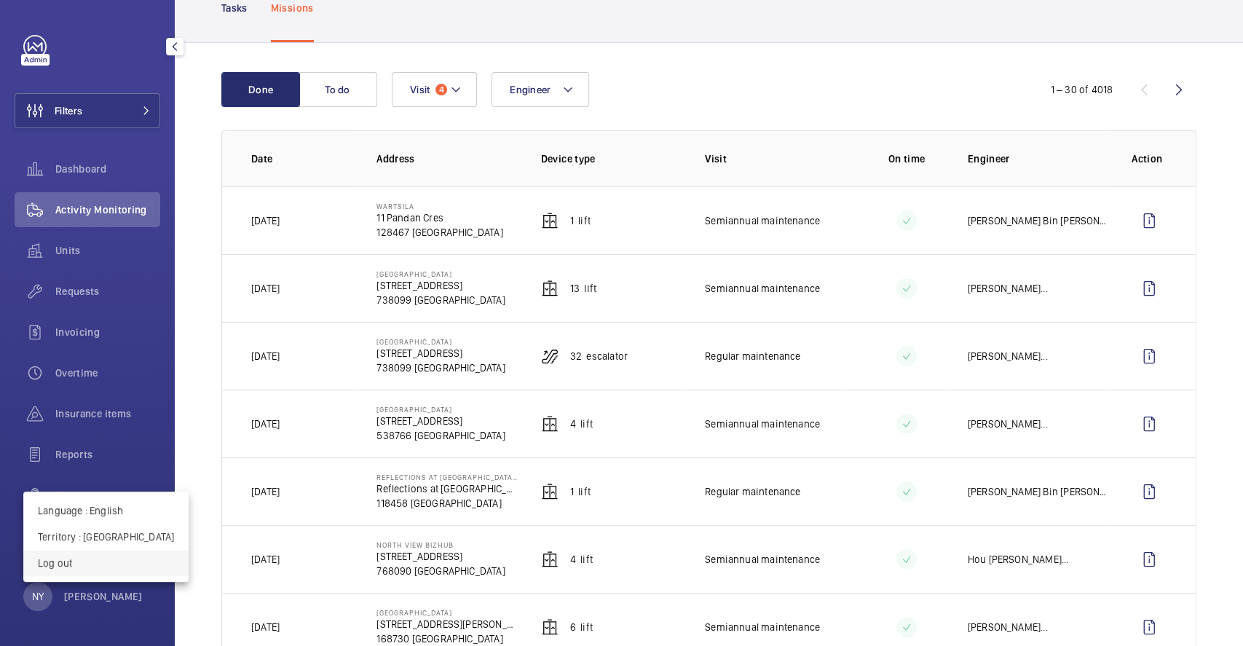
click at [59, 572] on button "Log out" at bounding box center [105, 563] width 165 height 26
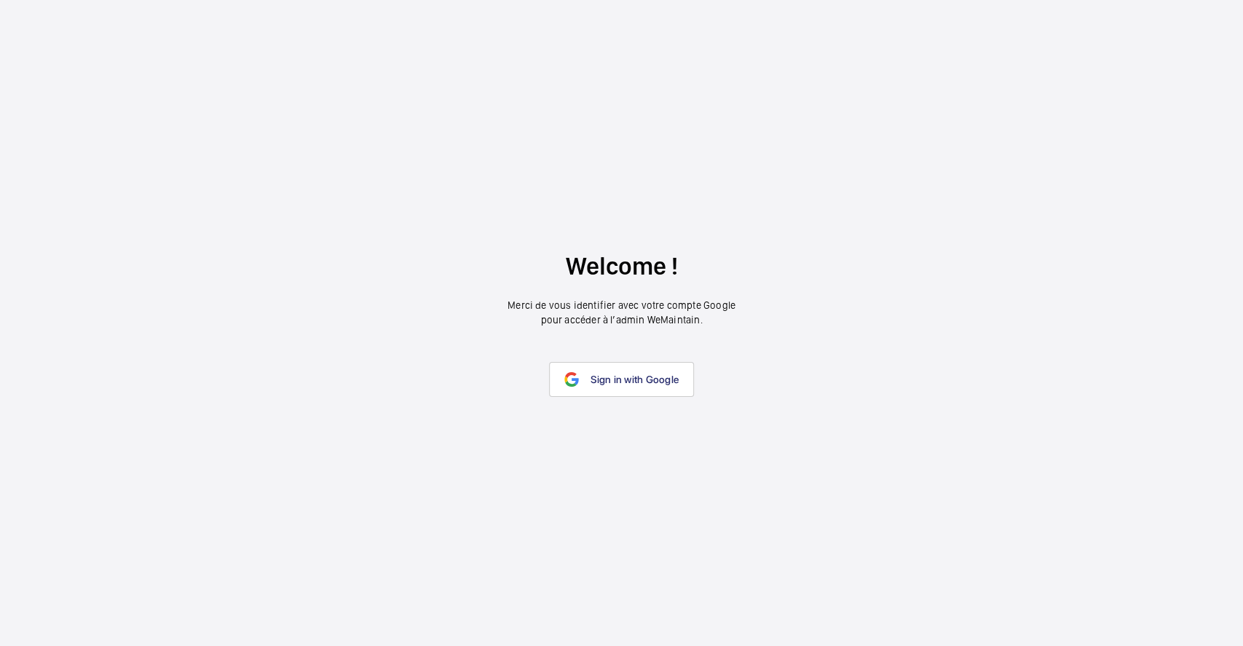
click at [610, 375] on span "Sign in with Google" at bounding box center [635, 380] width 88 height 12
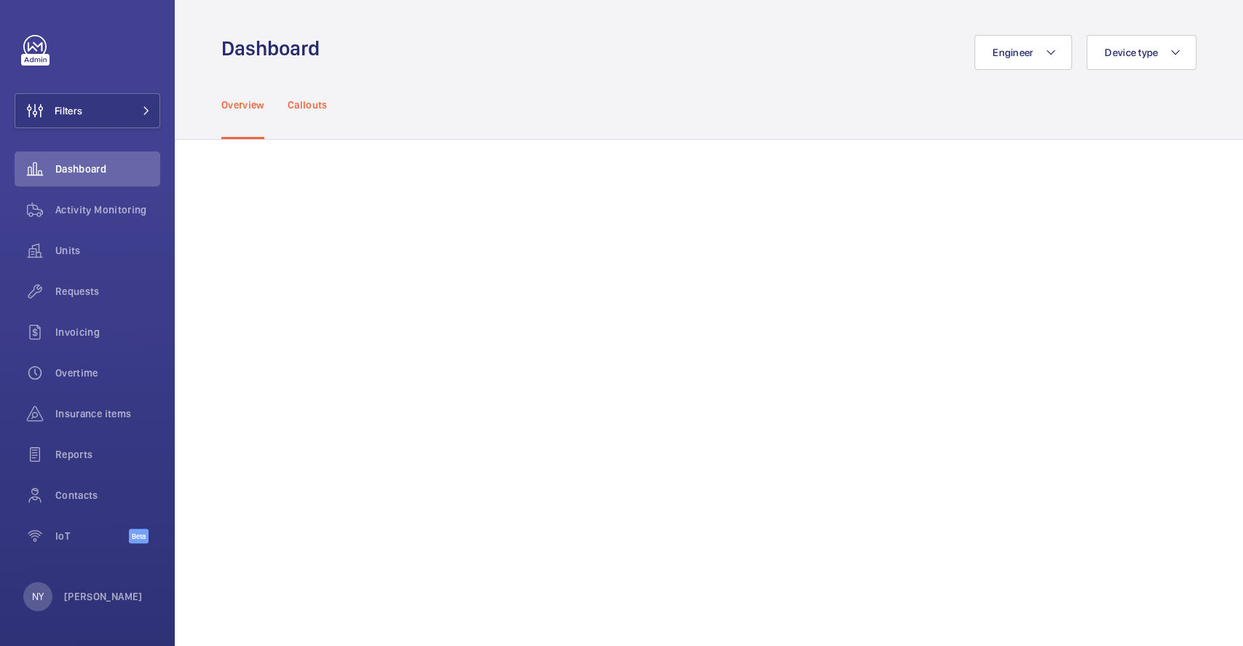
click at [317, 110] on p "Callouts" at bounding box center [308, 105] width 40 height 15
click at [82, 210] on span "Activity Monitoring" at bounding box center [107, 209] width 105 height 15
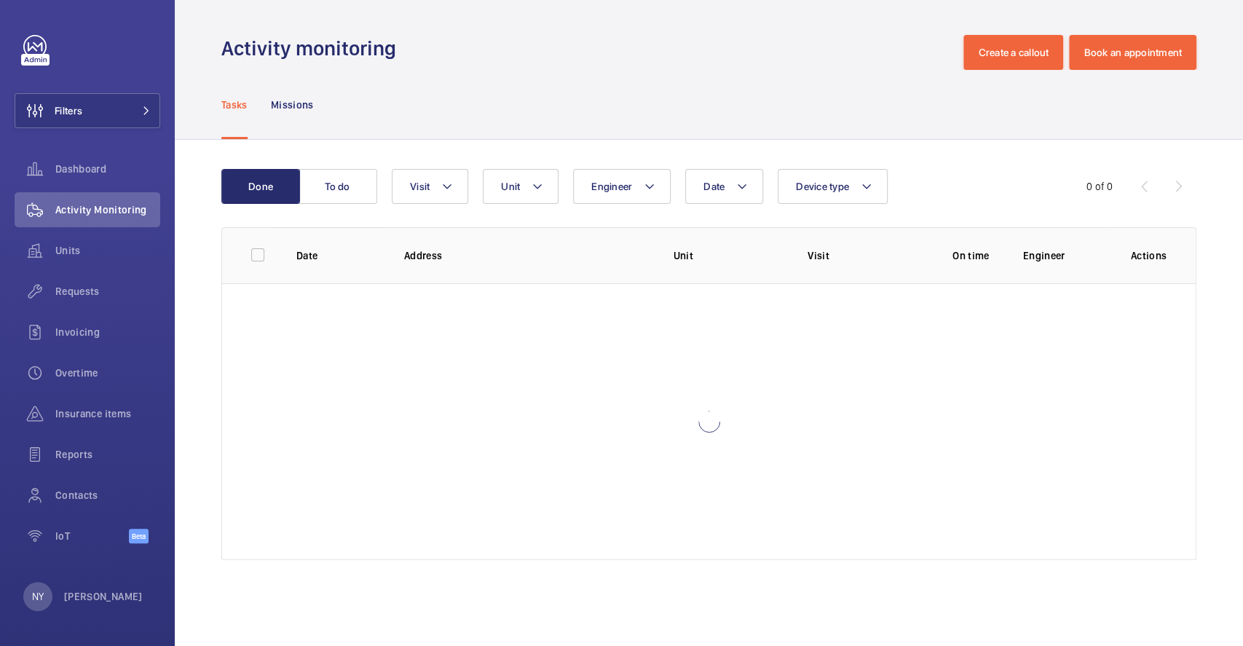
click at [315, 111] on div "Tasks Missions" at bounding box center [708, 104] width 975 height 69
click at [300, 101] on p "Missions" at bounding box center [292, 105] width 43 height 15
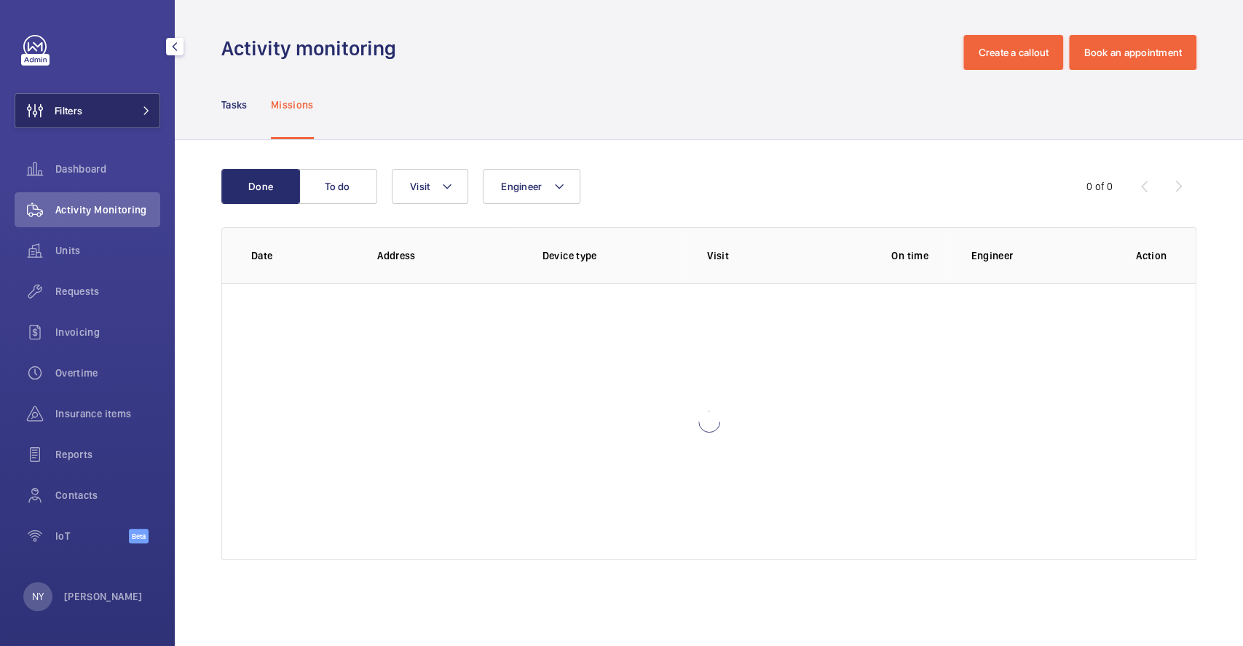
click at [146, 119] on button "Filters" at bounding box center [88, 110] width 146 height 35
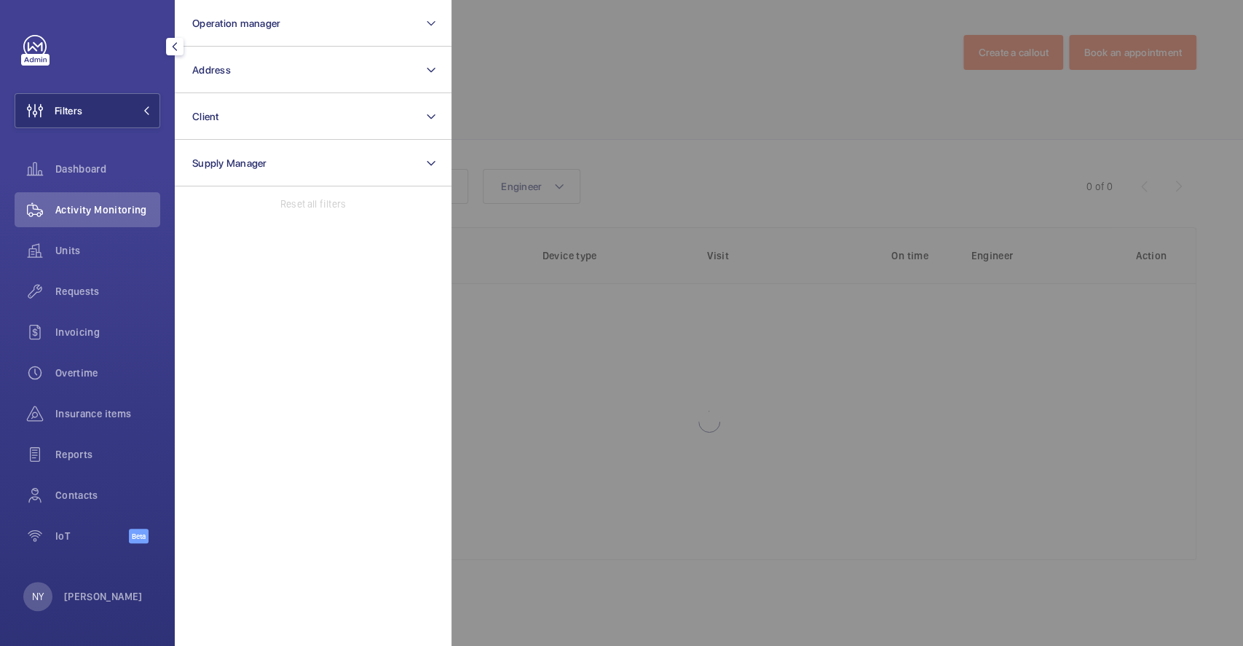
click at [545, 87] on div at bounding box center [1073, 323] width 1243 height 646
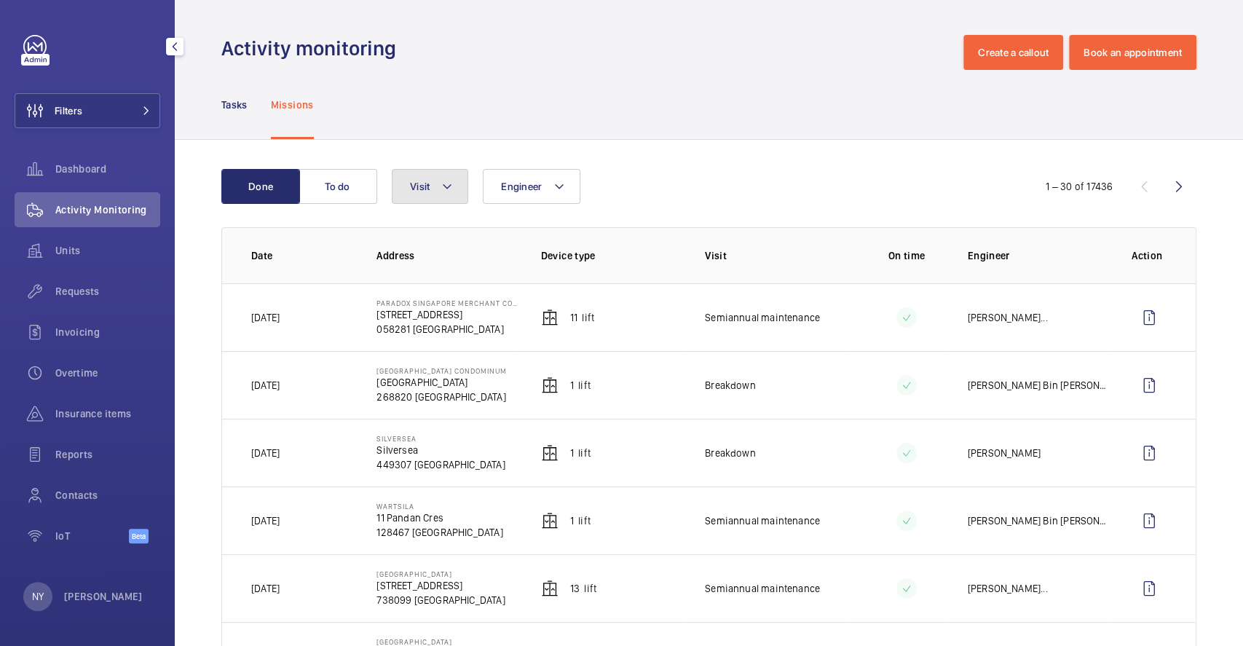
click at [435, 179] on button "Visit" at bounding box center [430, 186] width 76 height 35
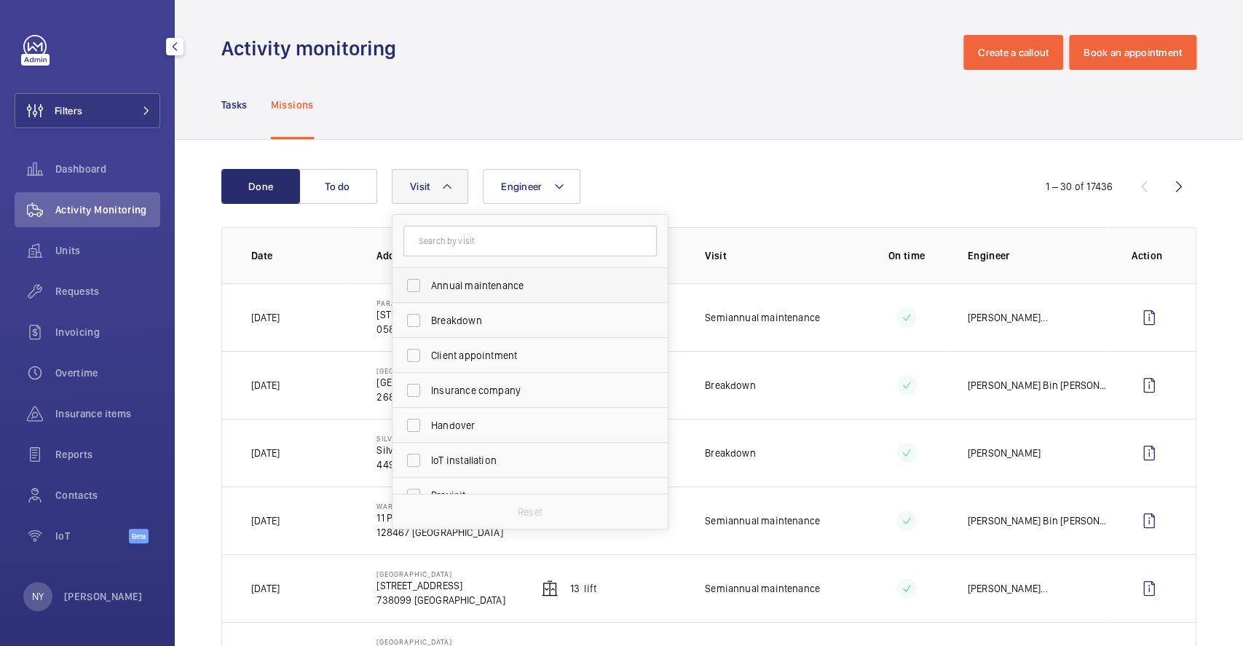
click at [497, 289] on span "Annual maintenance" at bounding box center [531, 285] width 200 height 15
click at [428, 289] on input "Annual maintenance" at bounding box center [413, 285] width 29 height 29
checkbox input "true"
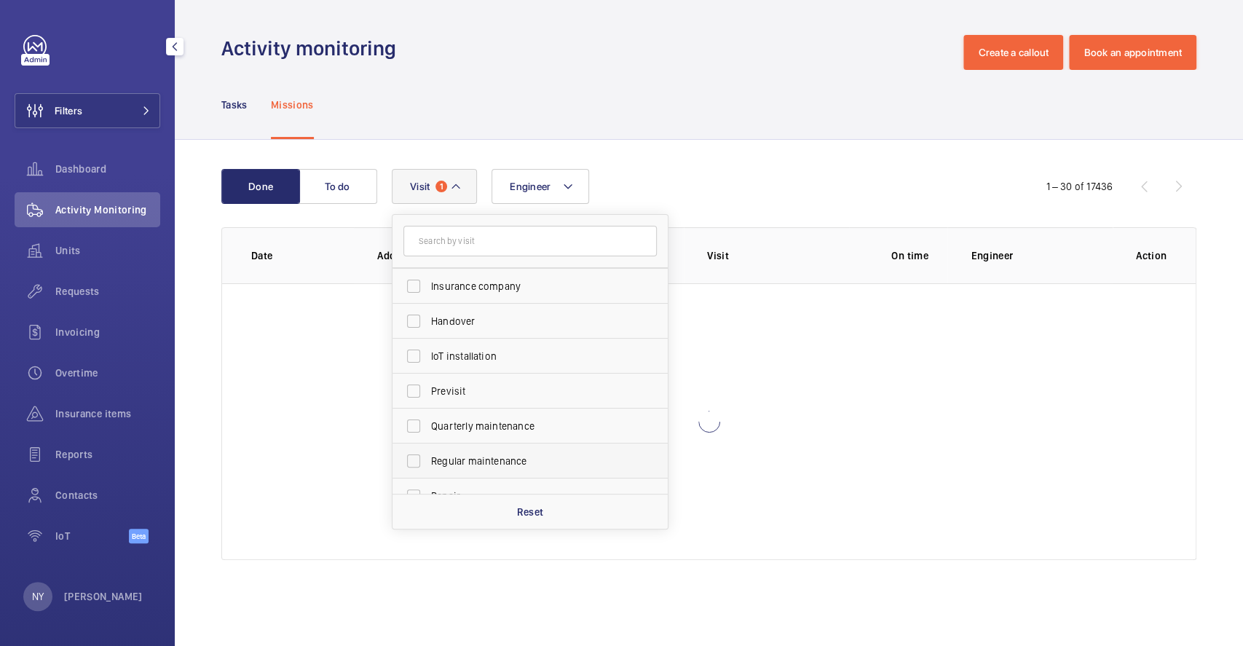
scroll to position [228, 0]
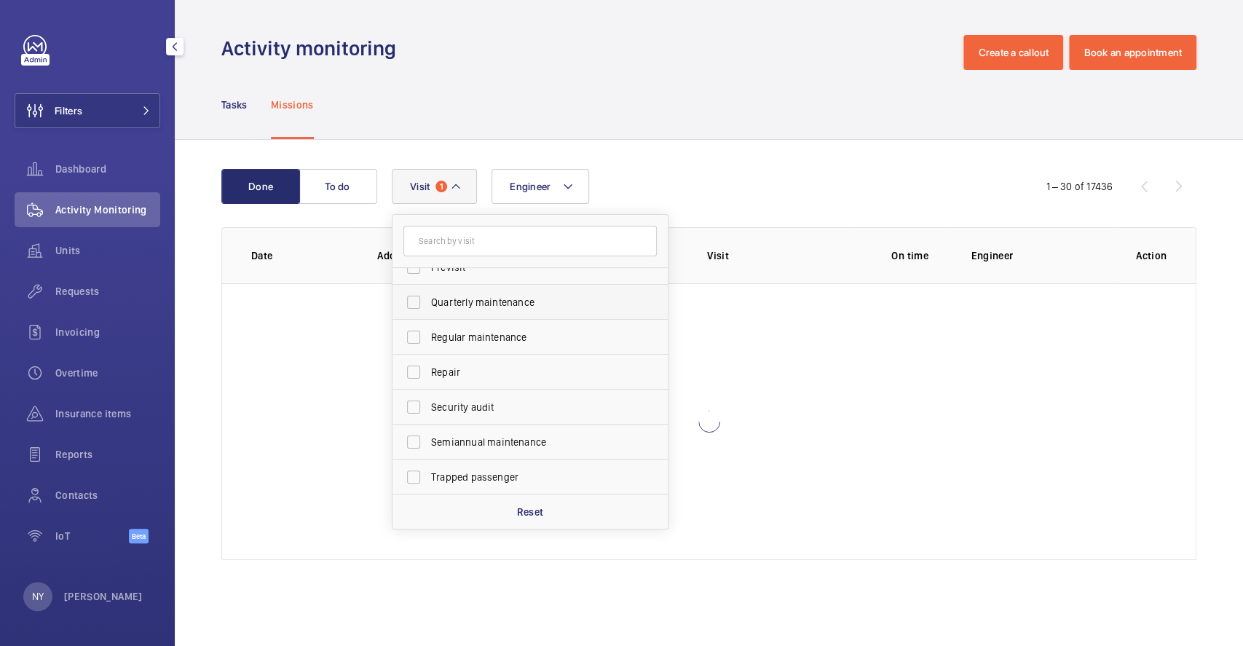
click at [494, 314] on label "Quarterly maintenance" at bounding box center [519, 302] width 253 height 35
click at [428, 314] on input "Quarterly maintenance" at bounding box center [413, 302] width 29 height 29
checkbox input "true"
click at [494, 330] on span "Regular maintenance" at bounding box center [531, 337] width 200 height 15
click at [428, 330] on input "Regular maintenance" at bounding box center [413, 337] width 29 height 29
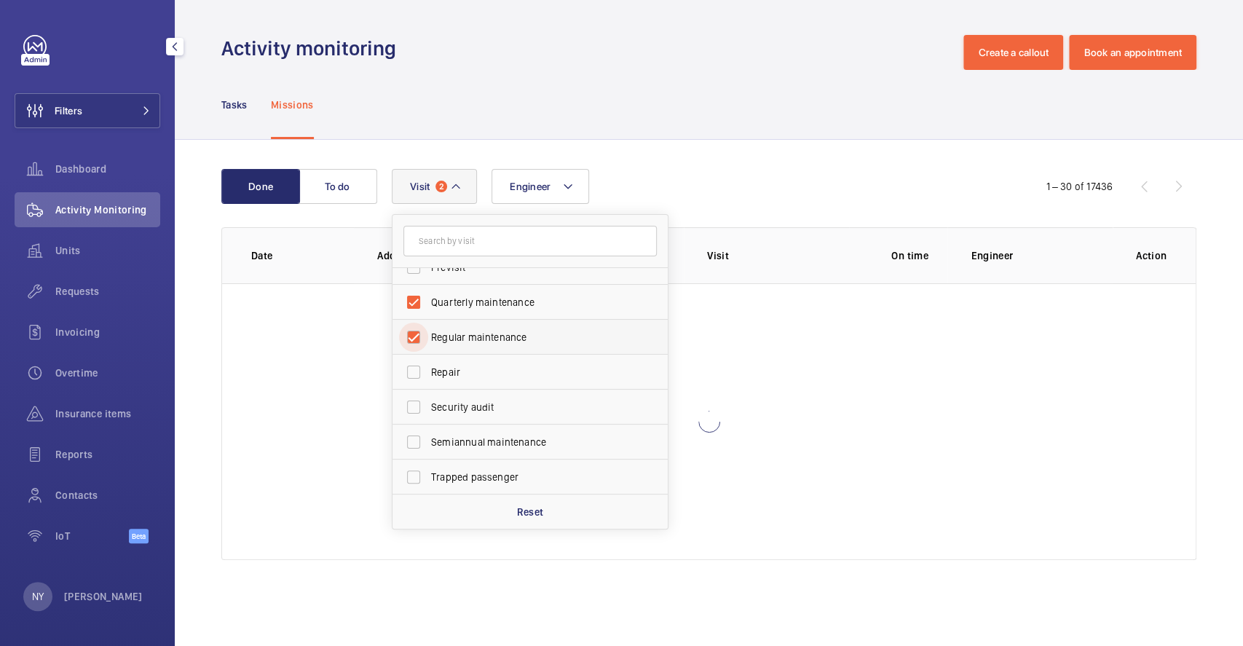
checkbox input "true"
click at [513, 440] on span "Semiannual maintenance" at bounding box center [531, 442] width 200 height 15
click at [428, 440] on input "Semiannual maintenance" at bounding box center [413, 441] width 29 height 29
checkbox input "true"
click at [639, 84] on div "Tasks Missions" at bounding box center [708, 104] width 975 height 69
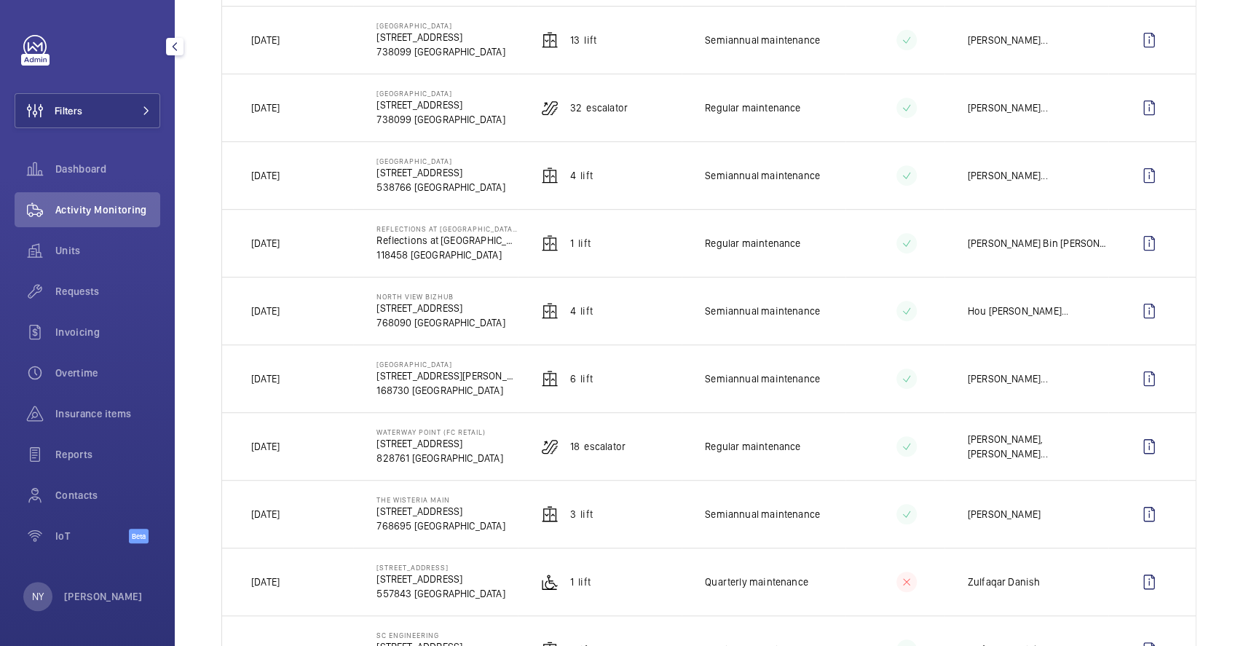
scroll to position [388, 0]
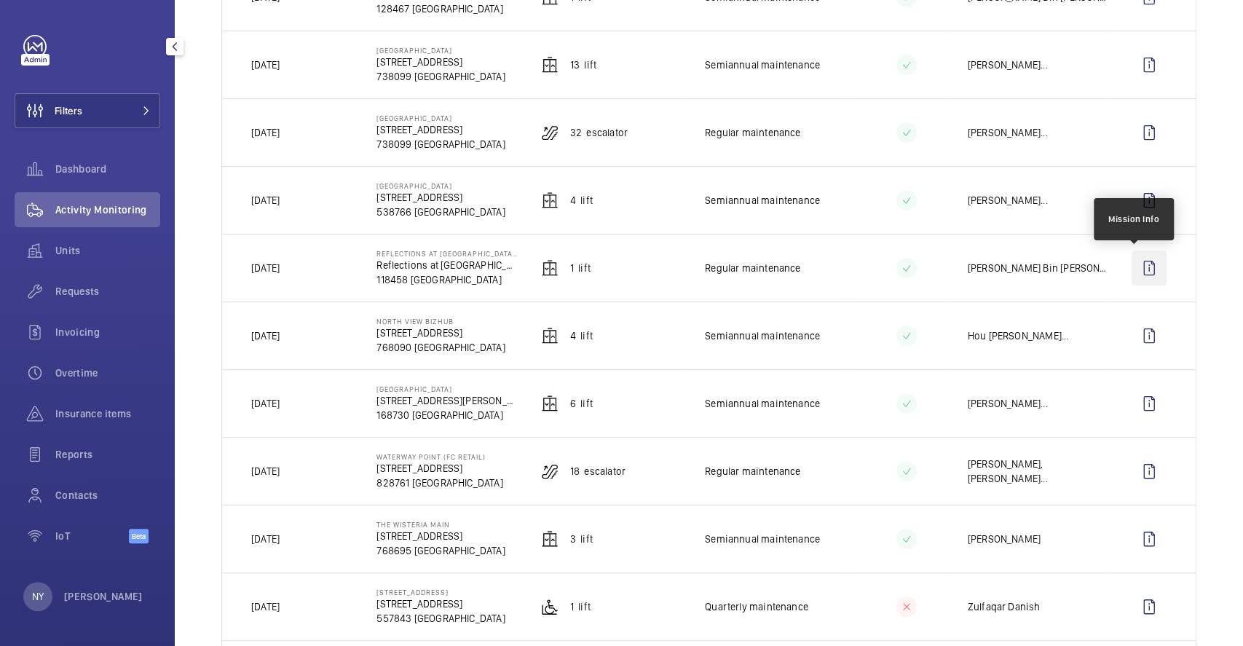
click at [1143, 263] on wm-front-icon-button at bounding box center [1149, 268] width 35 height 35
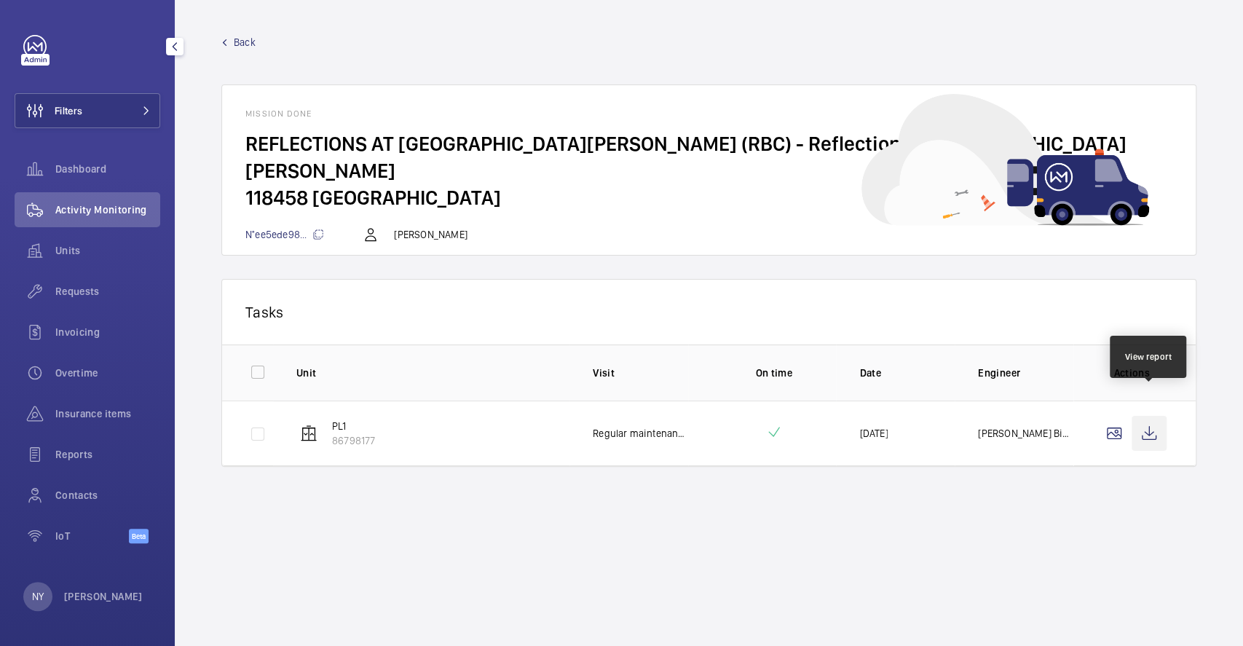
click at [1143, 416] on wm-front-icon-button at bounding box center [1149, 433] width 35 height 35
click at [66, 583] on div "NY Ngay Yin" at bounding box center [82, 596] width 119 height 29
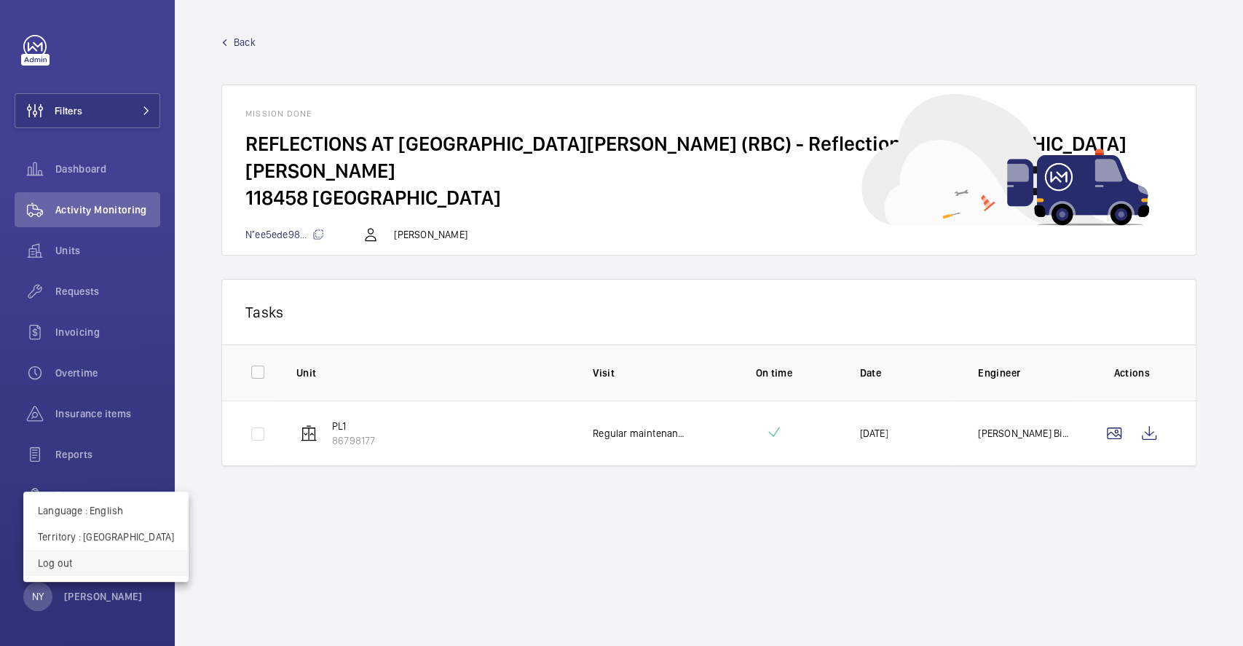
click at [79, 558] on p "Log out" at bounding box center [106, 563] width 136 height 15
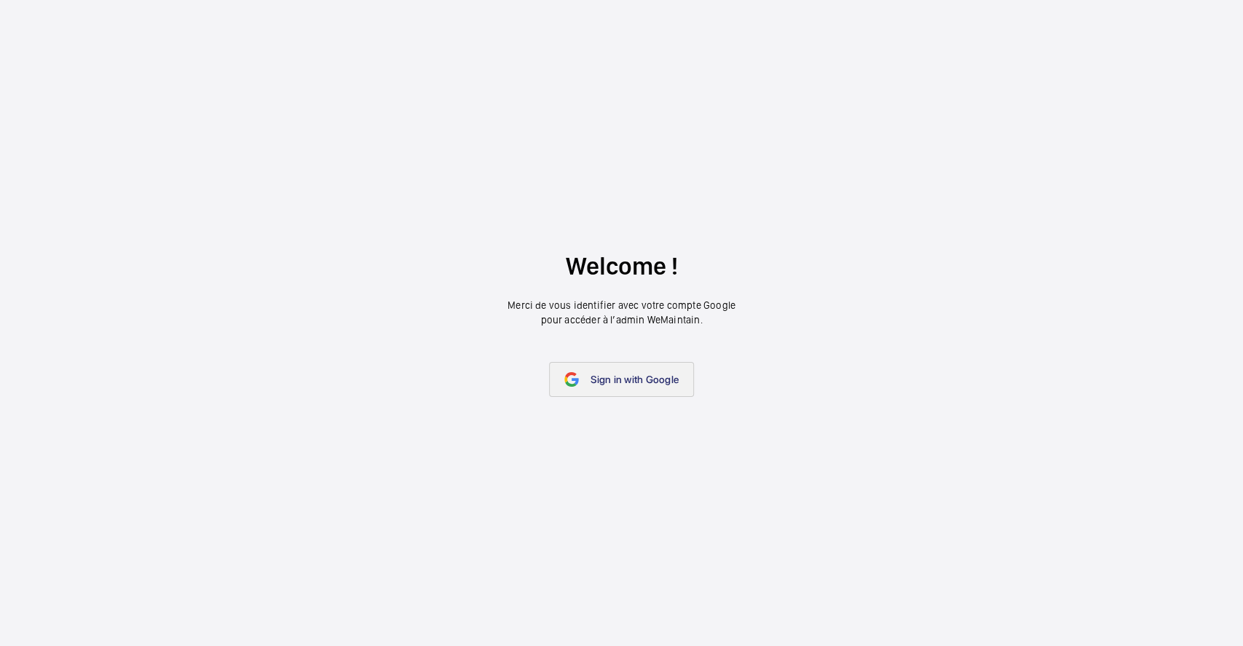
click at [663, 366] on link "Sign in with Google" at bounding box center [621, 379] width 145 height 35
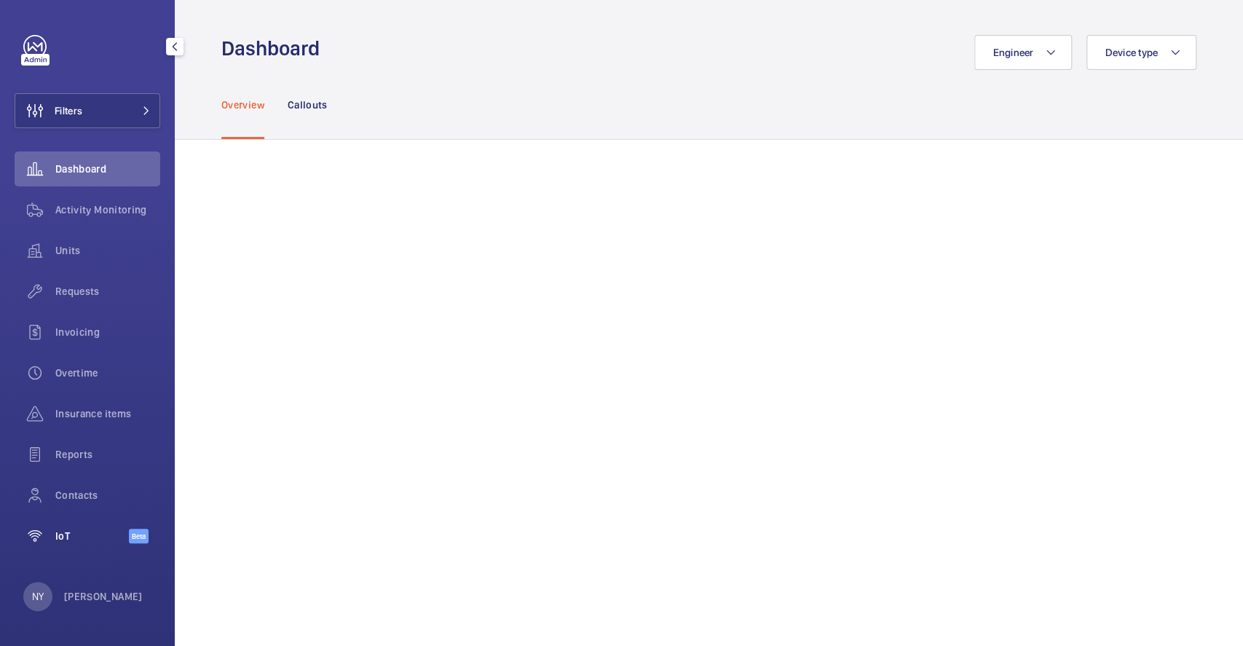
click at [110, 532] on span "IoT" at bounding box center [92, 536] width 74 height 15
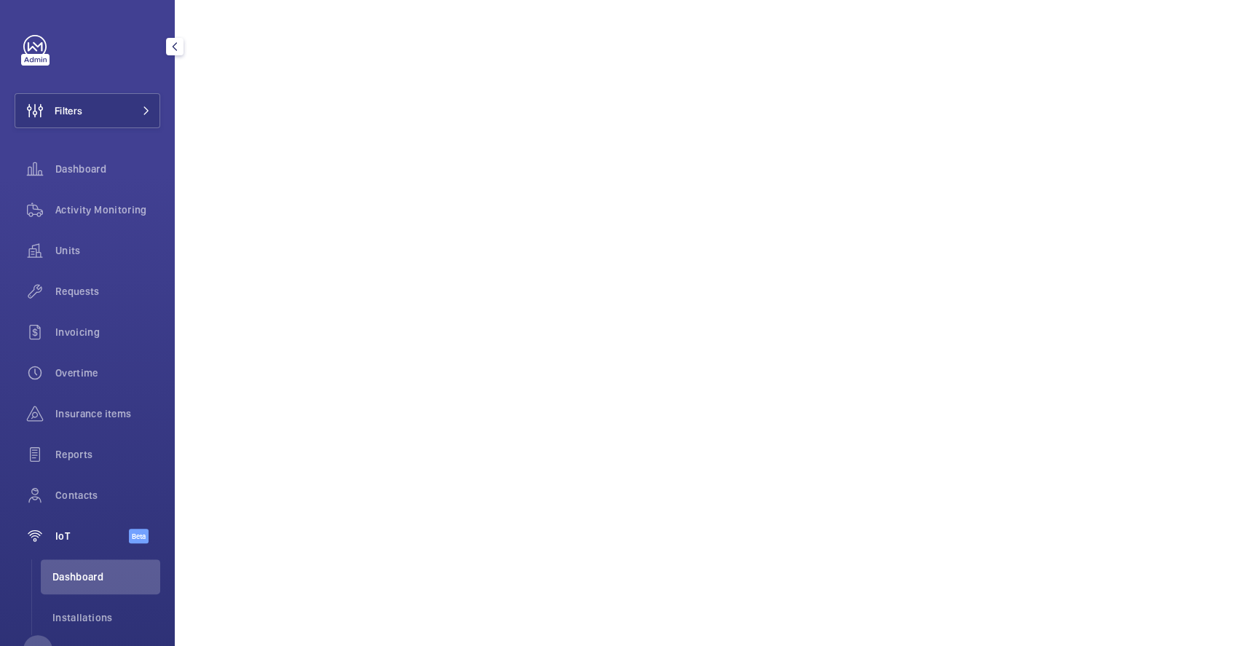
click at [81, 580] on span "Dashboard" at bounding box center [106, 576] width 108 height 15
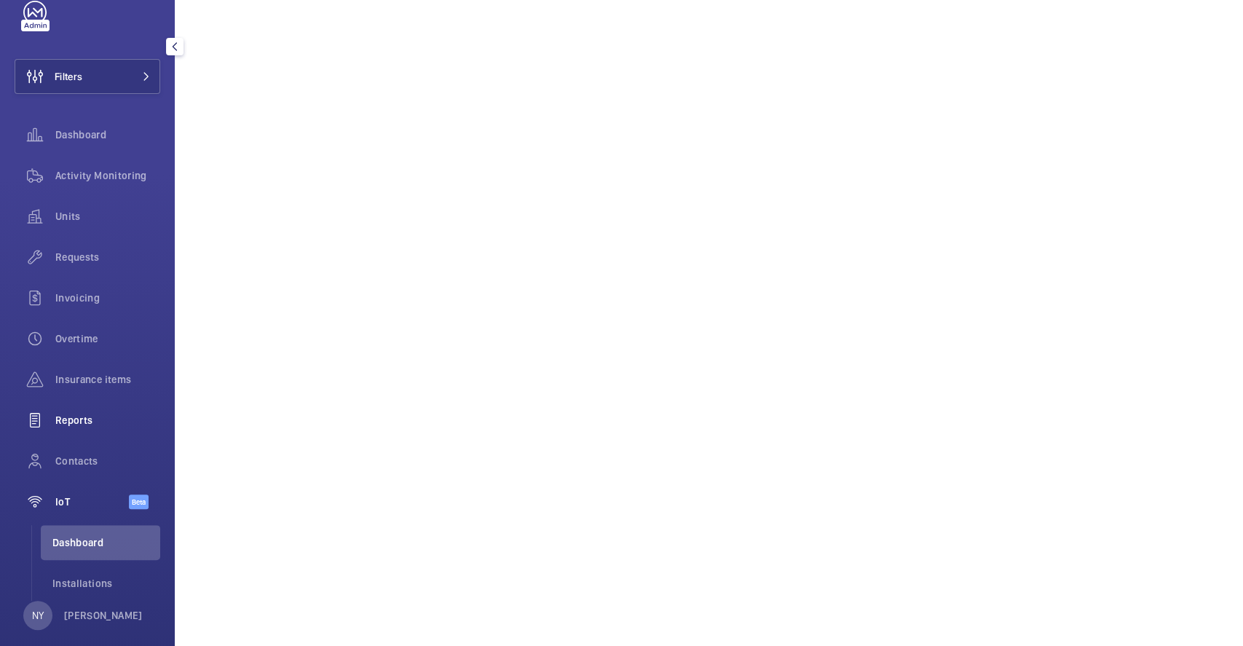
scroll to position [52, 0]
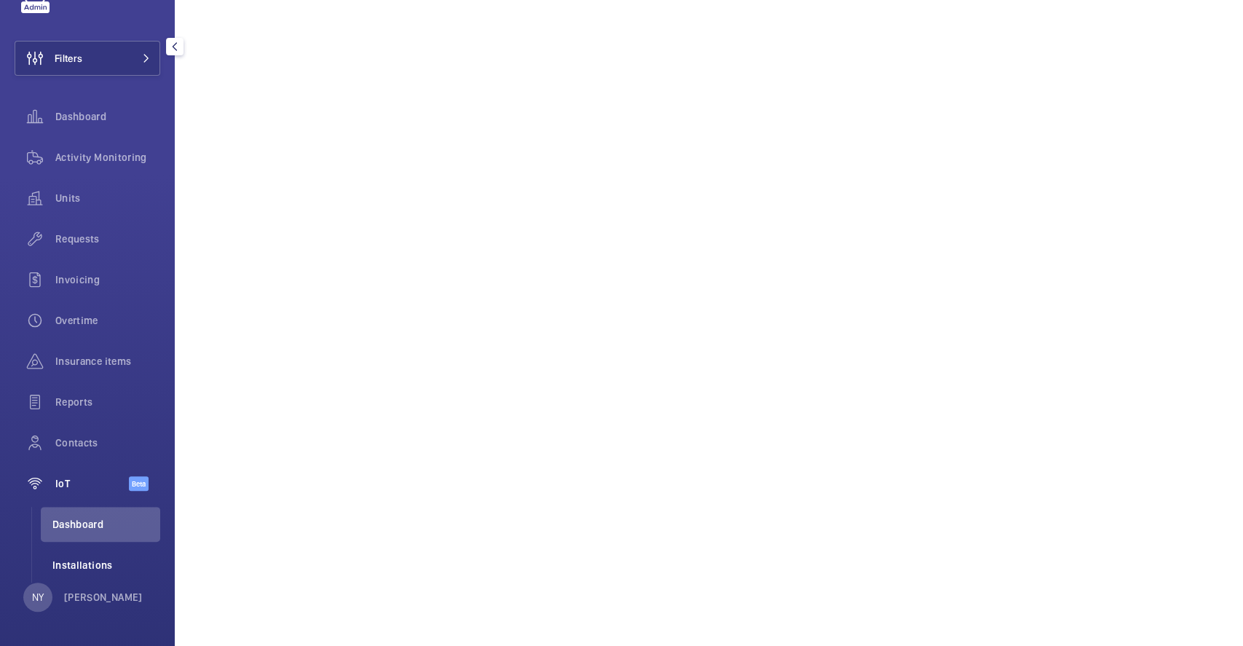
click at [77, 578] on li "Installations" at bounding box center [100, 565] width 119 height 35
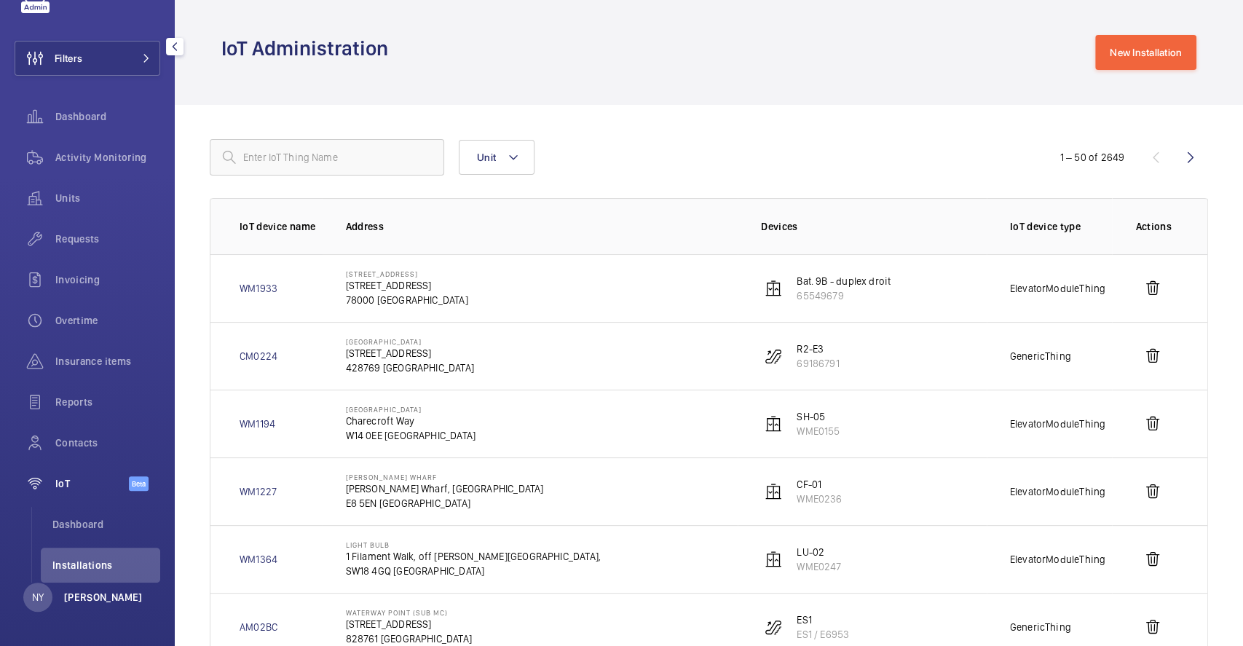
click at [82, 599] on p "[PERSON_NAME]" at bounding box center [103, 597] width 79 height 15
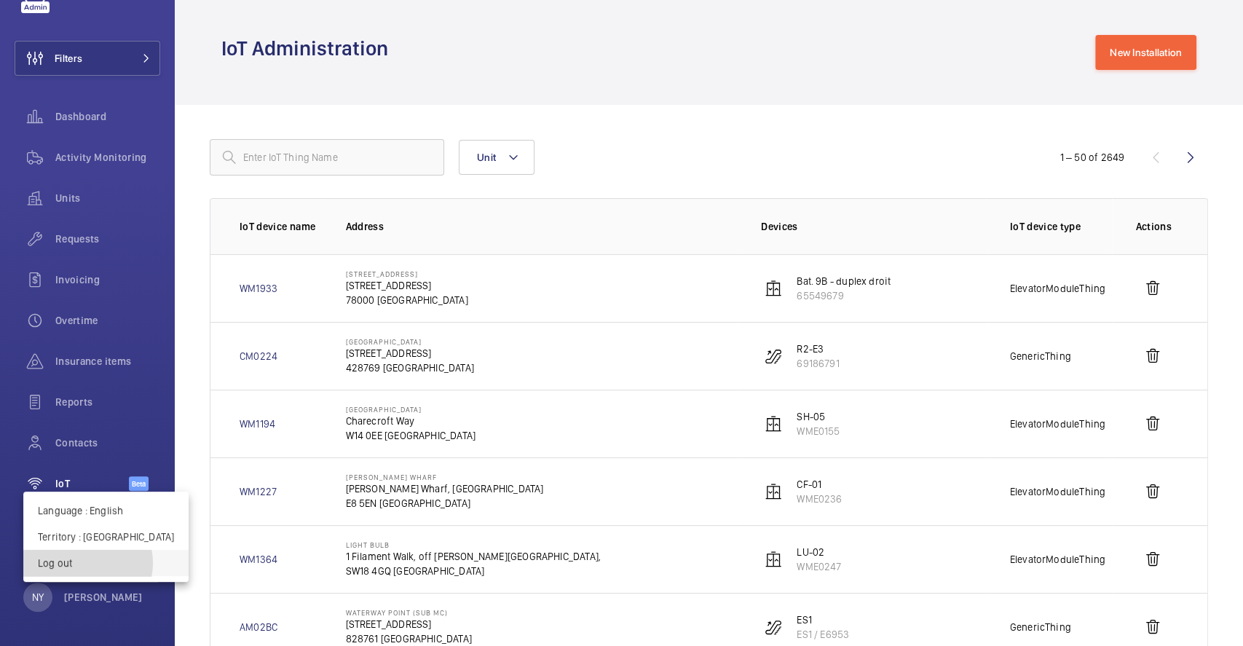
click at [87, 563] on p "Log out" at bounding box center [106, 563] width 136 height 15
